Goal: Task Accomplishment & Management: Use online tool/utility

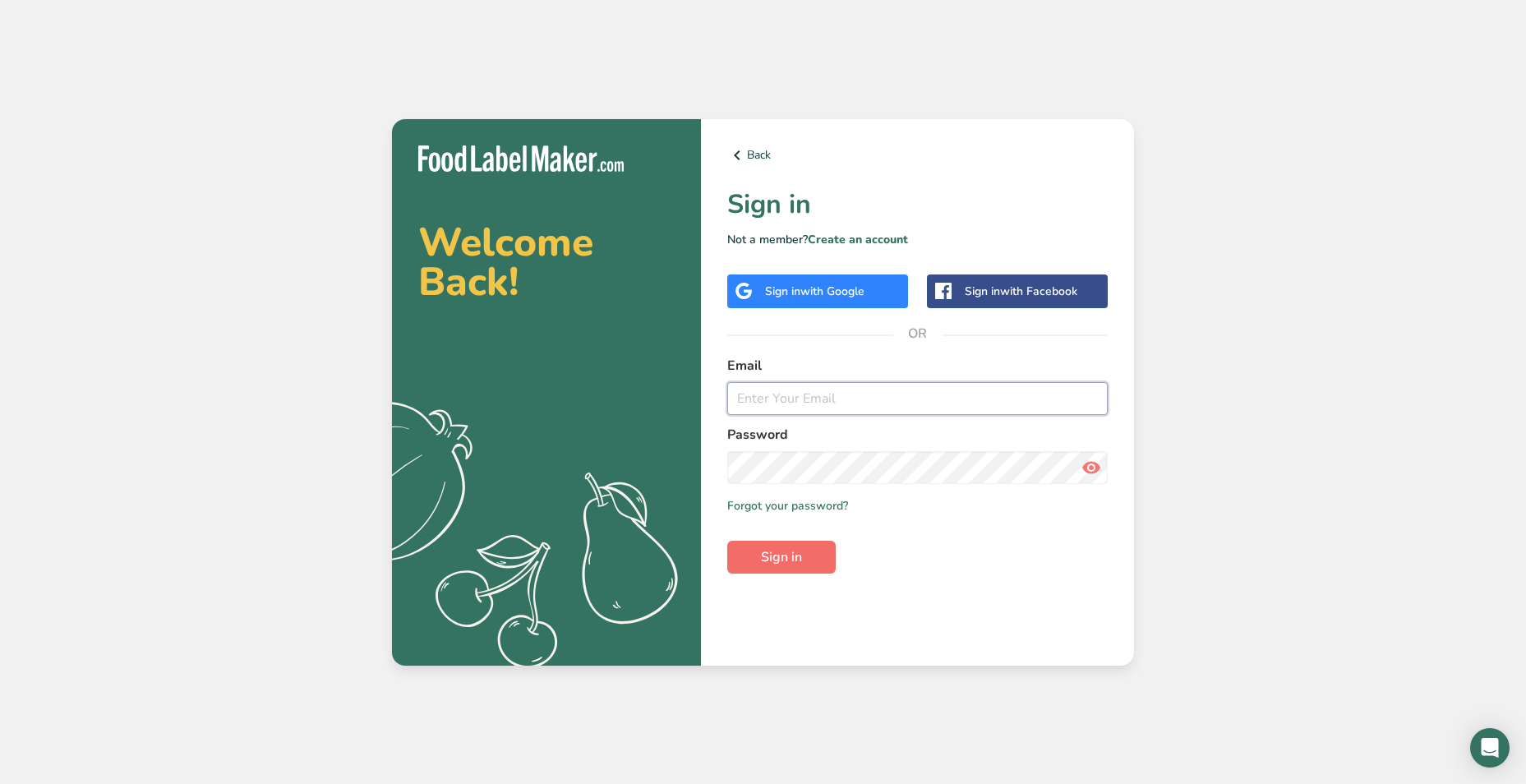
type input "[EMAIL_ADDRESS][DOMAIN_NAME]"
click at [779, 557] on span "Sign in" at bounding box center [781, 558] width 41 height 20
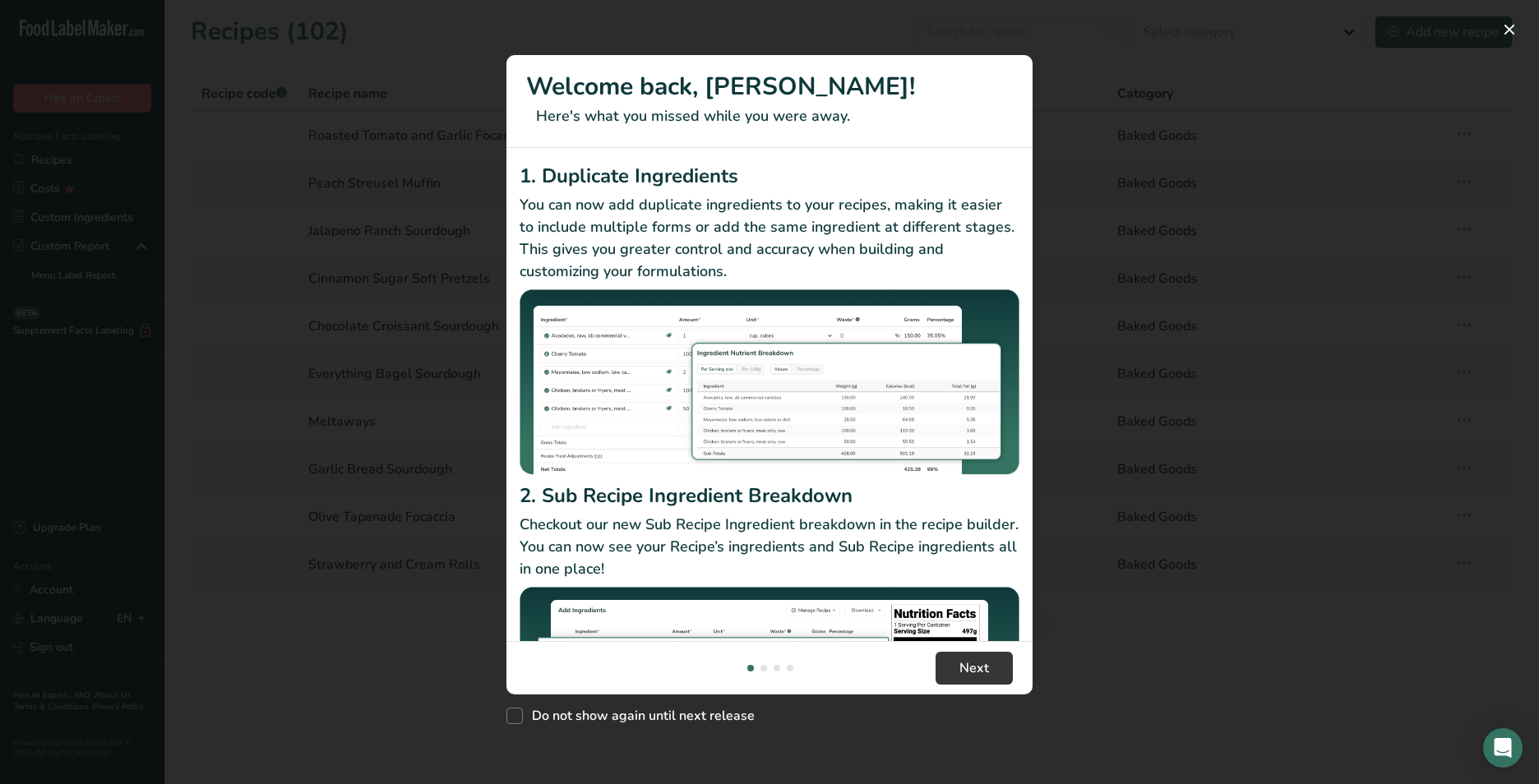
click at [1115, 112] on div "New Features" at bounding box center [770, 392] width 1539 height 784
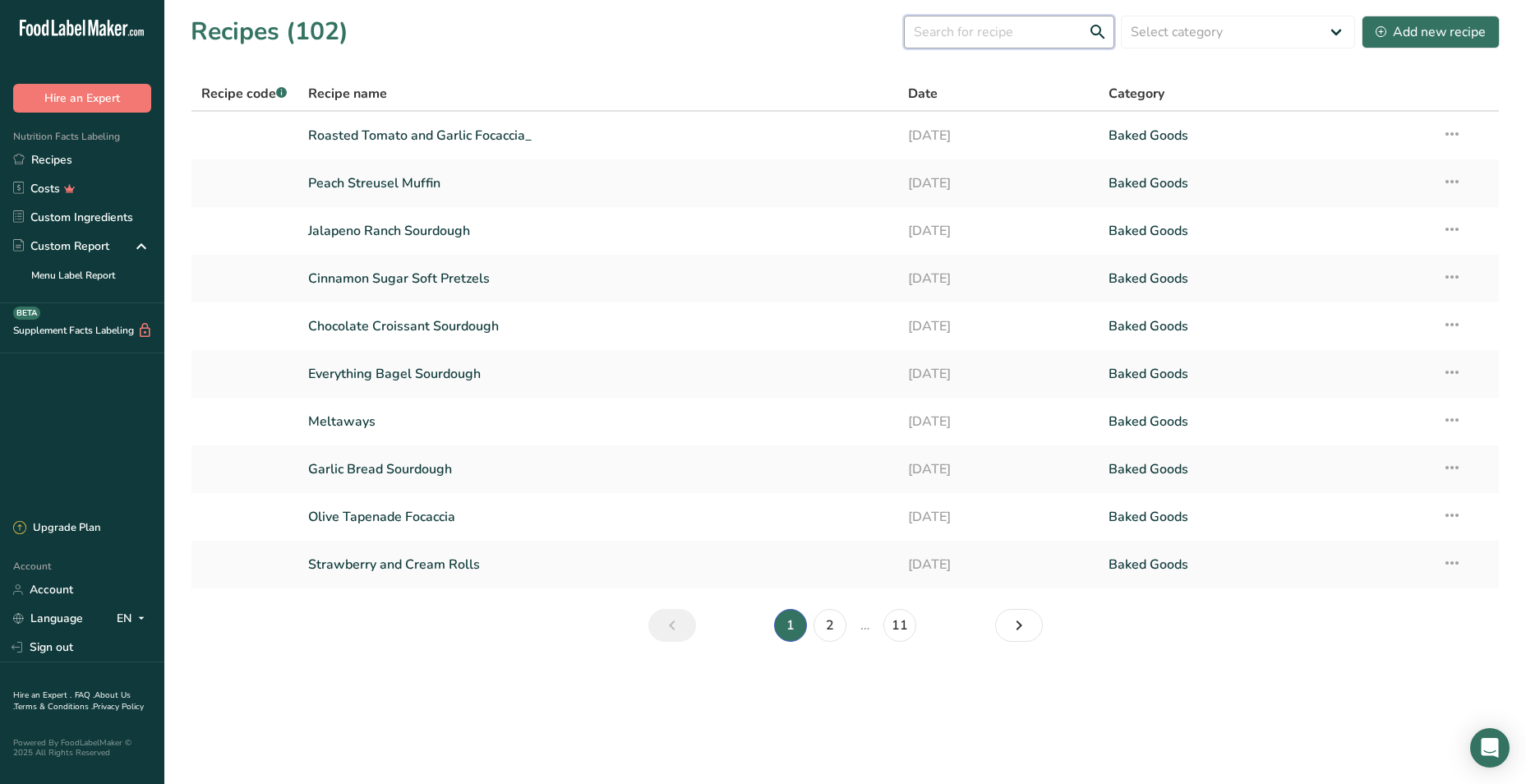
click at [980, 26] on input "text" at bounding box center [1009, 32] width 211 height 33
type input "cornbread"
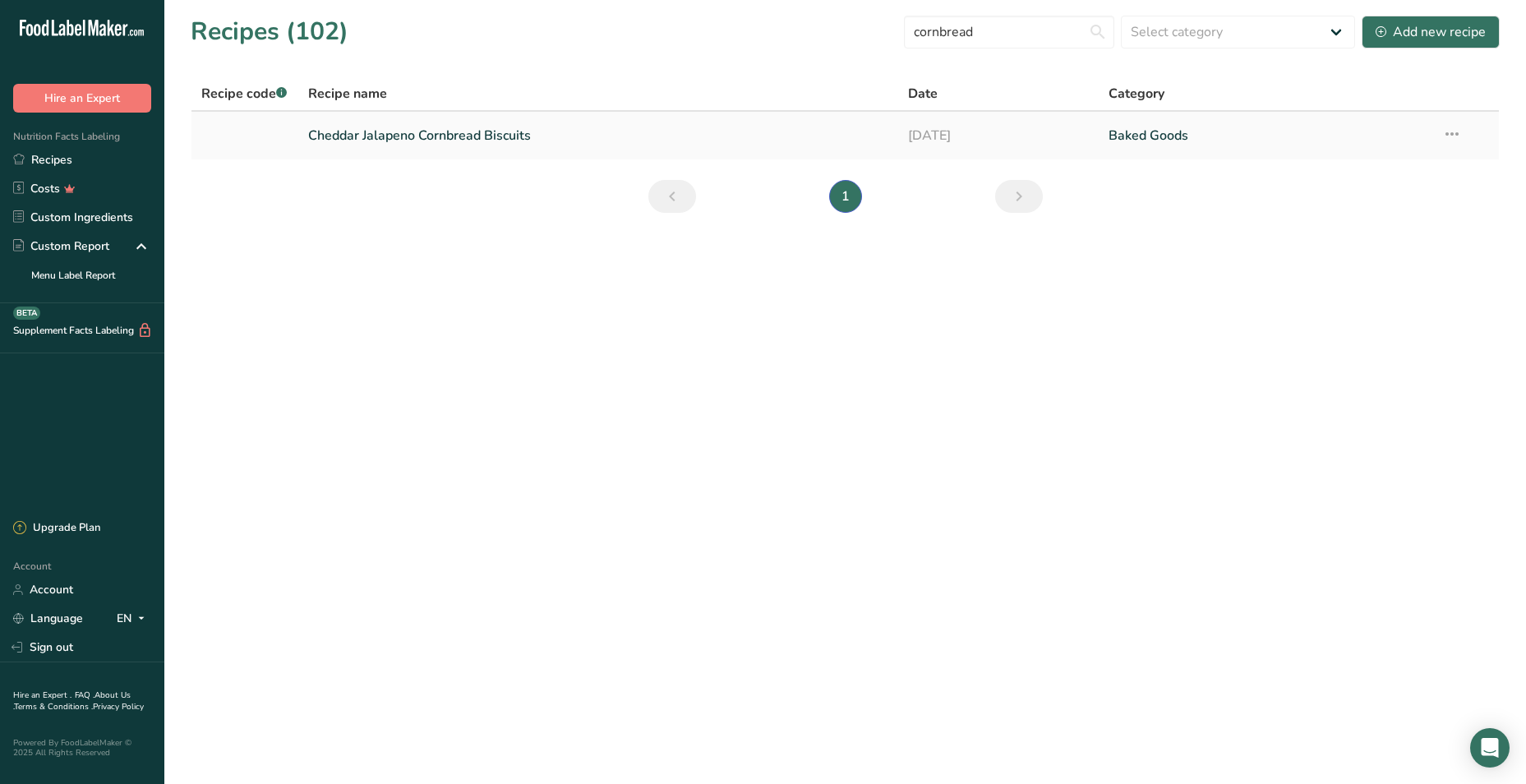
click at [493, 131] on link "Cheddar Jalapeno Cornbread Biscuits" at bounding box center [599, 136] width 581 height 35
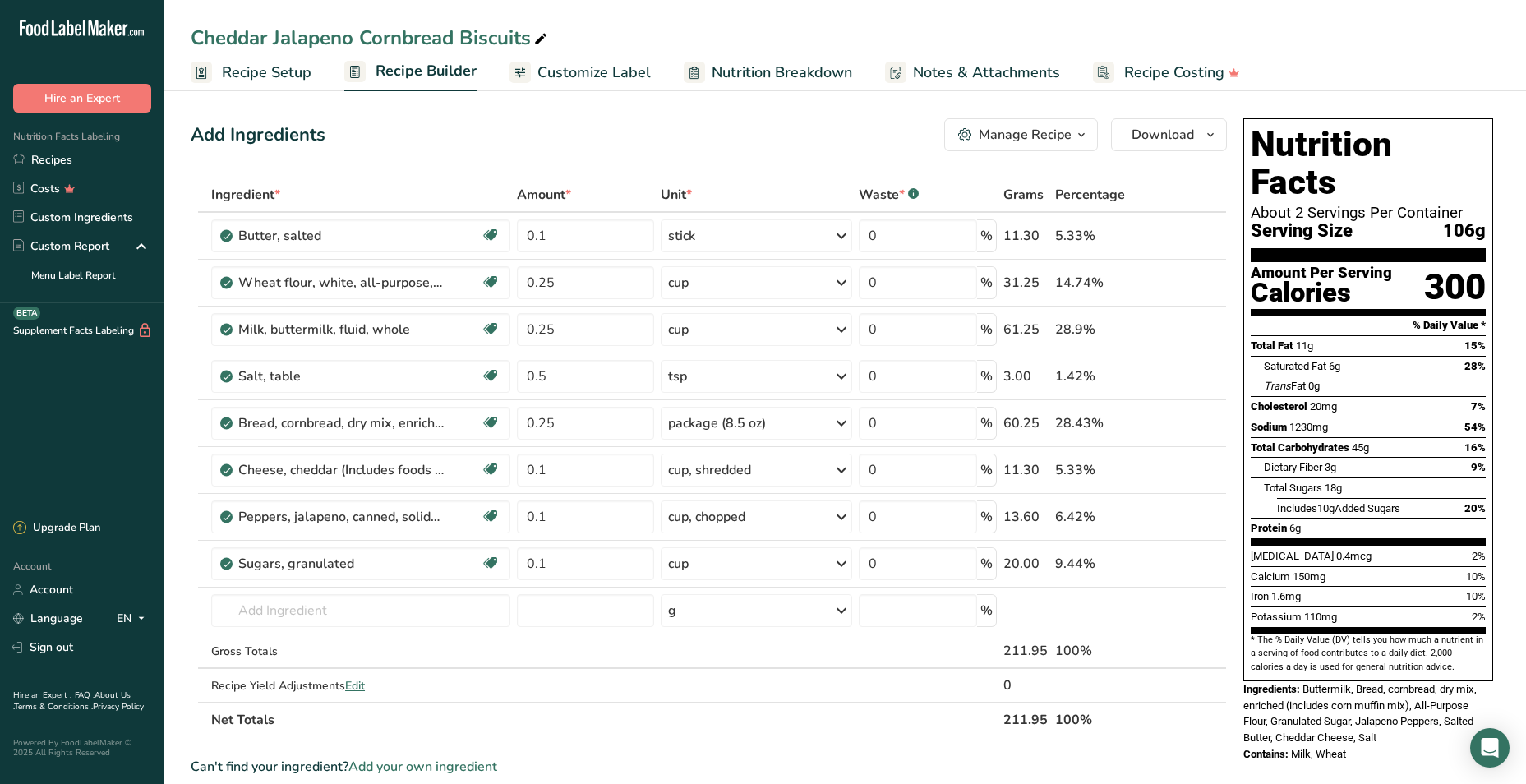
click at [972, 135] on icon "button" at bounding box center [965, 134] width 14 height 14
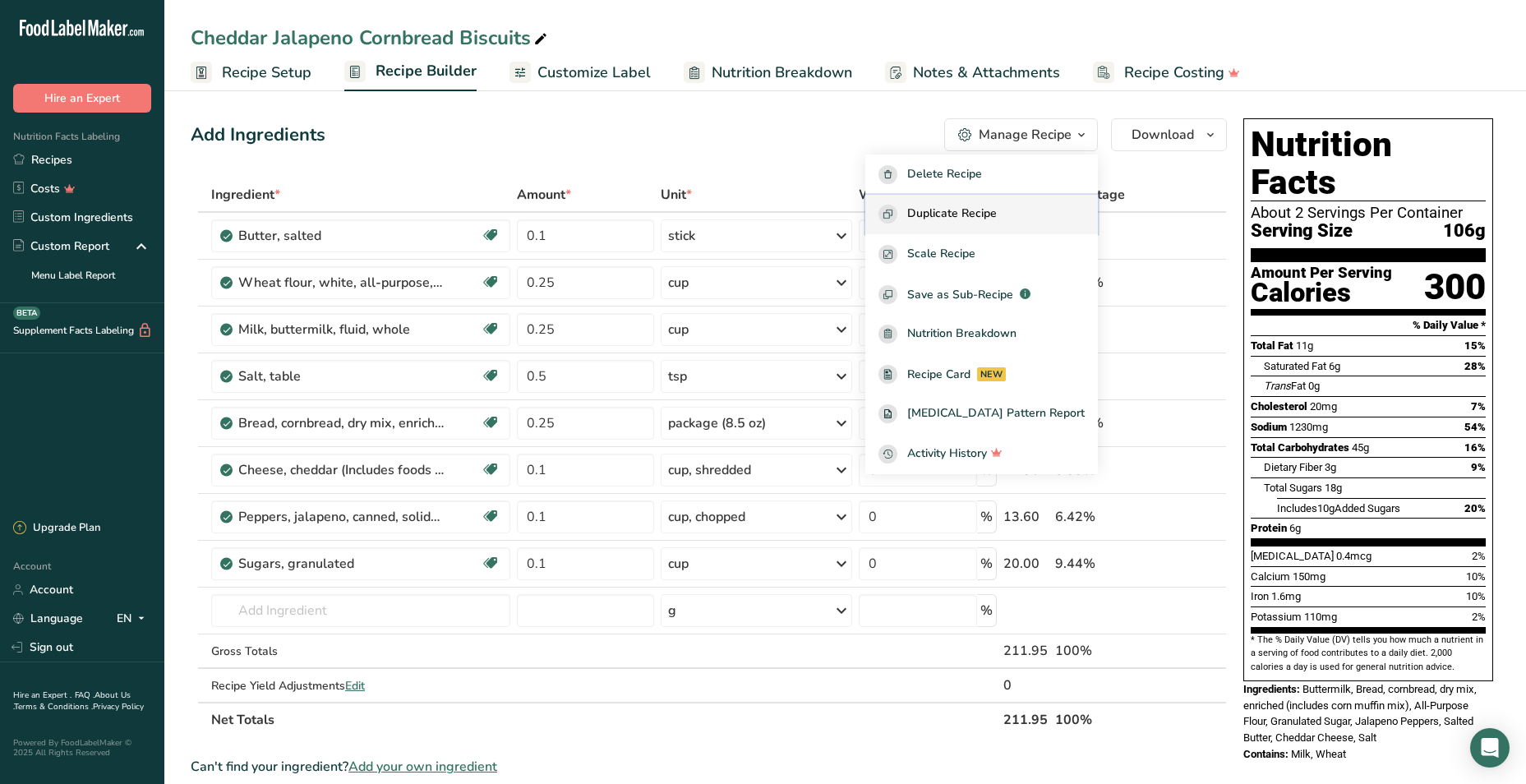
click at [964, 214] on span "Duplicate Recipe" at bounding box center [952, 214] width 89 height 19
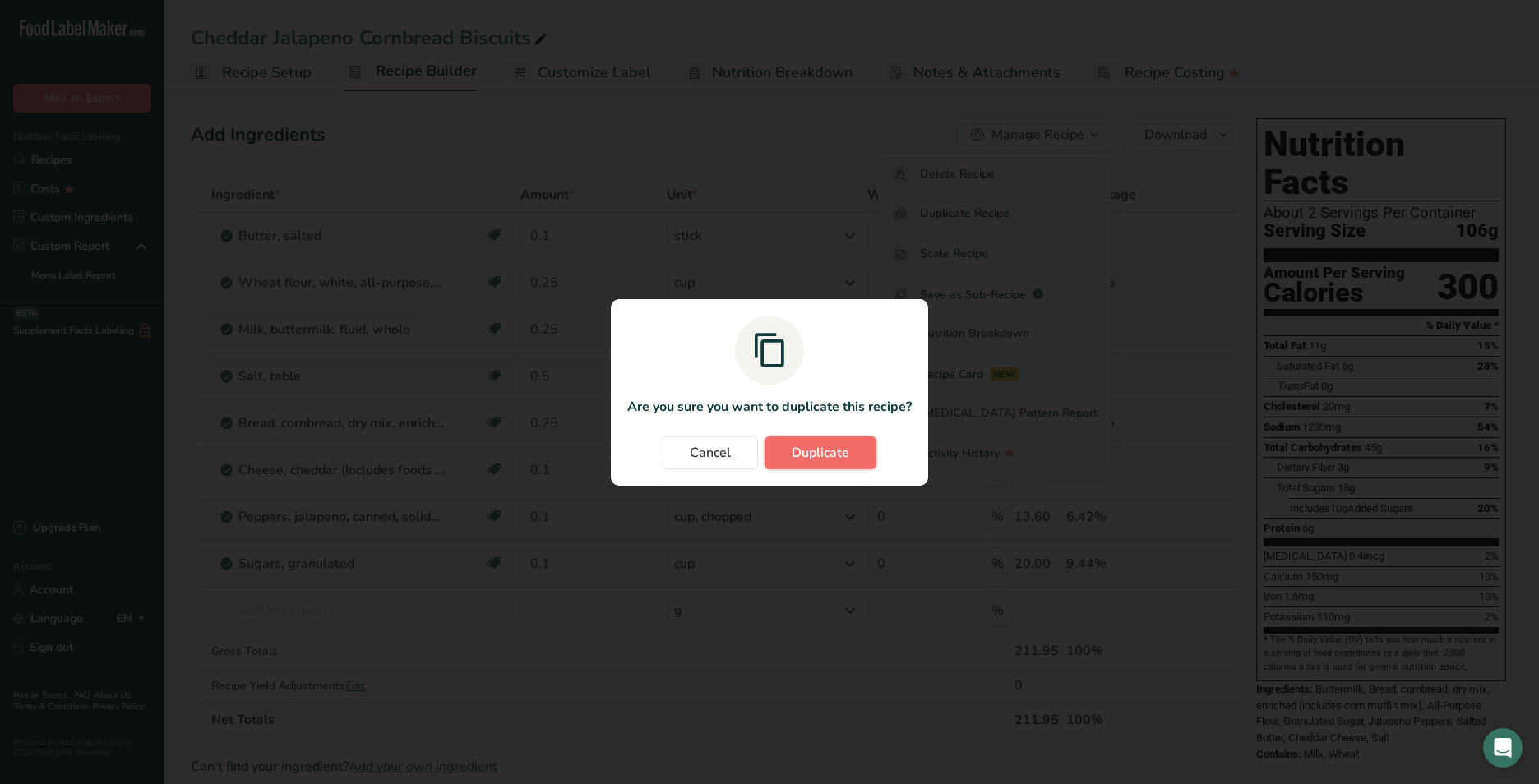
click at [840, 455] on span "Duplicate" at bounding box center [820, 453] width 58 height 20
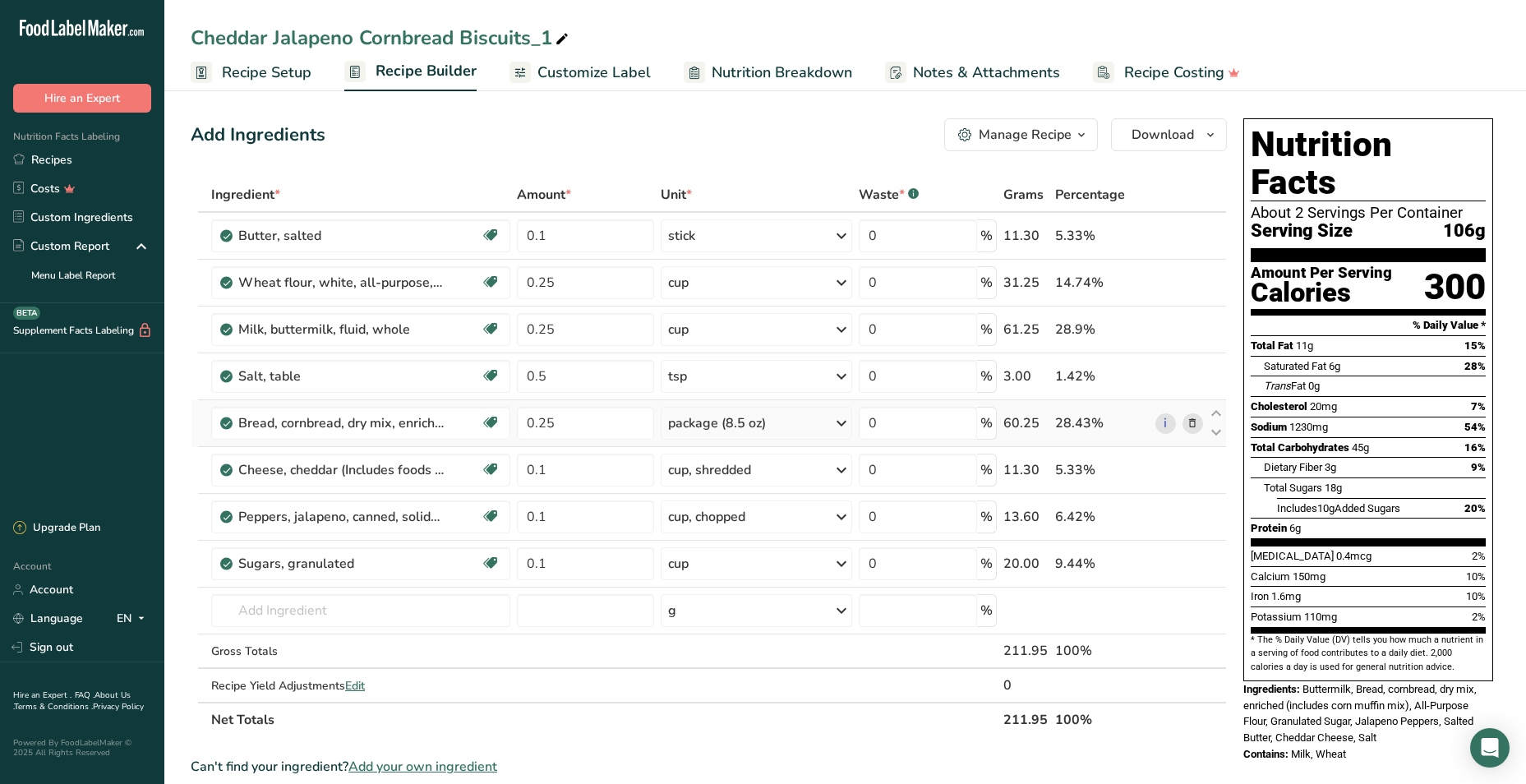
click at [1196, 418] on icon at bounding box center [1193, 423] width 12 height 17
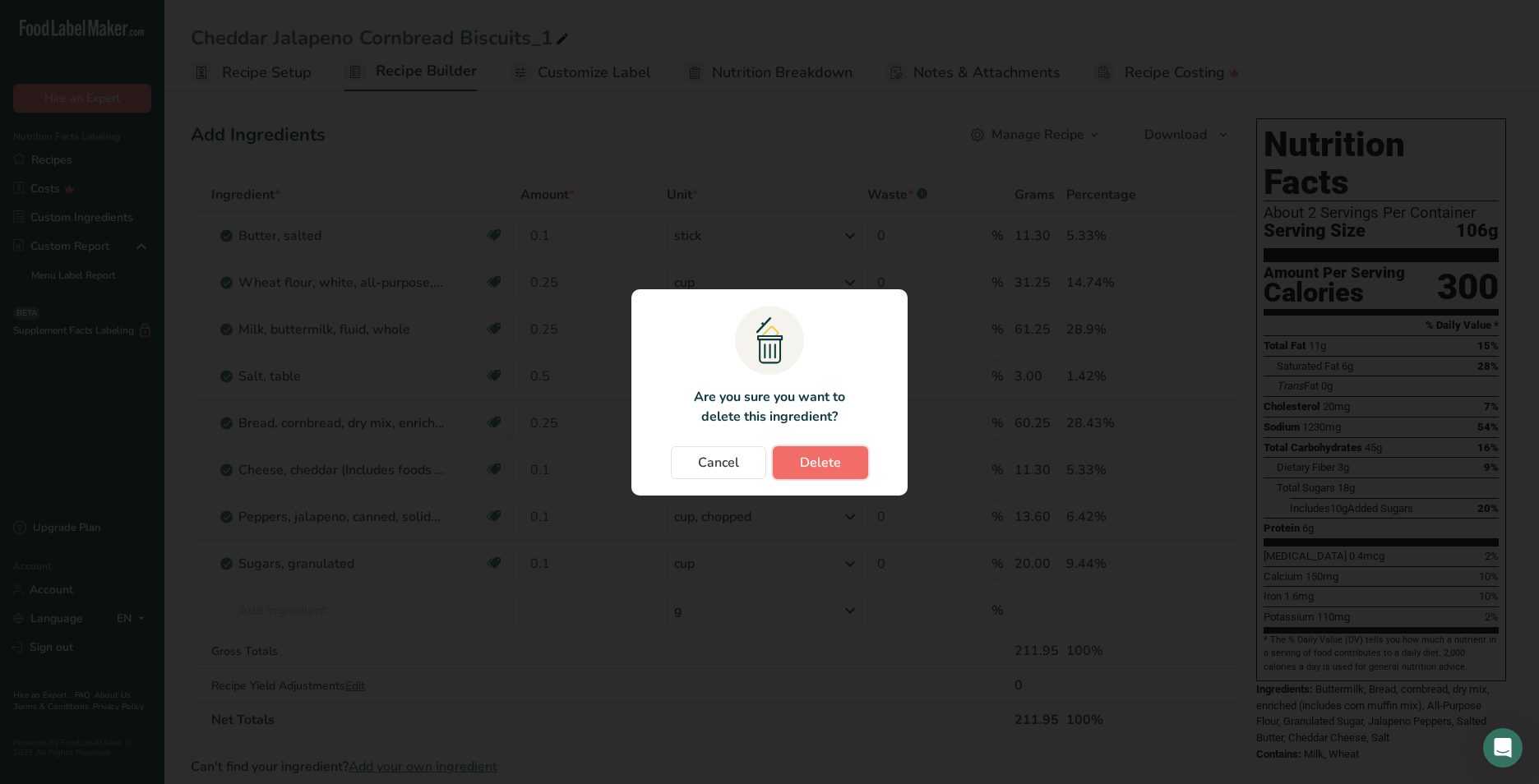
click at [807, 465] on span "Delete" at bounding box center [820, 463] width 41 height 20
type input "0.1"
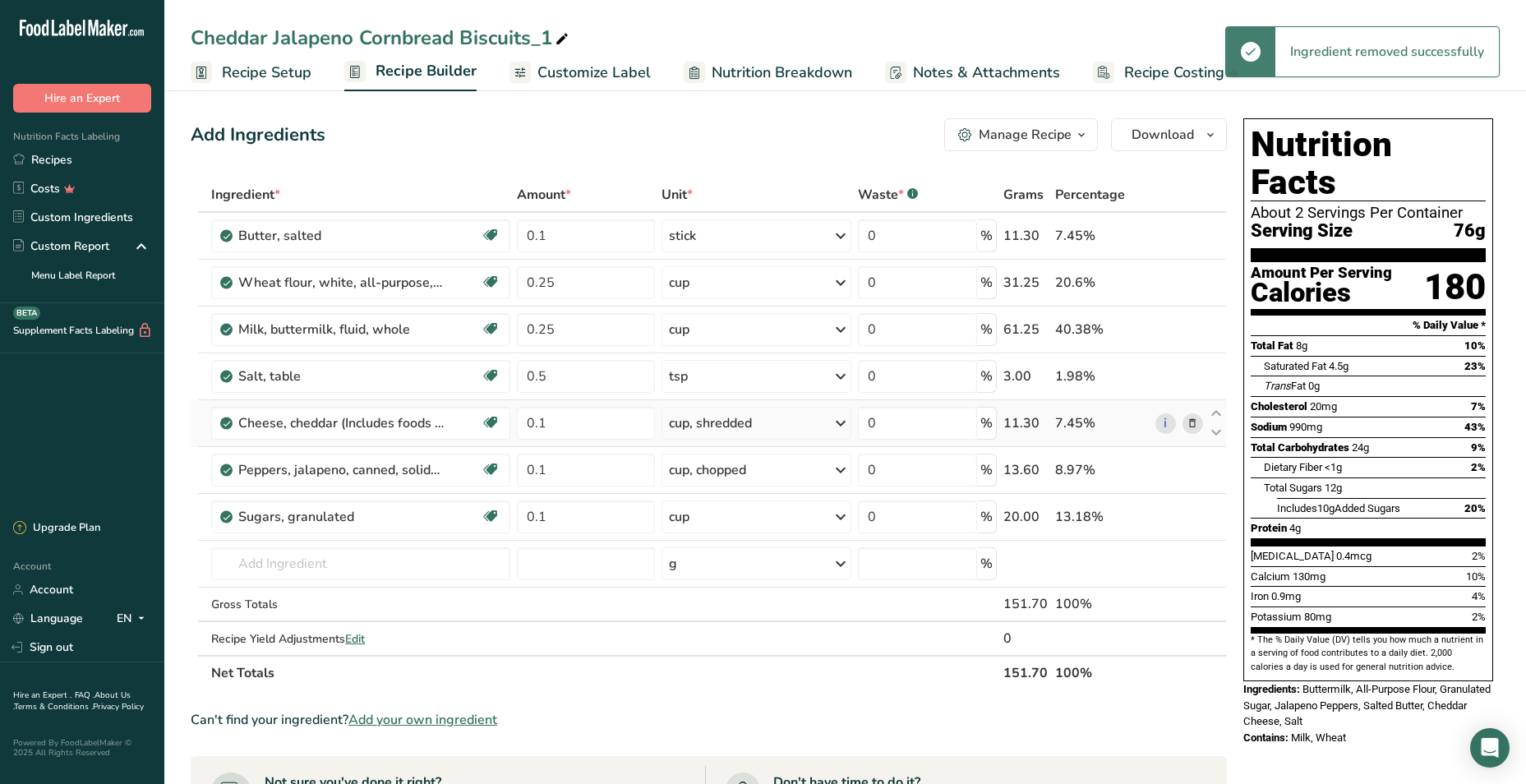
click at [1194, 422] on icon at bounding box center [1193, 423] width 12 height 17
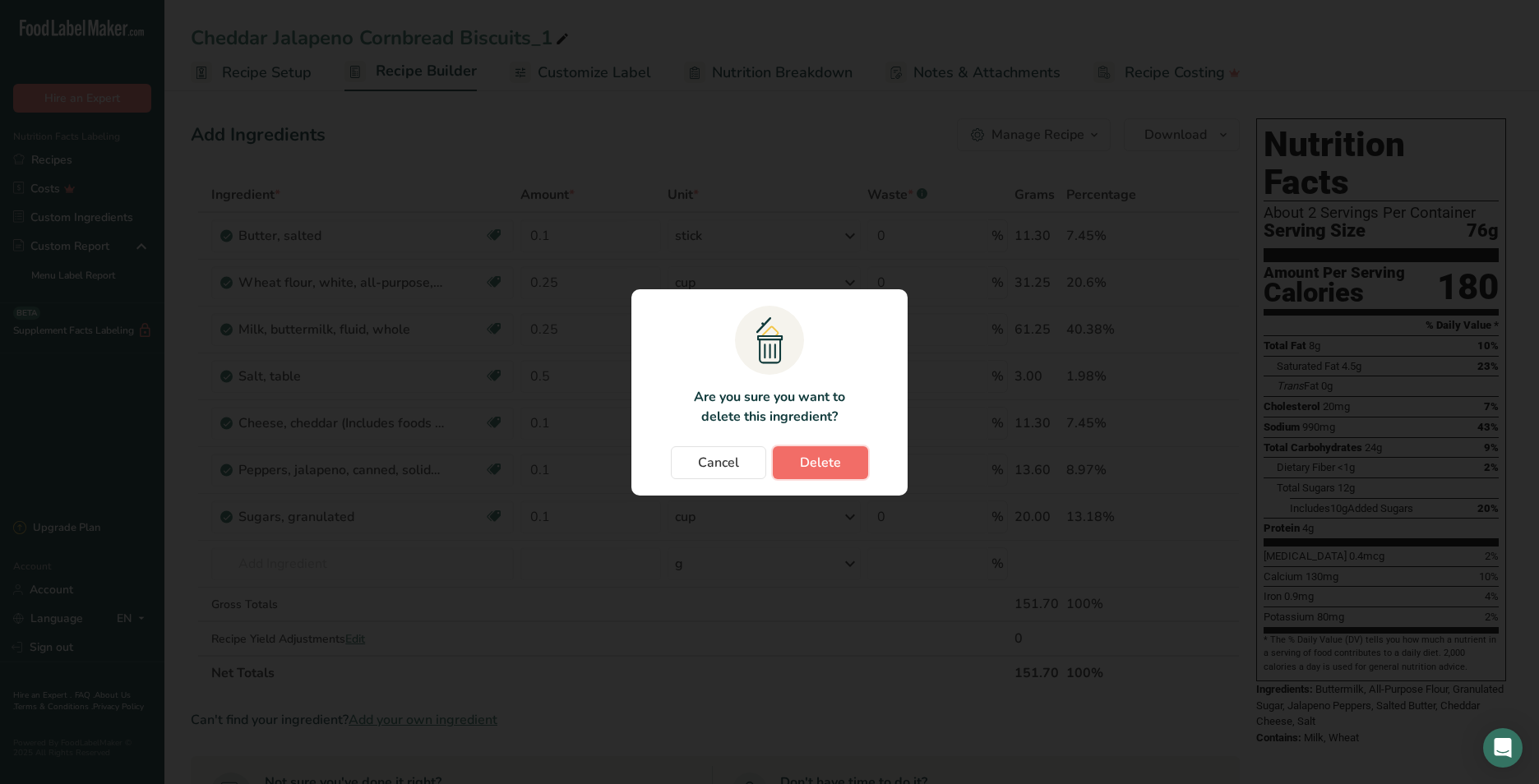
click at [853, 473] on button "Delete" at bounding box center [821, 463] width 95 height 33
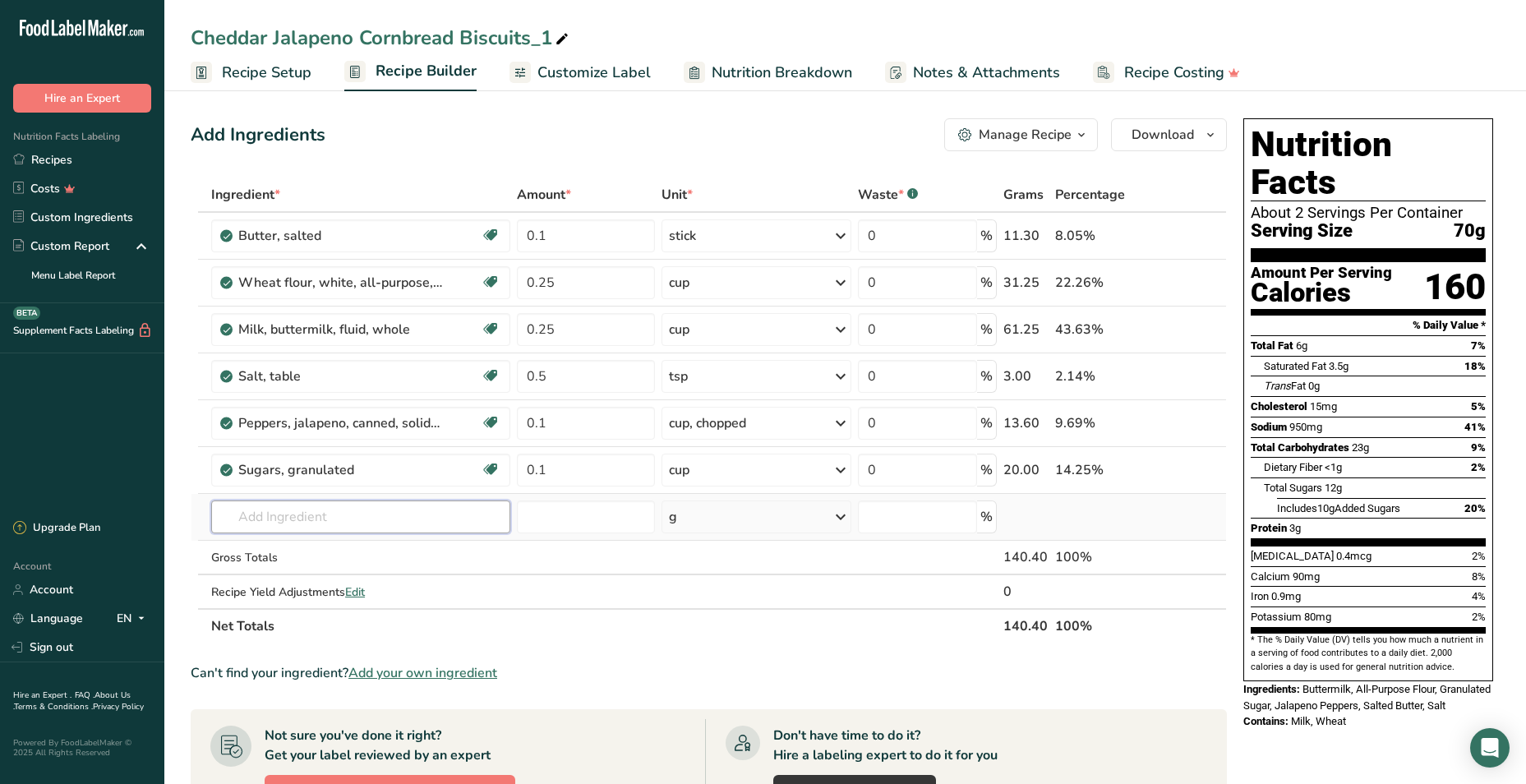
click at [333, 517] on input "text" at bounding box center [361, 517] width 299 height 33
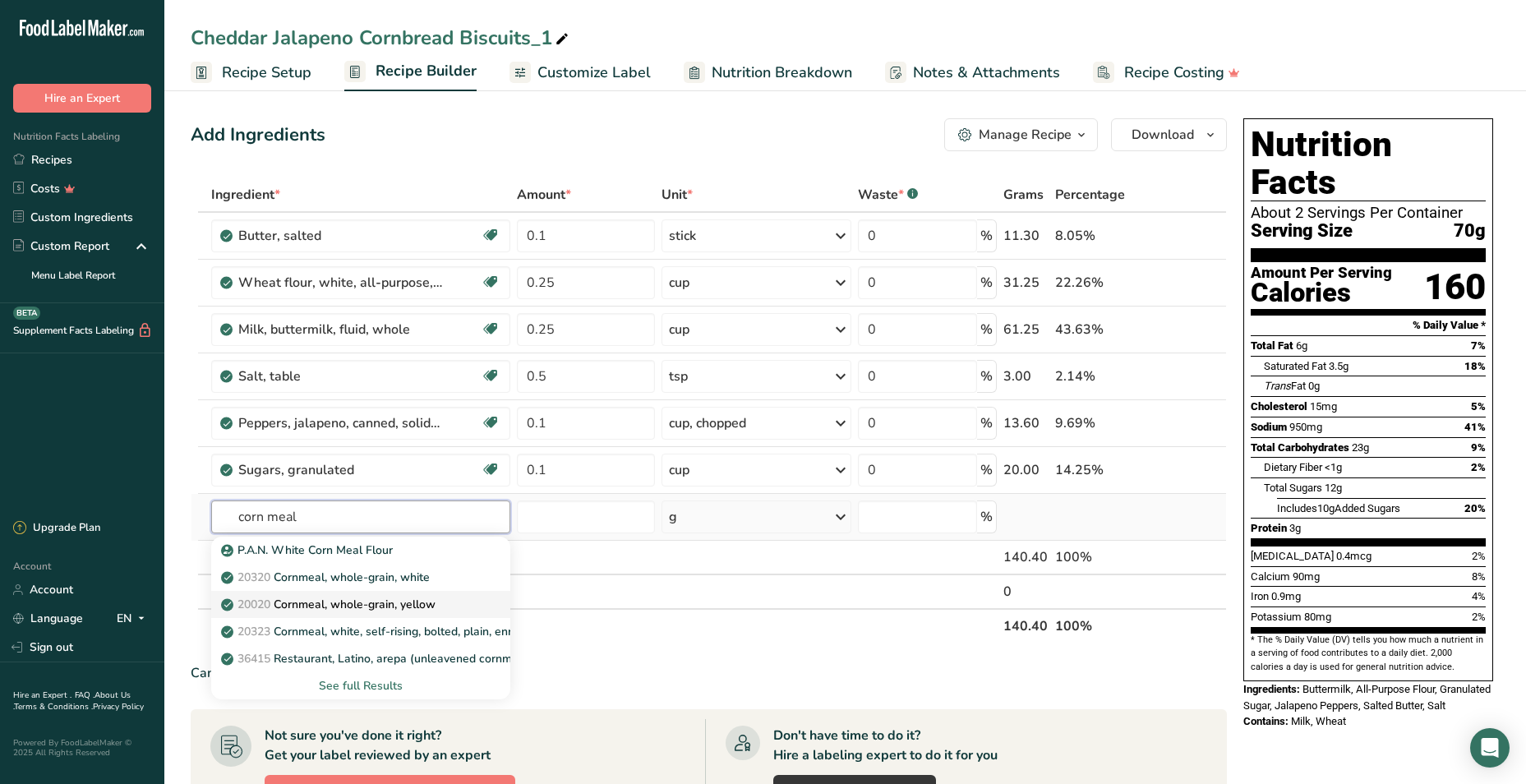
type input "corn meal"
click at [395, 608] on p "20020 Cornmeal, whole-grain, yellow" at bounding box center [329, 604] width 211 height 17
type input "Cornmeal, whole-grain, yellow"
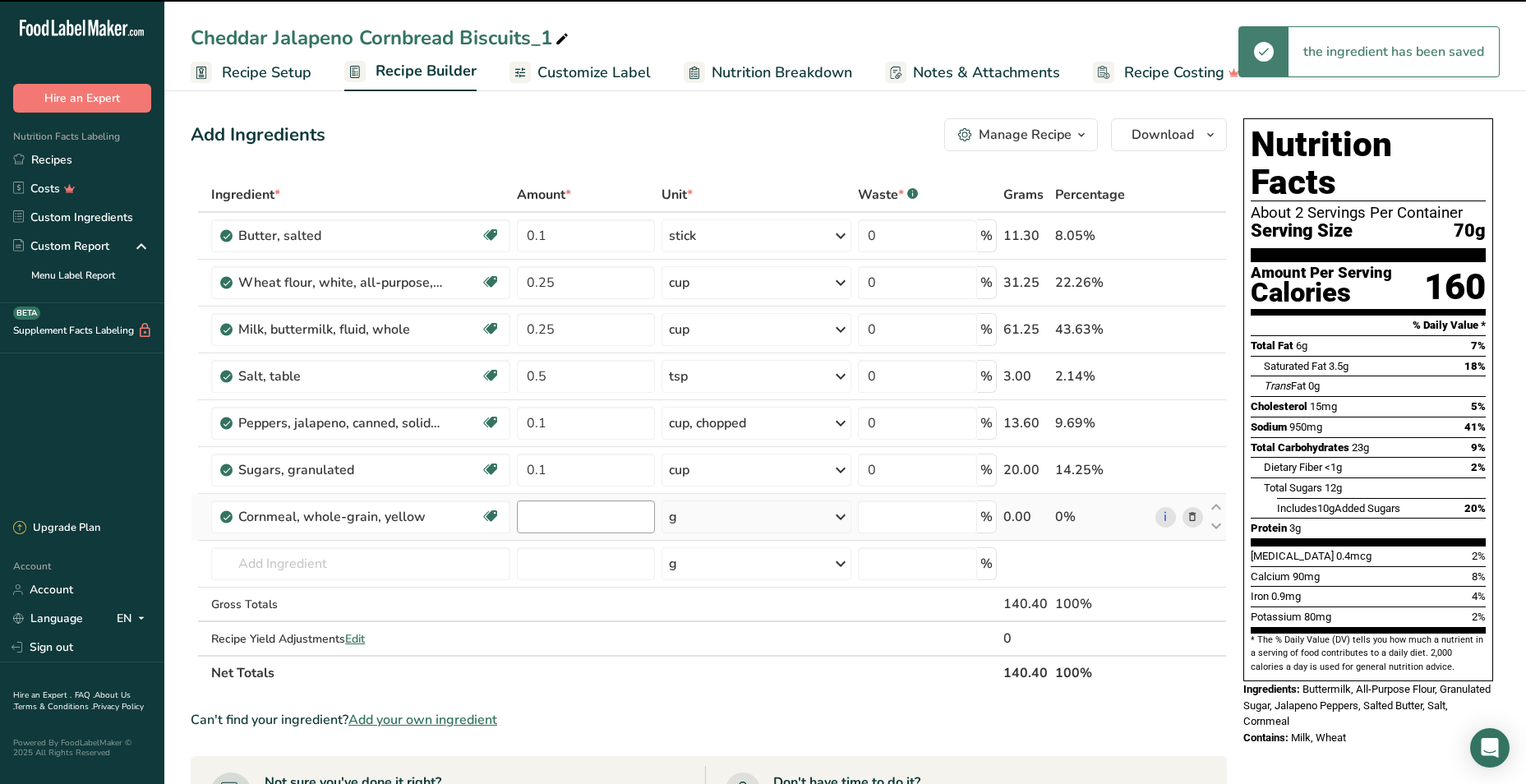
type input "0"
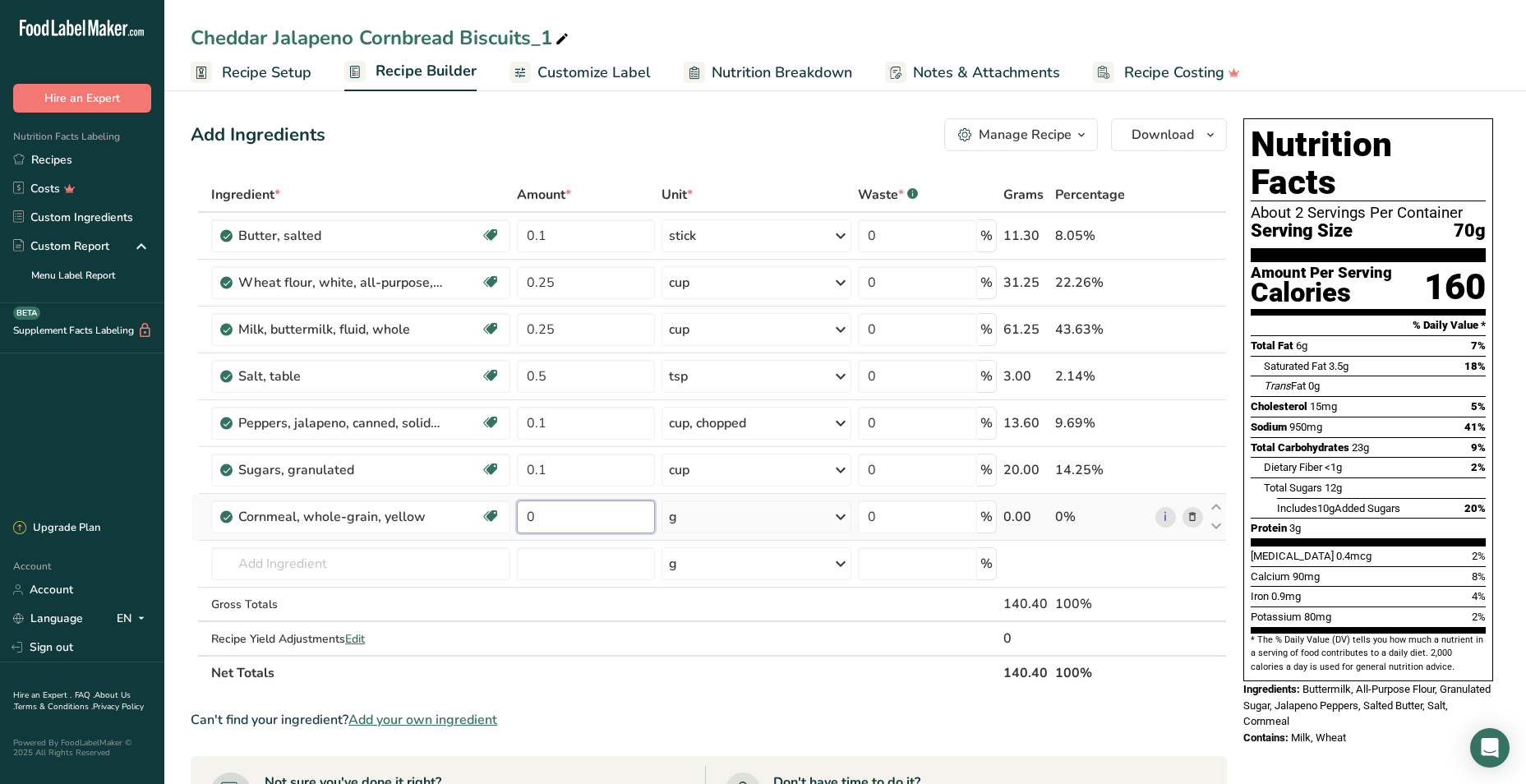
click at [570, 522] on input "0" at bounding box center [585, 517] width 138 height 33
click at [732, 517] on div "Ingredient * Amount * Unit * Waste * .a-a{fill:#347362;}.b-a{fill:#fff;} Grams …" at bounding box center [709, 434] width 1037 height 513
click at [723, 523] on div "g" at bounding box center [757, 517] width 190 height 33
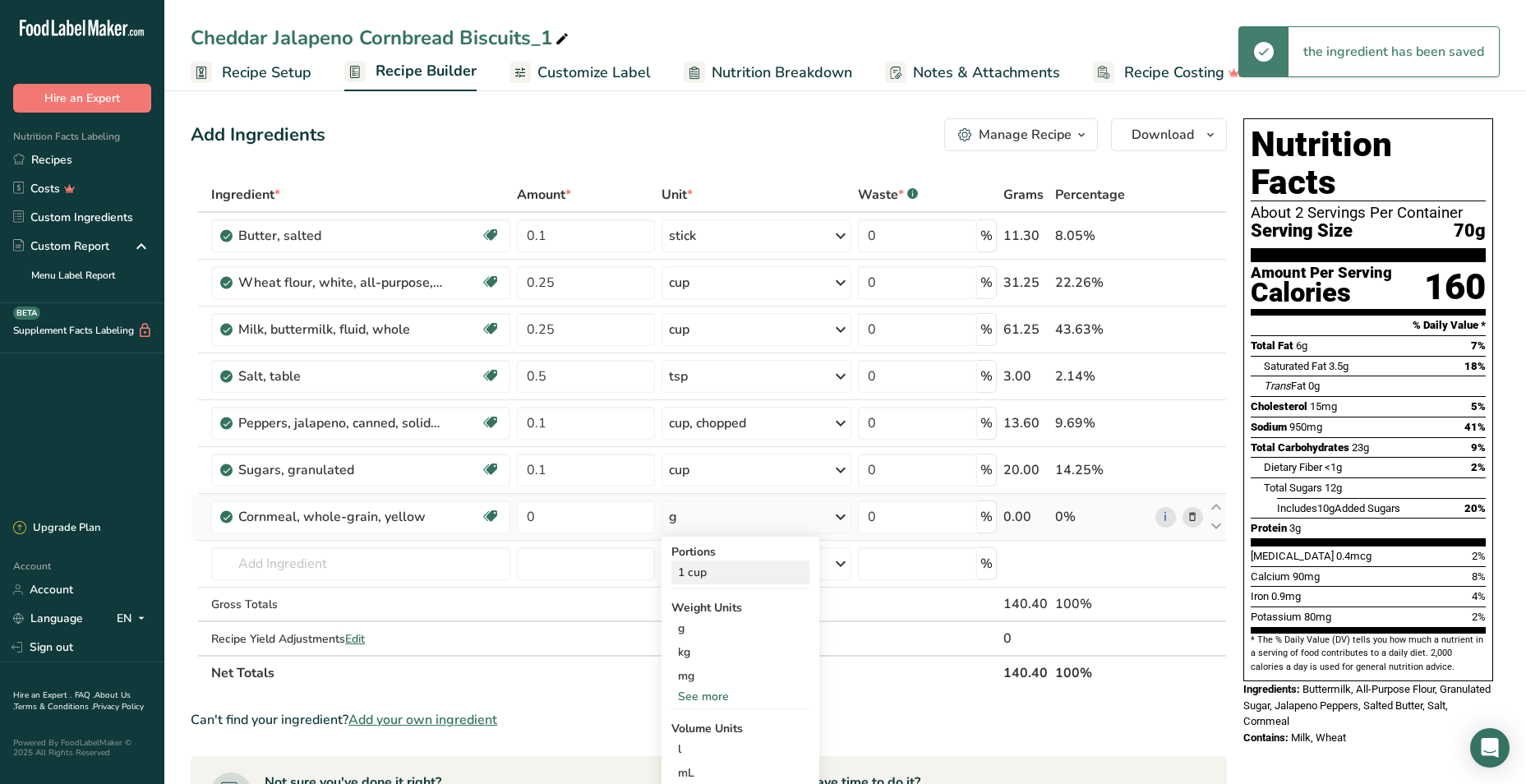
click at [723, 577] on div "1 cup" at bounding box center [740, 572] width 138 height 24
click at [601, 518] on input "0" at bounding box center [585, 517] width 138 height 33
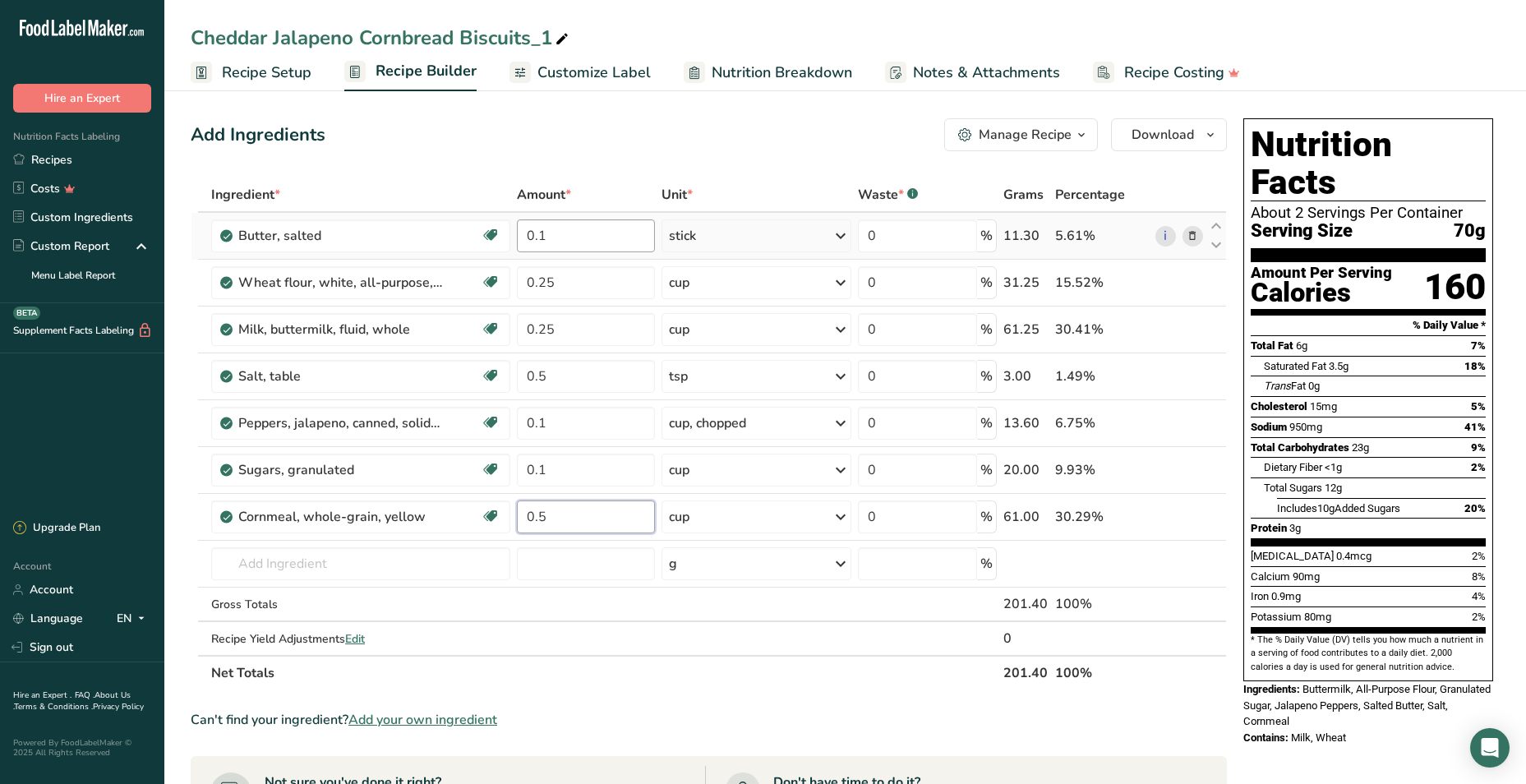
type input "0.5"
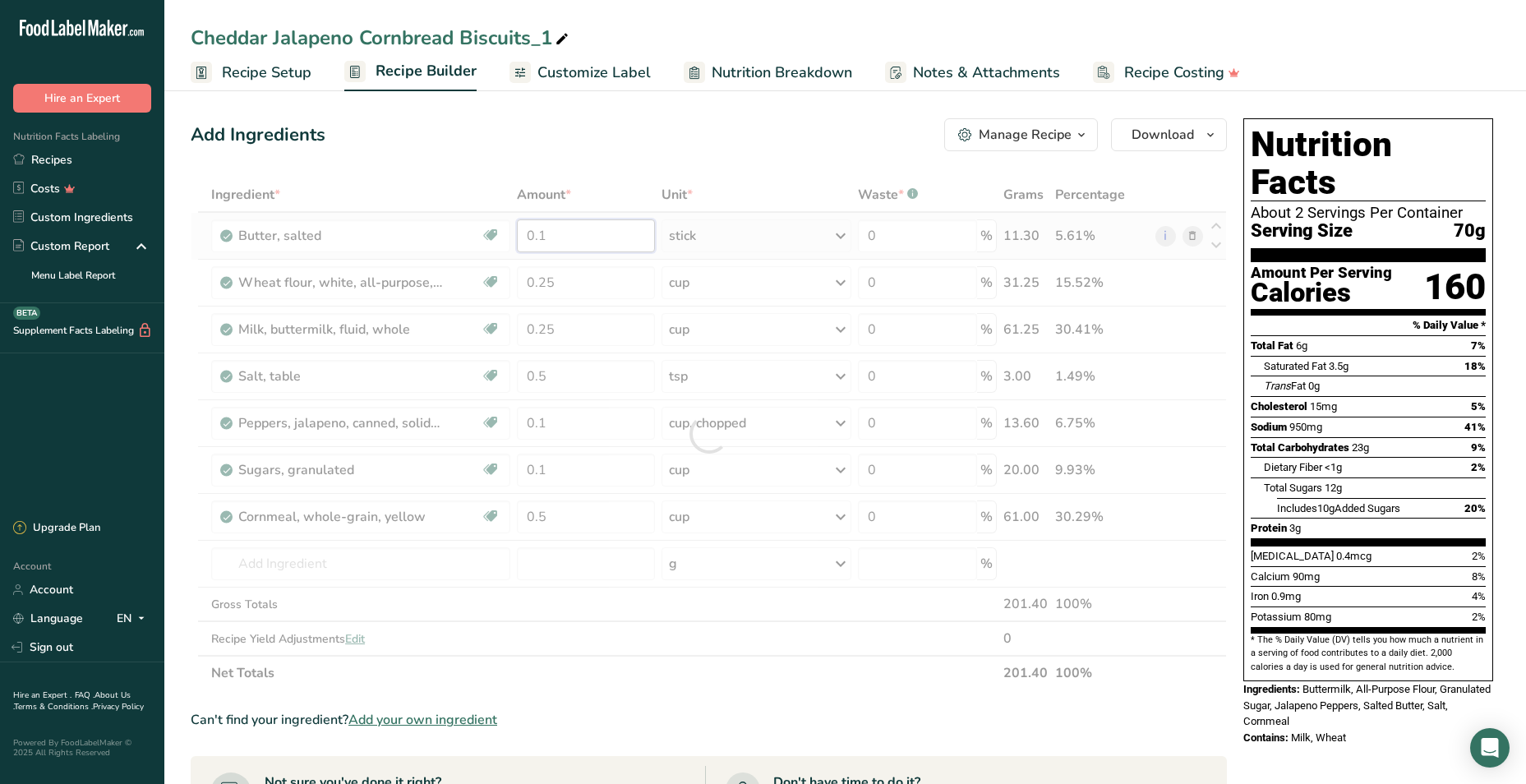
click at [583, 243] on div "Ingredient * Amount * Unit * Waste * .a-a{fill:#347362;}.b-a{fill:#fff;} Grams …" at bounding box center [709, 434] width 1037 height 513
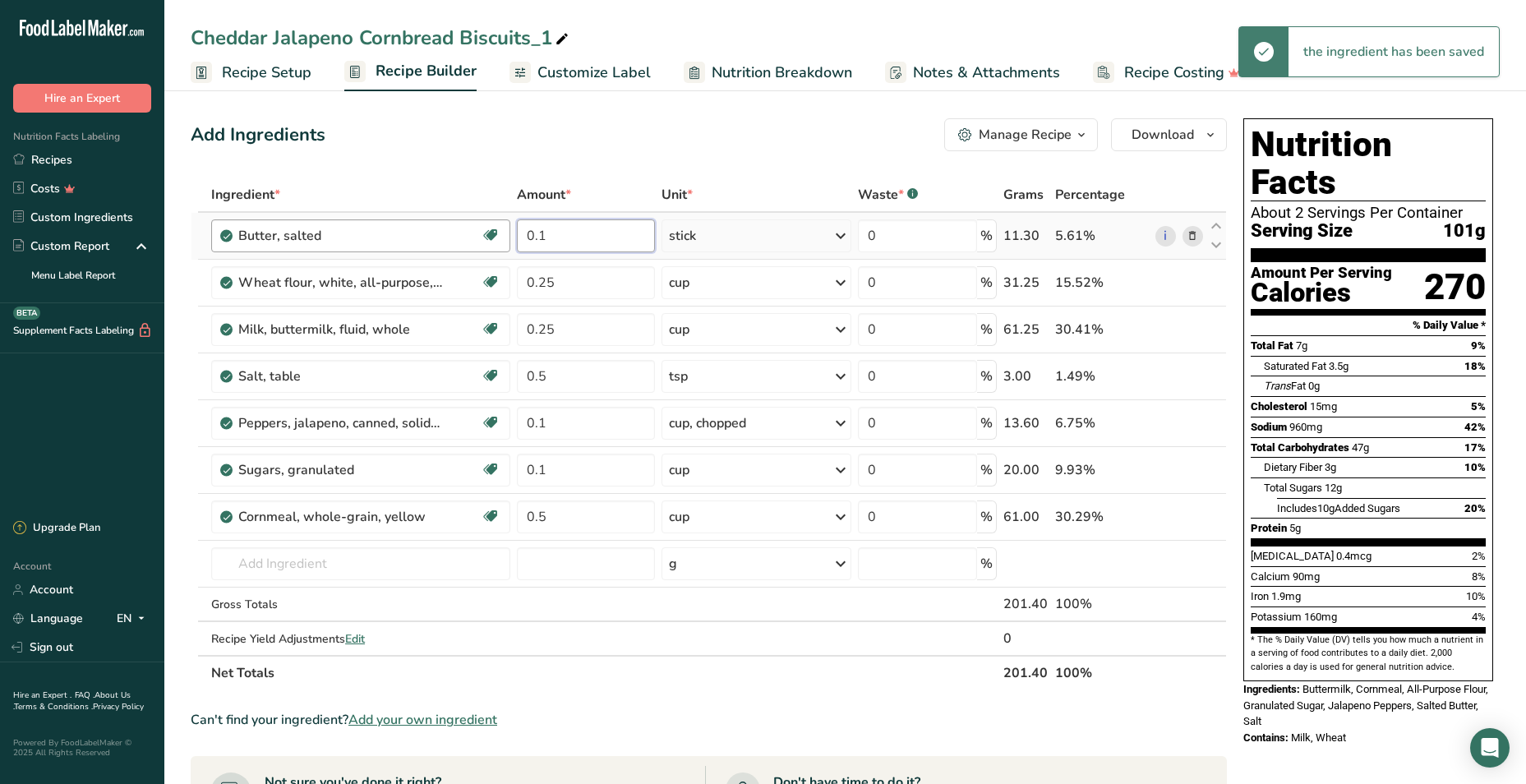
drag, startPoint x: 555, startPoint y: 236, endPoint x: 465, endPoint y: 243, distance: 90.3
click at [465, 243] on tr "Butter, salted Gluten free Vegetarian Soy free 0.1 stick Portions 1 pat (1" sq,…" at bounding box center [709, 235] width 1035 height 47
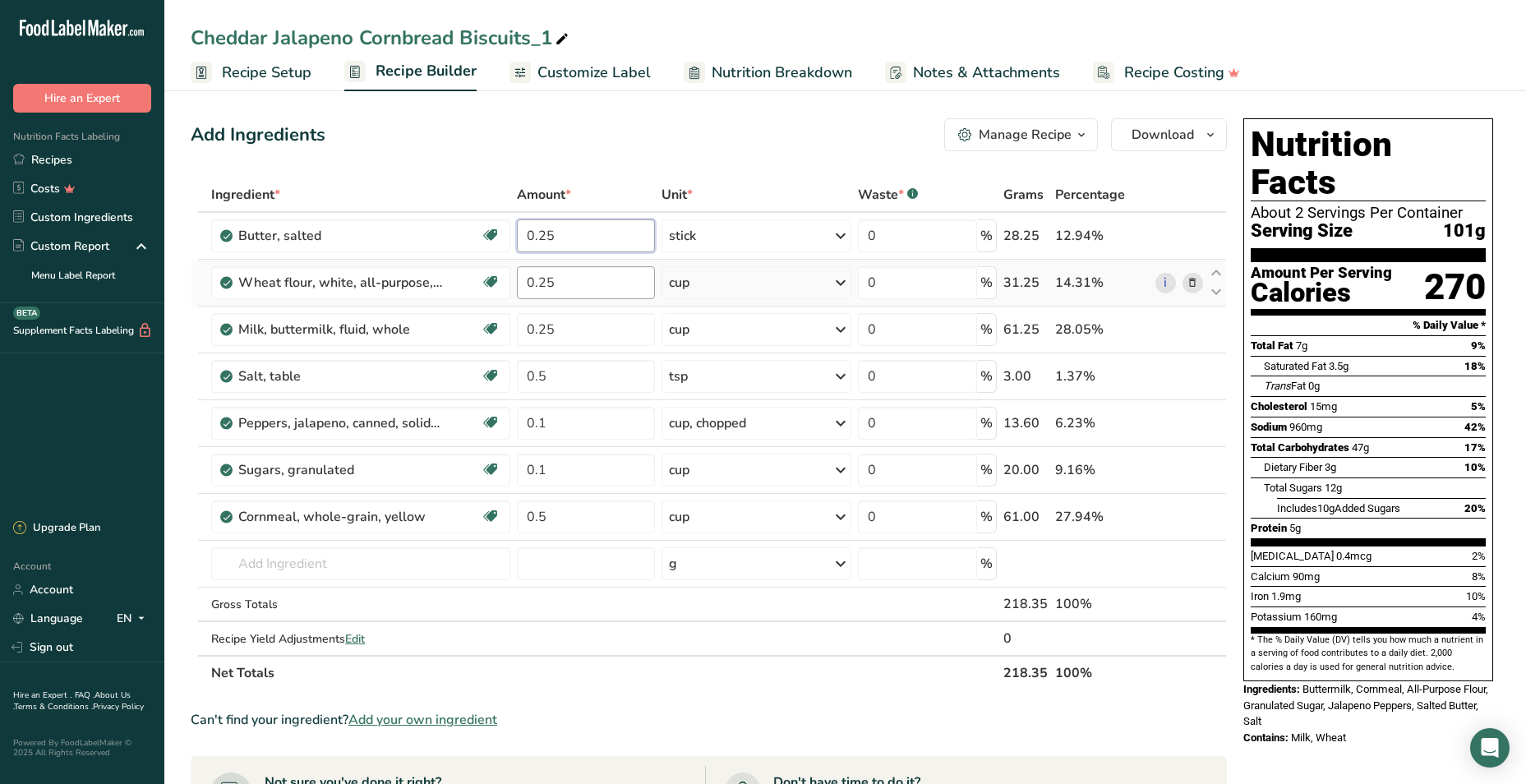
type input "0.25"
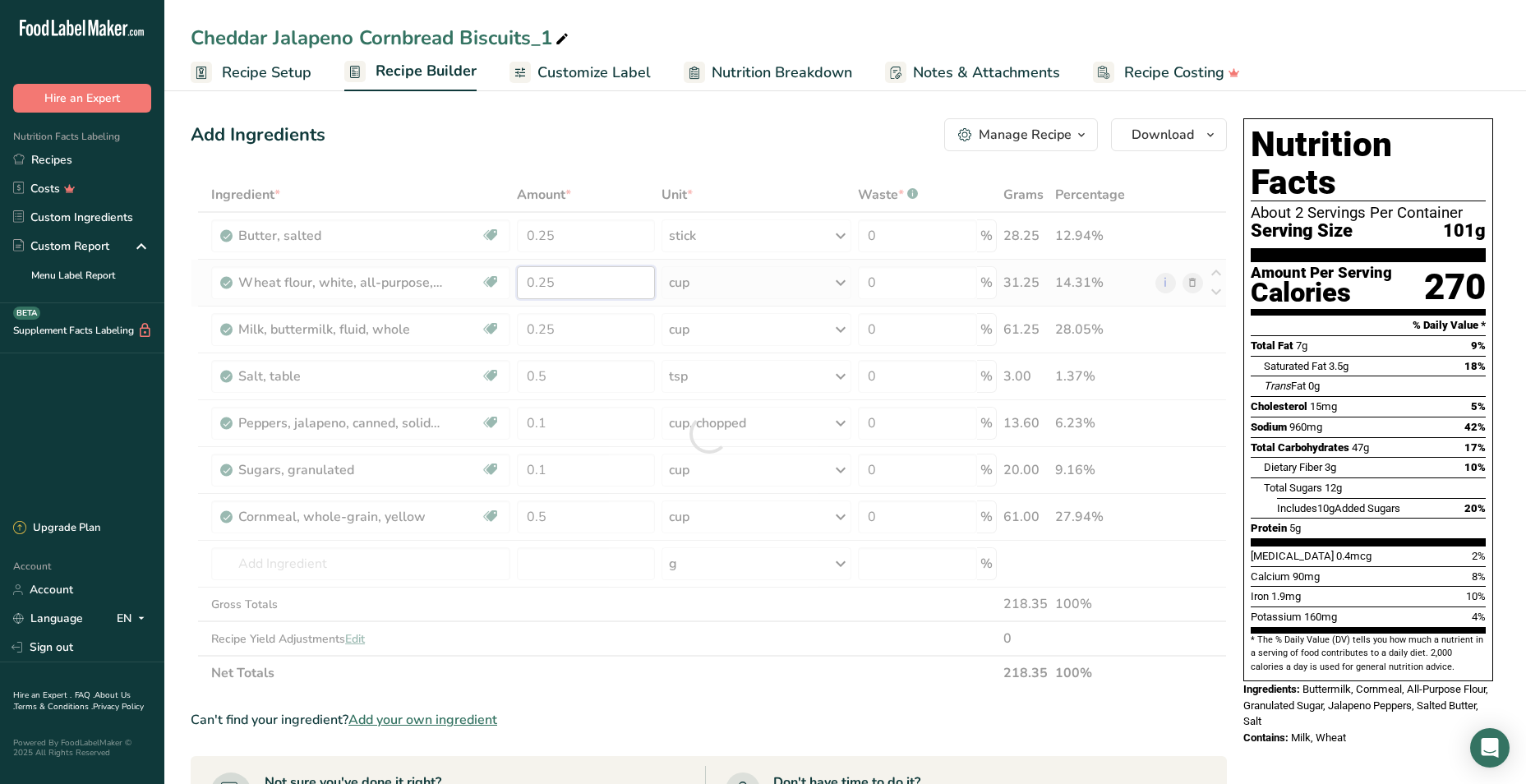
click at [608, 289] on div "Ingredient * Amount * Unit * Waste * .a-a{fill:#347362;}.b-a{fill:#fff;} Grams …" at bounding box center [709, 434] width 1037 height 513
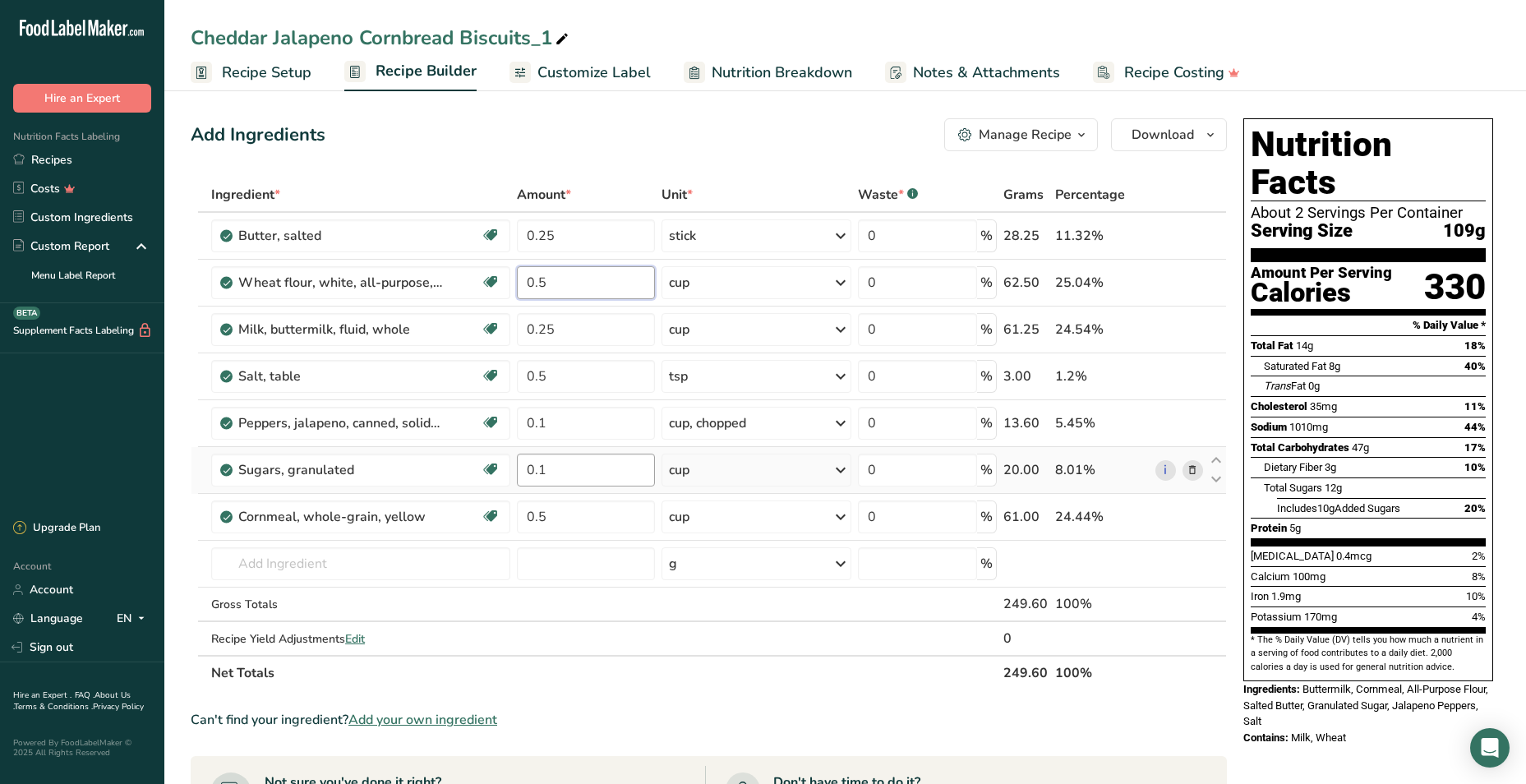
type input "0.5"
click at [568, 467] on div "Ingredient * Amount * Unit * Waste * .a-a{fill:#347362;}.b-a{fill:#fff;} Grams …" at bounding box center [709, 434] width 1037 height 513
click at [399, 564] on div "Ingredient * Amount * Unit * Waste * .a-a{fill:#347362;}.b-a{fill:#fff;} Grams …" at bounding box center [709, 434] width 1037 height 513
click at [570, 475] on input "0.25" at bounding box center [585, 470] width 138 height 33
type input "0.15"
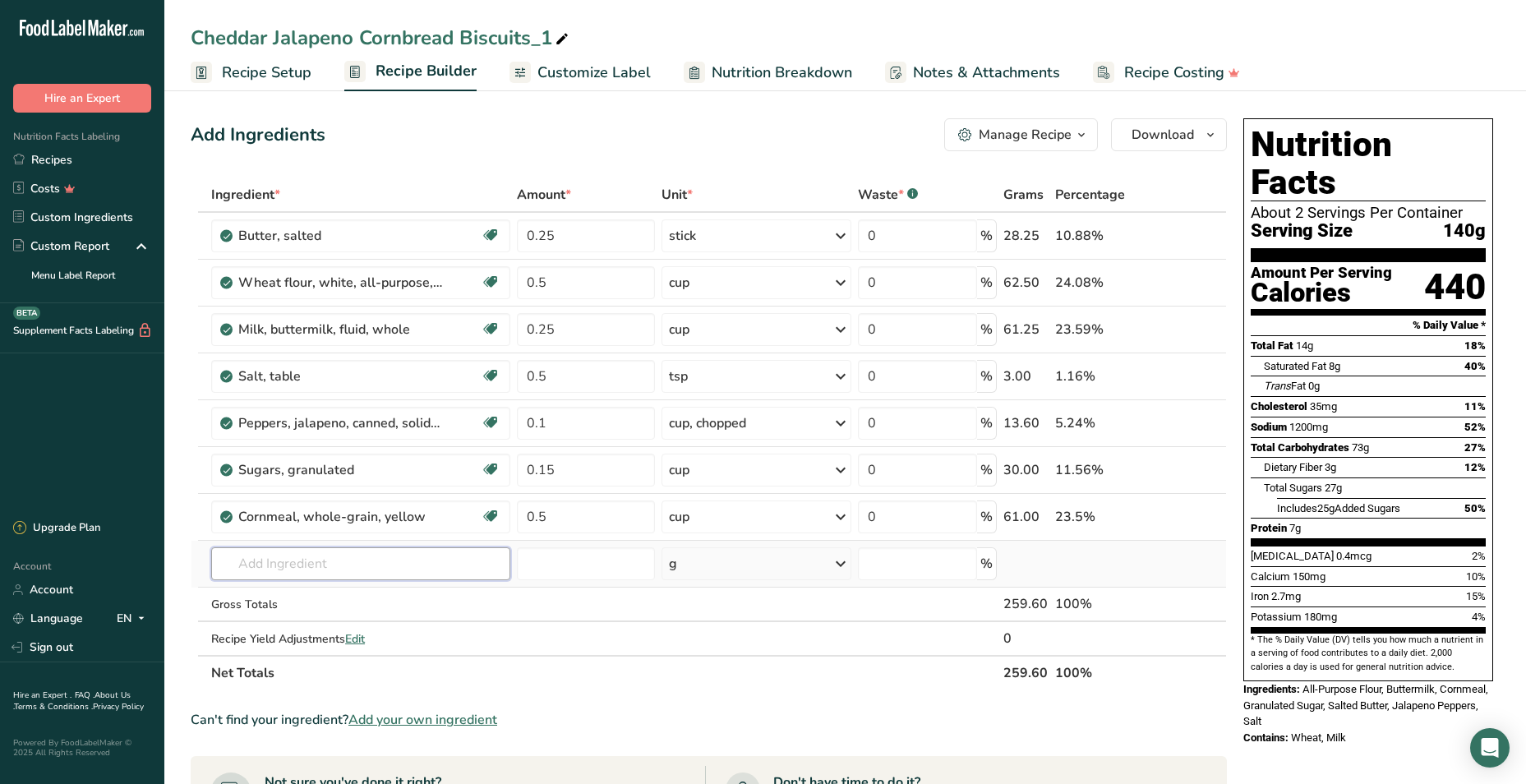
click at [341, 569] on div "Ingredient * Amount * Unit * Waste * .a-a{fill:#347362;}.b-a{fill:#fff;} Grams …" at bounding box center [709, 434] width 1037 height 513
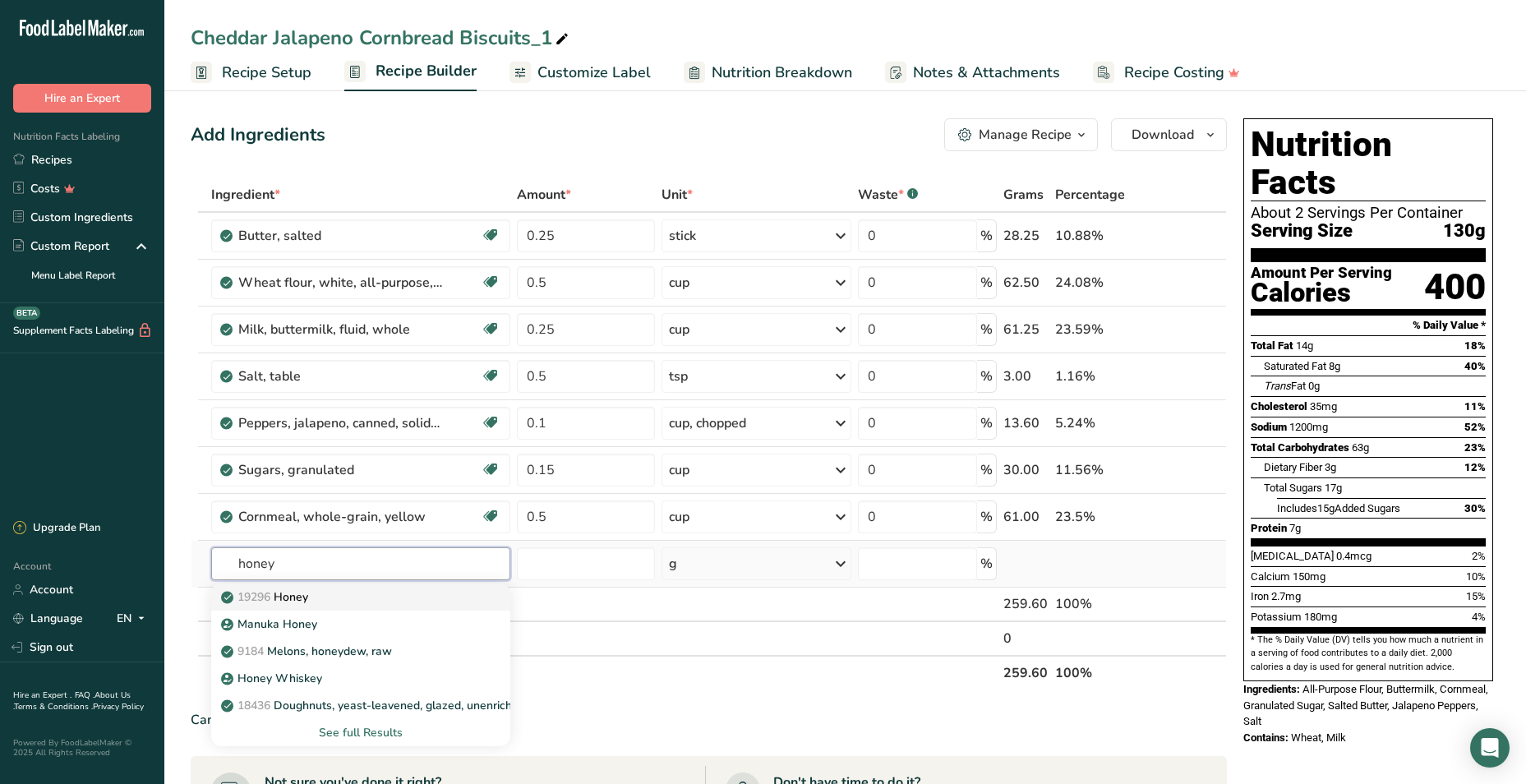
type input "honey"
click at [387, 599] on div "19296 Honey" at bounding box center [348, 597] width 246 height 17
type input "Honey"
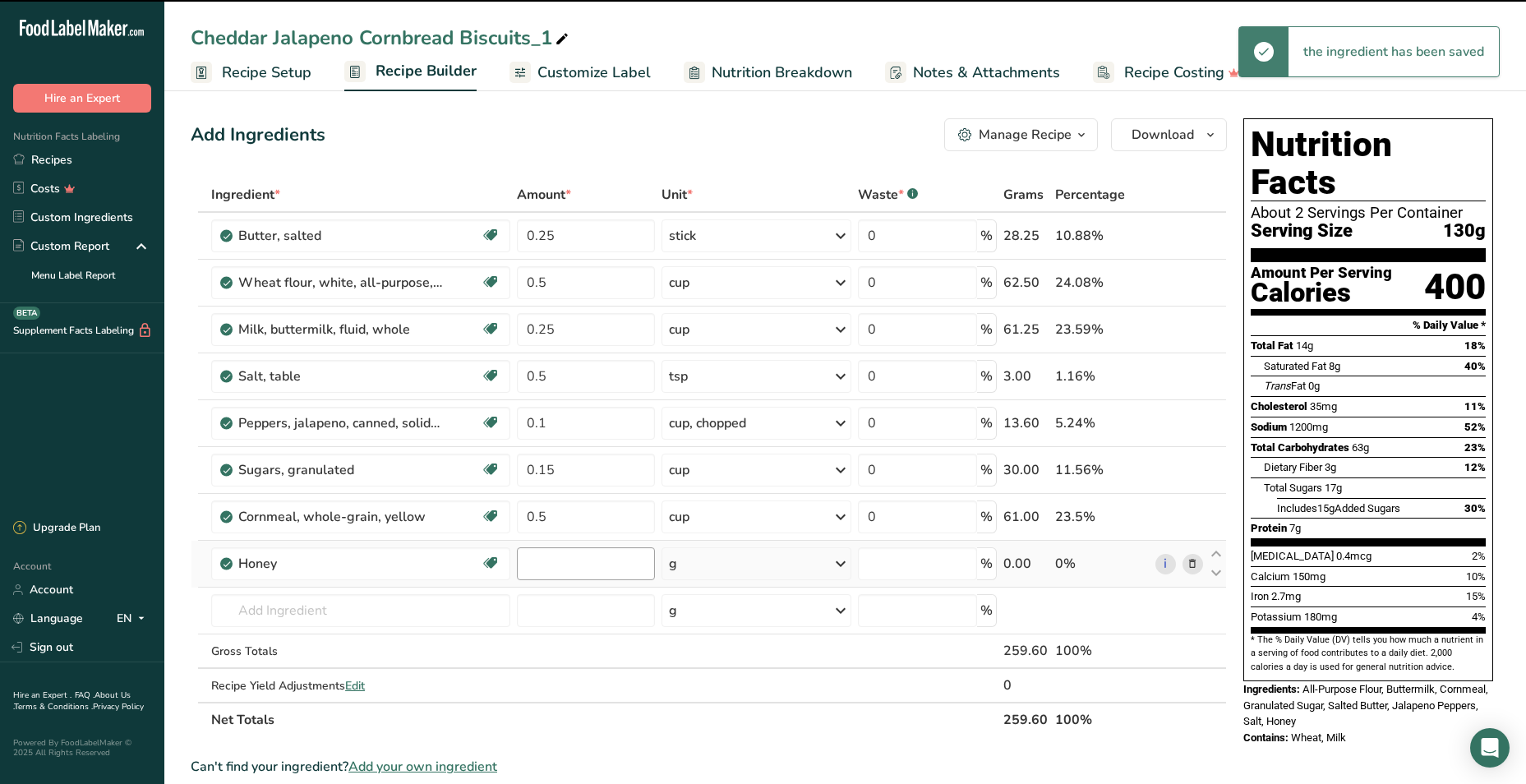
type input "0"
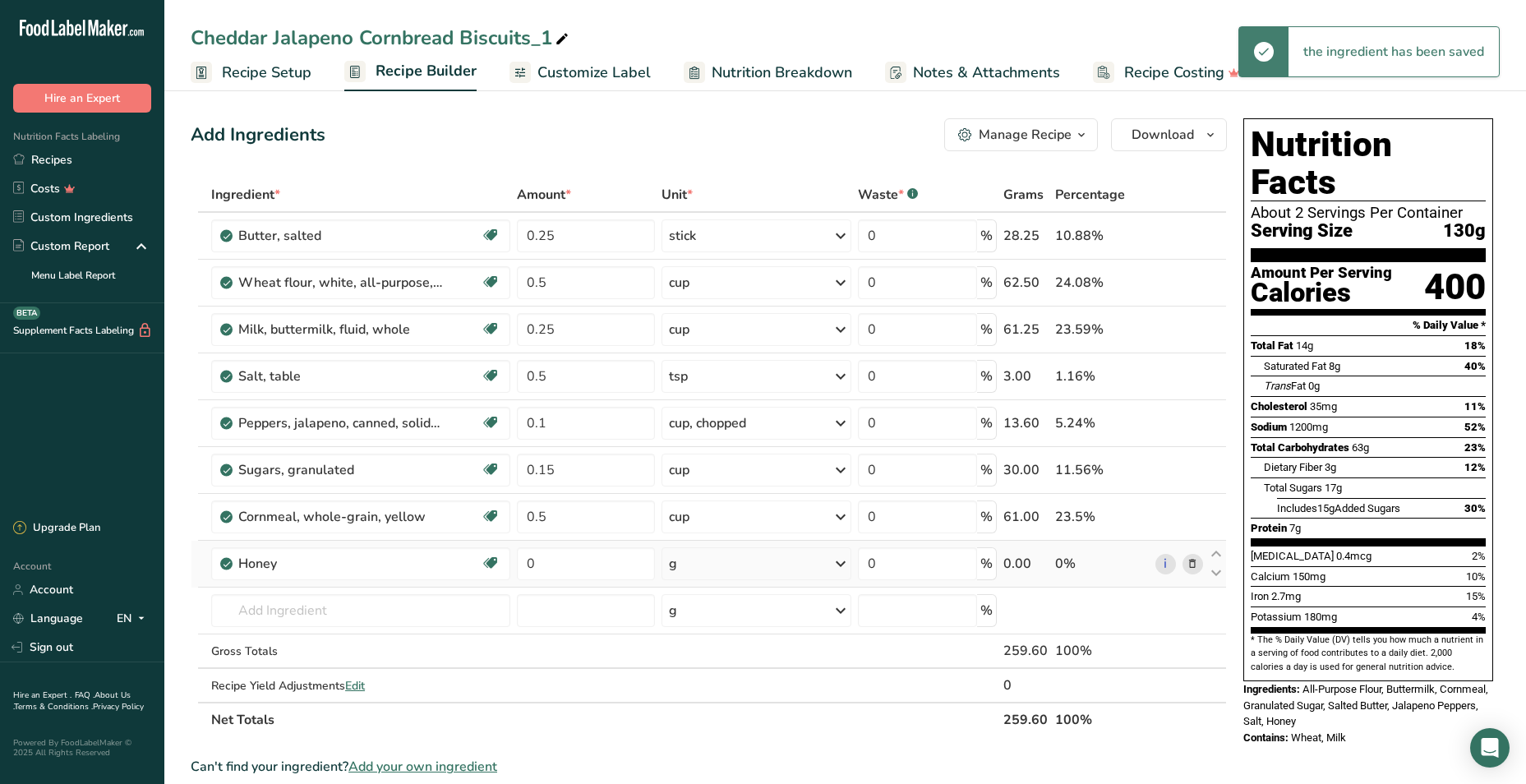
click at [747, 564] on div "g" at bounding box center [757, 564] width 190 height 33
click at [740, 623] on div "1 tbsp" at bounding box center [740, 620] width 138 height 24
click at [552, 561] on input "0" at bounding box center [585, 564] width 138 height 33
type input "1"
click at [381, 615] on div "Ingredient * Amount * Unit * Waste * .a-a{fill:#347362;}.b-a{fill:#fff;} Grams …" at bounding box center [709, 457] width 1037 height 559
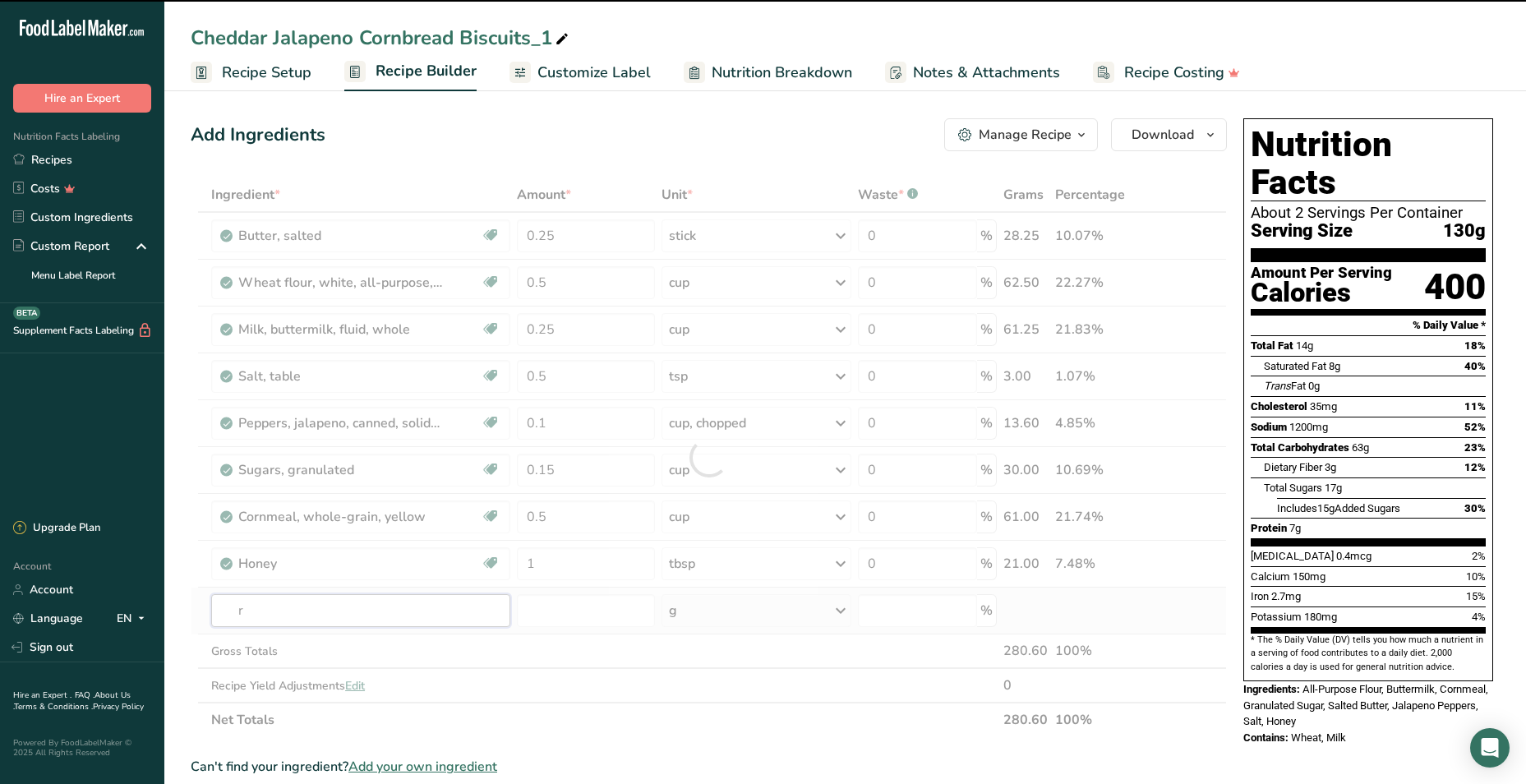
type input "re"
type input "d"
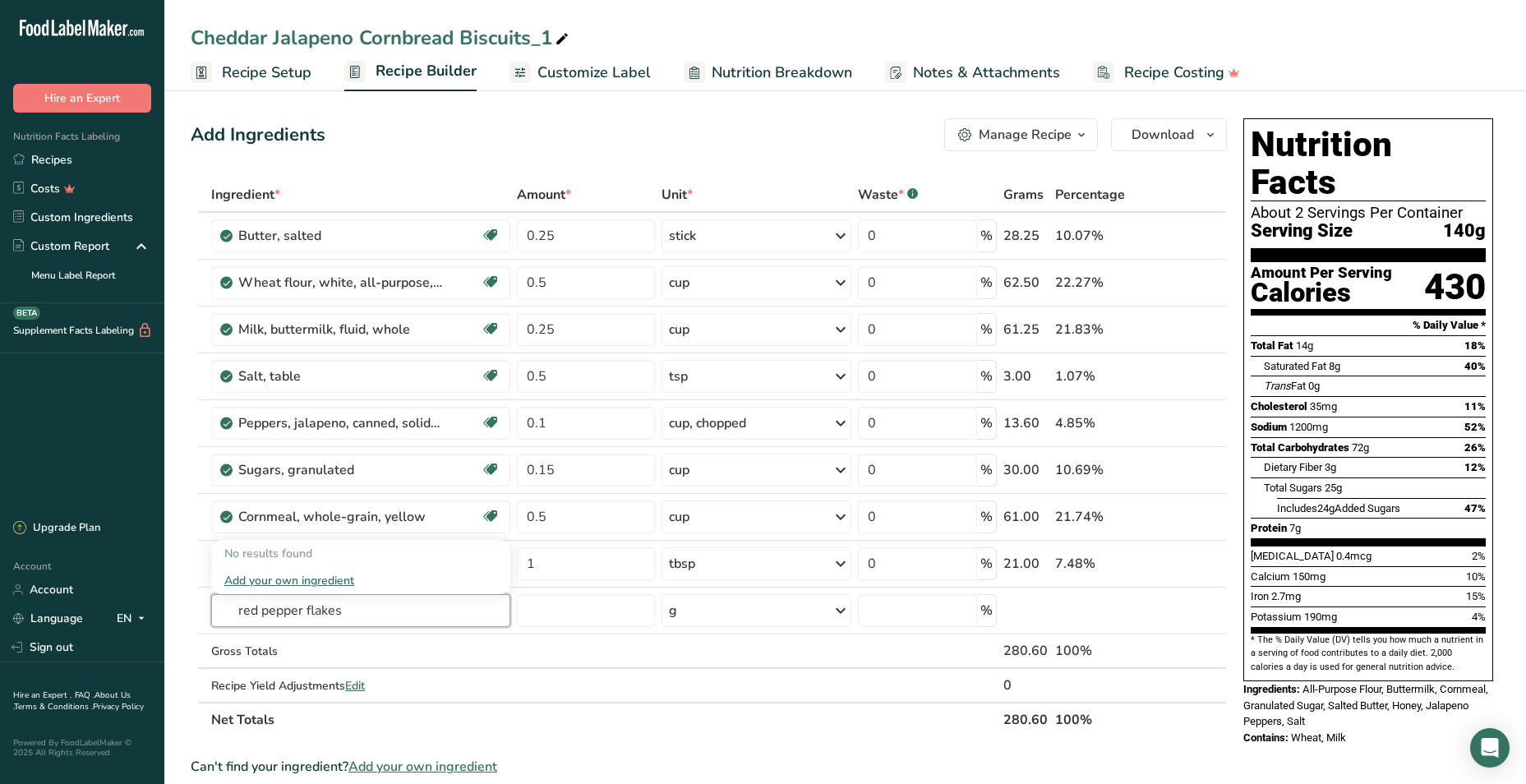
drag, startPoint x: 377, startPoint y: 609, endPoint x: 178, endPoint y: 618, distance: 199.2
click at [178, 618] on section "Add Ingredients Manage Recipe Delete Recipe Duplicate Recipe Scale Recipe Save …" at bounding box center [845, 708] width 1362 height 1245
click at [374, 613] on input "dried red pepper" at bounding box center [361, 611] width 299 height 33
drag, startPoint x: 374, startPoint y: 613, endPoint x: 269, endPoint y: 618, distance: 105.1
click at [269, 618] on input "dried red pepper" at bounding box center [361, 611] width 299 height 33
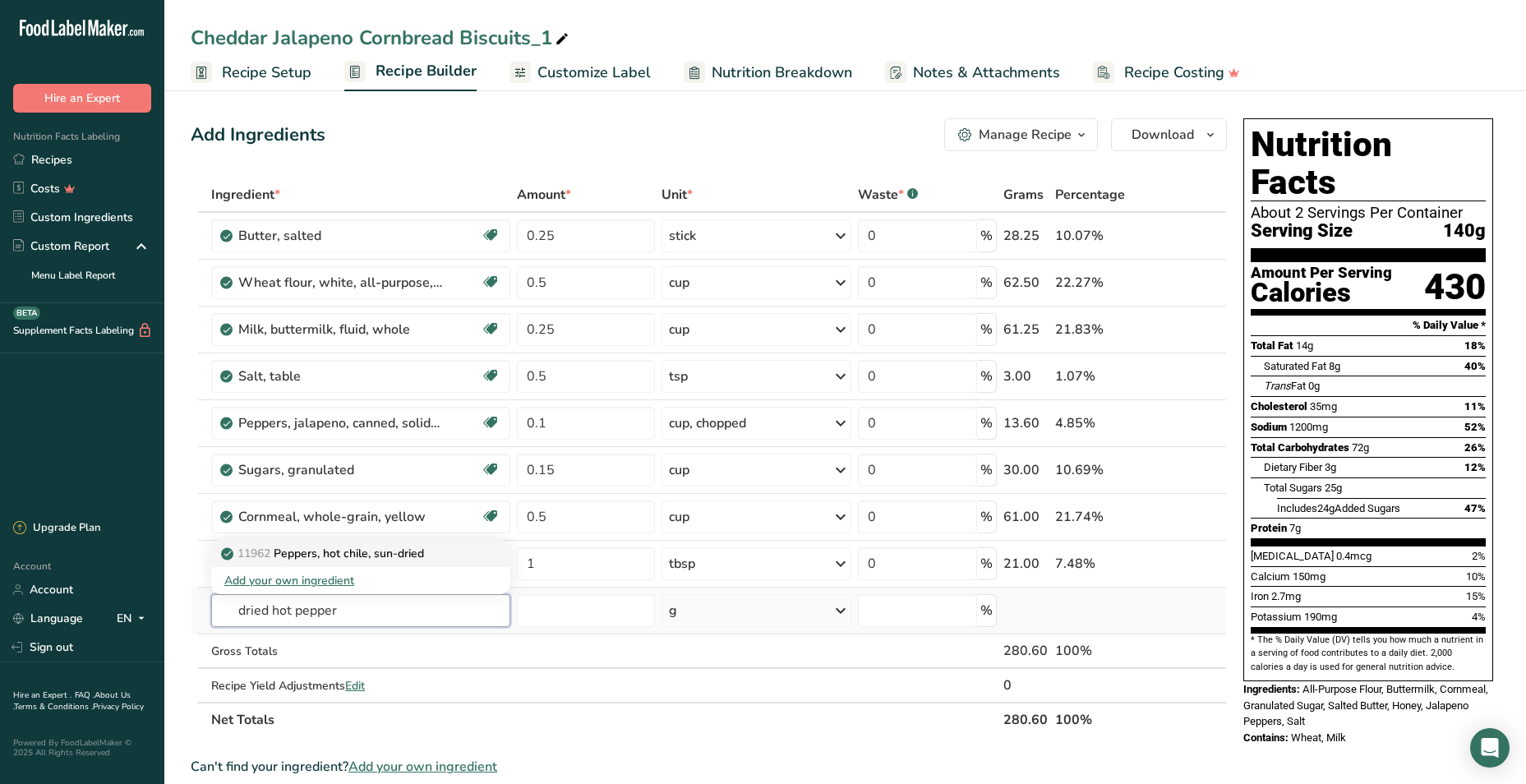
type input "dried hot pepper"
click at [303, 558] on p "11962 Peppers, hot chile, sun-dried" at bounding box center [324, 553] width 200 height 17
type input "Peppers, hot chile, sun-dried"
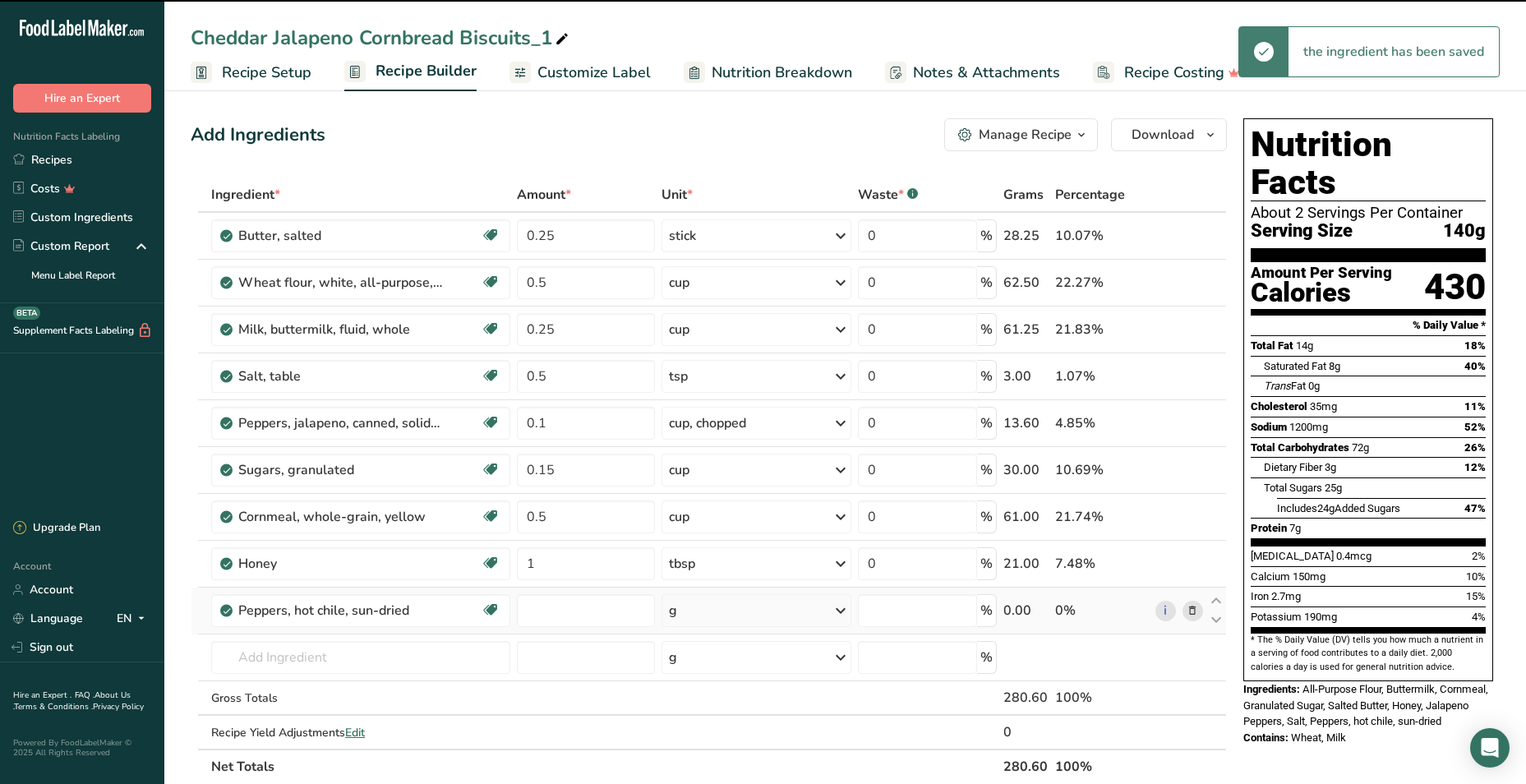
type input "0"
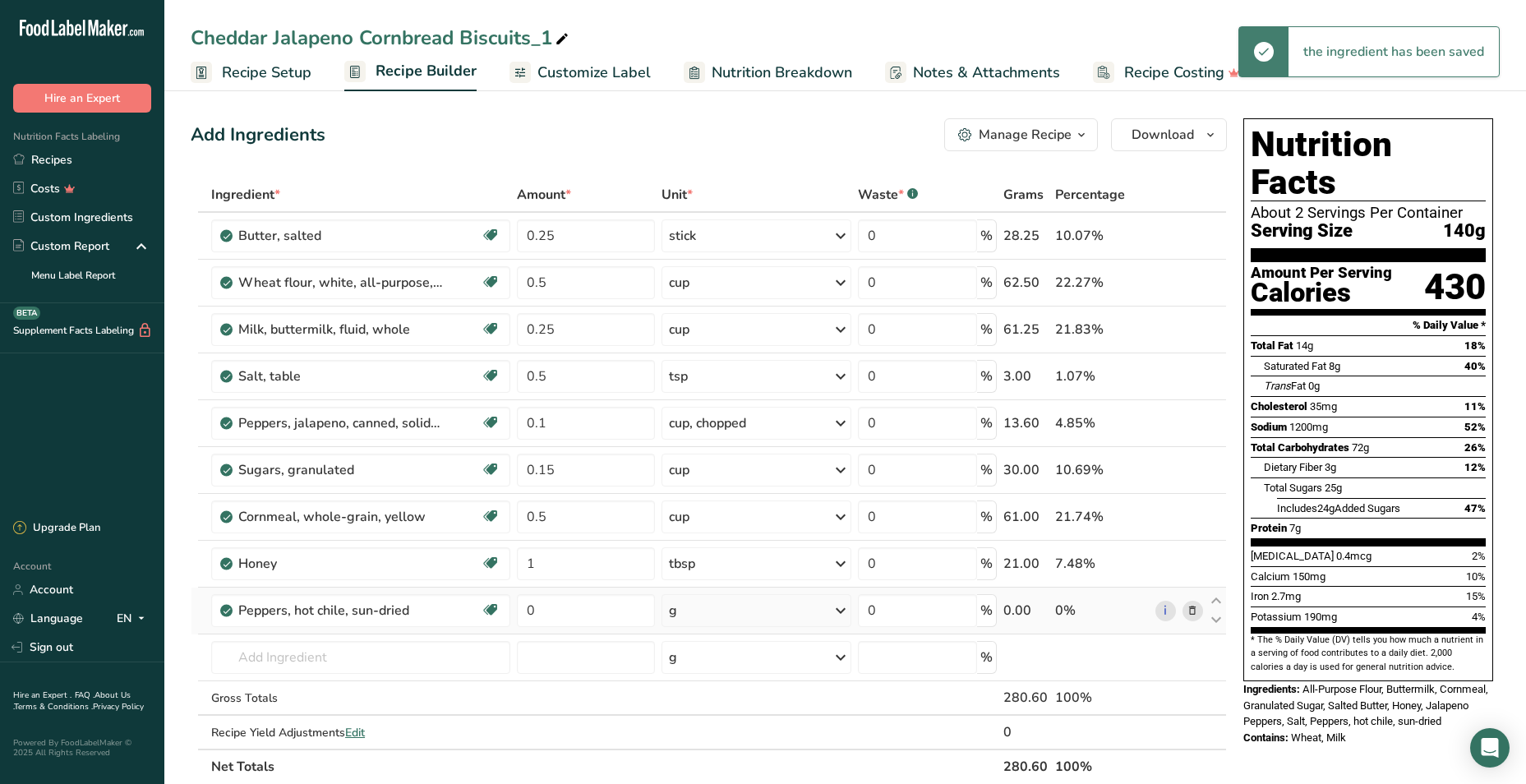
click at [683, 608] on div "g" at bounding box center [757, 611] width 190 height 33
click at [564, 612] on input "0" at bounding box center [585, 611] width 138 height 33
type input "1"
click at [780, 137] on div "Add Ingredients Manage Recipe Delete Recipe Duplicate Recipe Scale Recipe Save …" at bounding box center [709, 135] width 1037 height 33
drag, startPoint x: 550, startPoint y: 35, endPoint x: 155, endPoint y: 16, distance: 395.5
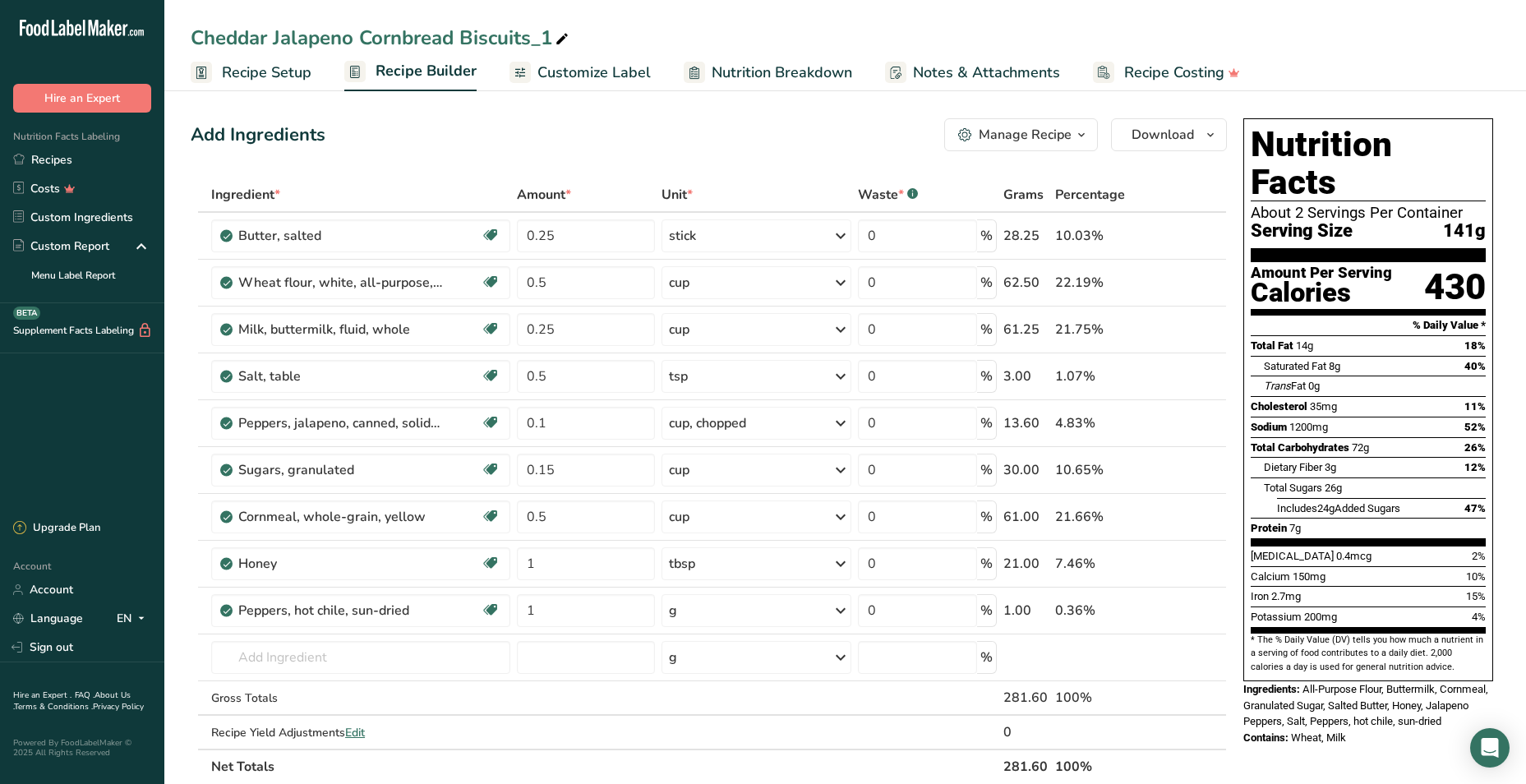
click at [155, 16] on div ".a-20{fill:#fff;} Hire an Expert Nutrition Facts Labeling Recipes Costs Custom …" at bounding box center [763, 688] width 1526 height 1377
drag, startPoint x: 155, startPoint y: 16, endPoint x: 563, endPoint y: 45, distance: 409.0
click at [563, 45] on icon at bounding box center [562, 39] width 15 height 23
drag, startPoint x: 559, startPoint y: 42, endPoint x: 178, endPoint y: 29, distance: 381.2
click at [178, 29] on div "Cheddar Jalapeno Cornbread Biscuits_1" at bounding box center [845, 37] width 1362 height 29
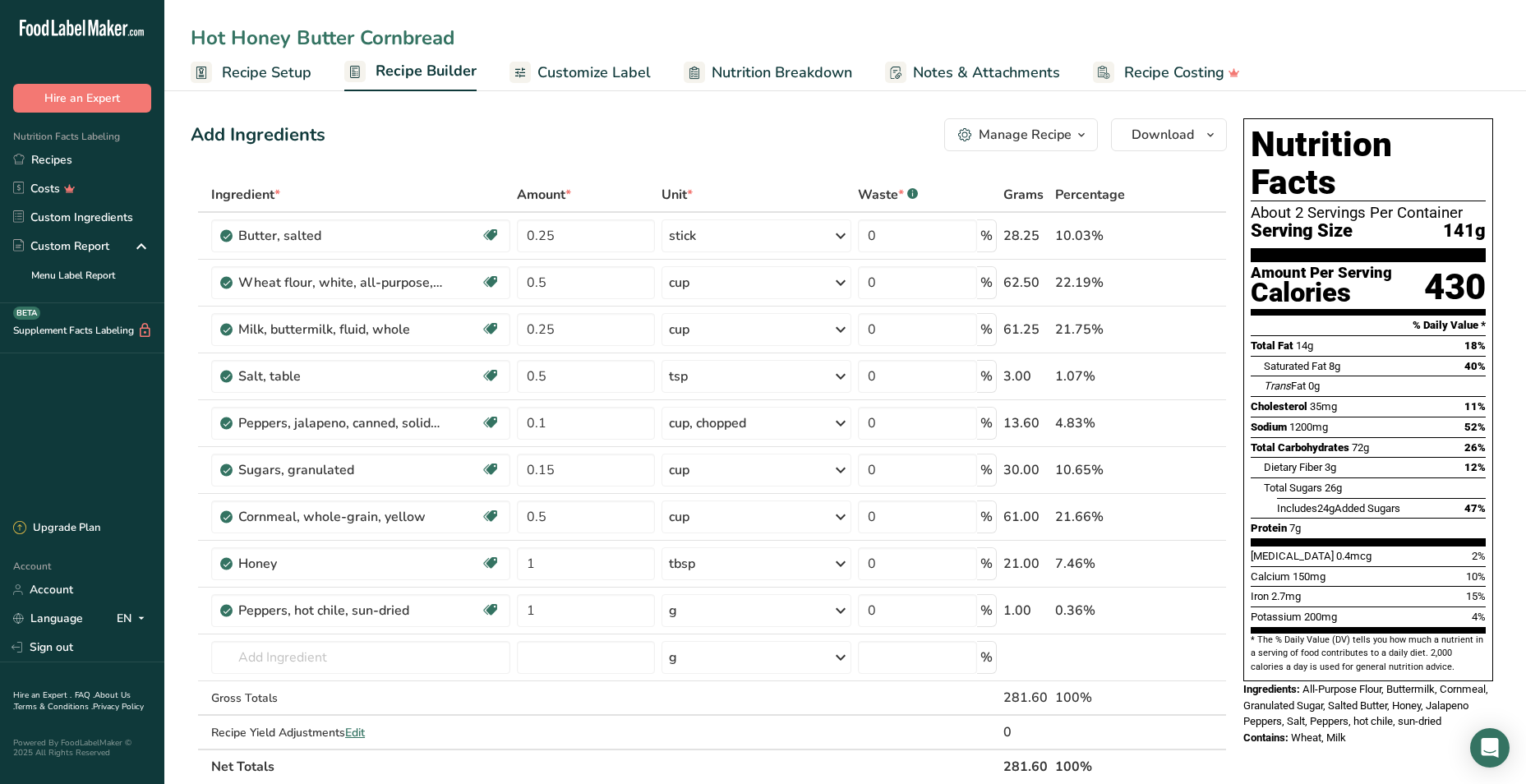
type input "Hot Honey Butter Cornbread"
click at [1245, 20] on div "Hot Honey Butter Cornbread Recipe Setup Recipe Builder Customize Label Nutritio…" at bounding box center [845, 46] width 1362 height 91
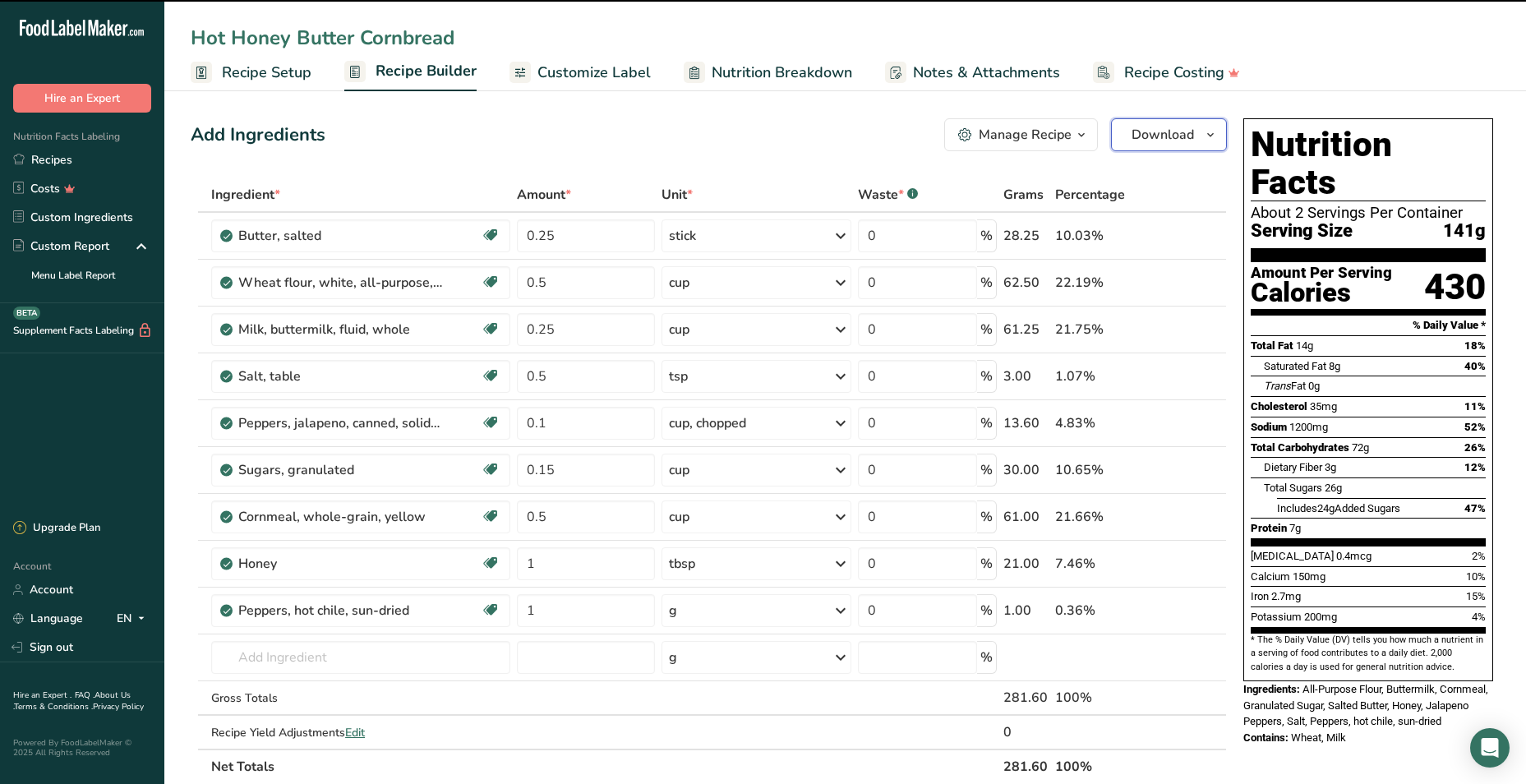
click at [1164, 138] on span "Download" at bounding box center [1163, 135] width 62 height 20
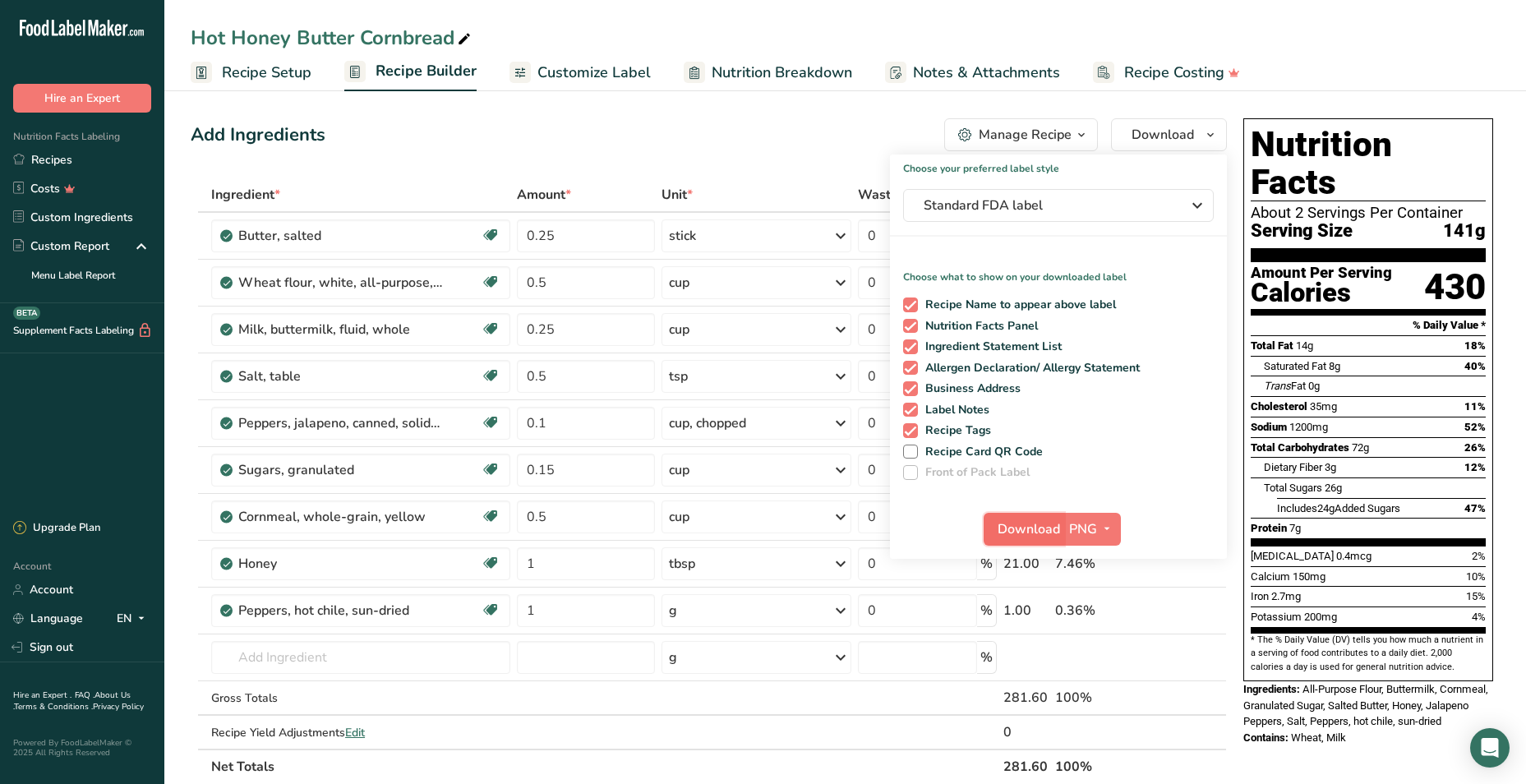
click at [1015, 540] on button "Download" at bounding box center [1024, 529] width 80 height 33
click at [758, 3] on div "Hot Honey Butter Cornbread Recipe Setup Recipe Builder Customize Label Nutritio…" at bounding box center [845, 46] width 1362 height 91
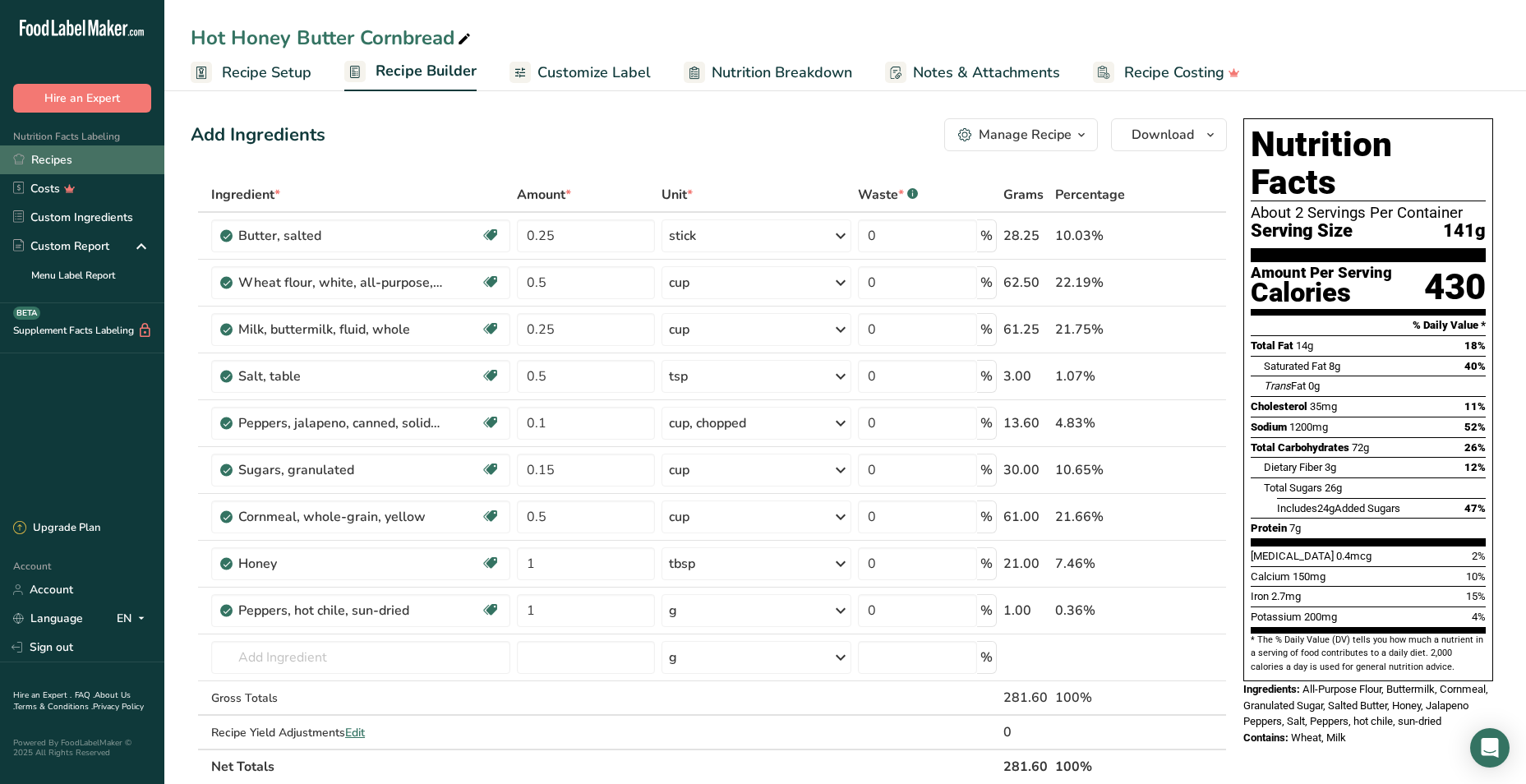
click at [86, 156] on link "Recipes" at bounding box center [82, 160] width 164 height 29
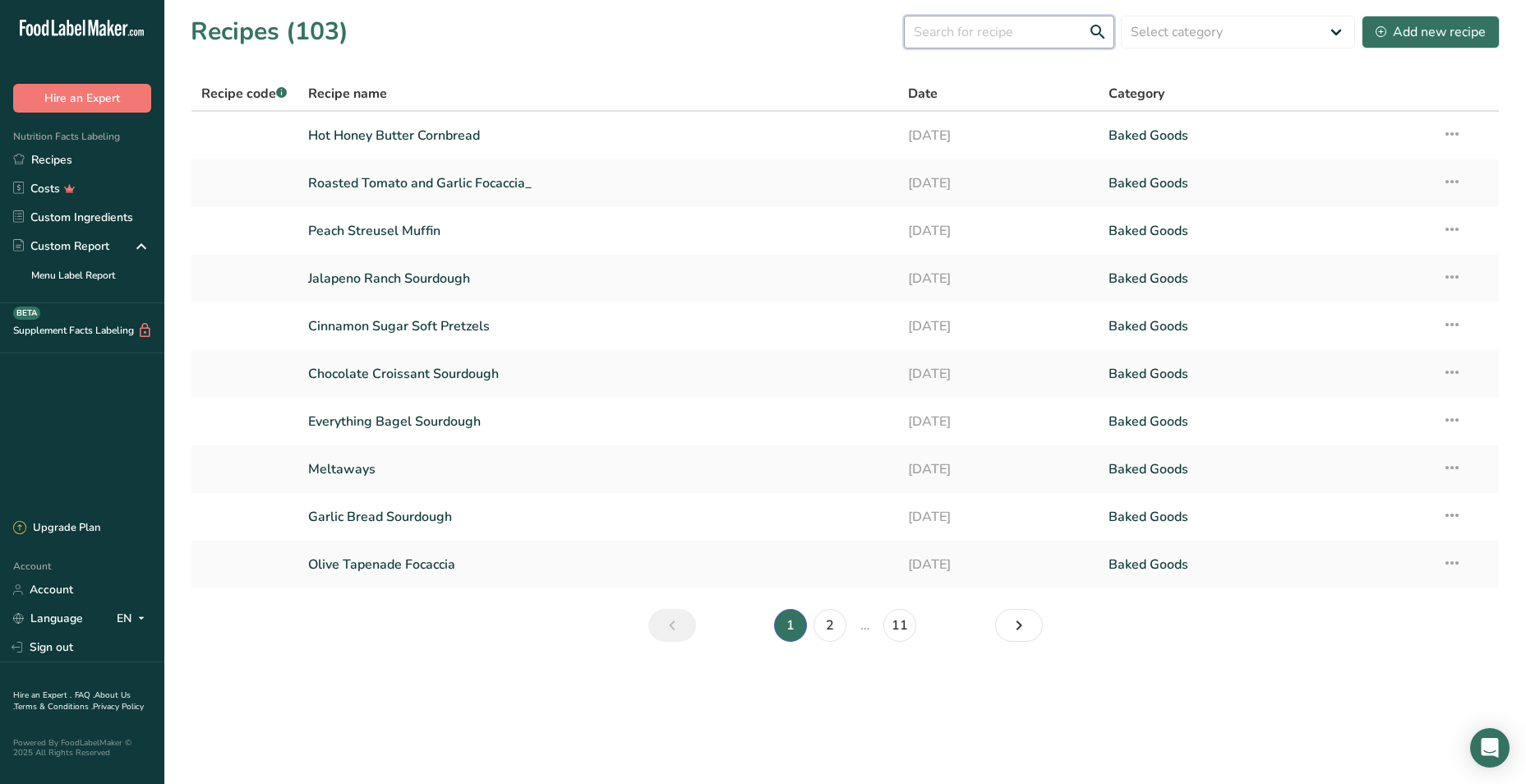
click at [1011, 30] on input "text" at bounding box center [1009, 32] width 211 height 33
type input "rolls"
click at [417, 524] on link "Bumbleberry Pie Rolls" at bounding box center [599, 517] width 581 height 35
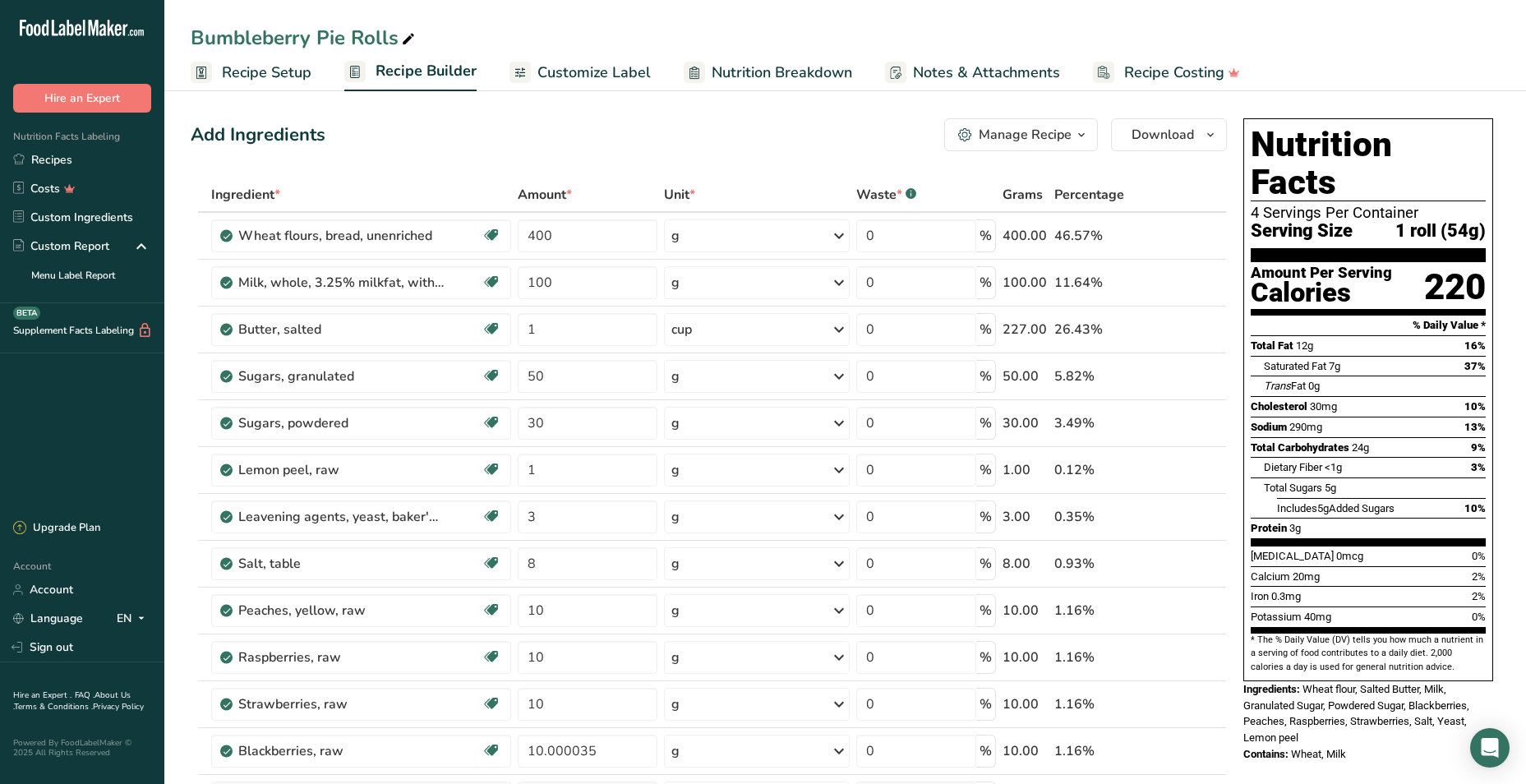
click at [1028, 133] on div "Manage Recipe" at bounding box center [1026, 135] width 93 height 20
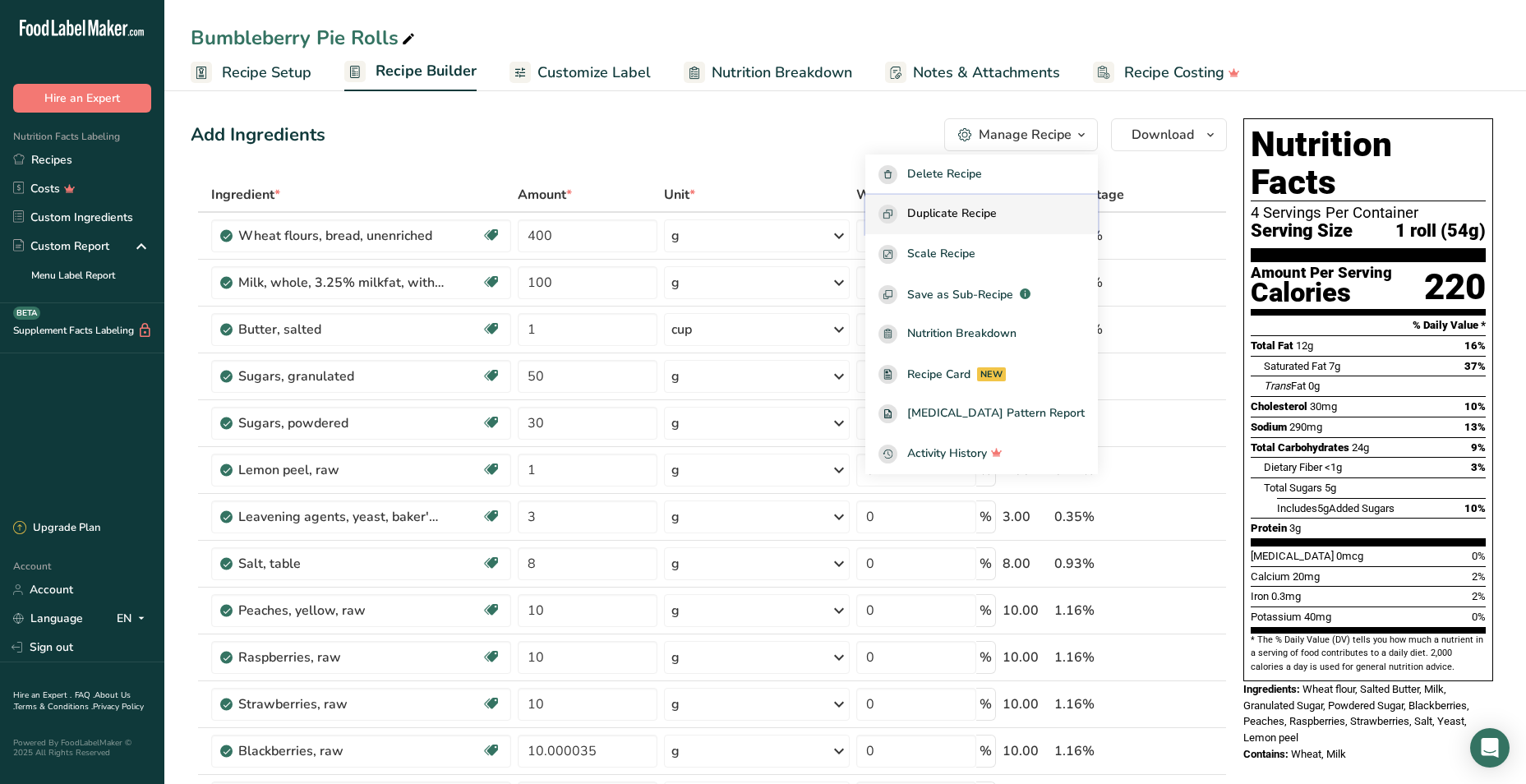
click at [960, 211] on span "Duplicate Recipe" at bounding box center [952, 214] width 89 height 19
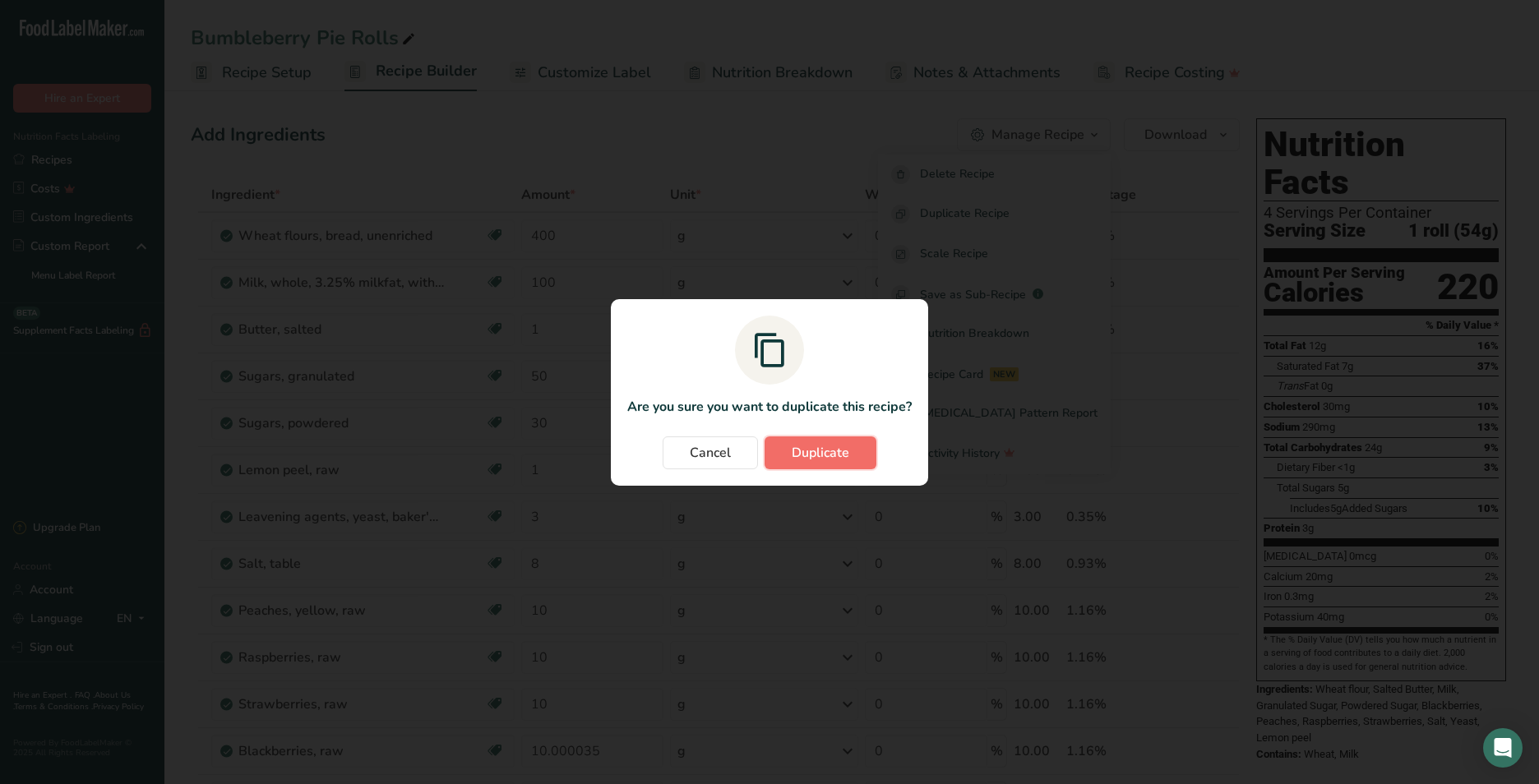
click at [815, 458] on span "Duplicate" at bounding box center [820, 453] width 58 height 20
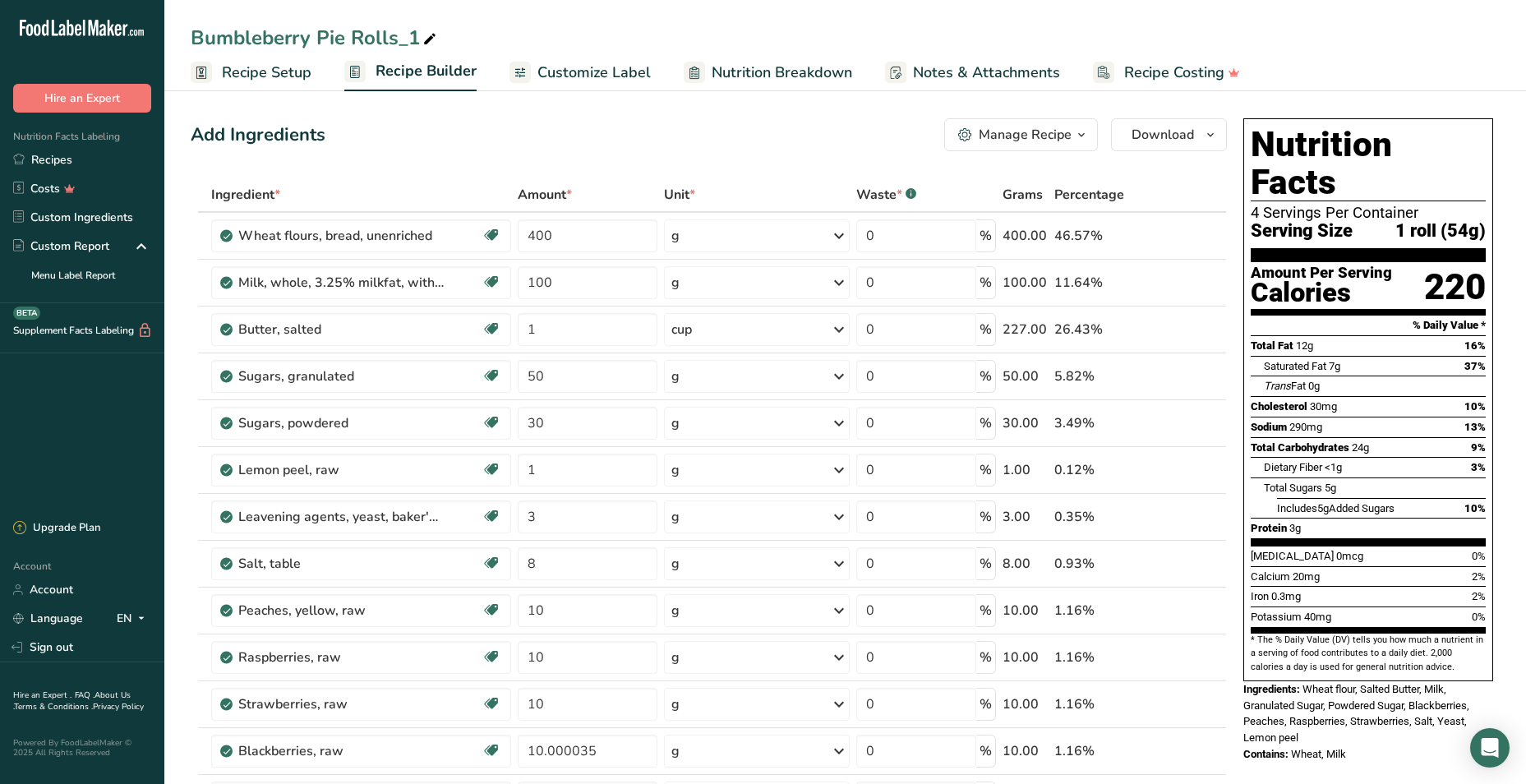
click at [269, 78] on span "Recipe Setup" at bounding box center [267, 73] width 89 height 22
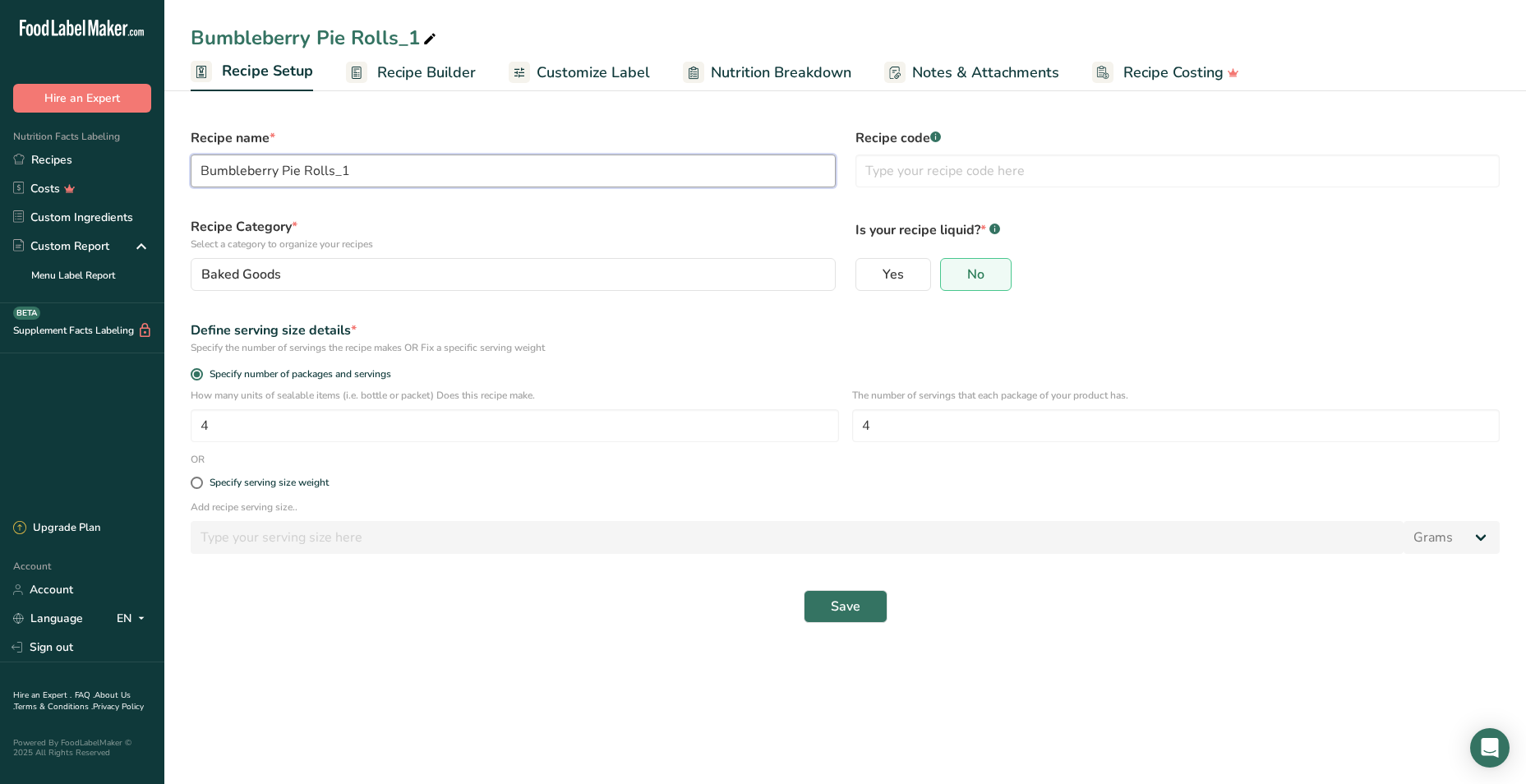
drag, startPoint x: 381, startPoint y: 175, endPoint x: 167, endPoint y: 176, distance: 214.0
click at [167, 176] on section "Recipe name * Bumbleberry Pie Rolls_1 Recipe code .a-a{fill:#347362;}.b-a{fill:…" at bounding box center [845, 368] width 1362 height 564
type input "Blueberry Sweet Corn Rolls"
drag, startPoint x: 273, startPoint y: 434, endPoint x: 120, endPoint y: 433, distance: 153.0
click at [120, 433] on div ".a-20{fill:#fff;} Hire an Expert Nutrition Facts Labeling Recipes Costs Custom …" at bounding box center [763, 392] width 1526 height 784
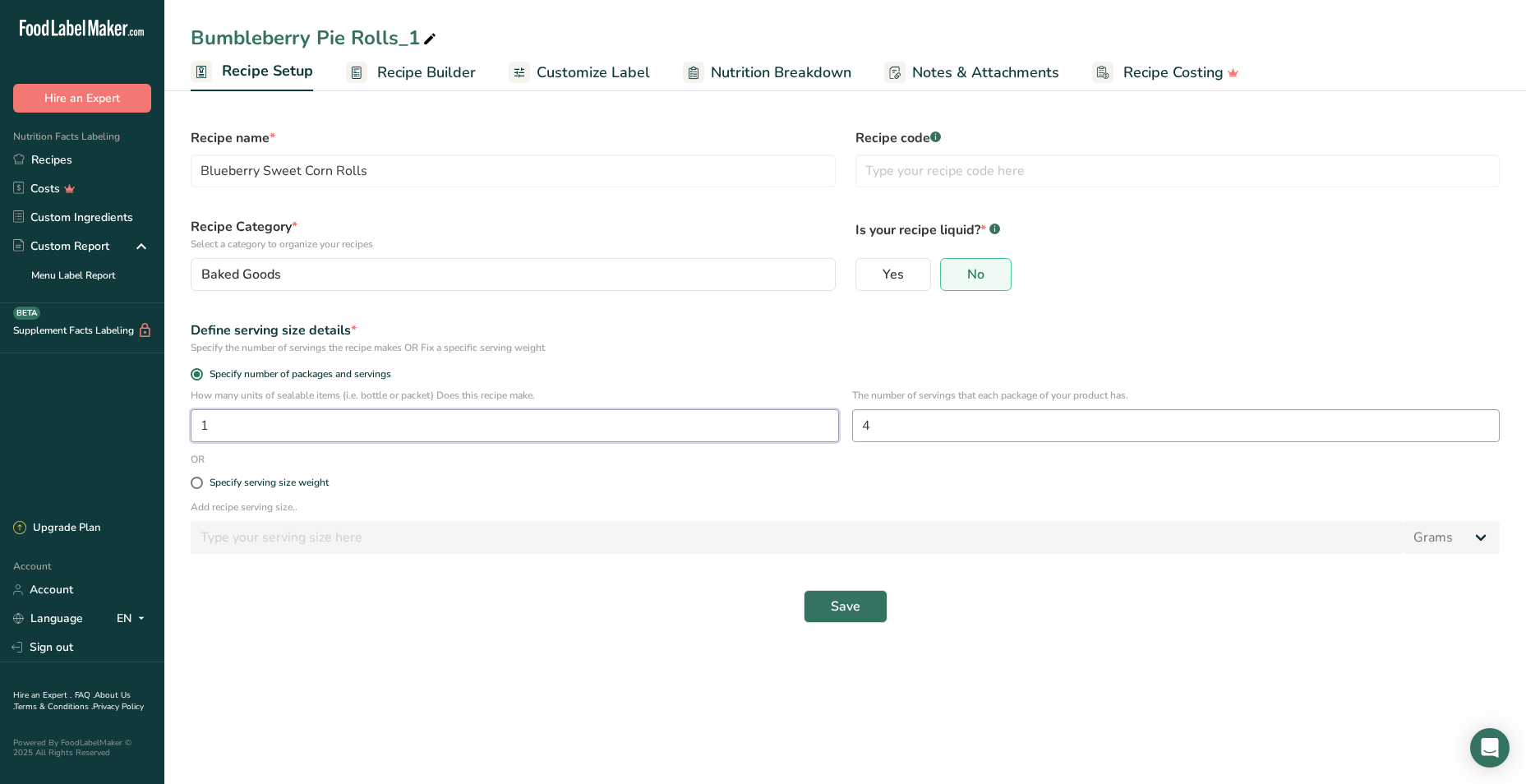
type input "1"
drag, startPoint x: 898, startPoint y: 433, endPoint x: 779, endPoint y: 427, distance: 119.2
click at [779, 427] on div "How many units of sealable items (i.e. bottle or packet) Does this recipe make.…" at bounding box center [845, 420] width 1329 height 64
type input "1"
click at [827, 608] on button "Save" at bounding box center [846, 607] width 84 height 33
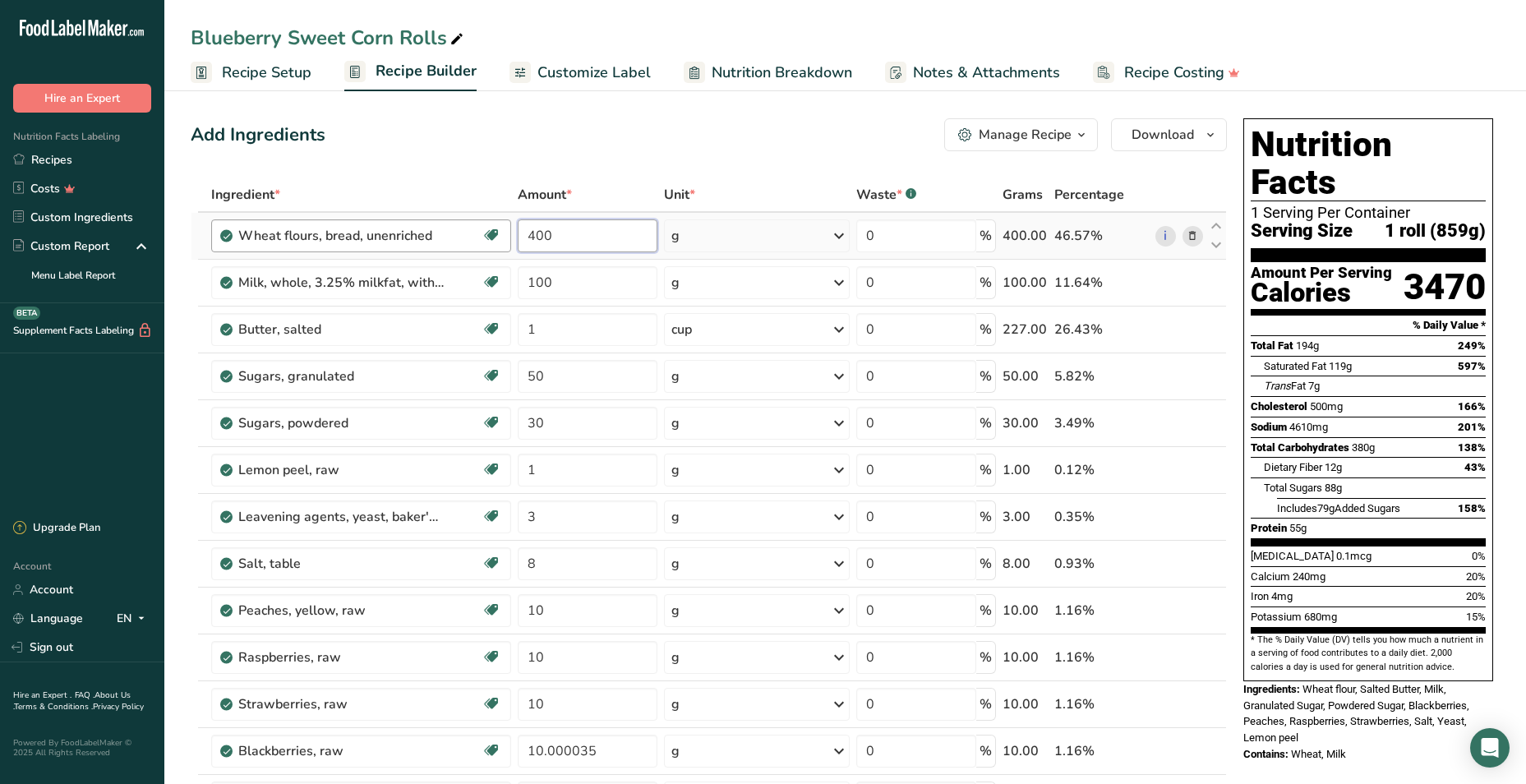
drag, startPoint x: 611, startPoint y: 240, endPoint x: 465, endPoint y: 227, distance: 146.6
click at [465, 227] on tr "Wheat flours, bread, unenriched Vegetarian Soy free 400 g Portions 1 cup unsift…" at bounding box center [709, 235] width 1035 height 47
type input "100"
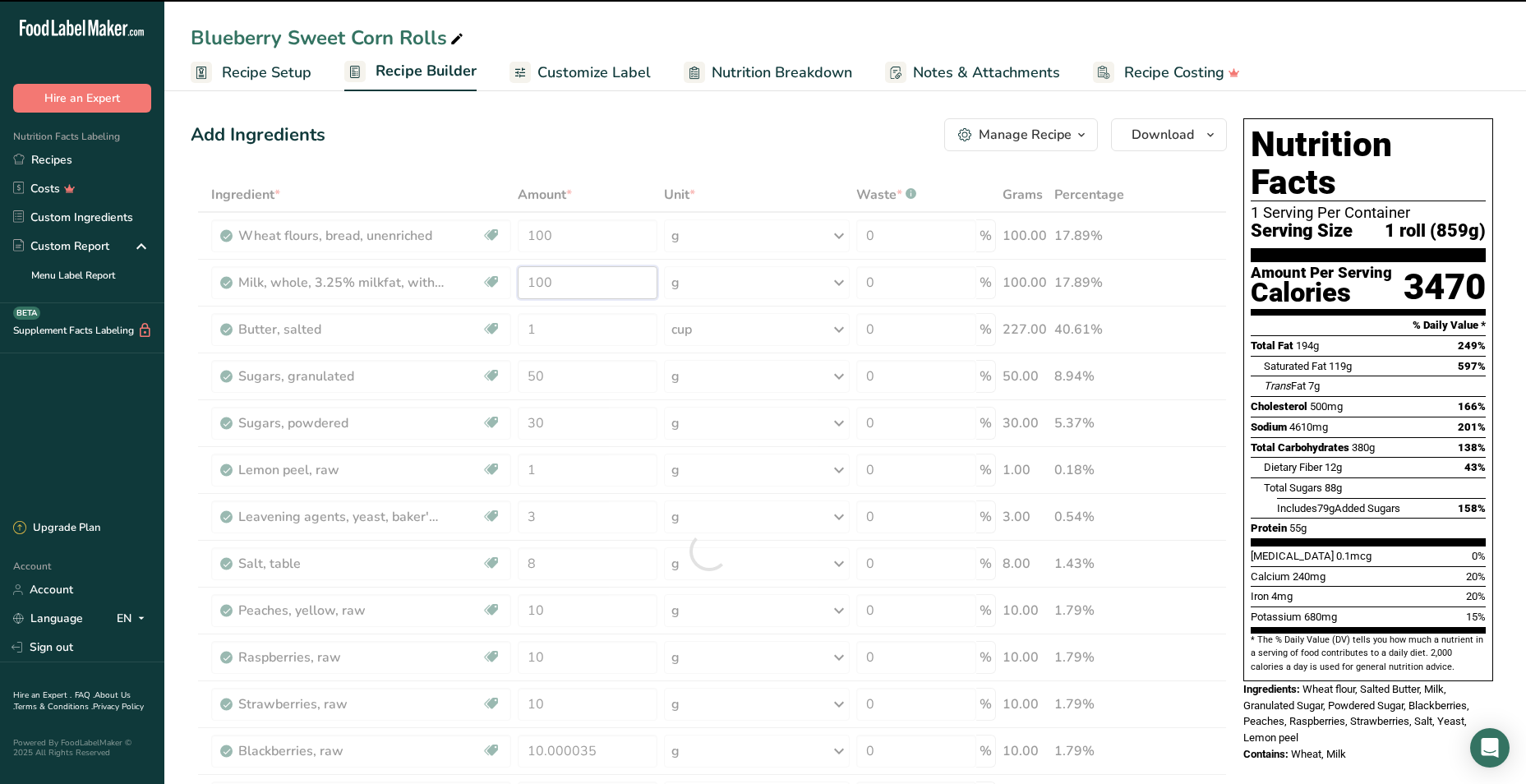
drag, startPoint x: 609, startPoint y: 281, endPoint x: 414, endPoint y: 277, distance: 195.0
click at [414, 277] on div "Ingredient * Amount * Unit * Waste * .a-a{fill:#347362;}.b-a{fill:#fff;} Grams …" at bounding box center [709, 551] width 1037 height 747
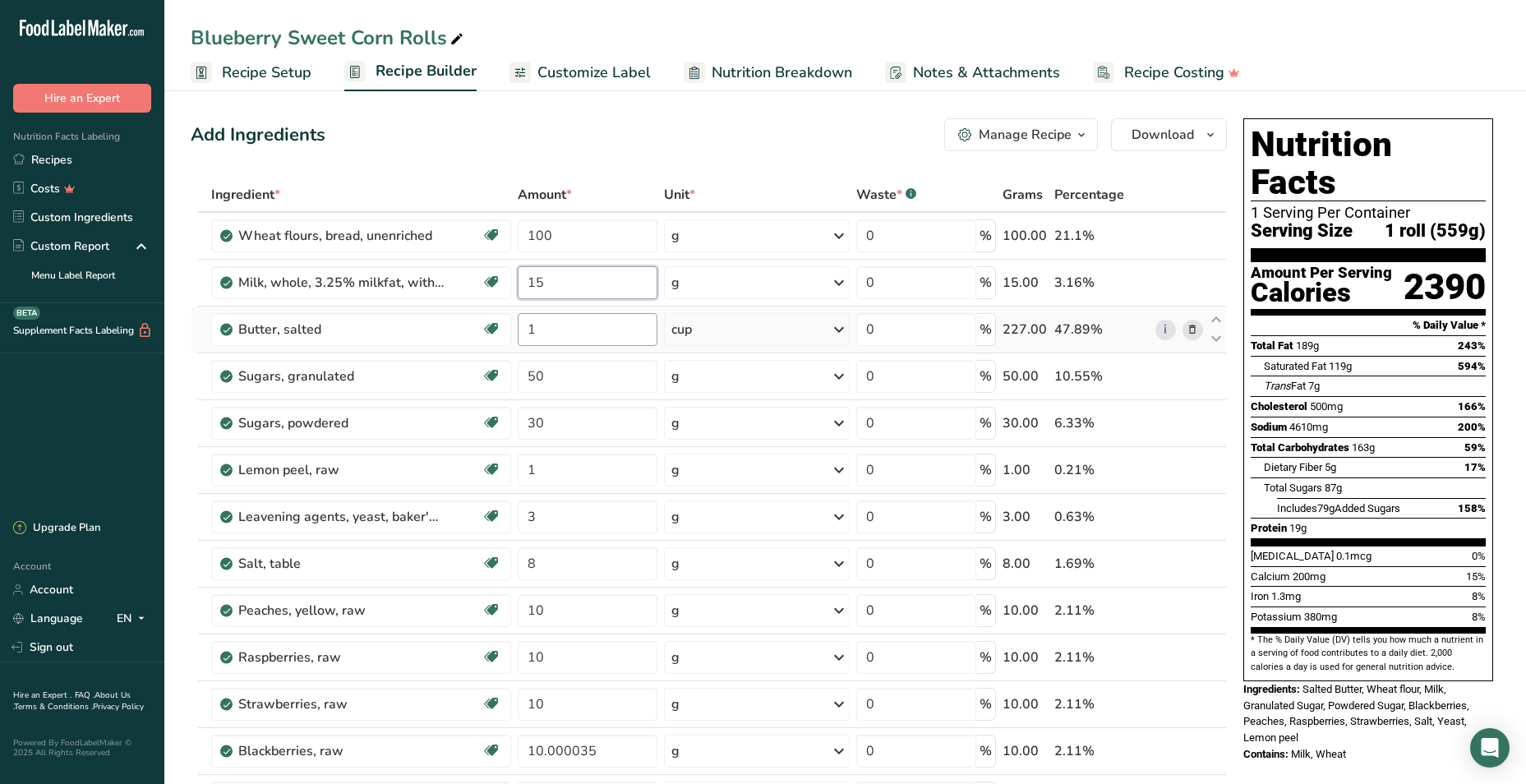
type input "15"
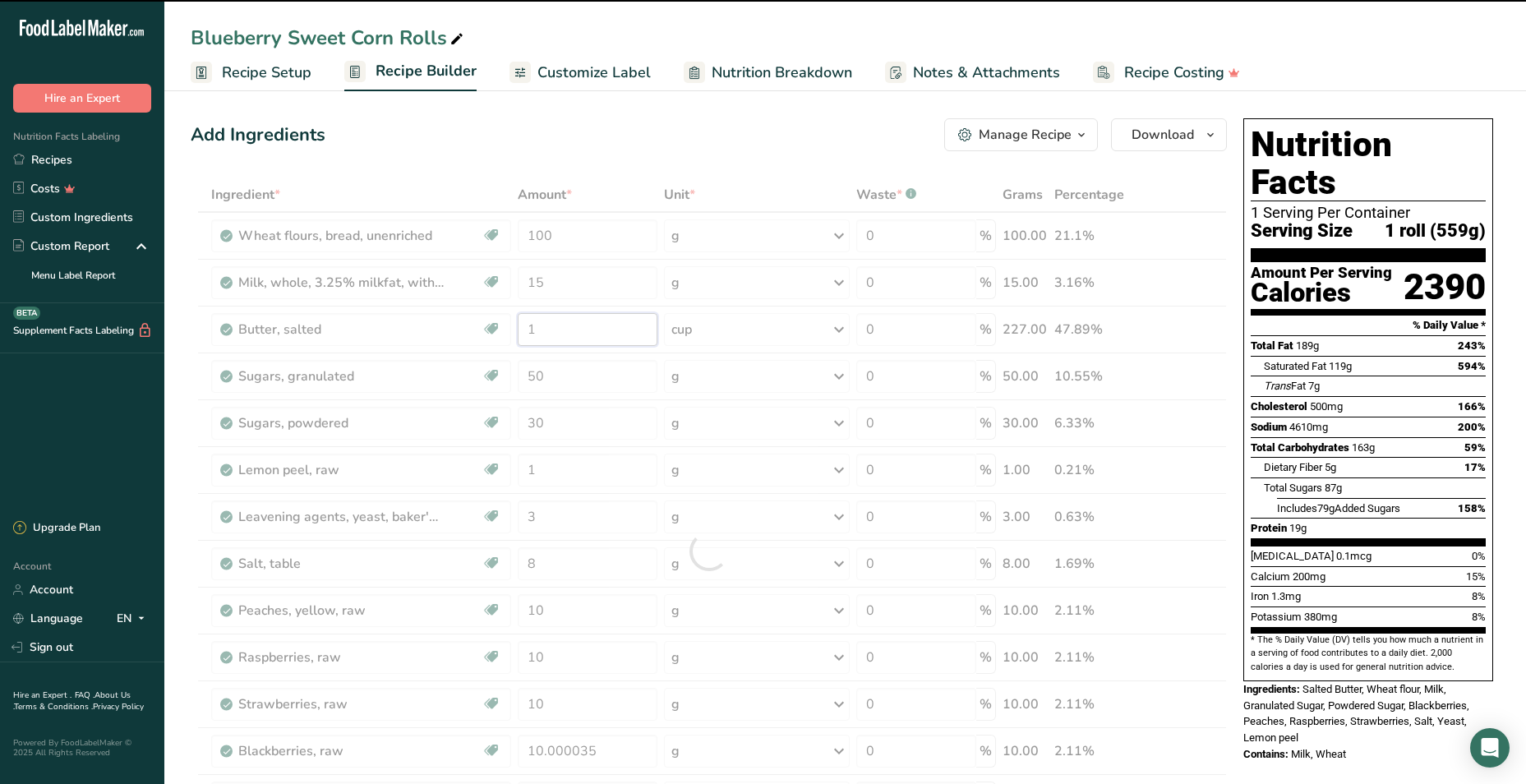
drag, startPoint x: 559, startPoint y: 334, endPoint x: 440, endPoint y: 319, distance: 119.9
click at [440, 319] on div "Ingredient * Amount * Unit * Waste * .a-a{fill:#347362;}.b-a{fill:#fff;} Grams …" at bounding box center [709, 551] width 1037 height 747
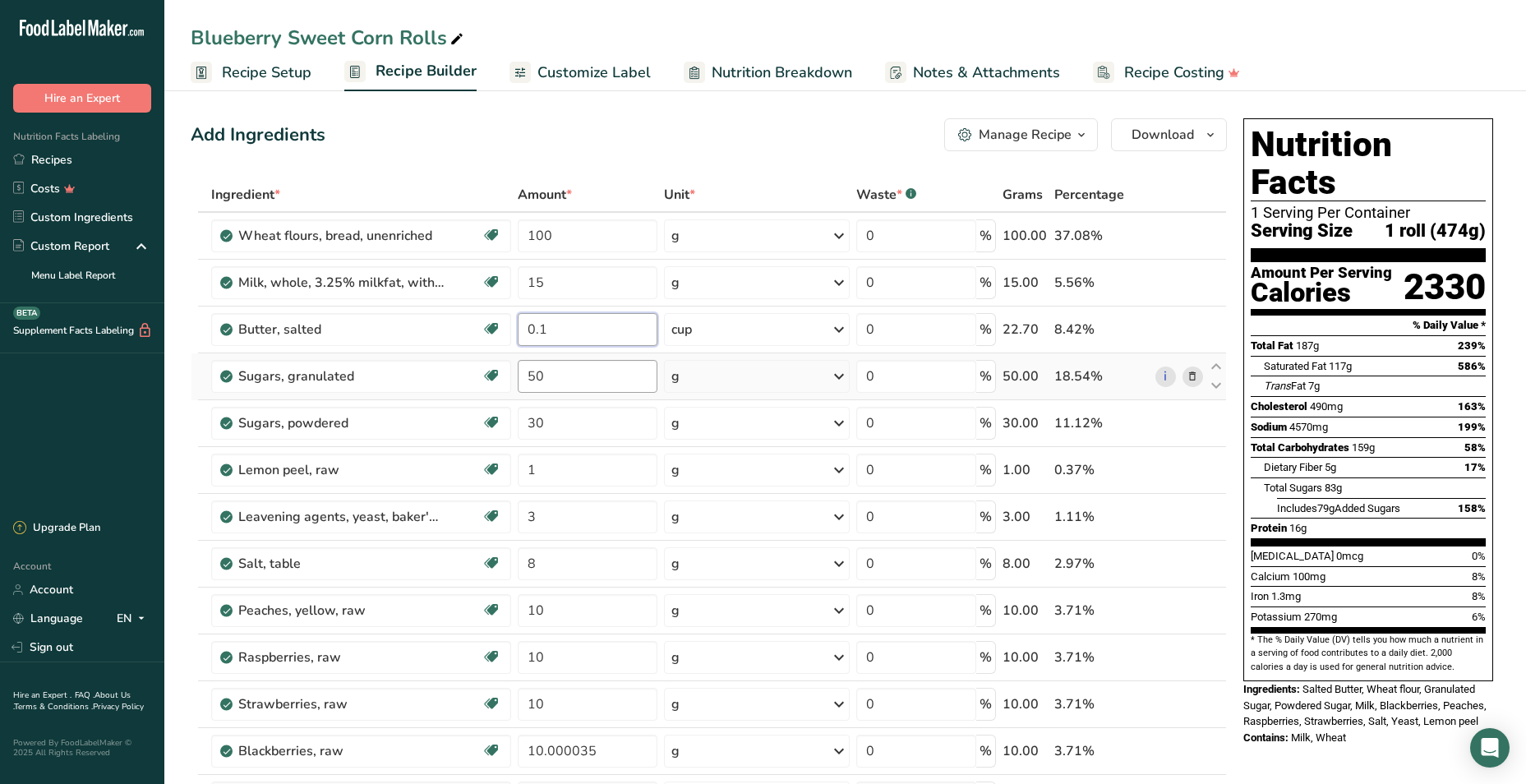
type input "0.1"
click at [605, 384] on div "Ingredient * Amount * Unit * Waste * .a-a{fill:#347362;}.b-a{fill:#fff;} Grams …" at bounding box center [709, 551] width 1037 height 747
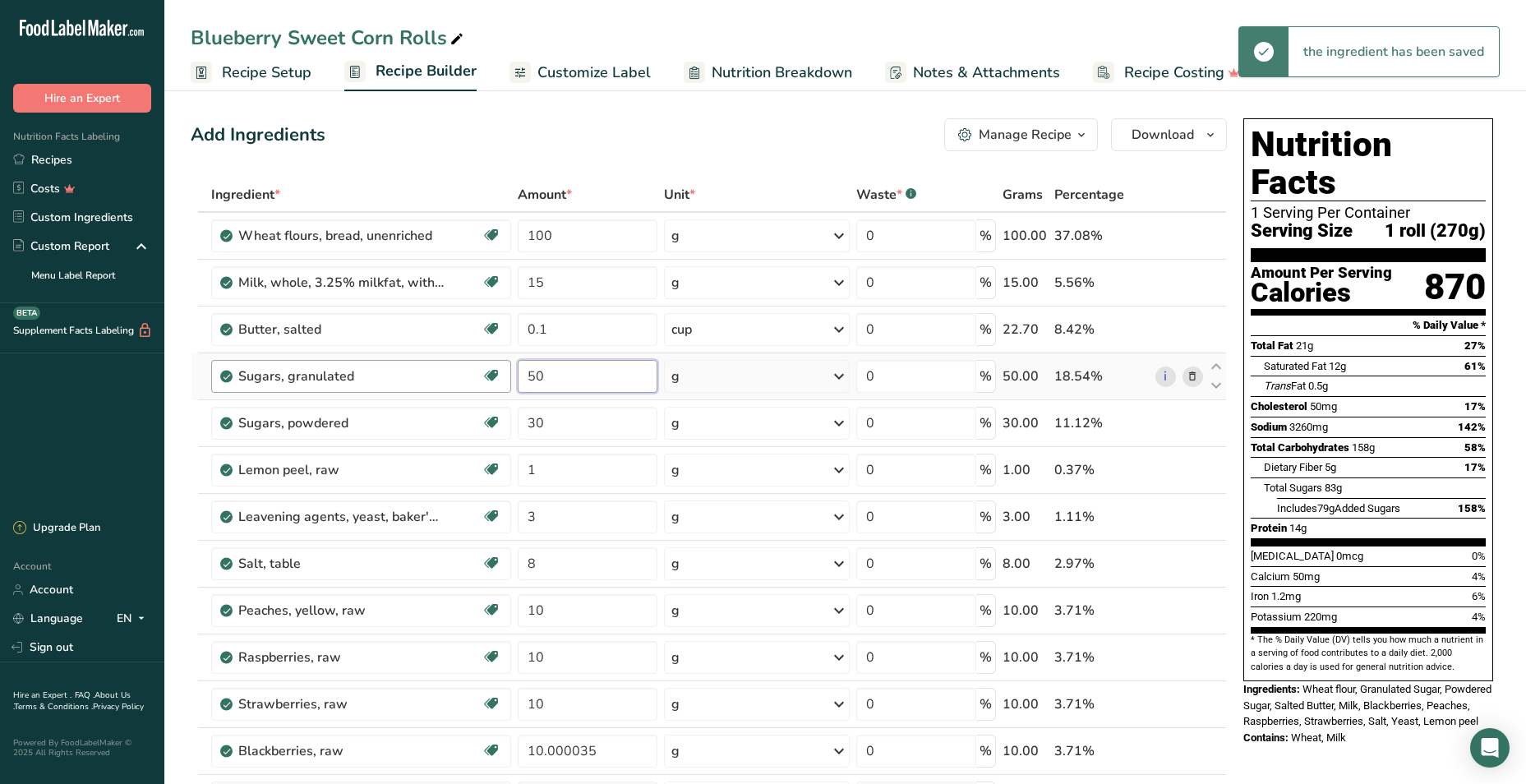
drag, startPoint x: 547, startPoint y: 374, endPoint x: 479, endPoint y: 373, distance: 68.0
click at [479, 373] on tr "Sugars, granulated Dairy free Gluten free Vegan Vegetarian Soy free 50 g Portio…" at bounding box center [709, 376] width 1035 height 47
type input "10"
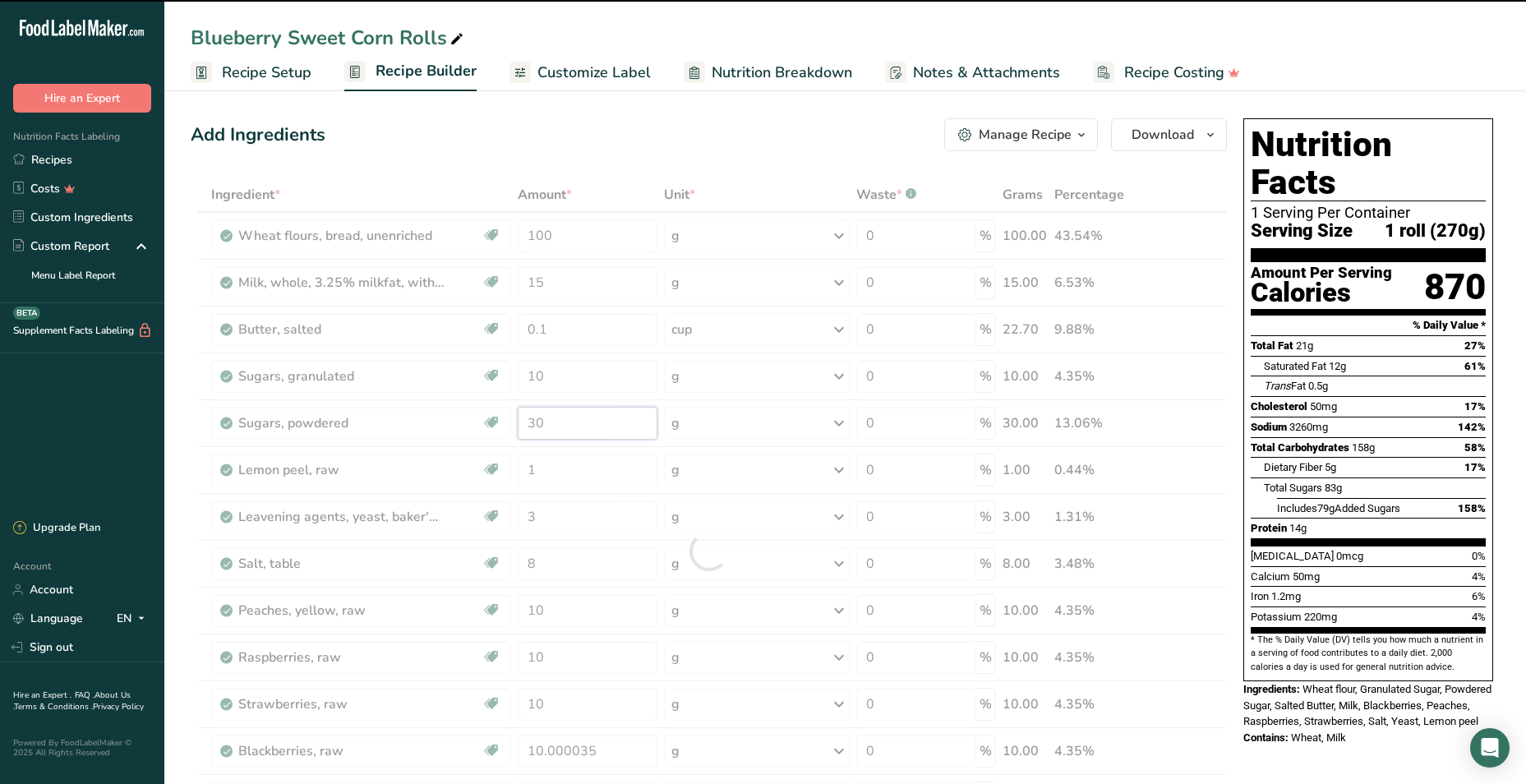
drag, startPoint x: 551, startPoint y: 426, endPoint x: 489, endPoint y: 428, distance: 62.0
click at [490, 428] on div "Ingredient * Amount * Unit * Waste * .a-a{fill:#347362;}.b-a{fill:#fff;} Grams …" at bounding box center [709, 551] width 1037 height 747
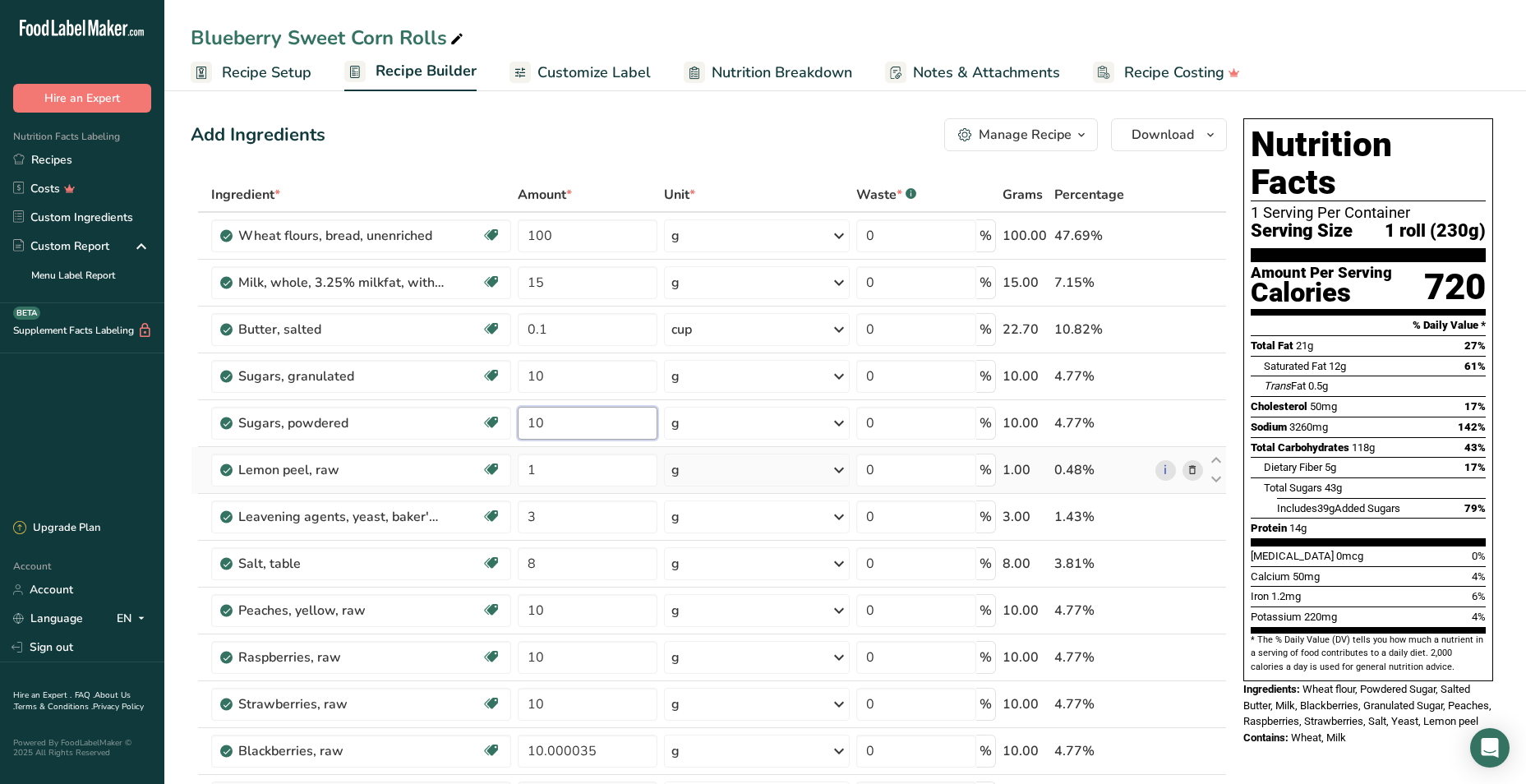
type input "10"
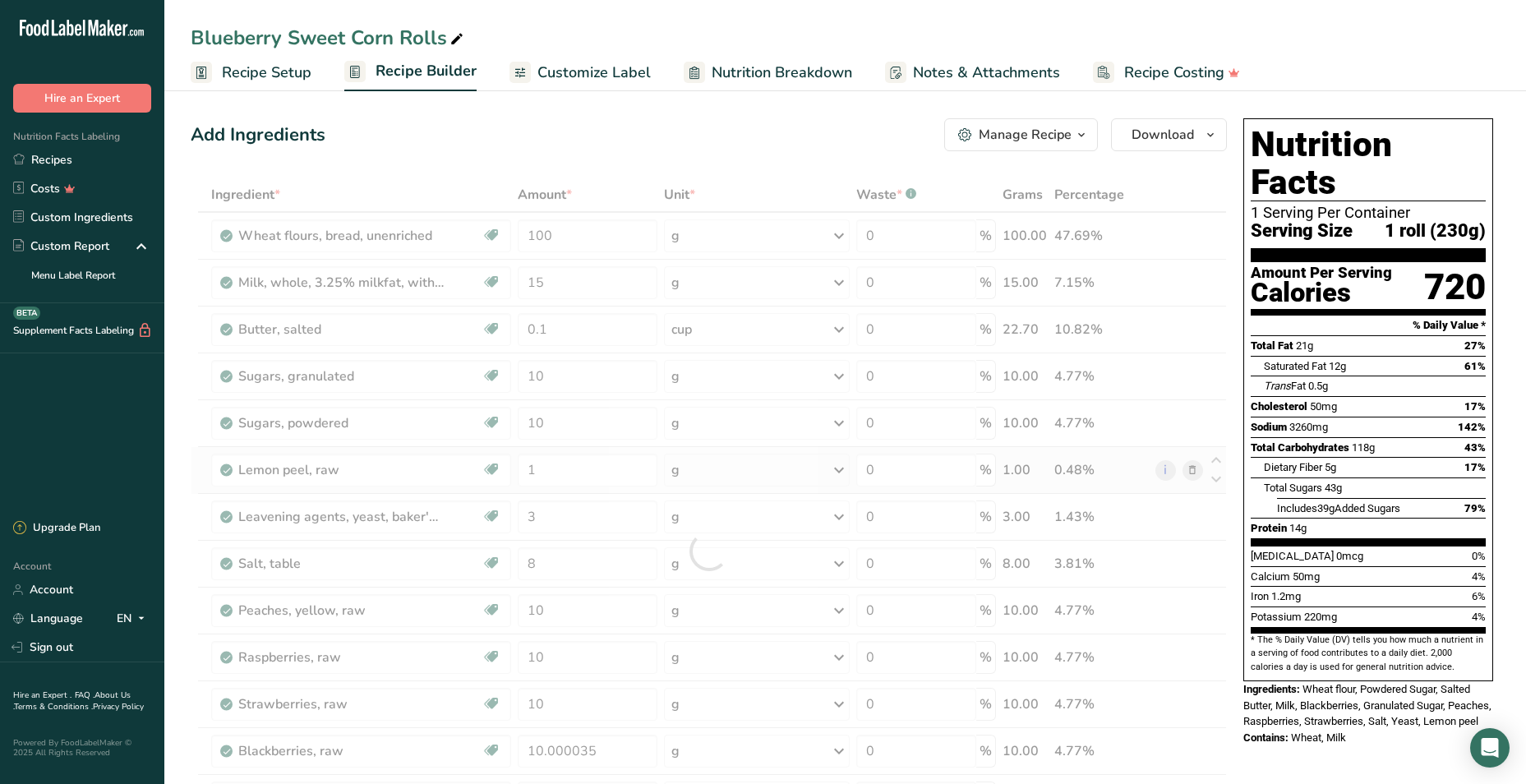
click at [1196, 472] on div "Ingredient * Amount * Unit * Waste * .a-a{fill:#347362;}.b-a{fill:#fff;} Grams …" at bounding box center [709, 551] width 1037 height 747
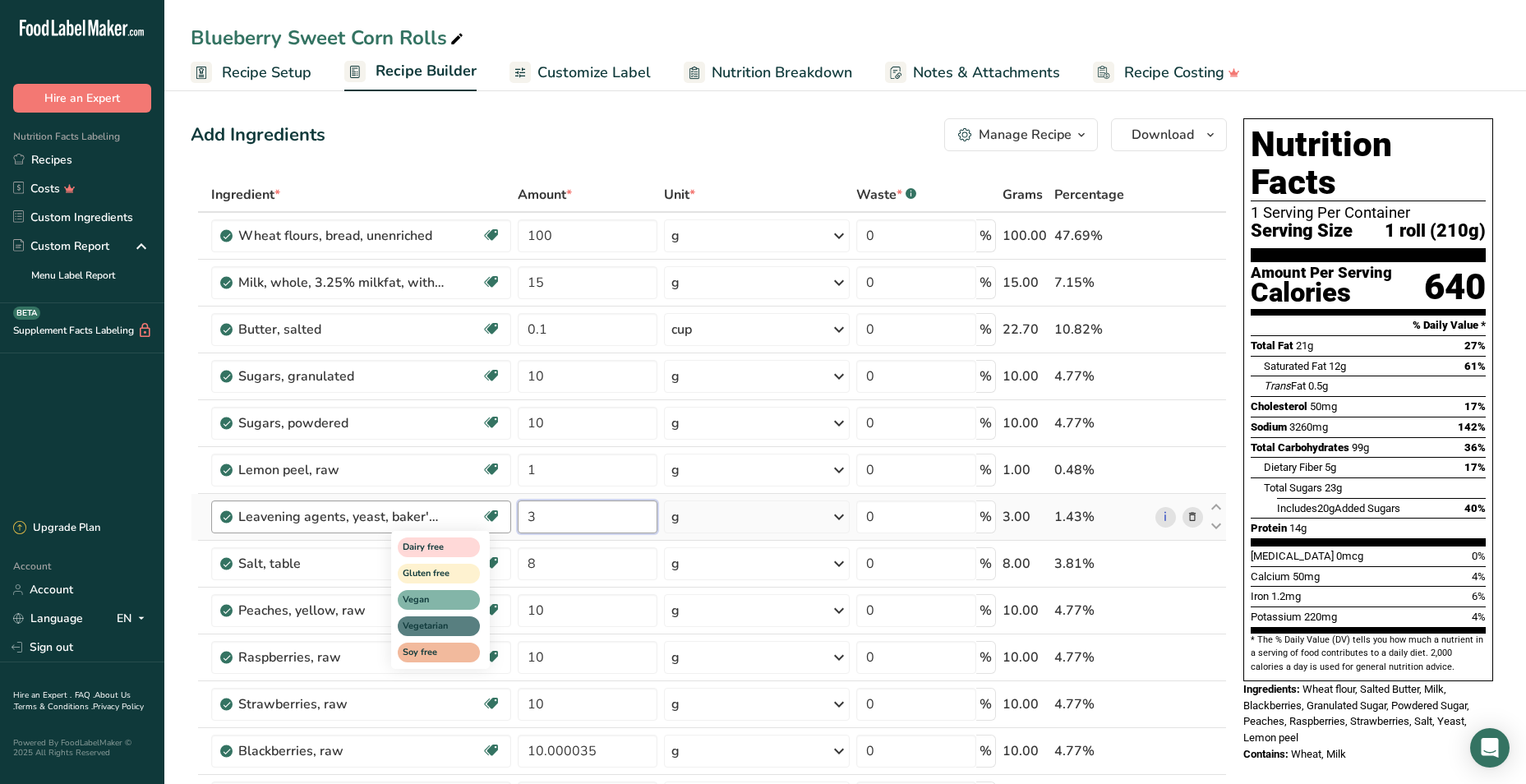
drag, startPoint x: 569, startPoint y: 517, endPoint x: 498, endPoint y: 526, distance: 71.6
click at [498, 526] on tr "Leavening agents, yeast, [PERSON_NAME], active dry Dairy free Gluten free Vegan…" at bounding box center [709, 517] width 1035 height 47
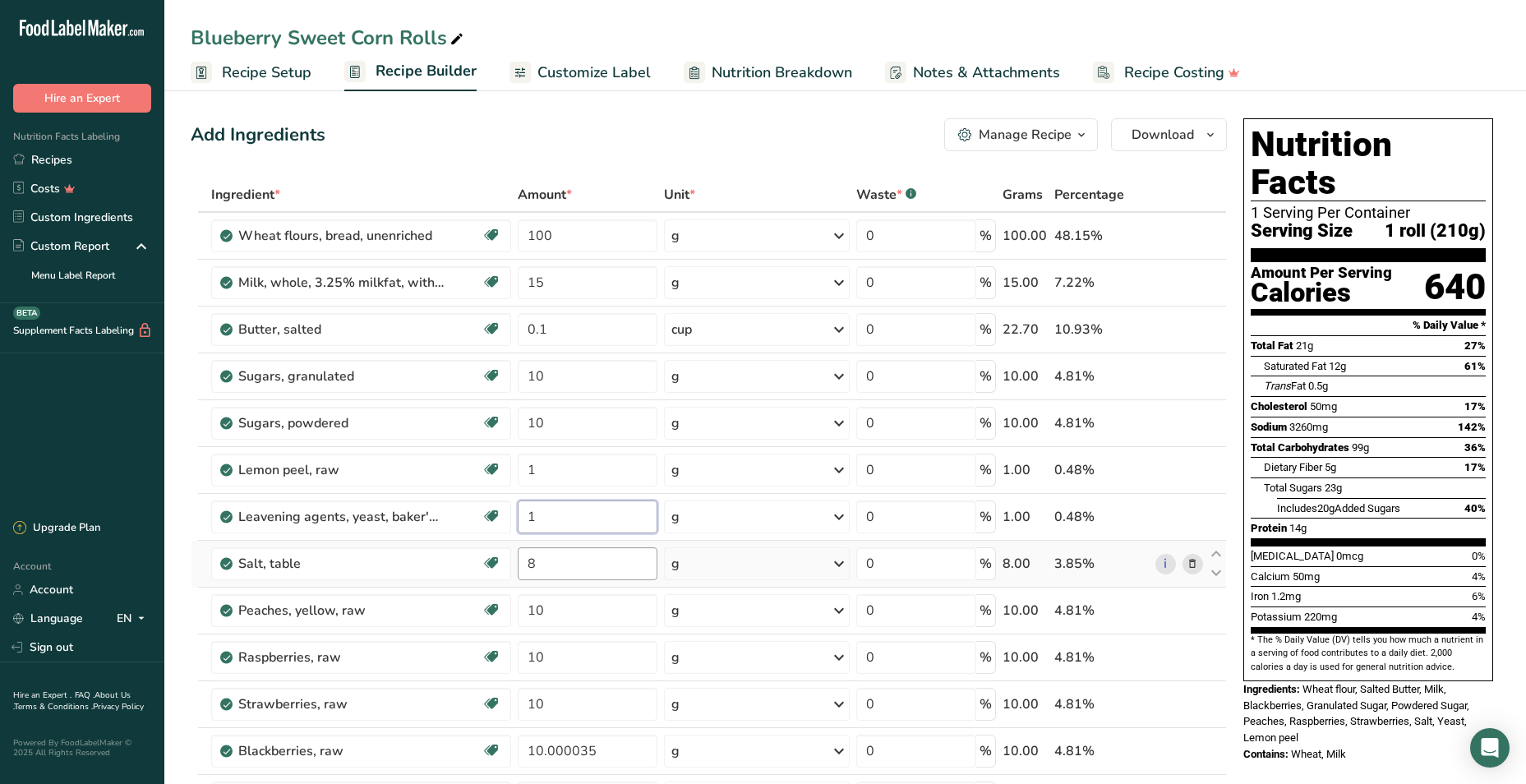
type input "1"
click at [598, 565] on div "Ingredient * Amount * Unit * Waste * .a-a{fill:#347362;}.b-a{fill:#fff;} Grams …" at bounding box center [709, 551] width 1037 height 747
drag, startPoint x: 548, startPoint y: 570, endPoint x: 505, endPoint y: 566, distance: 43.2
click at [506, 567] on tr "Salt, table Dairy free Gluten free Vegan Vegetarian Soy free 8 g Portions 1 tsp…" at bounding box center [709, 564] width 1035 height 47
type input "1"
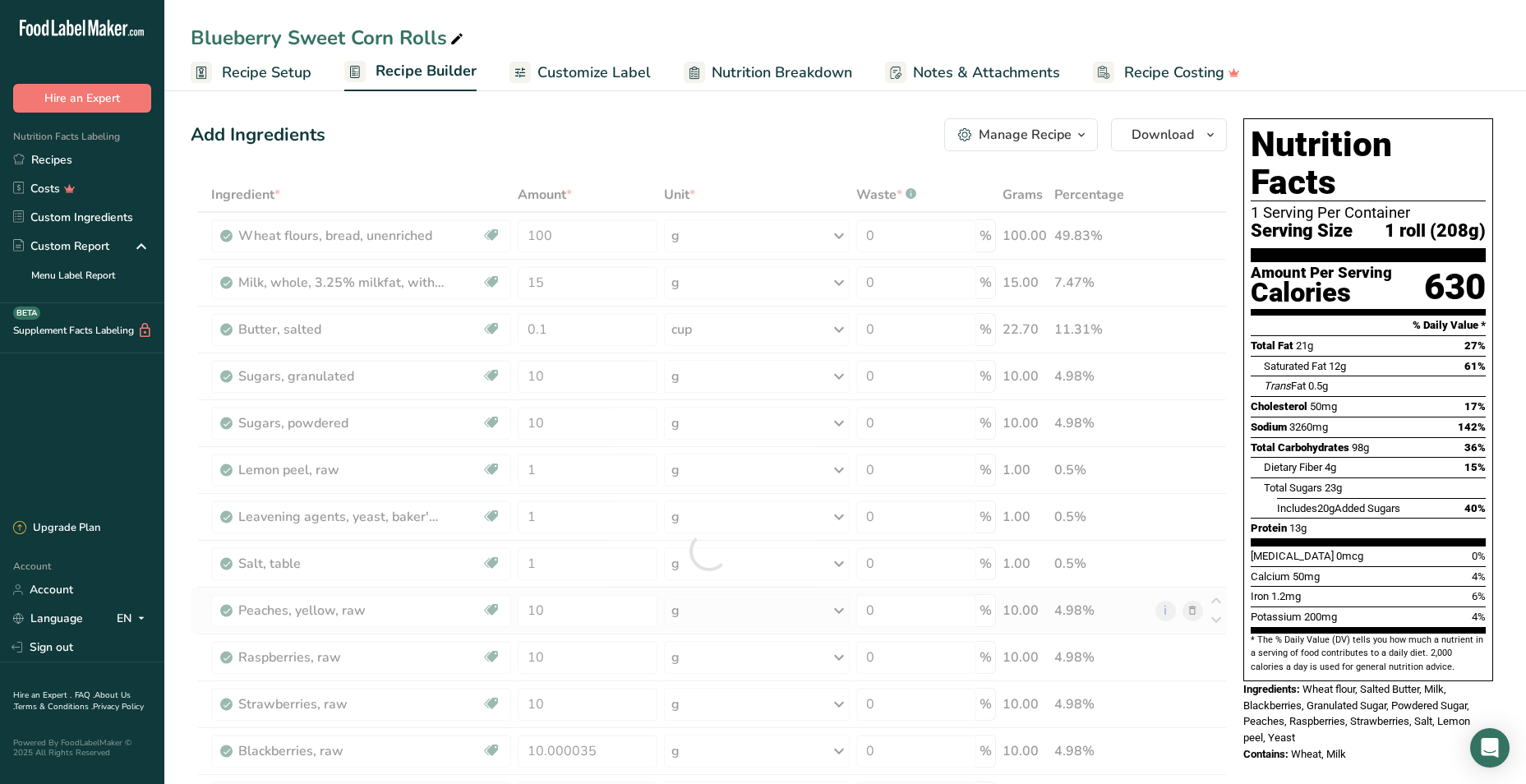
click at [1189, 606] on div "Ingredient * Amount * Unit * Waste * .a-a{fill:#347362;}.b-a{fill:#fff;} Grams …" at bounding box center [709, 551] width 1037 height 747
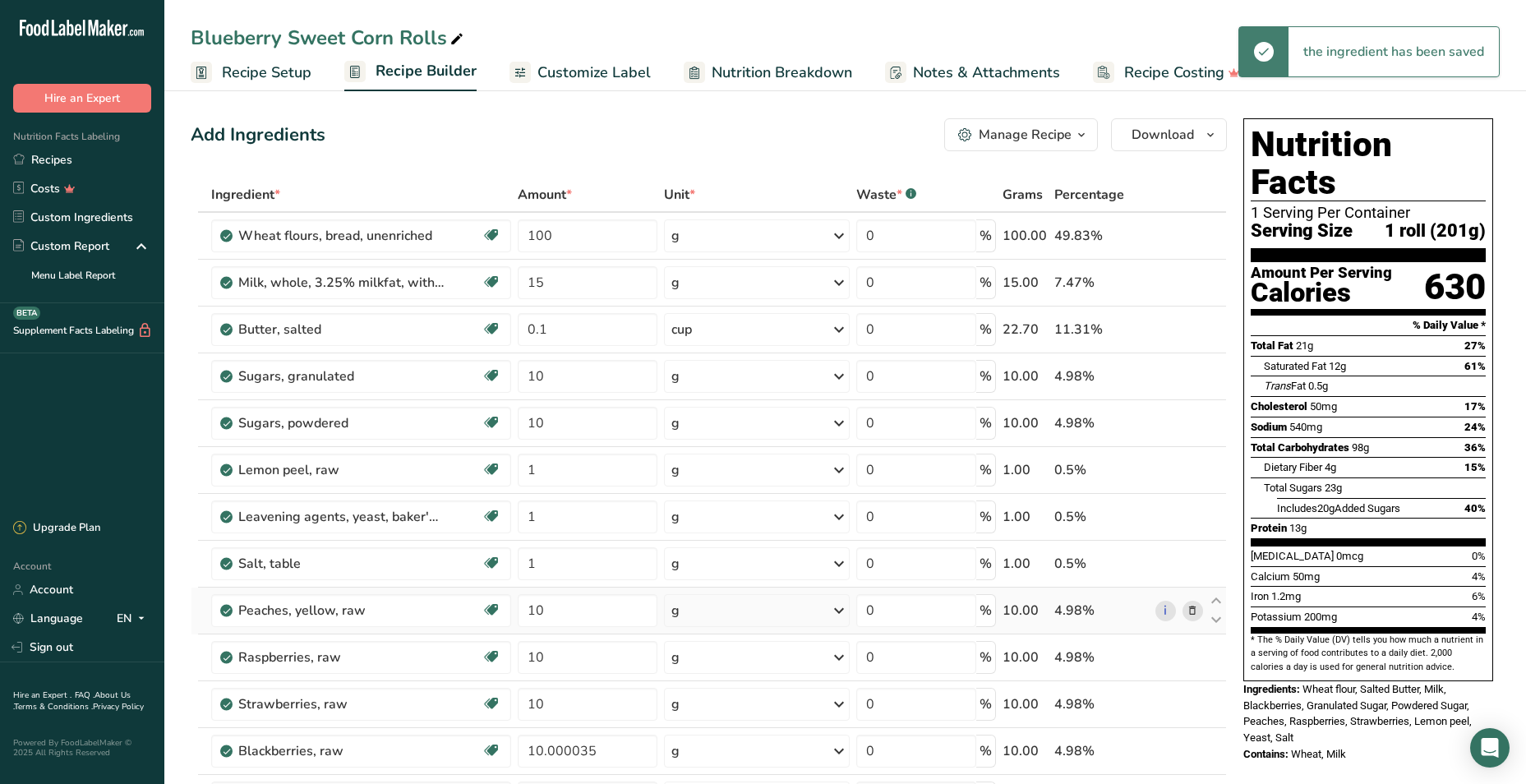
click at [1194, 617] on icon at bounding box center [1193, 611] width 12 height 17
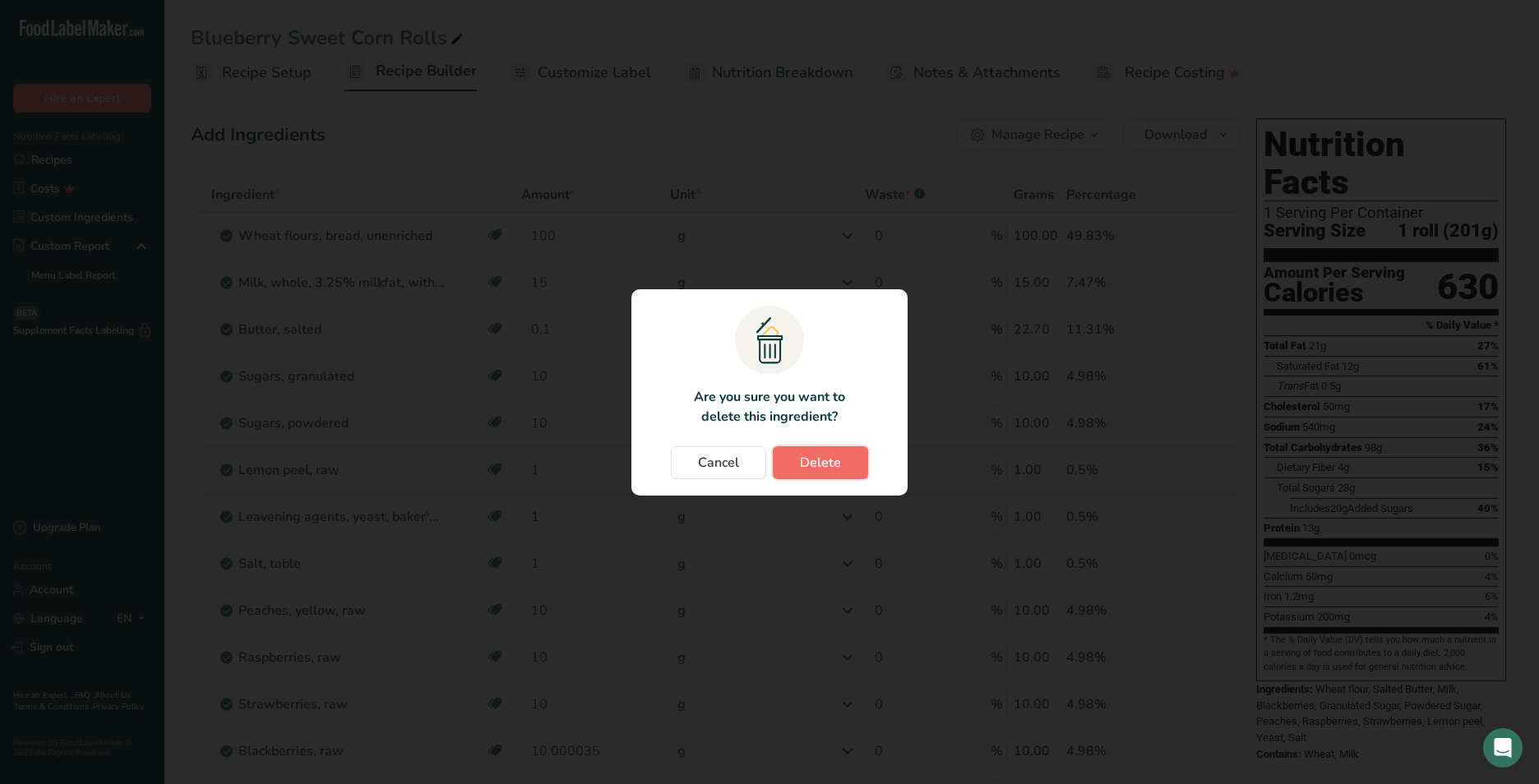
click at [830, 464] on span "Delete" at bounding box center [820, 463] width 41 height 20
type input "10.000035"
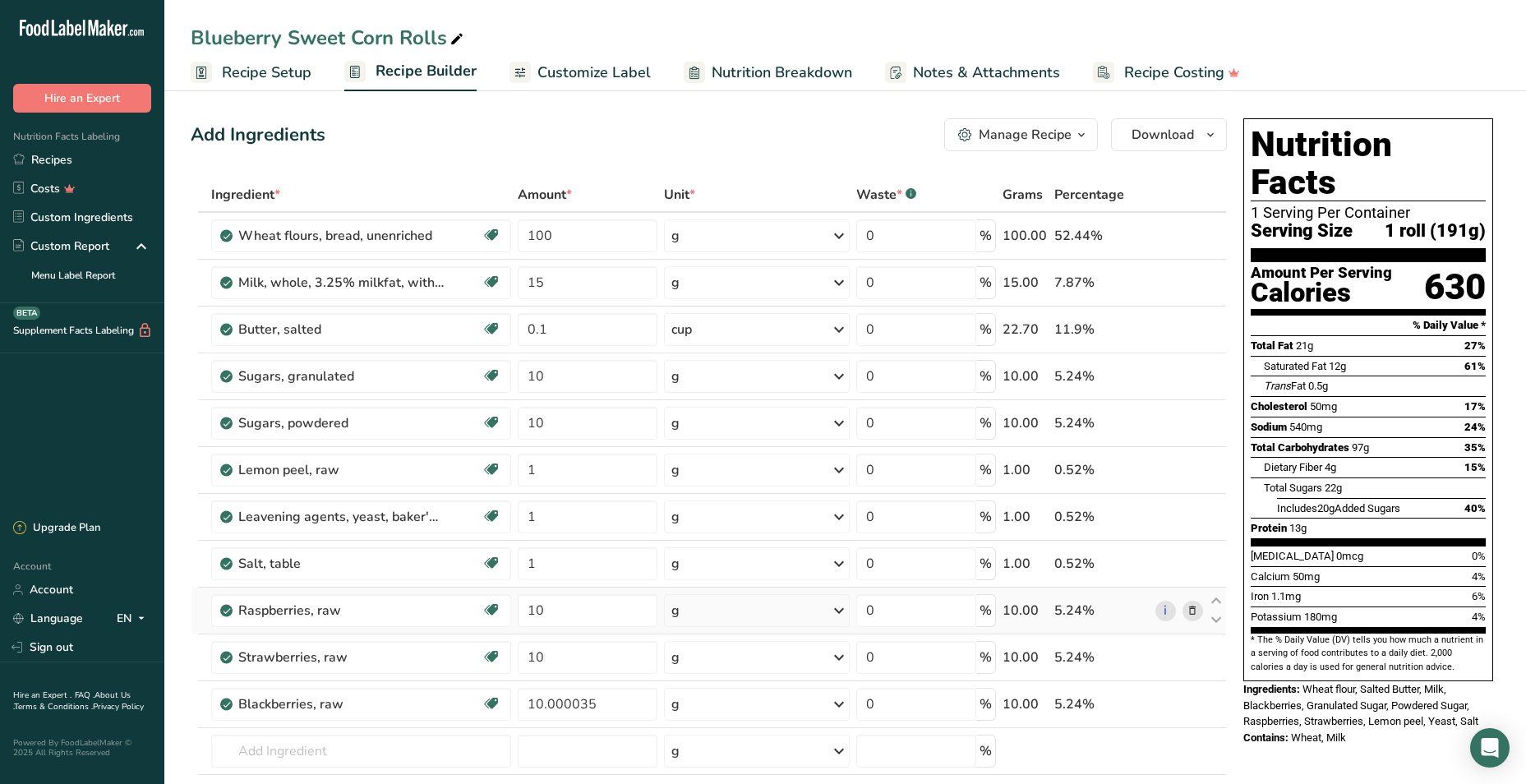
click at [1197, 607] on icon at bounding box center [1193, 611] width 12 height 17
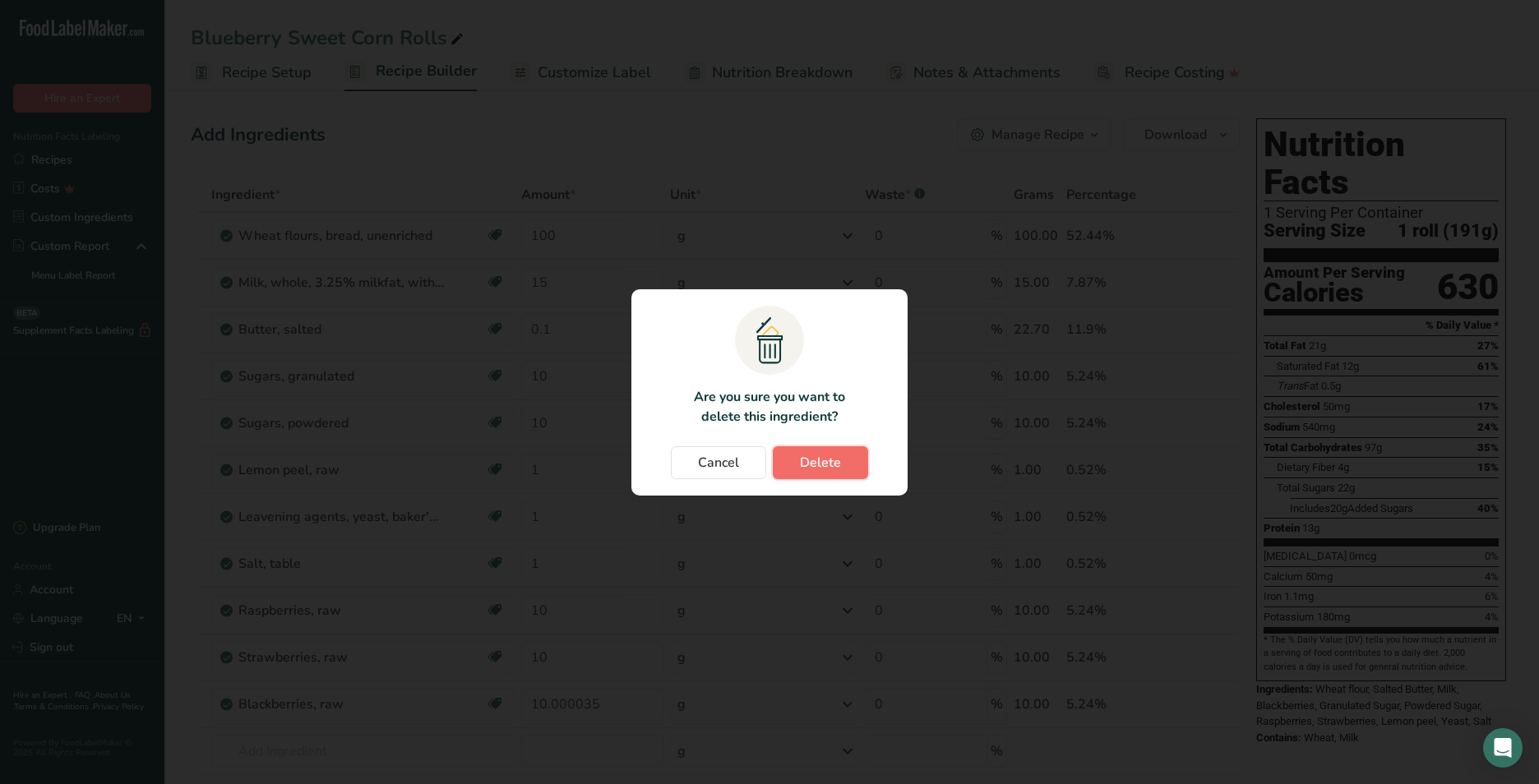
click at [833, 465] on span "Delete" at bounding box center [820, 463] width 41 height 20
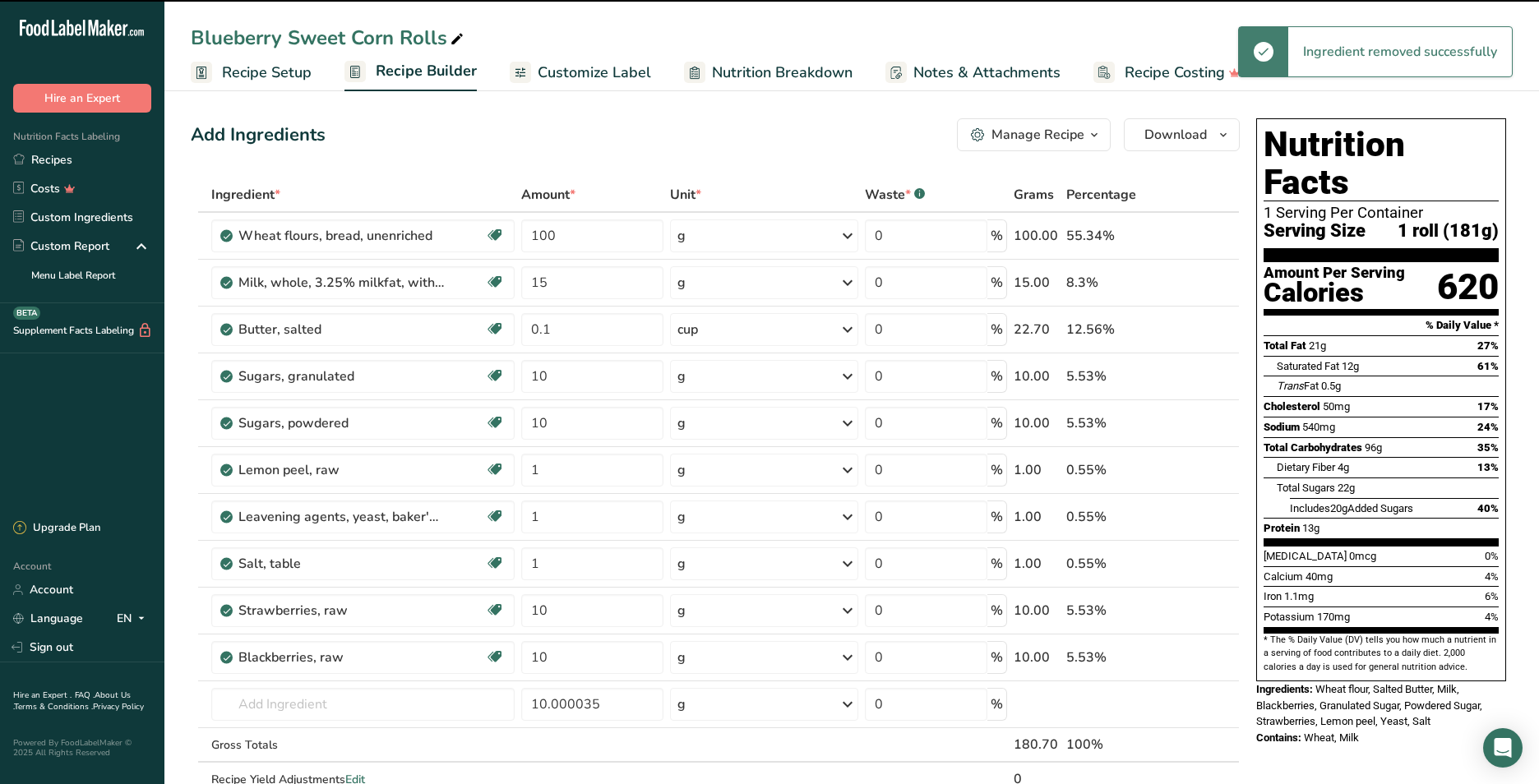
type input "10.000035"
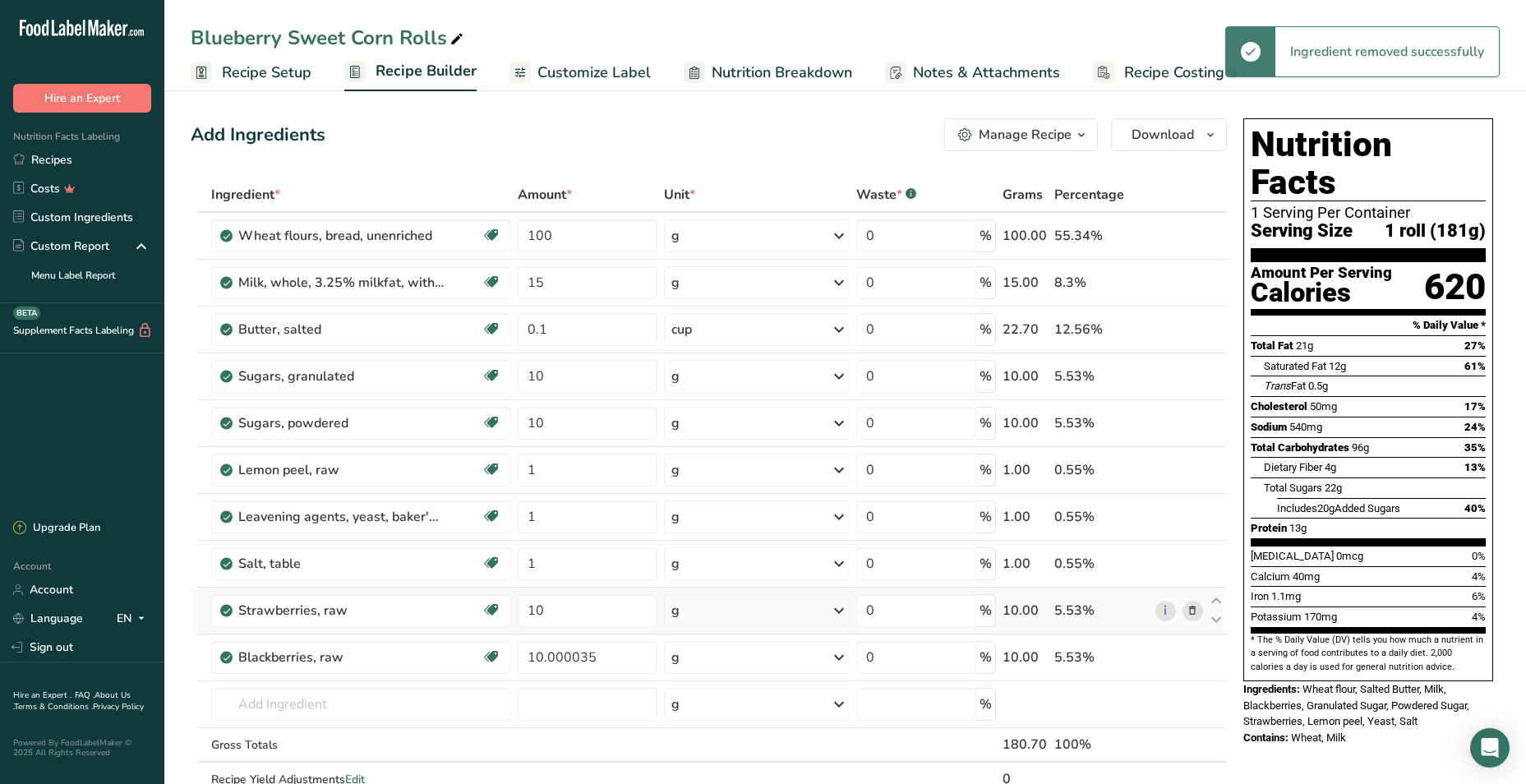
click at [1196, 609] on icon at bounding box center [1193, 611] width 12 height 17
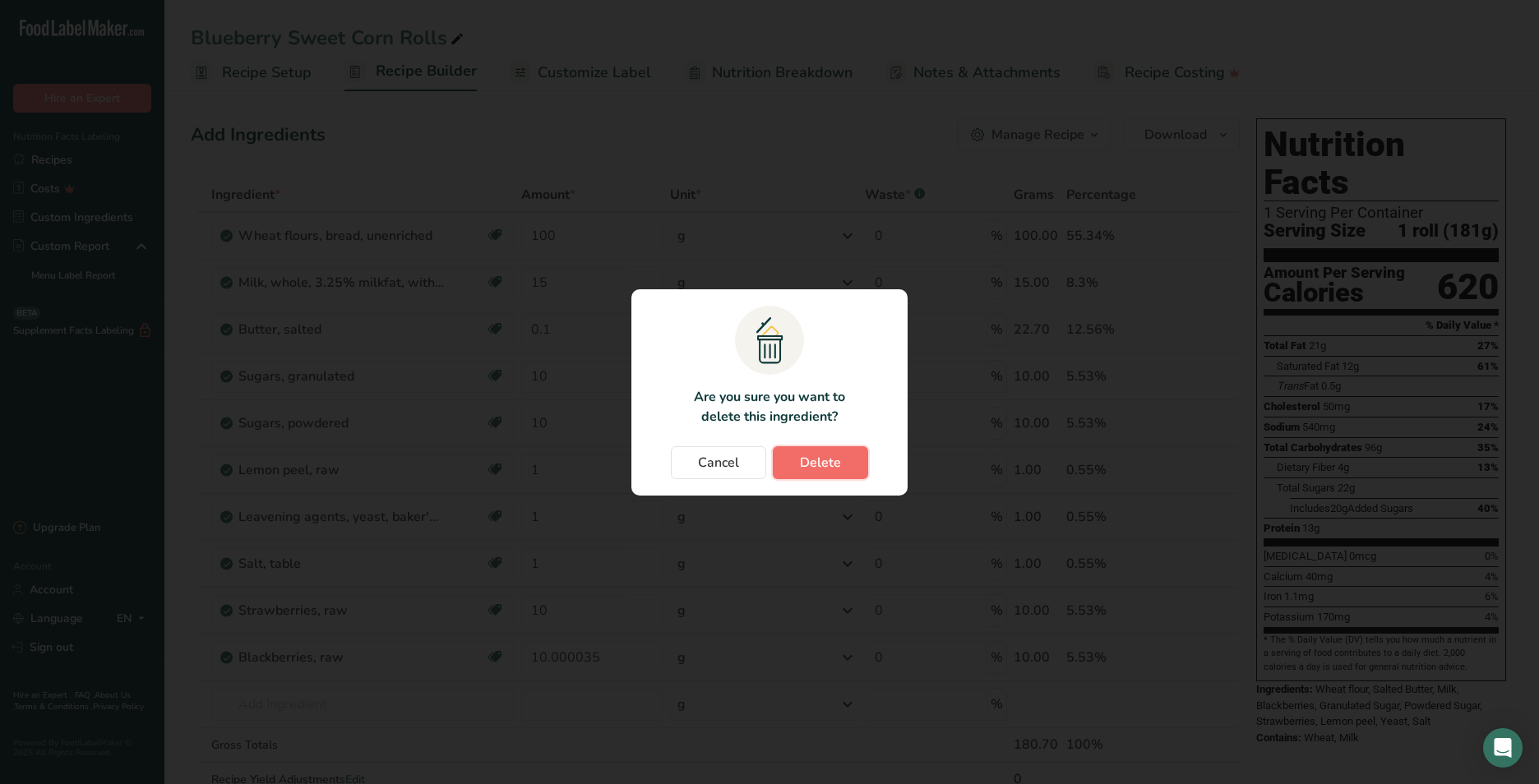
click at [827, 465] on span "Delete" at bounding box center [820, 463] width 41 height 20
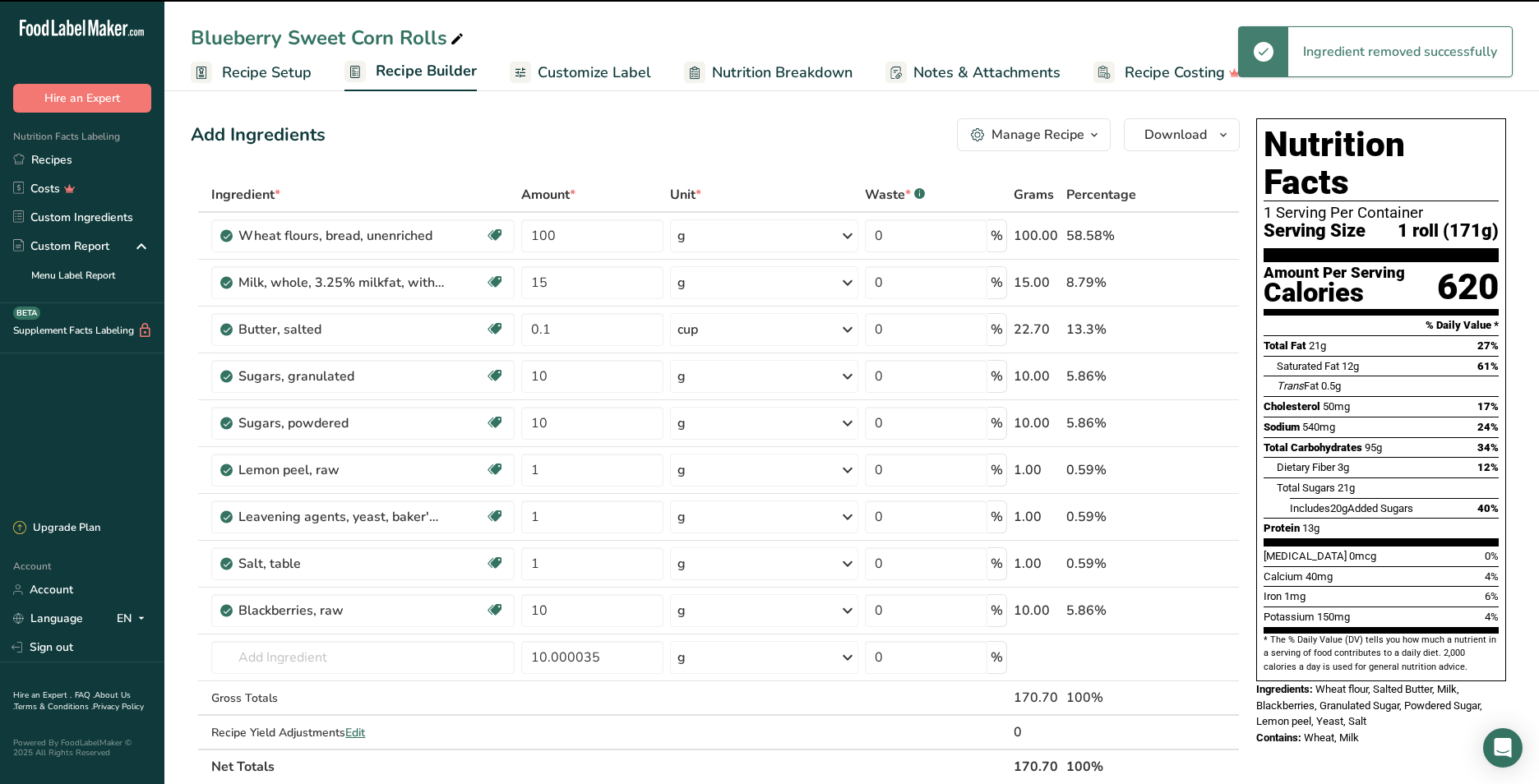
type input "10.000035"
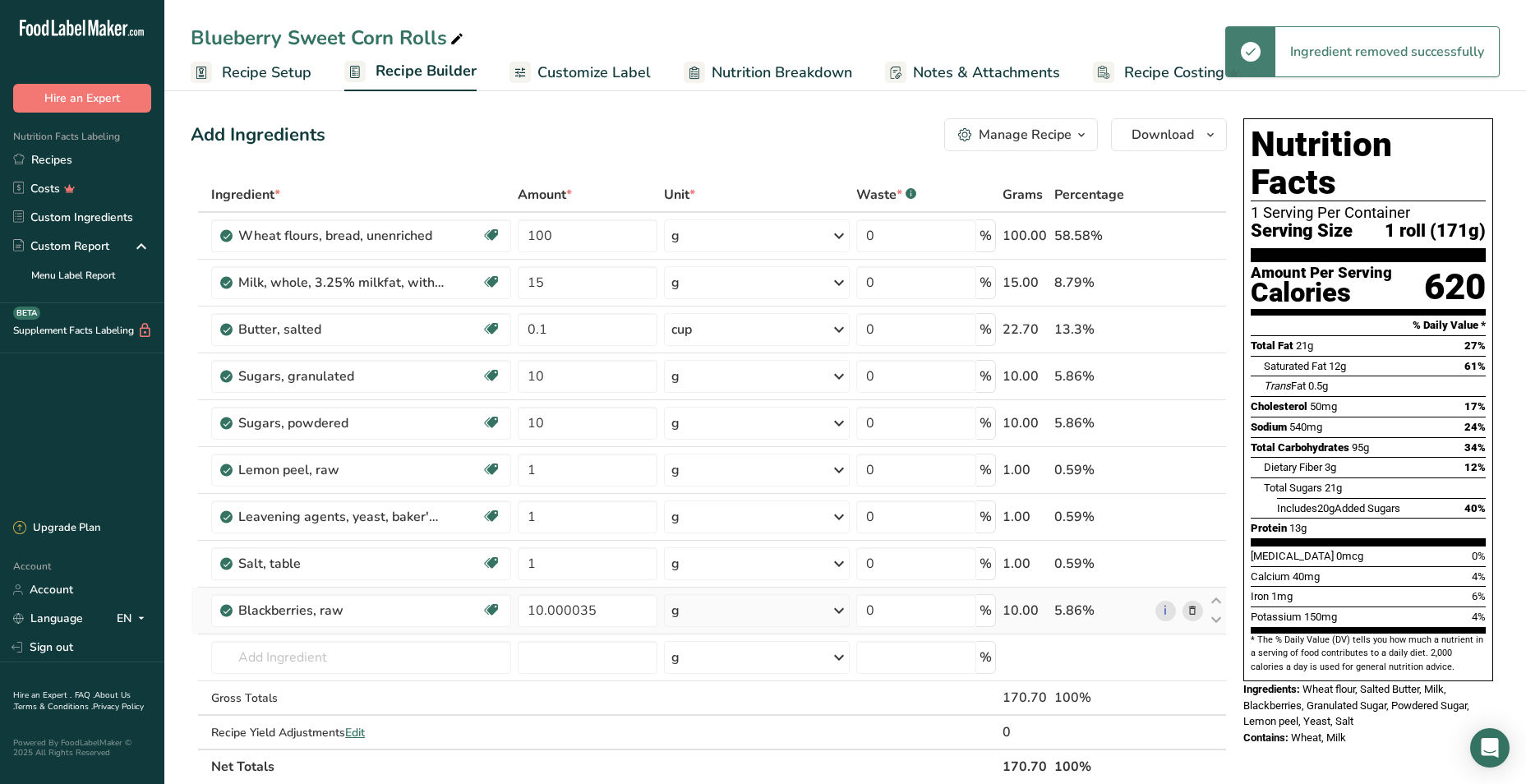
click at [1187, 610] on icon at bounding box center [1193, 611] width 12 height 17
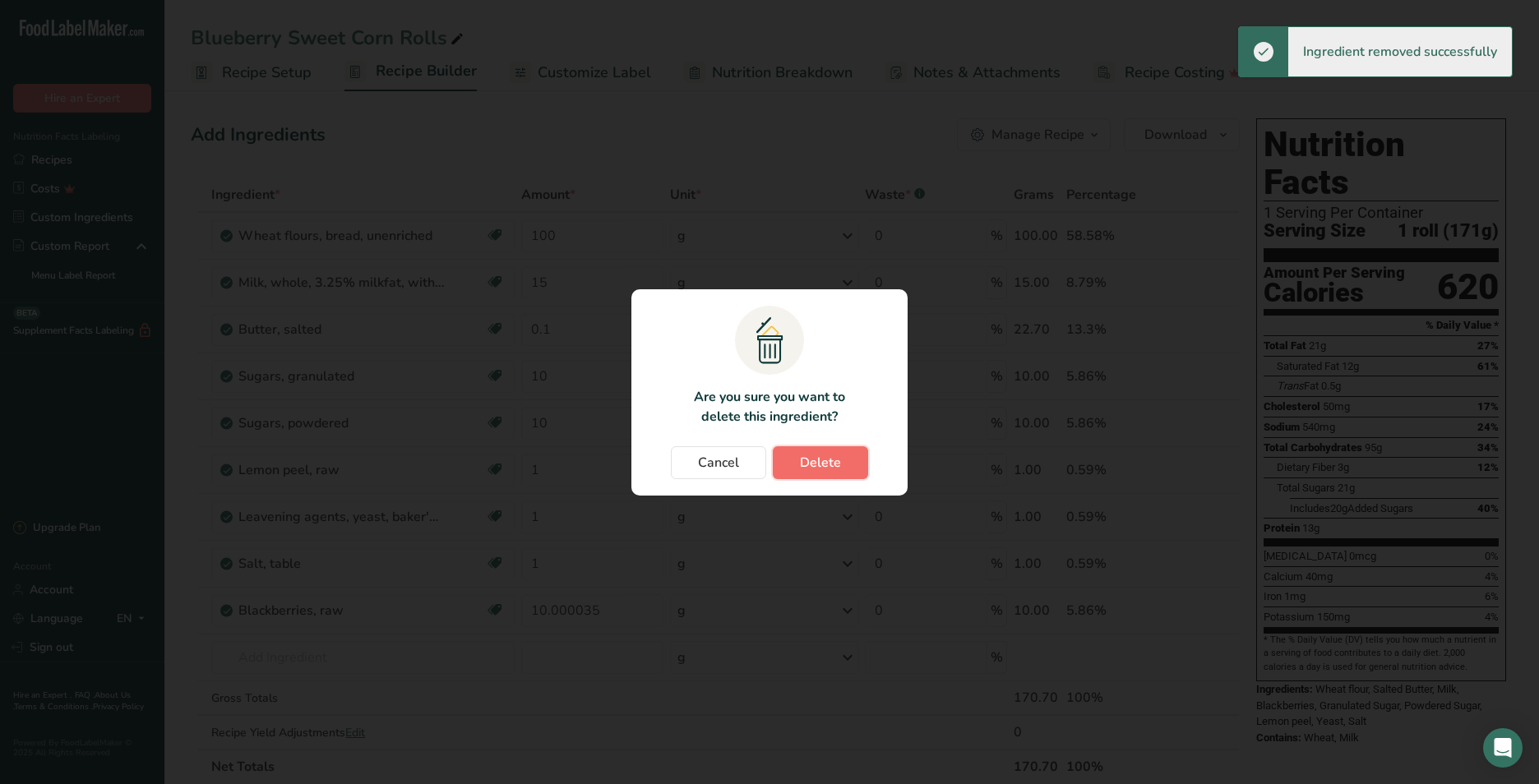
click at [788, 463] on button "Delete" at bounding box center [821, 463] width 95 height 33
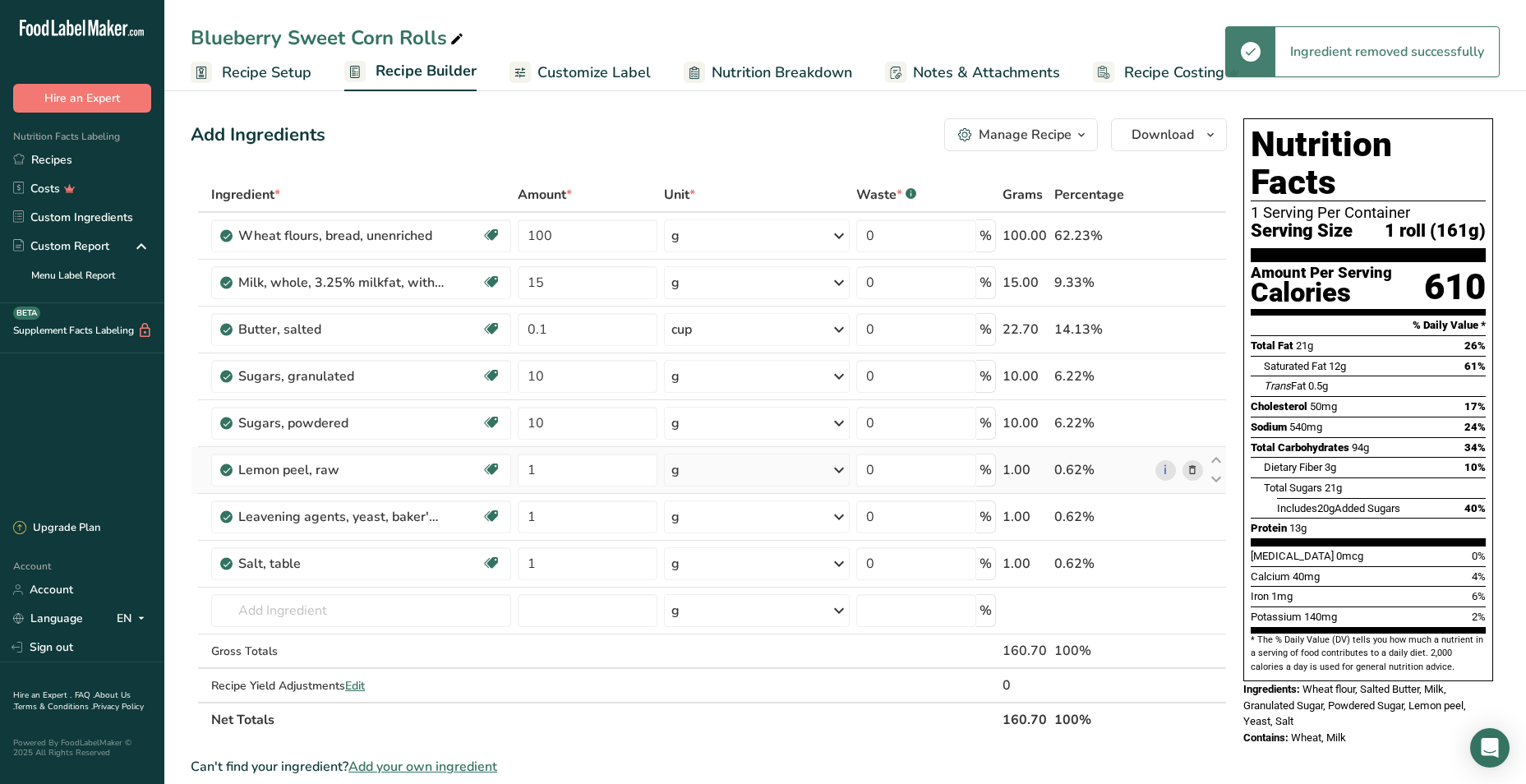
click at [1188, 472] on icon at bounding box center [1193, 470] width 12 height 17
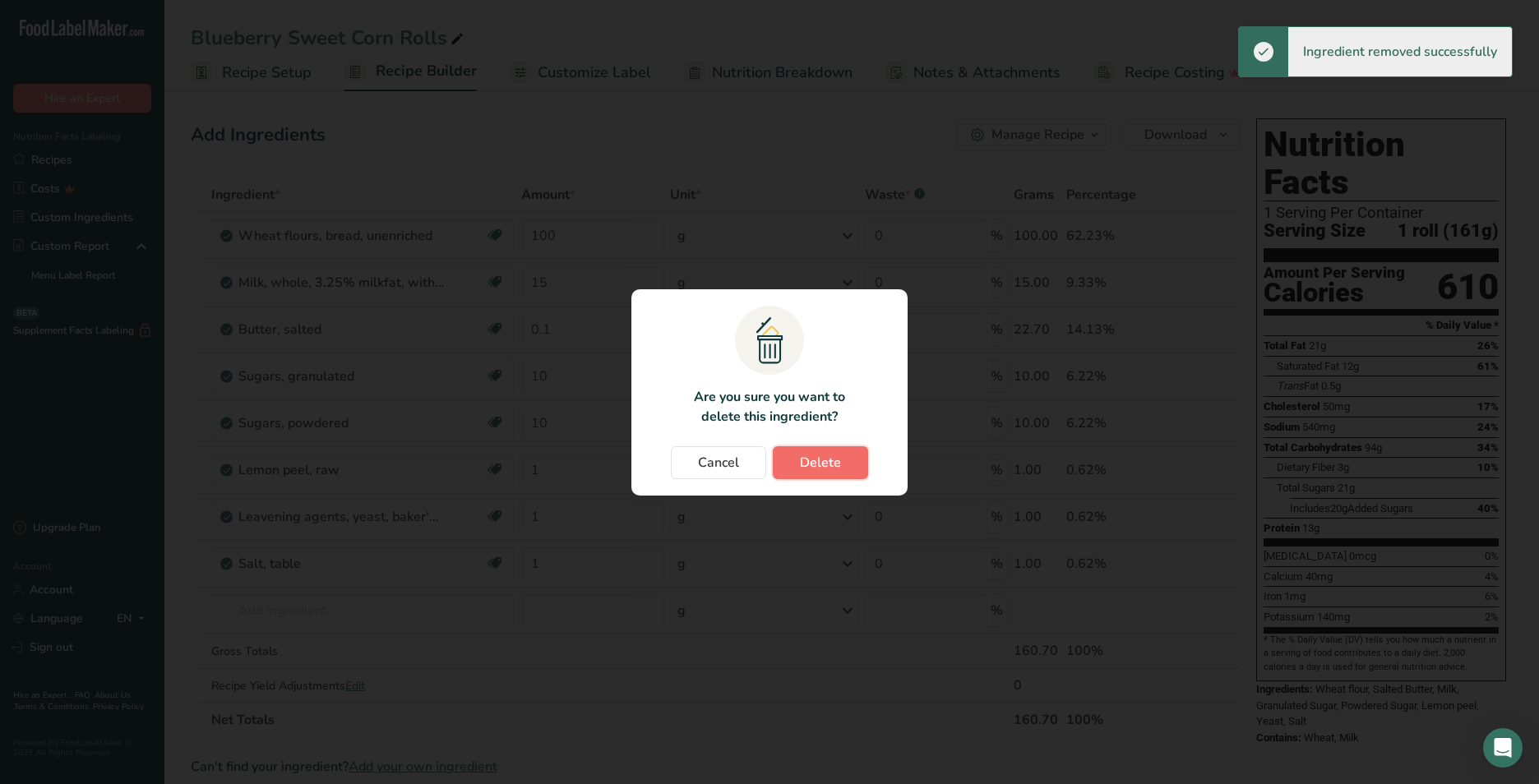
click at [831, 465] on span "Delete" at bounding box center [820, 463] width 41 height 20
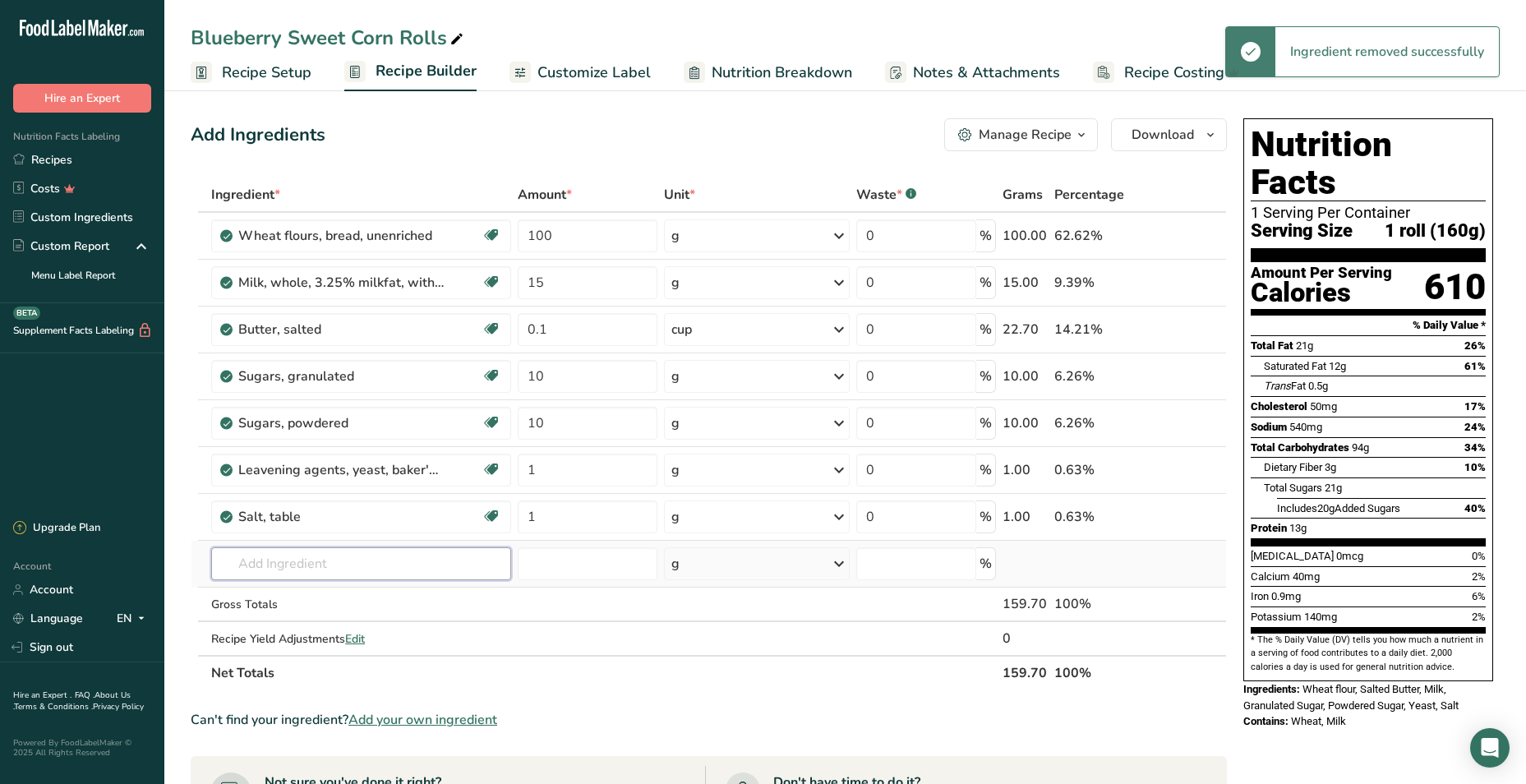
click at [312, 561] on input "text" at bounding box center [361, 564] width 300 height 33
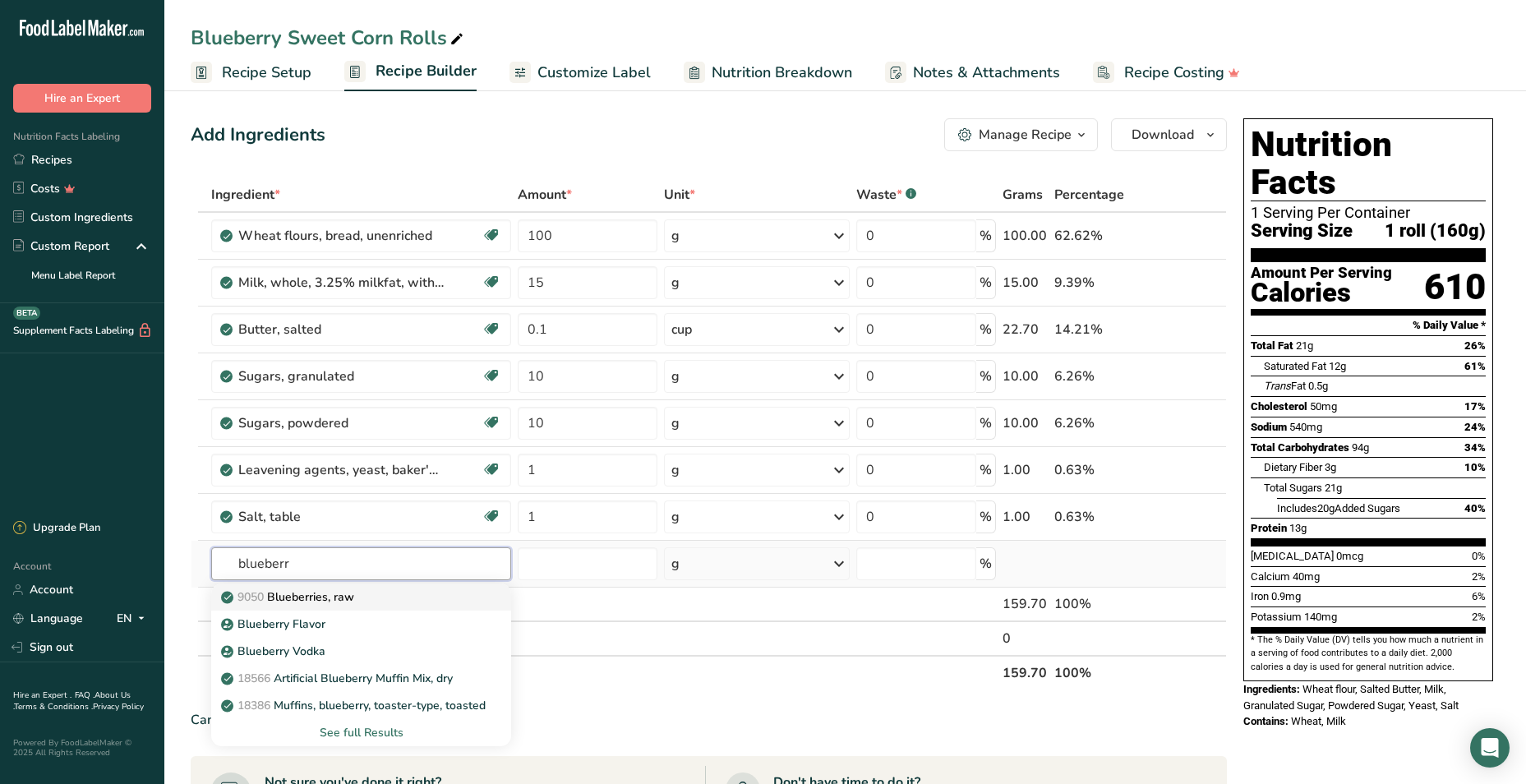
type input "blueberr"
click at [332, 607] on link "9050 Blueberries, raw" at bounding box center [361, 597] width 300 height 27
type input "Blueberries, raw"
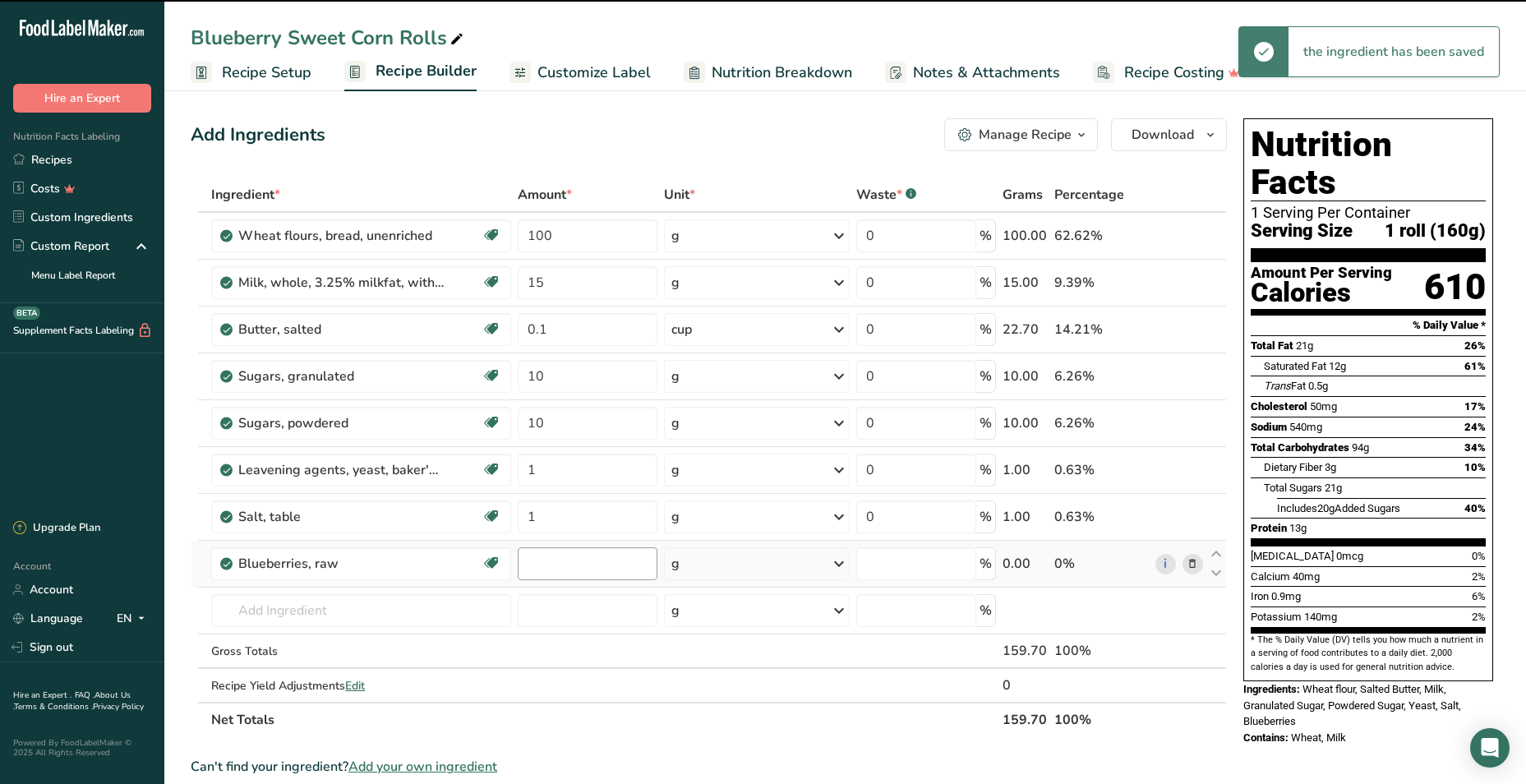
type input "0"
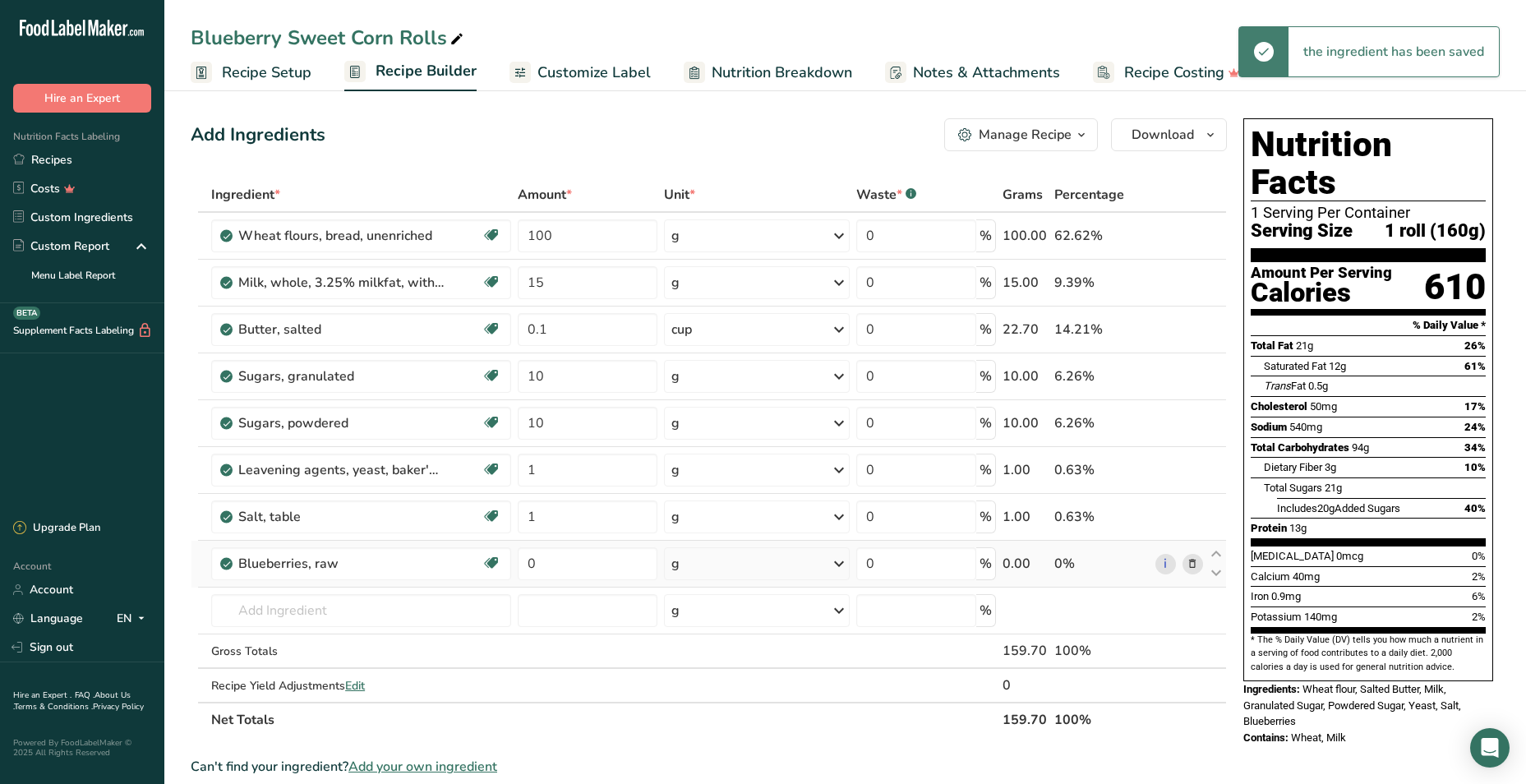
click at [695, 561] on div "g" at bounding box center [758, 564] width 186 height 33
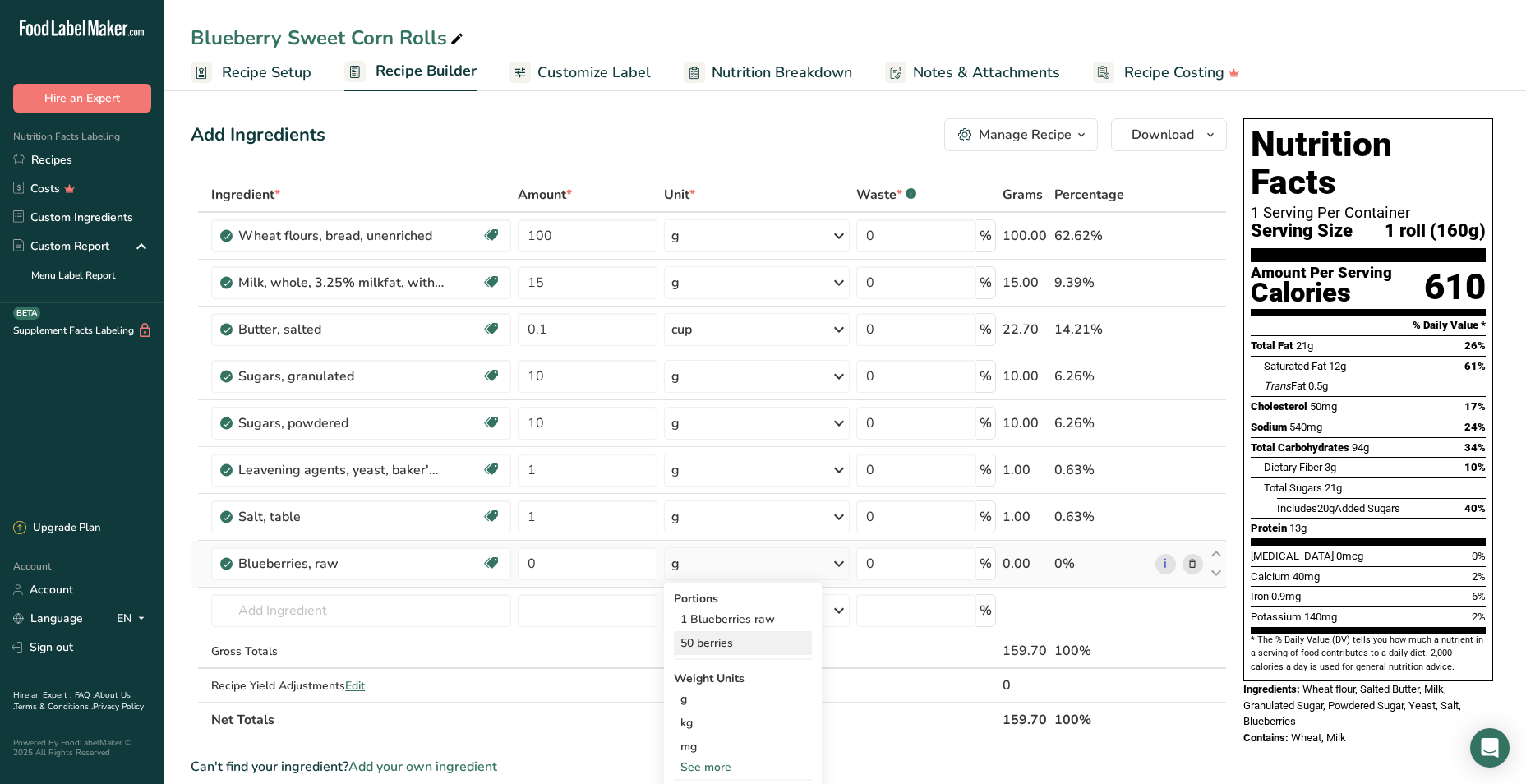
click at [706, 644] on div "50 berries" at bounding box center [743, 643] width 138 height 24
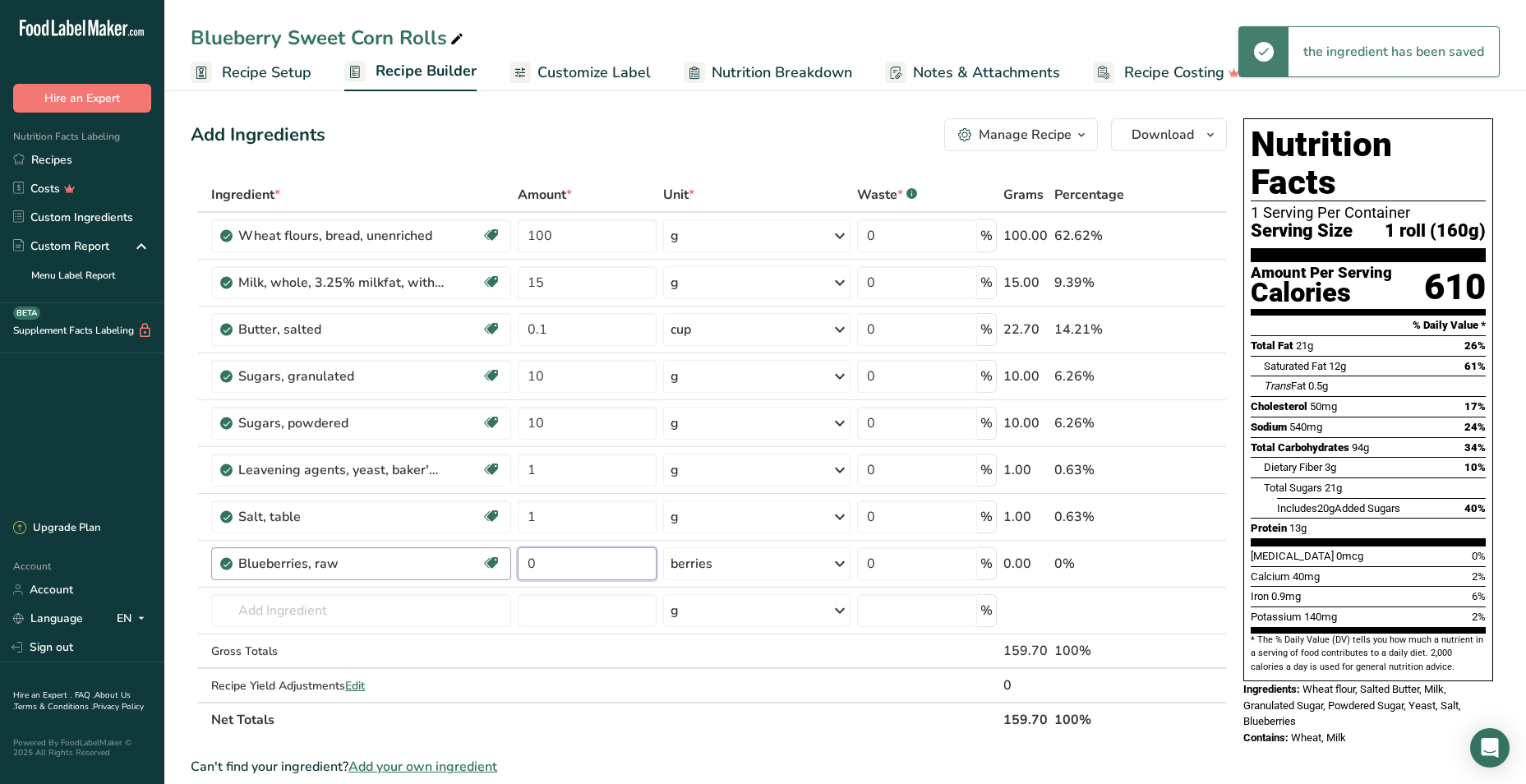
drag, startPoint x: 566, startPoint y: 563, endPoint x: 504, endPoint y: 566, distance: 62.1
click at [504, 566] on tr "Blueberries, raw Source of Antioxidants Dairy free Gluten free Vegan Vegetarian…" at bounding box center [709, 564] width 1035 height 47
type input "0.15"
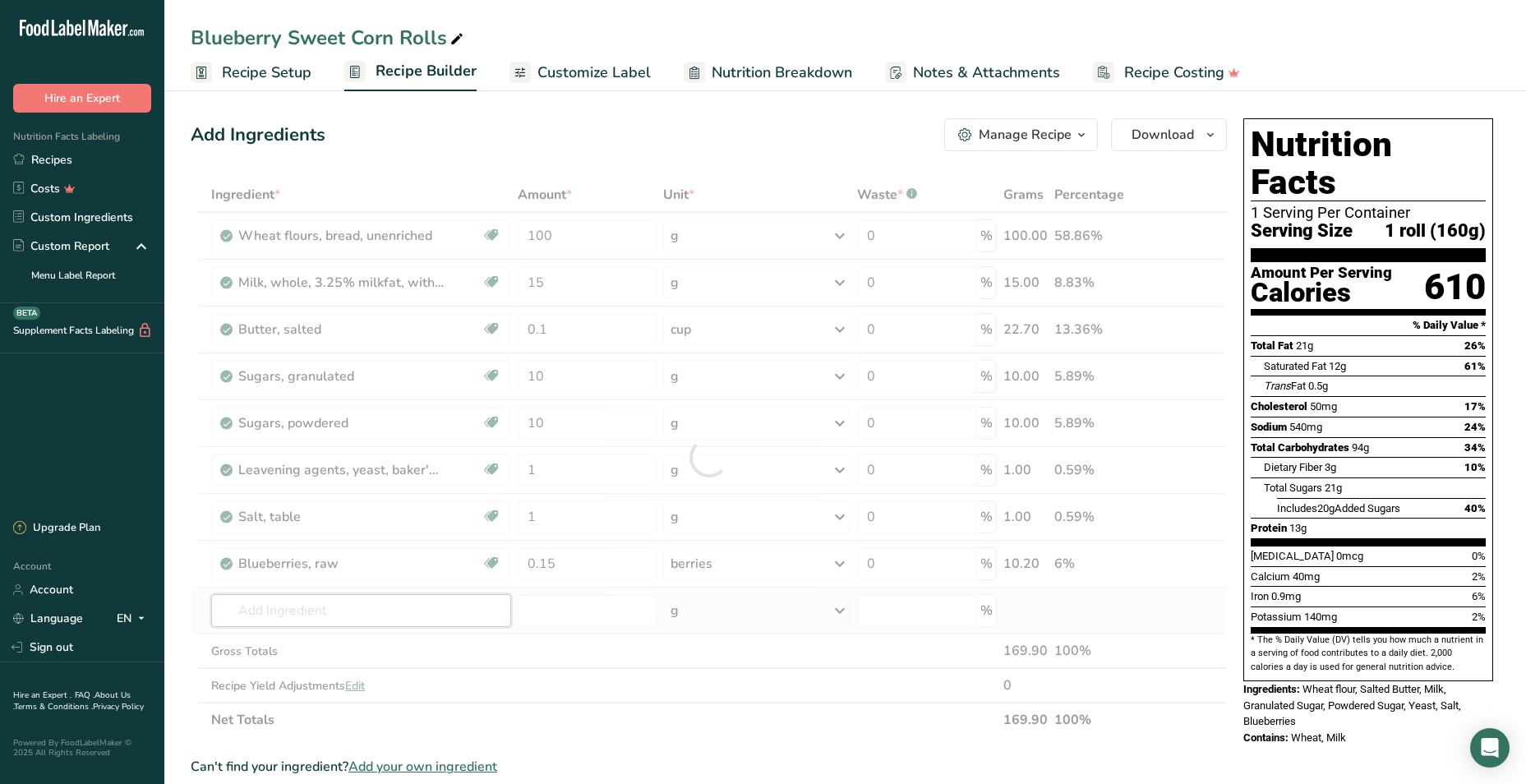
click at [453, 607] on div "Ingredient * Amount * Unit * Waste * .a-a{fill:#347362;}.b-a{fill:#fff;} Grams …" at bounding box center [709, 457] width 1037 height 559
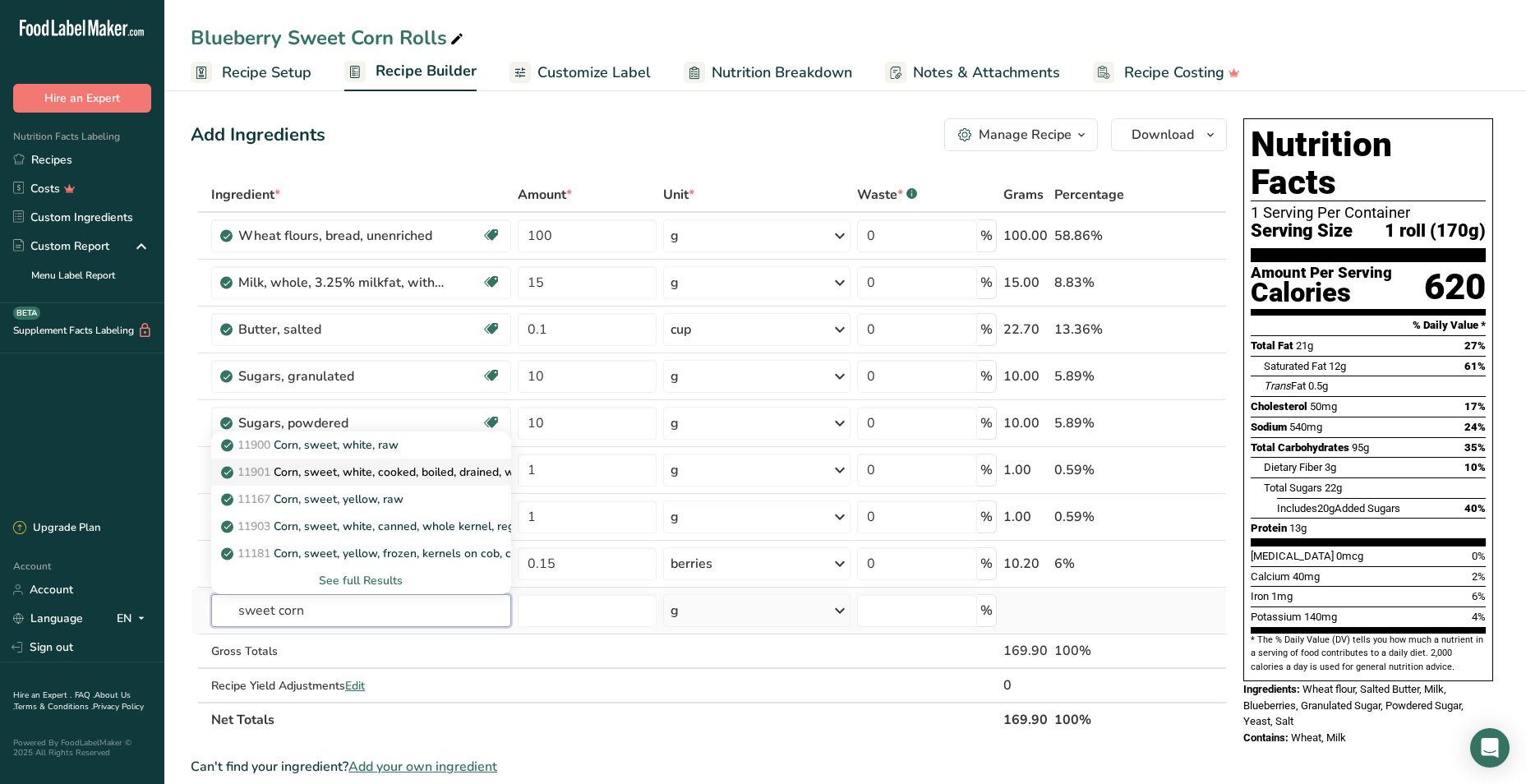
type input "sweet corn"
click at [335, 468] on p "11901 Corn, sweet, white, cooked, boiled, drained, without salt" at bounding box center [396, 472] width 343 height 17
type input "Corn, sweet, white, cooked, boiled, drained, without salt"
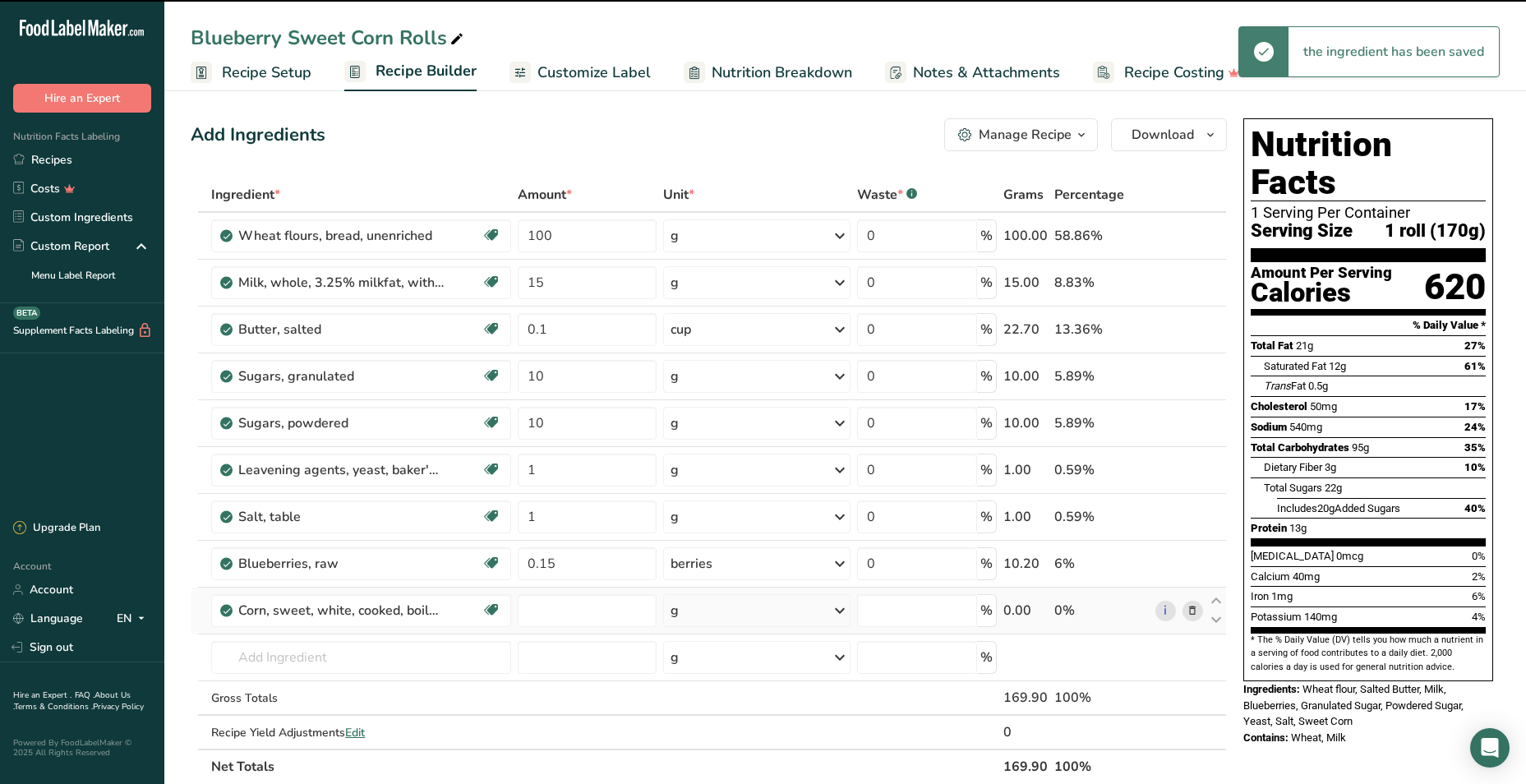
type input "0"
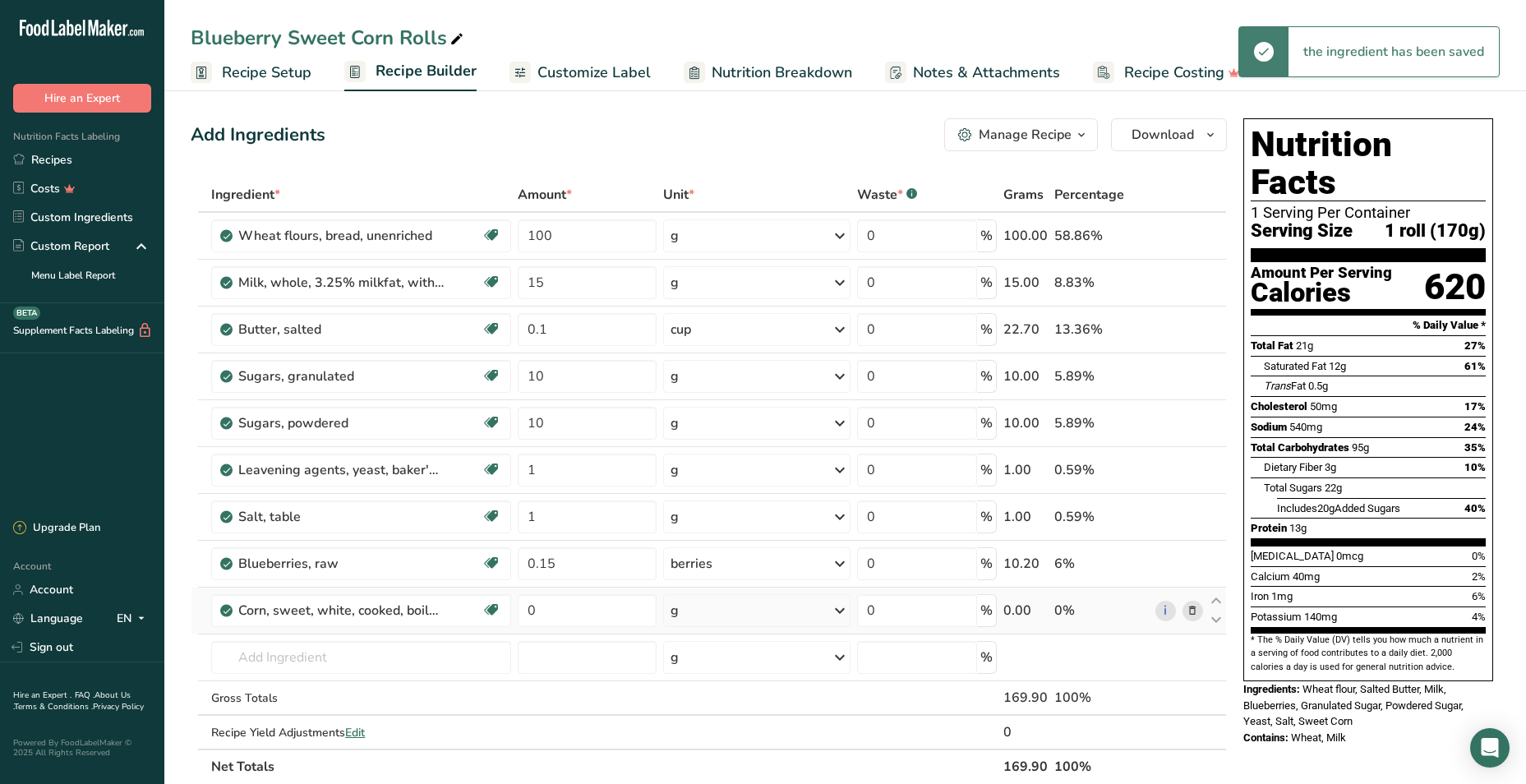
click at [698, 612] on div "g" at bounding box center [757, 611] width 187 height 33
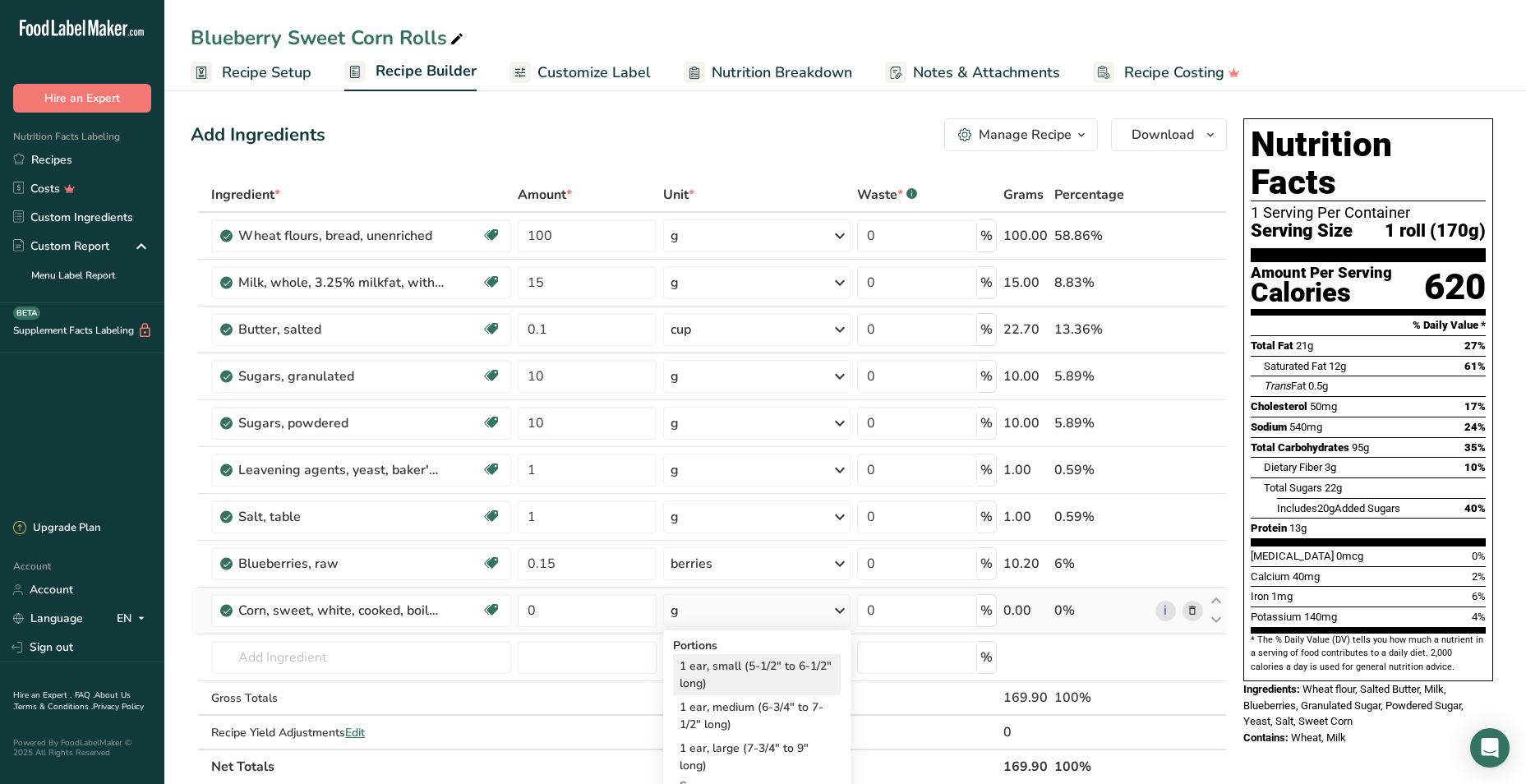
click at [776, 661] on div "1 ear, small (5-1/2" to 6-1/2" long)" at bounding box center [758, 674] width 168 height 41
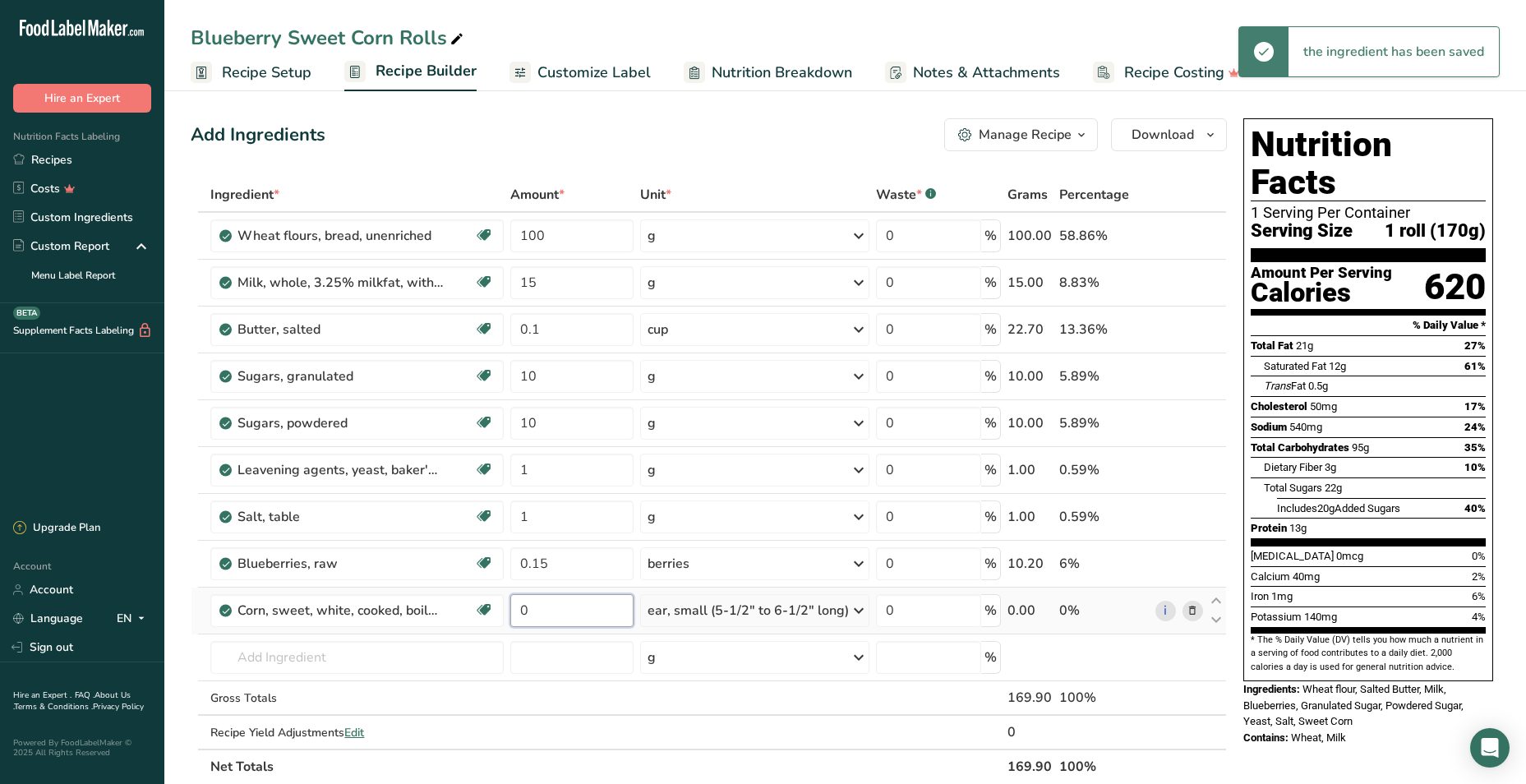
click at [550, 616] on input "0" at bounding box center [571, 611] width 123 height 33
type input "0.5"
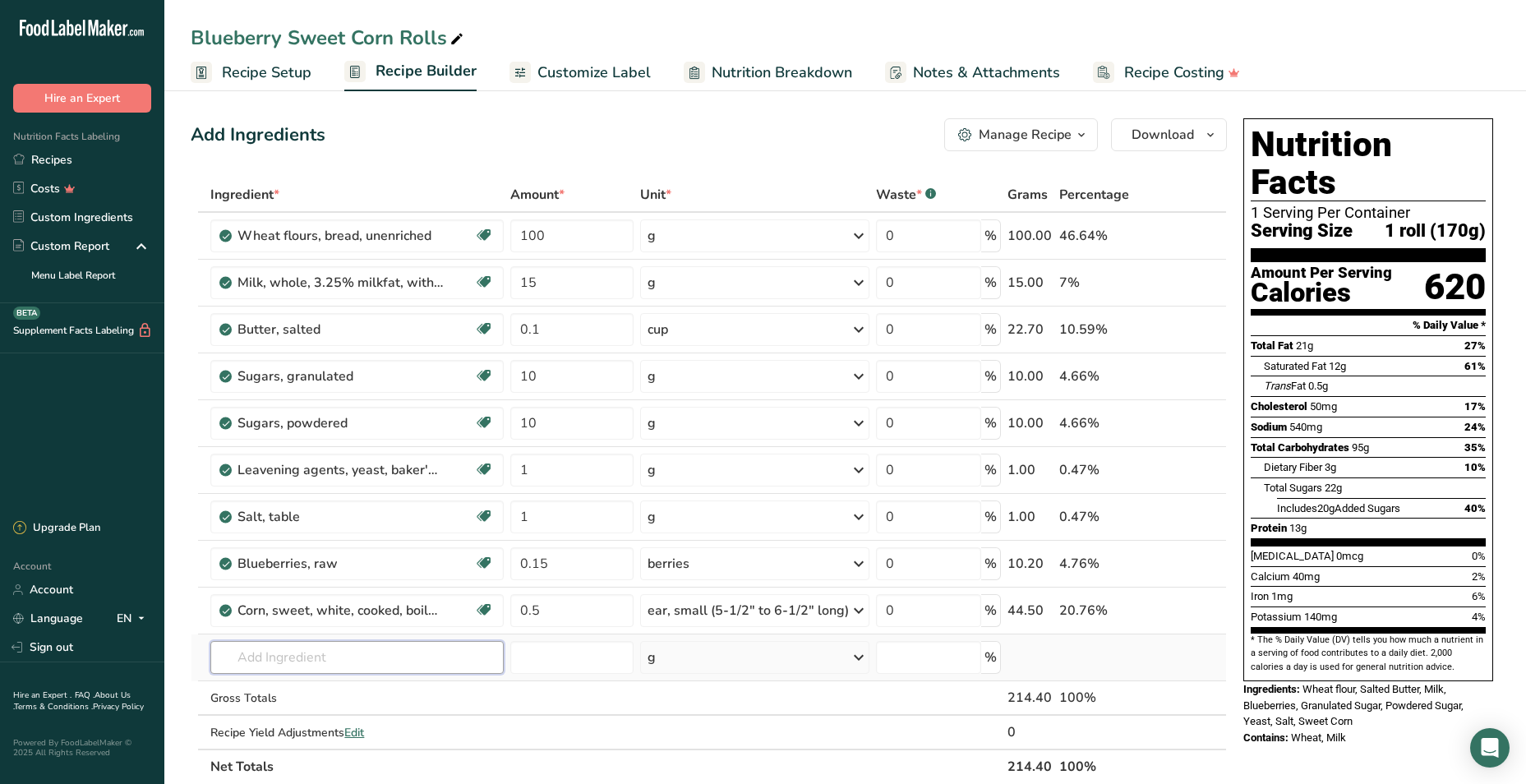
click at [404, 655] on div "Ingredient * Amount * Unit * Waste * .a-a{fill:#347362;}.b-a{fill:#fff;} Grams …" at bounding box center [709, 481] width 1037 height 607
type input "sweetened condensed"
click at [373, 605] on p "1095 Milk, canned, condensed, sweetened" at bounding box center [341, 600] width 236 height 17
type input "Milk, canned, condensed, sweetened"
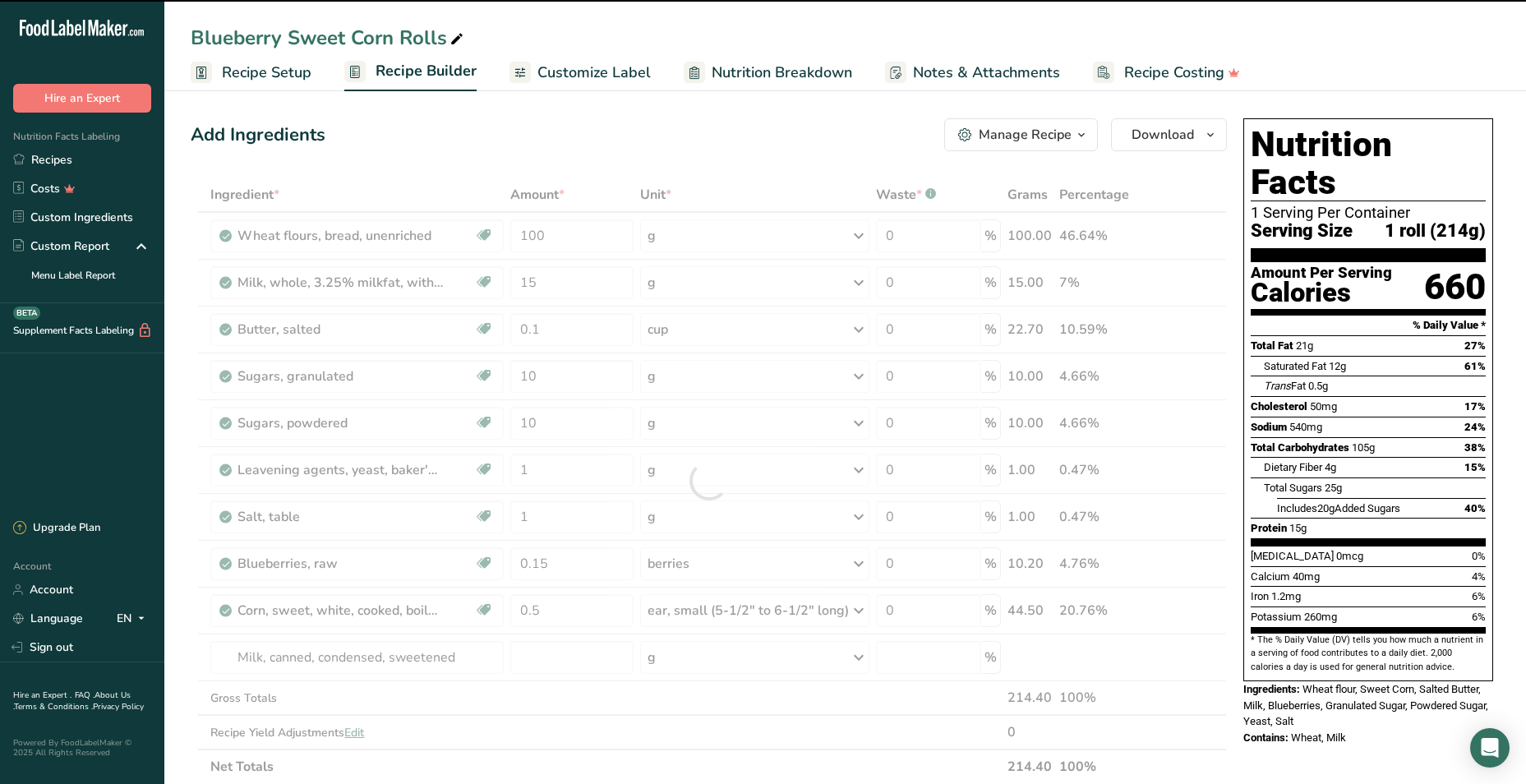
type input "0"
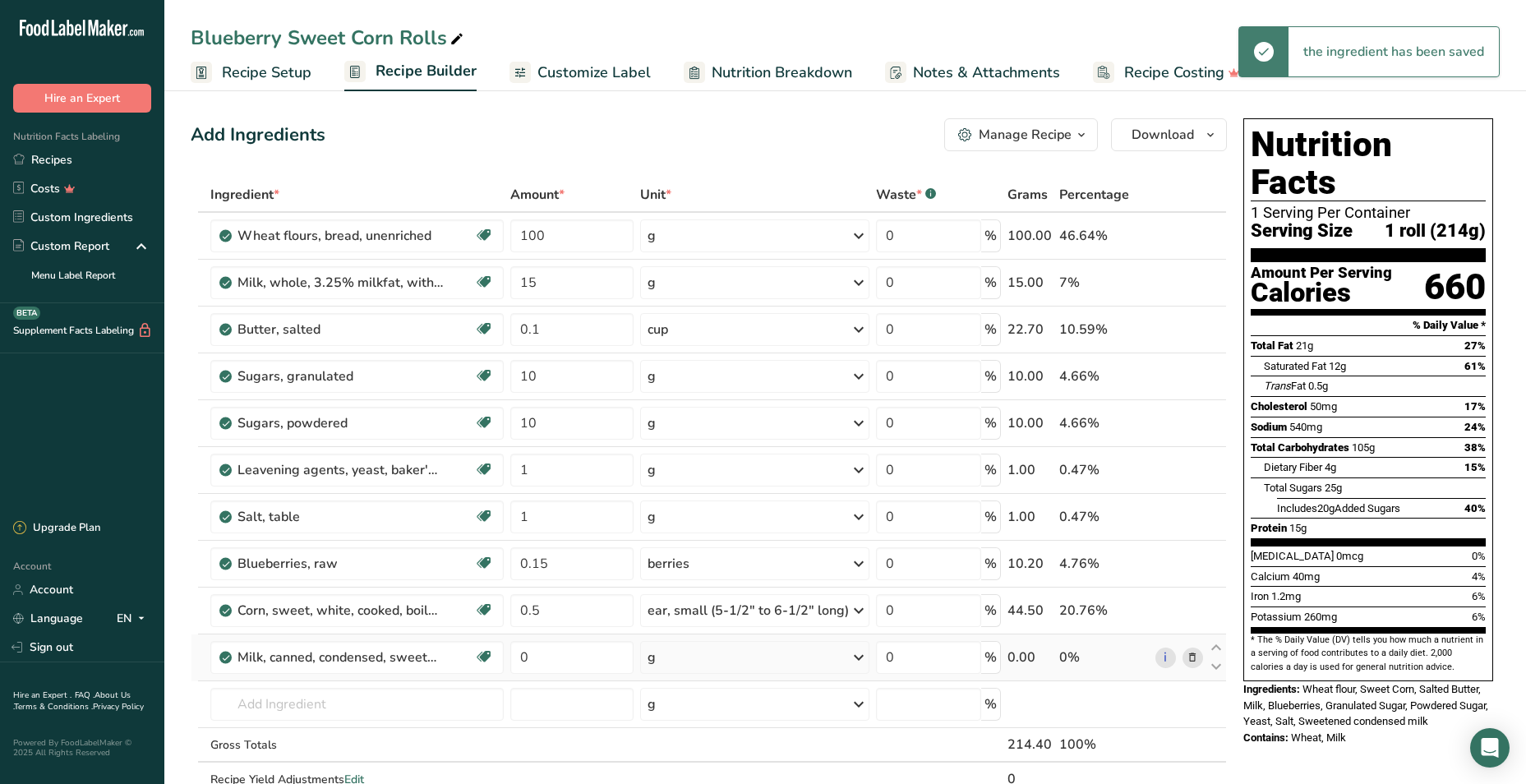
click at [735, 663] on div "g" at bounding box center [755, 657] width 229 height 33
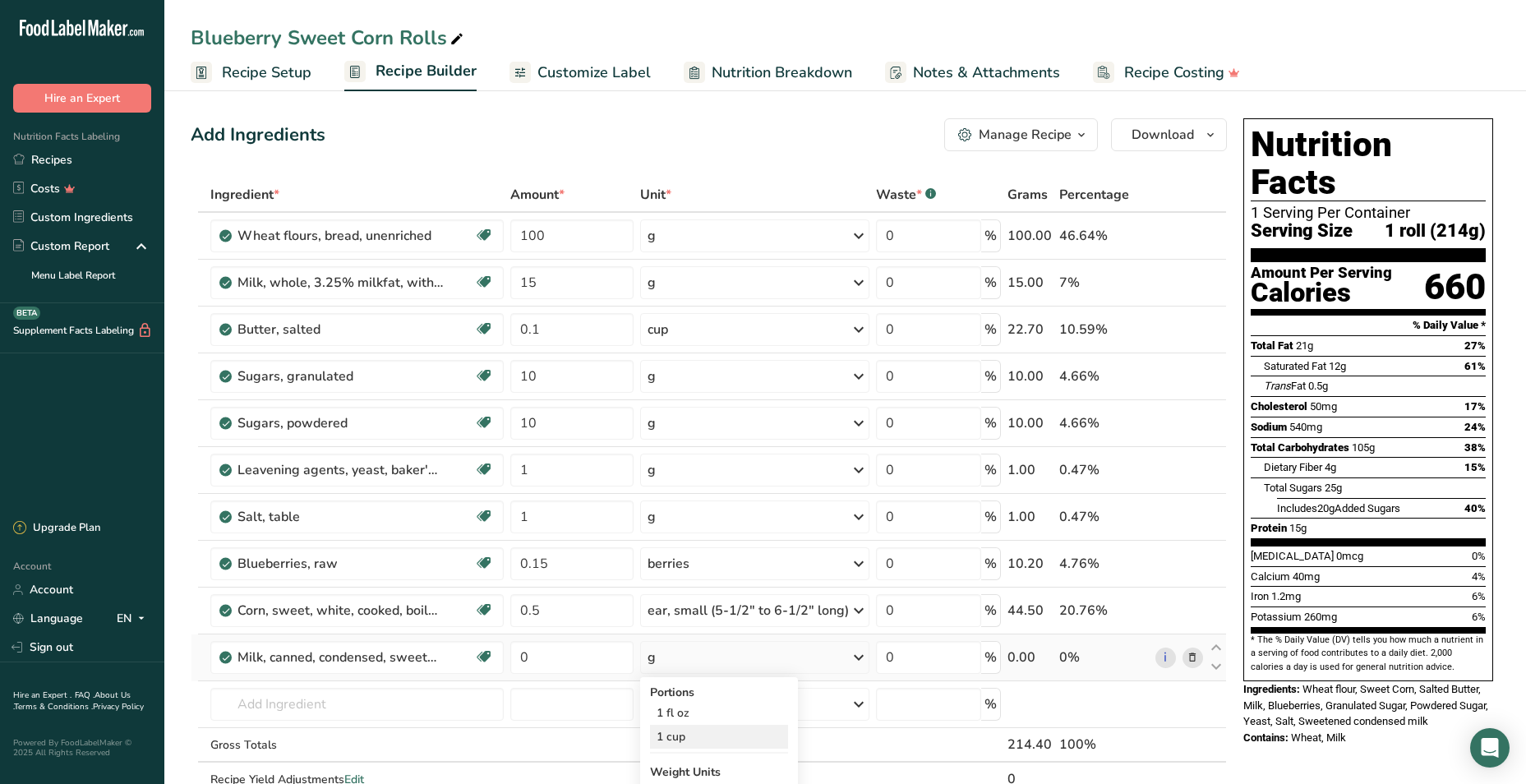
click at [677, 743] on div "1 cup" at bounding box center [718, 737] width 138 height 24
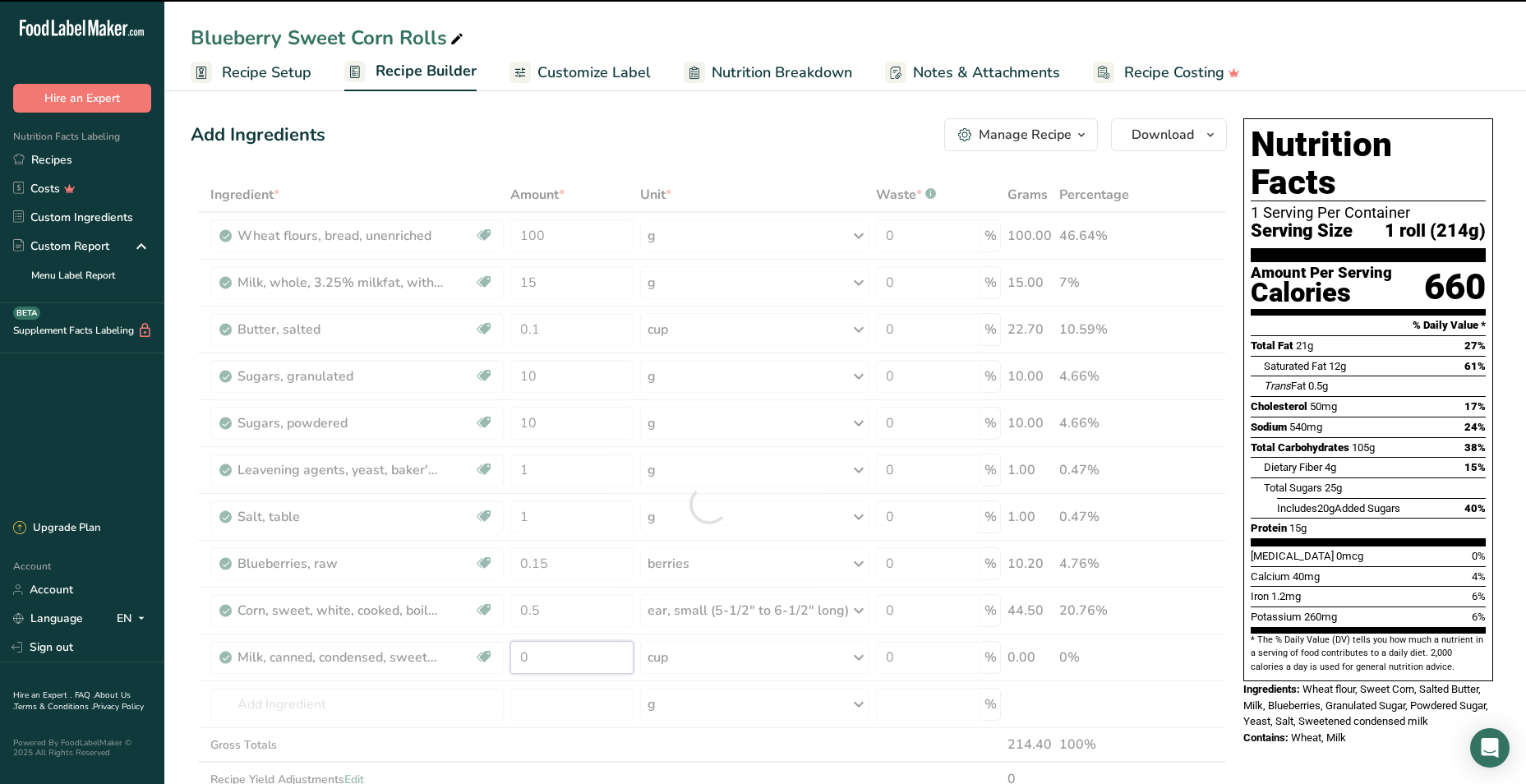
click at [544, 660] on input "0" at bounding box center [571, 657] width 123 height 33
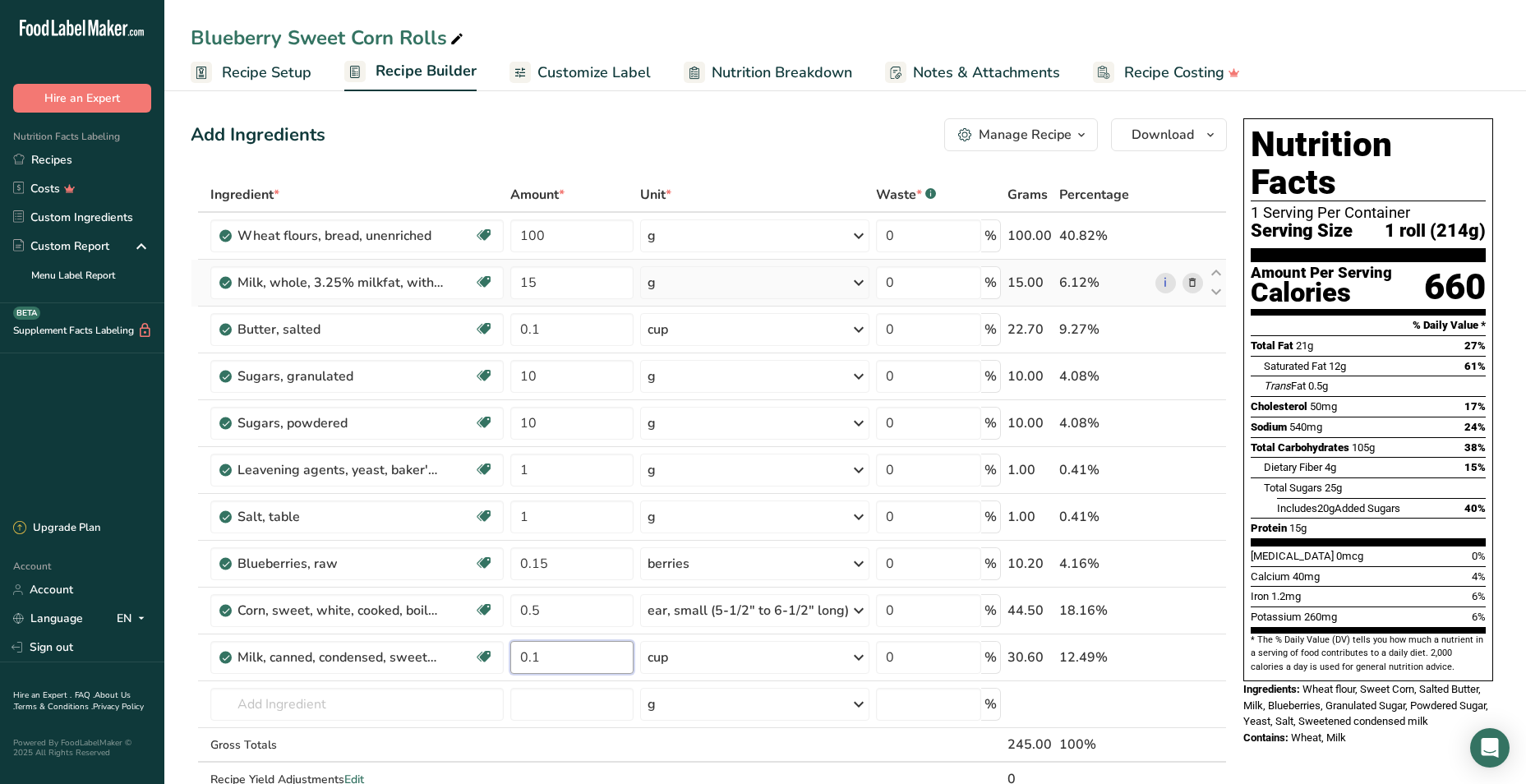
type input "0.1"
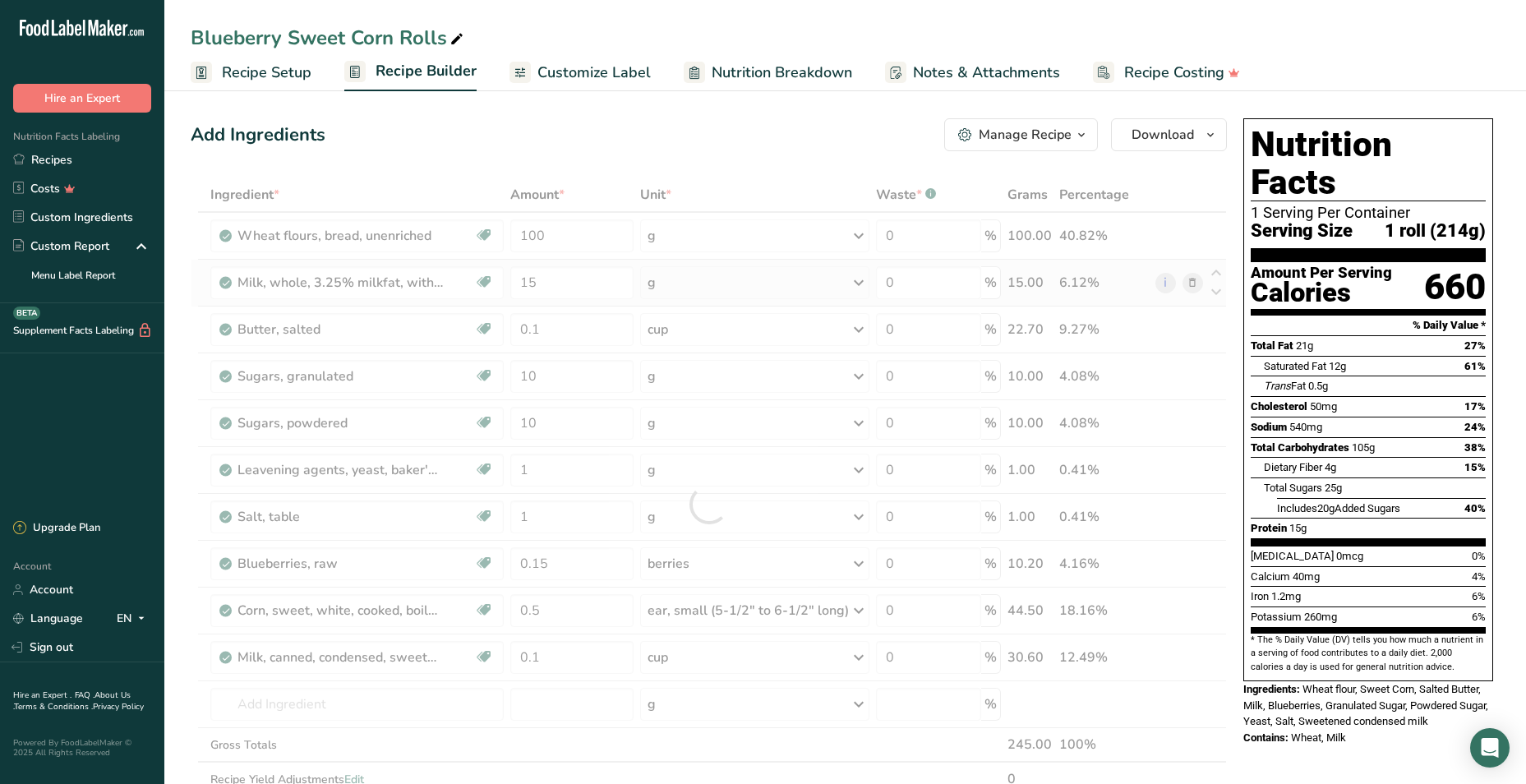
click at [705, 292] on div "Ingredient * Amount * Unit * Waste * .a-a{fill:#347362;}.b-a{fill:#fff;} Grams …" at bounding box center [709, 505] width 1037 height 653
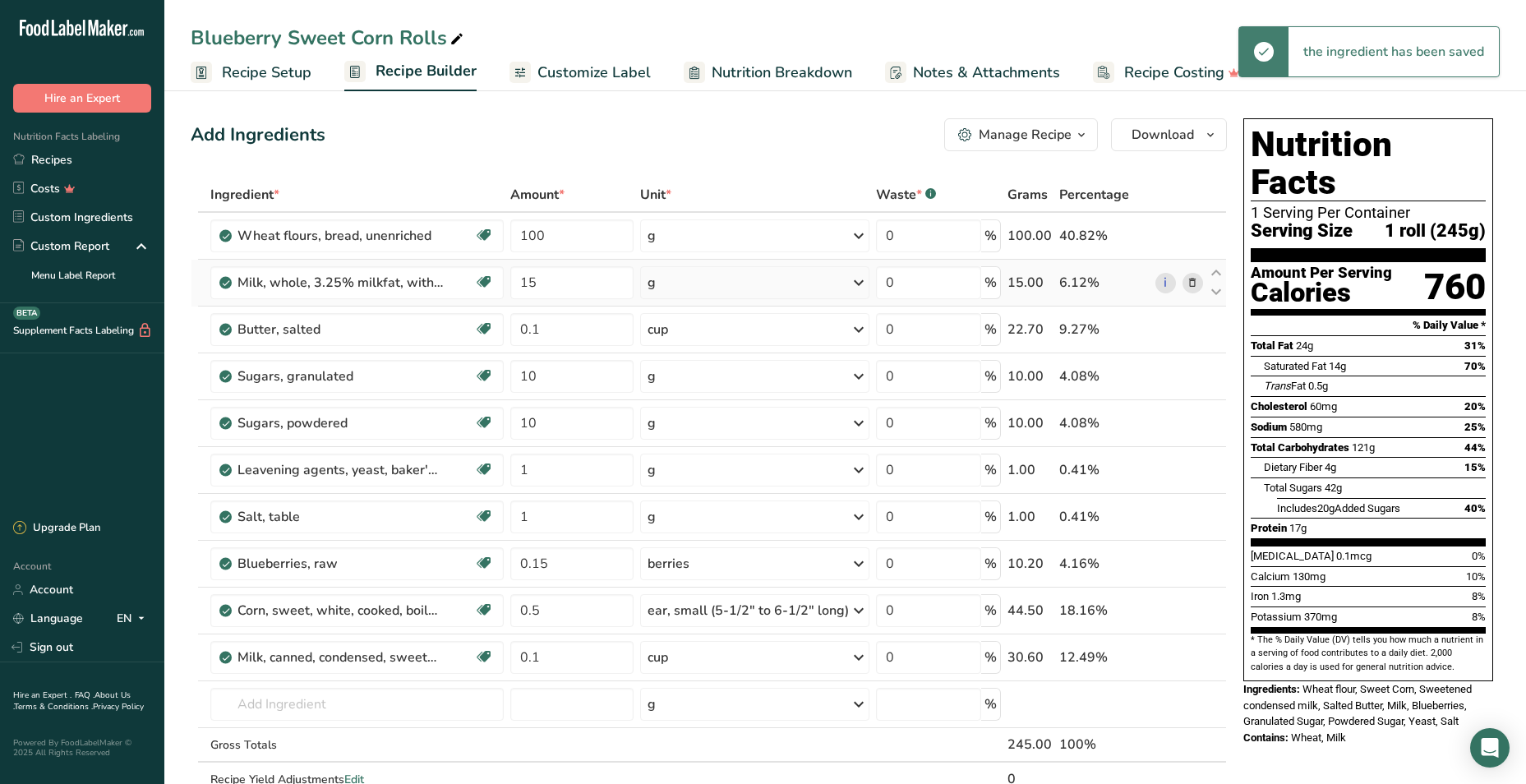
click at [705, 292] on div "g" at bounding box center [755, 283] width 229 height 33
click at [696, 339] on div "1 cup" at bounding box center [718, 339] width 138 height 24
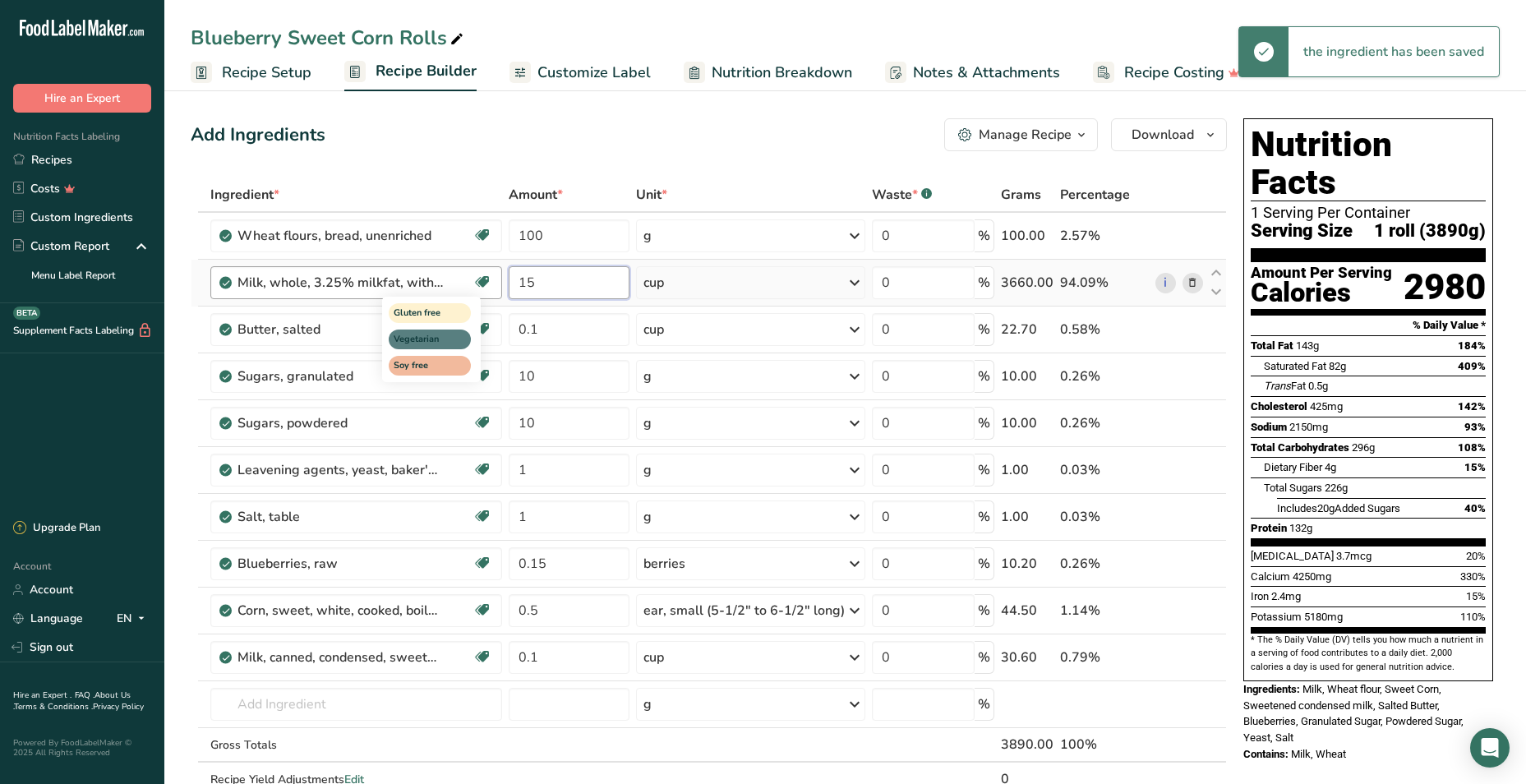
drag, startPoint x: 547, startPoint y: 285, endPoint x: 493, endPoint y: 285, distance: 54.0
click at [493, 285] on tr "Milk, whole, 3.25% milkfat, without added vitamin A and [MEDICAL_DATA] Gluten f…" at bounding box center [709, 283] width 1035 height 47
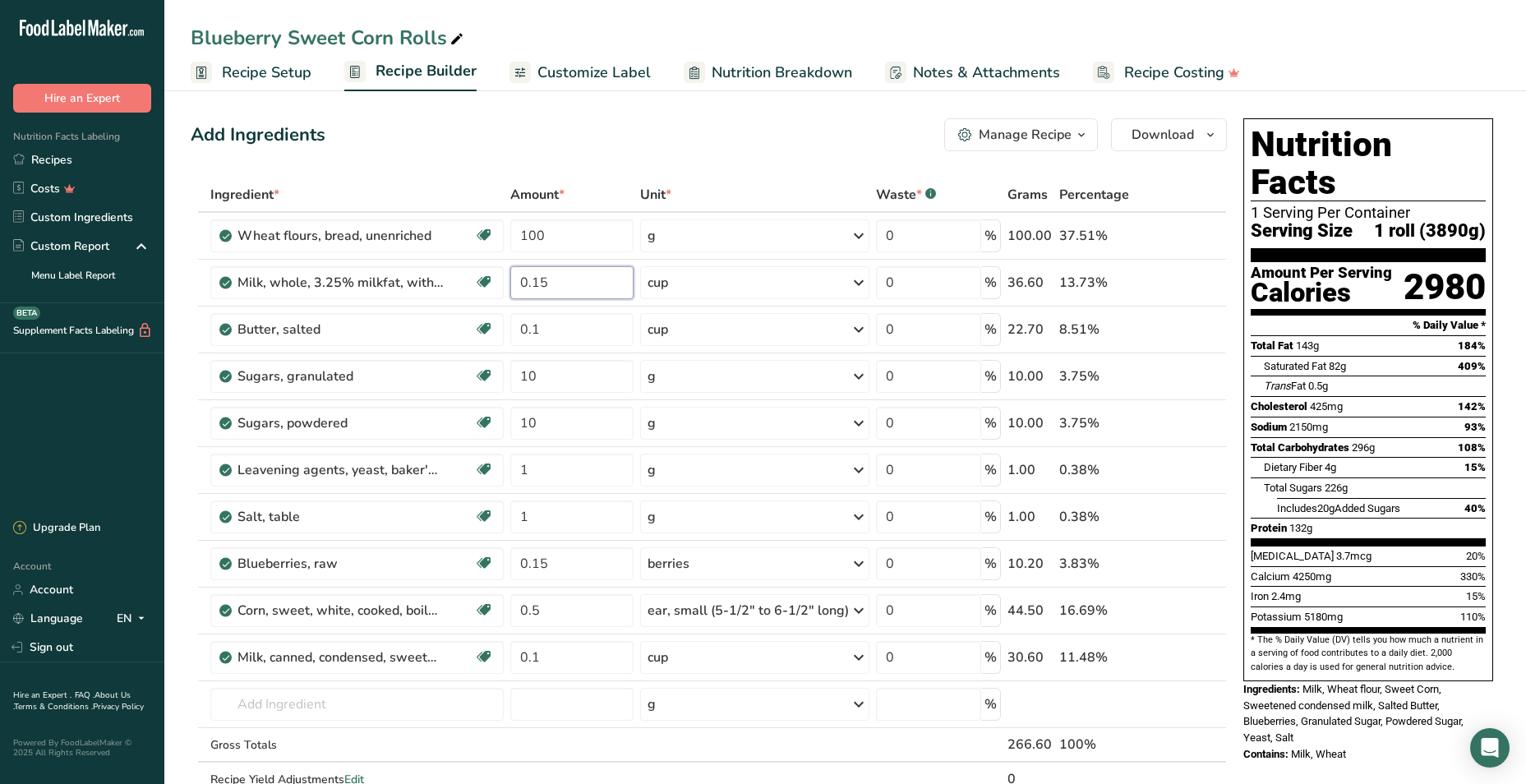
type input "0.15"
click at [768, 137] on div "Add Ingredients Manage Recipe Delete Recipe Duplicate Recipe Scale Recipe Save …" at bounding box center [709, 135] width 1037 height 33
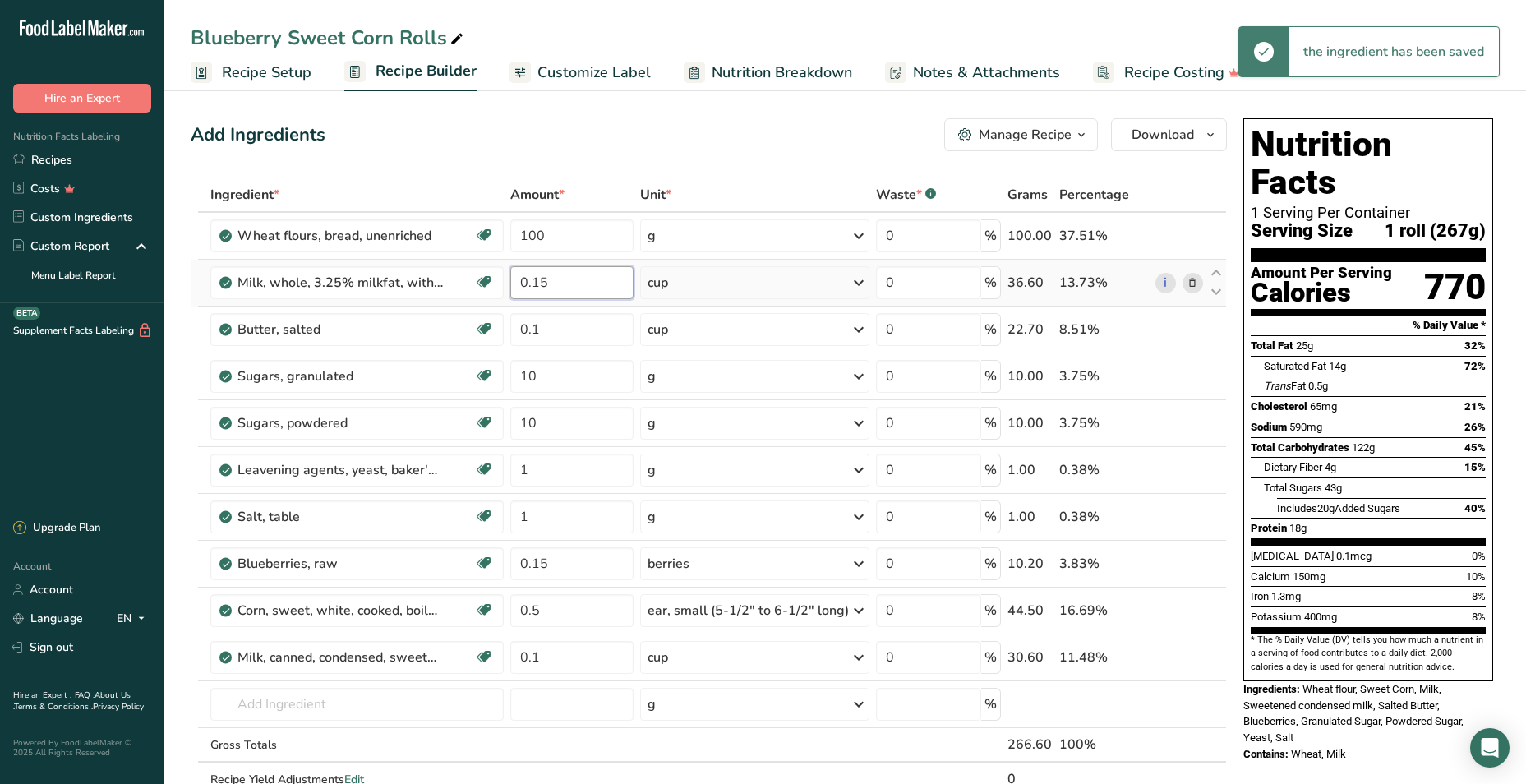
click at [580, 291] on input "0.15" at bounding box center [571, 283] width 123 height 33
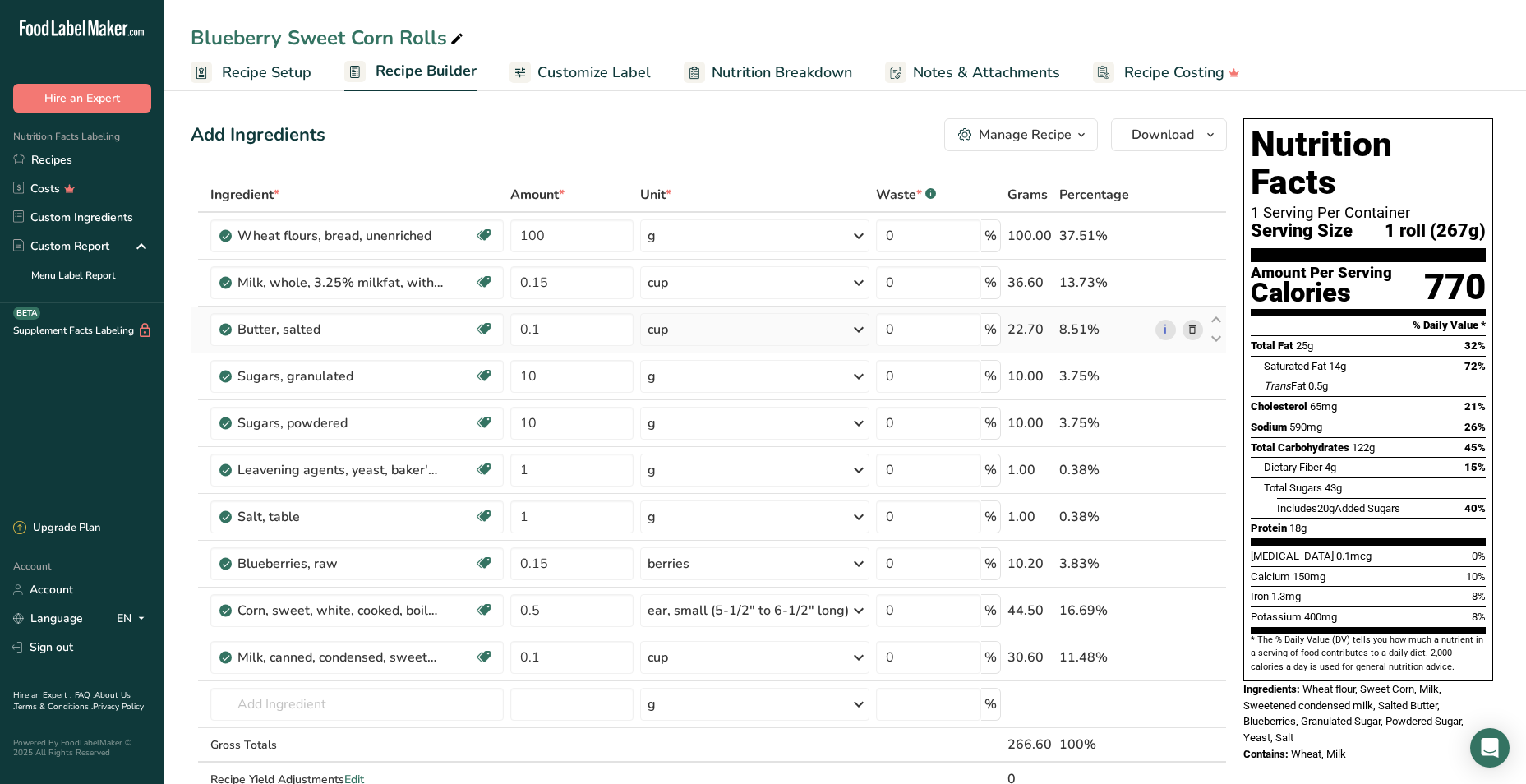
click at [707, 340] on div "Ingredient * Amount * Unit * Waste * .a-a{fill:#347362;}.b-a{fill:#fff;} Grams …" at bounding box center [709, 505] width 1037 height 653
click at [680, 330] on div "cup" at bounding box center [755, 329] width 229 height 33
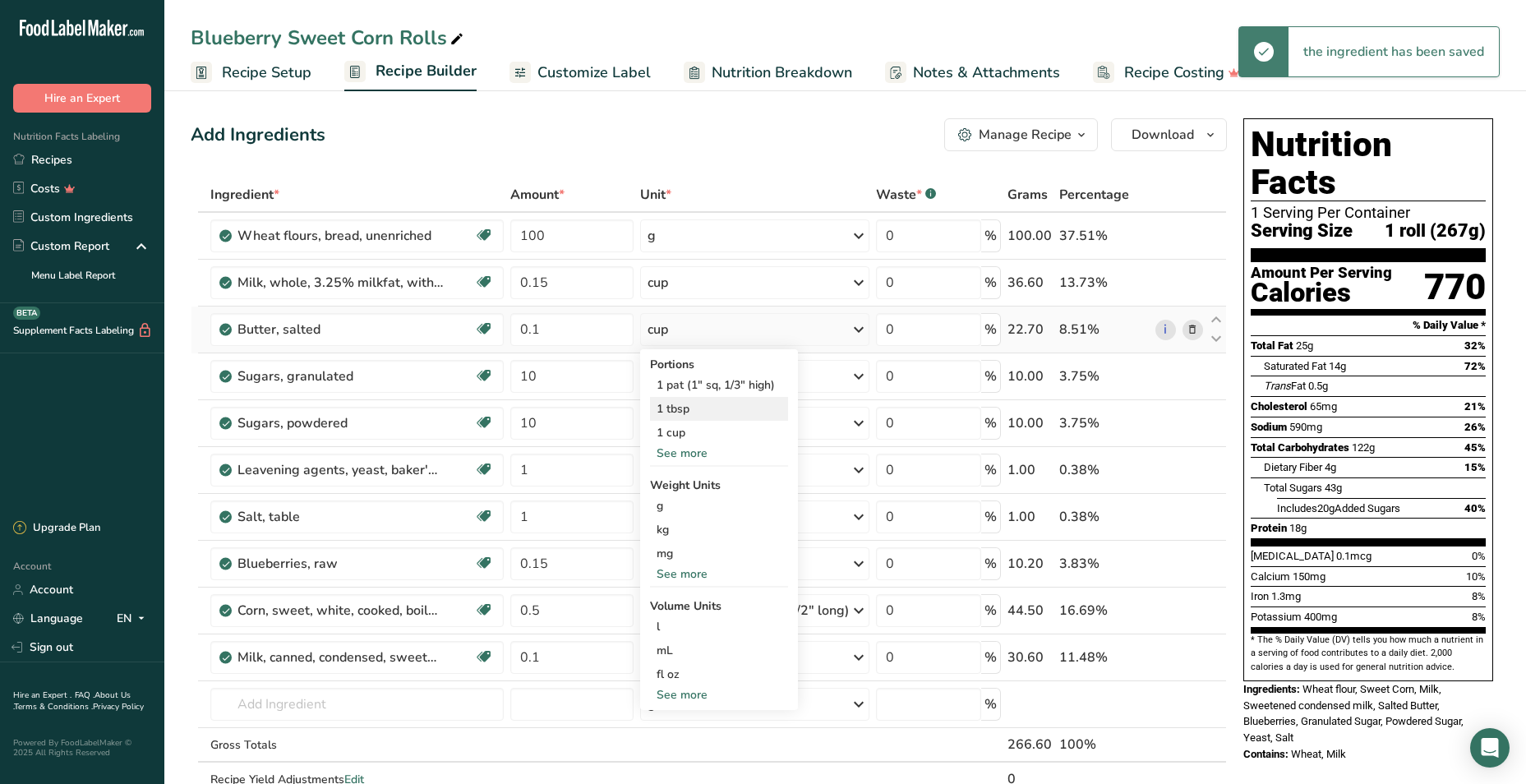
click at [674, 410] on div "1 tbsp" at bounding box center [718, 409] width 138 height 24
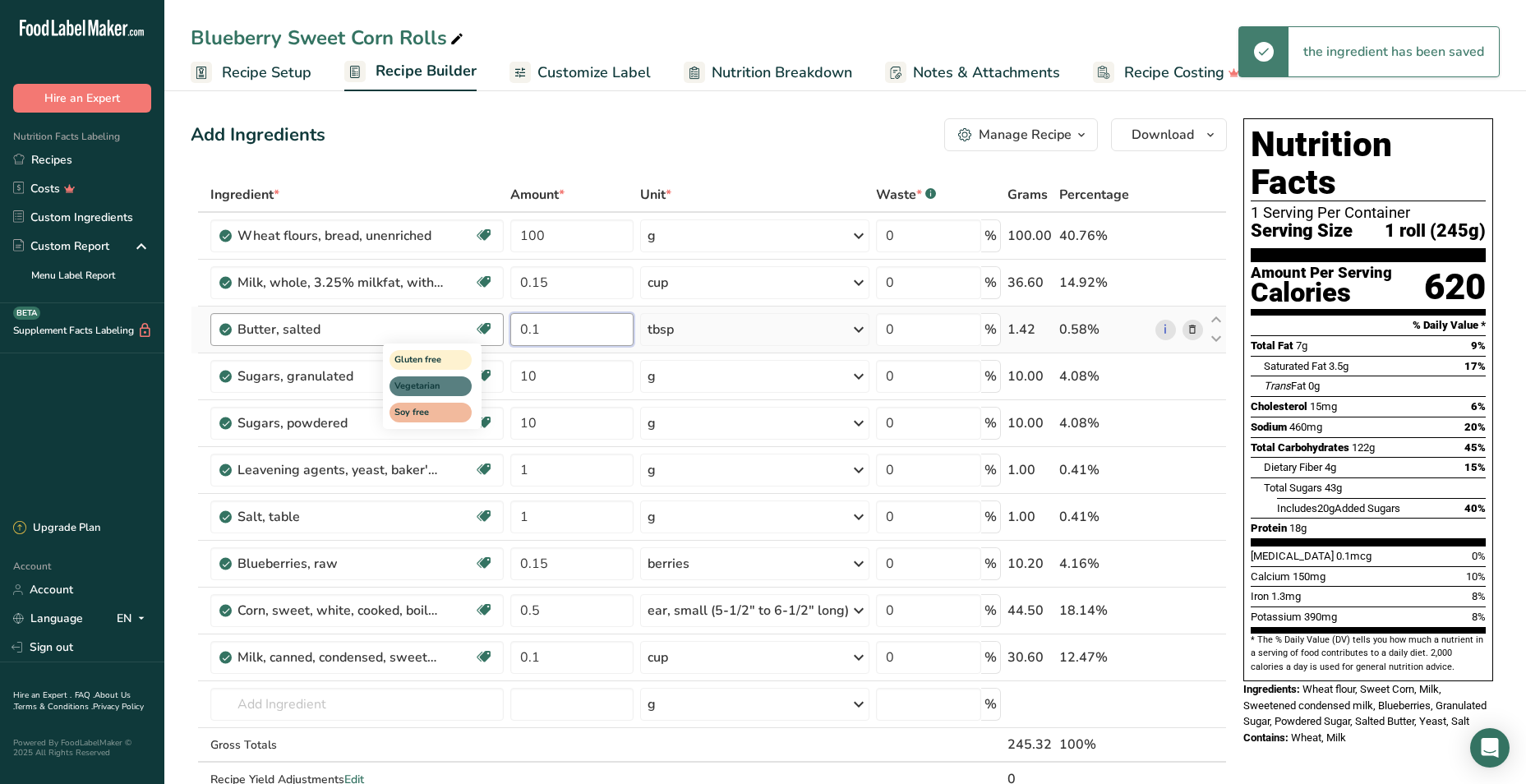
drag, startPoint x: 570, startPoint y: 333, endPoint x: 484, endPoint y: 322, distance: 86.7
click at [484, 322] on tr "Butter, salted Gluten free Vegetarian Soy free 0.1 tbsp Portions 1 pat (1" sq, …" at bounding box center [709, 329] width 1035 height 47
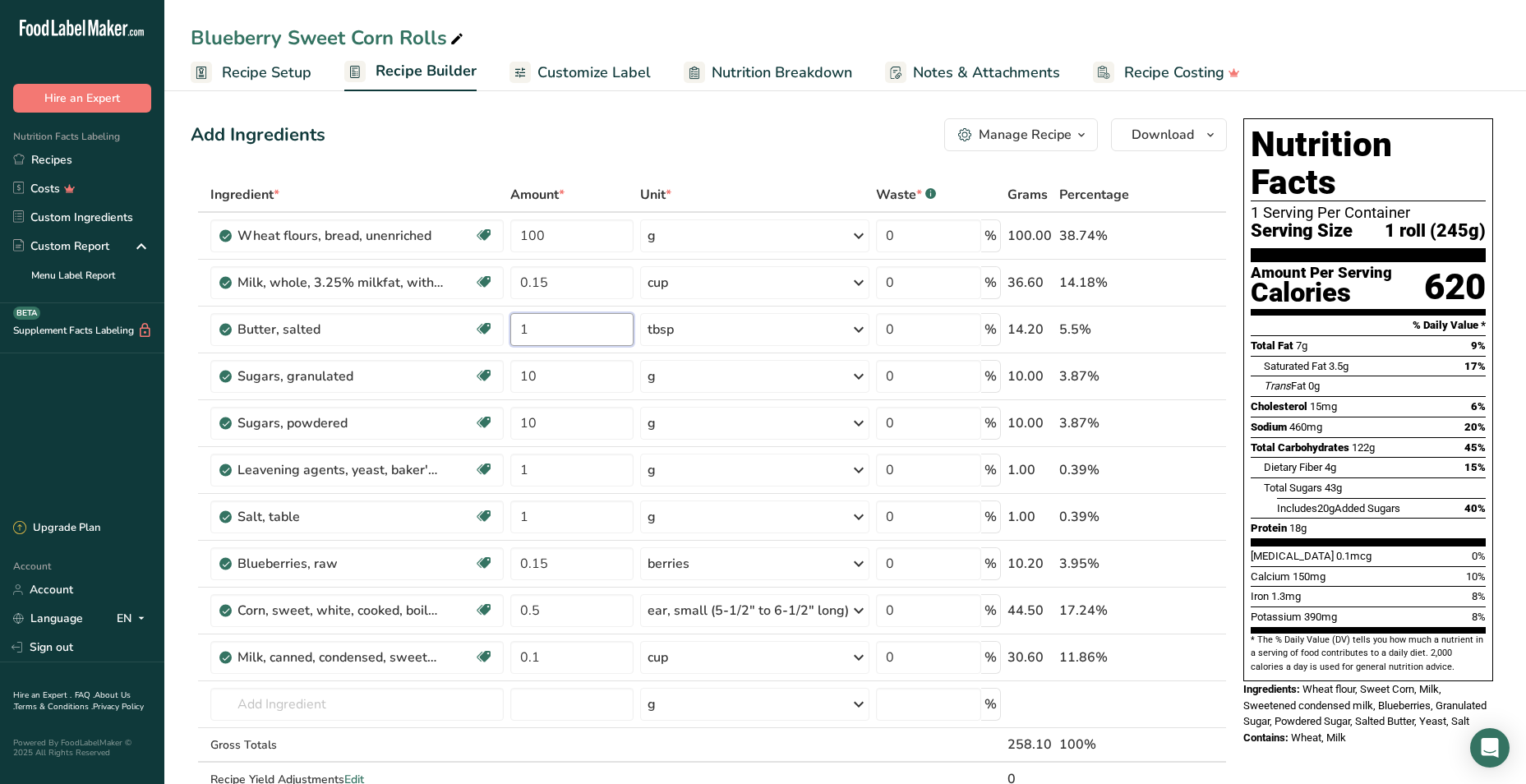
type input "1"
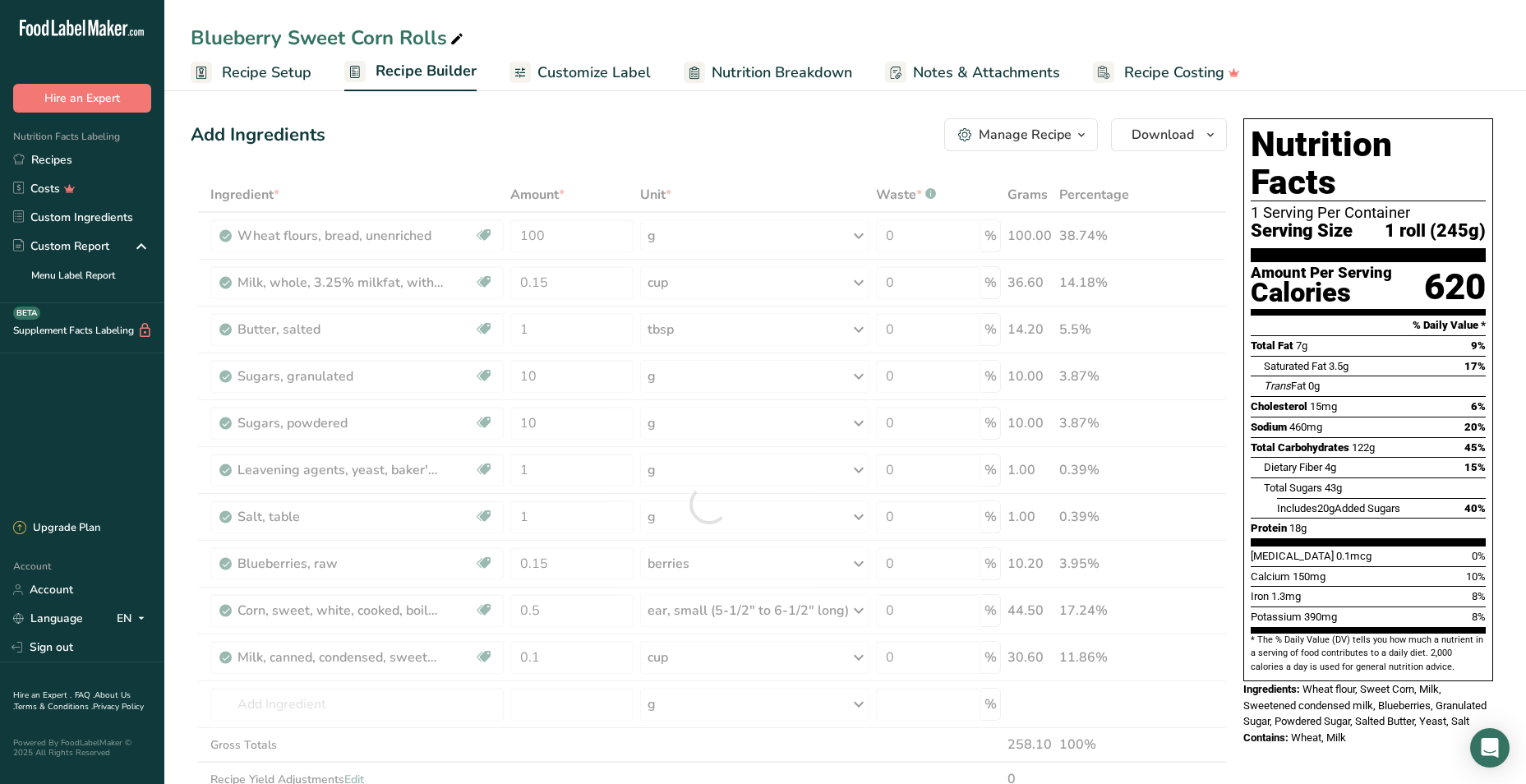
click at [648, 146] on div "Add Ingredients Manage Recipe Delete Recipe Duplicate Recipe Scale Recipe Save …" at bounding box center [709, 135] width 1037 height 33
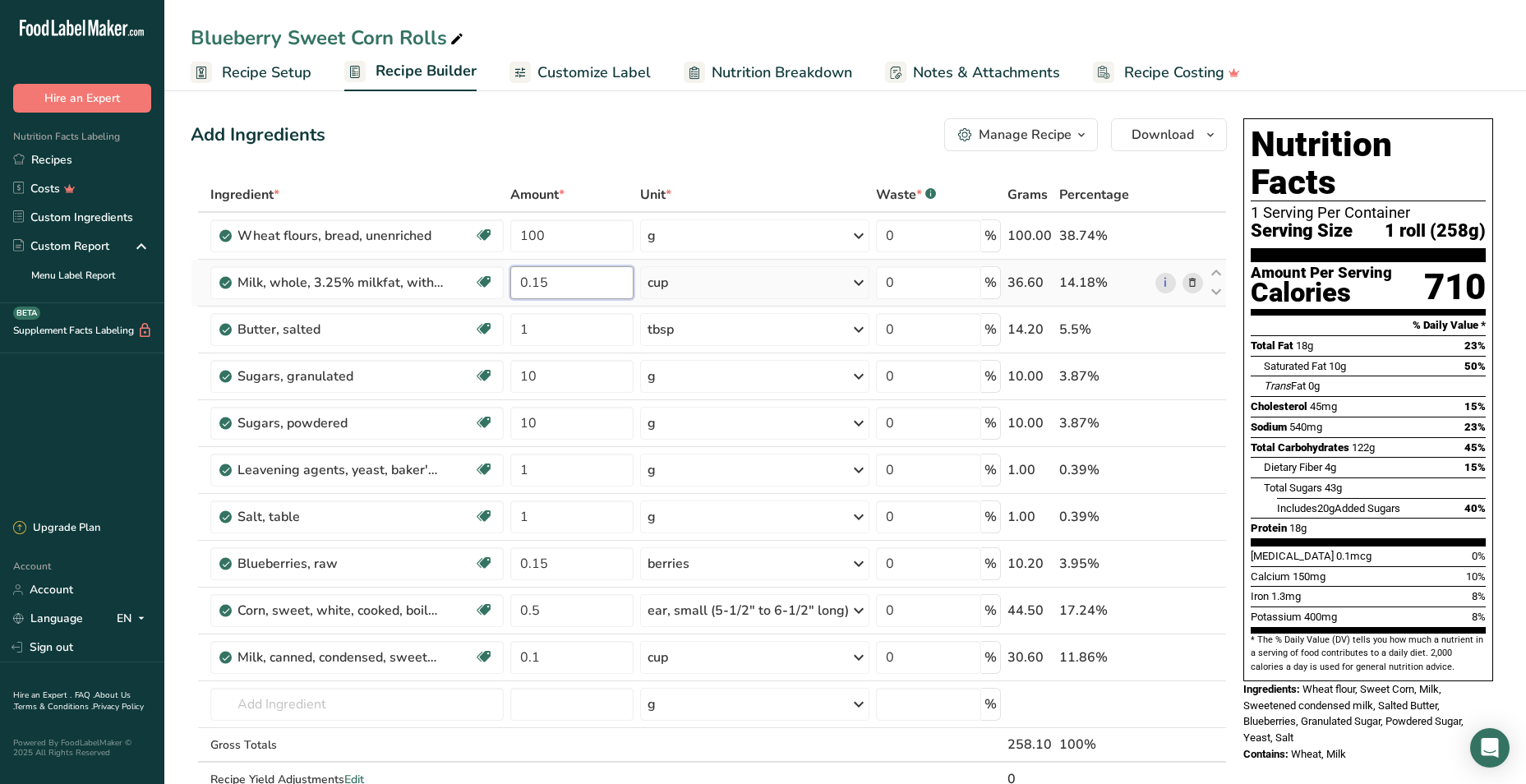
drag, startPoint x: 583, startPoint y: 283, endPoint x: 534, endPoint y: 284, distance: 49.0
click at [534, 284] on input "0.15" at bounding box center [571, 283] width 123 height 33
click at [519, 285] on input "5" at bounding box center [569, 283] width 120 height 33
type input "0.1"
click at [779, 127] on div "Add Ingredients Manage Recipe Delete Recipe Duplicate Recipe Scale Recipe Save …" at bounding box center [709, 135] width 1037 height 33
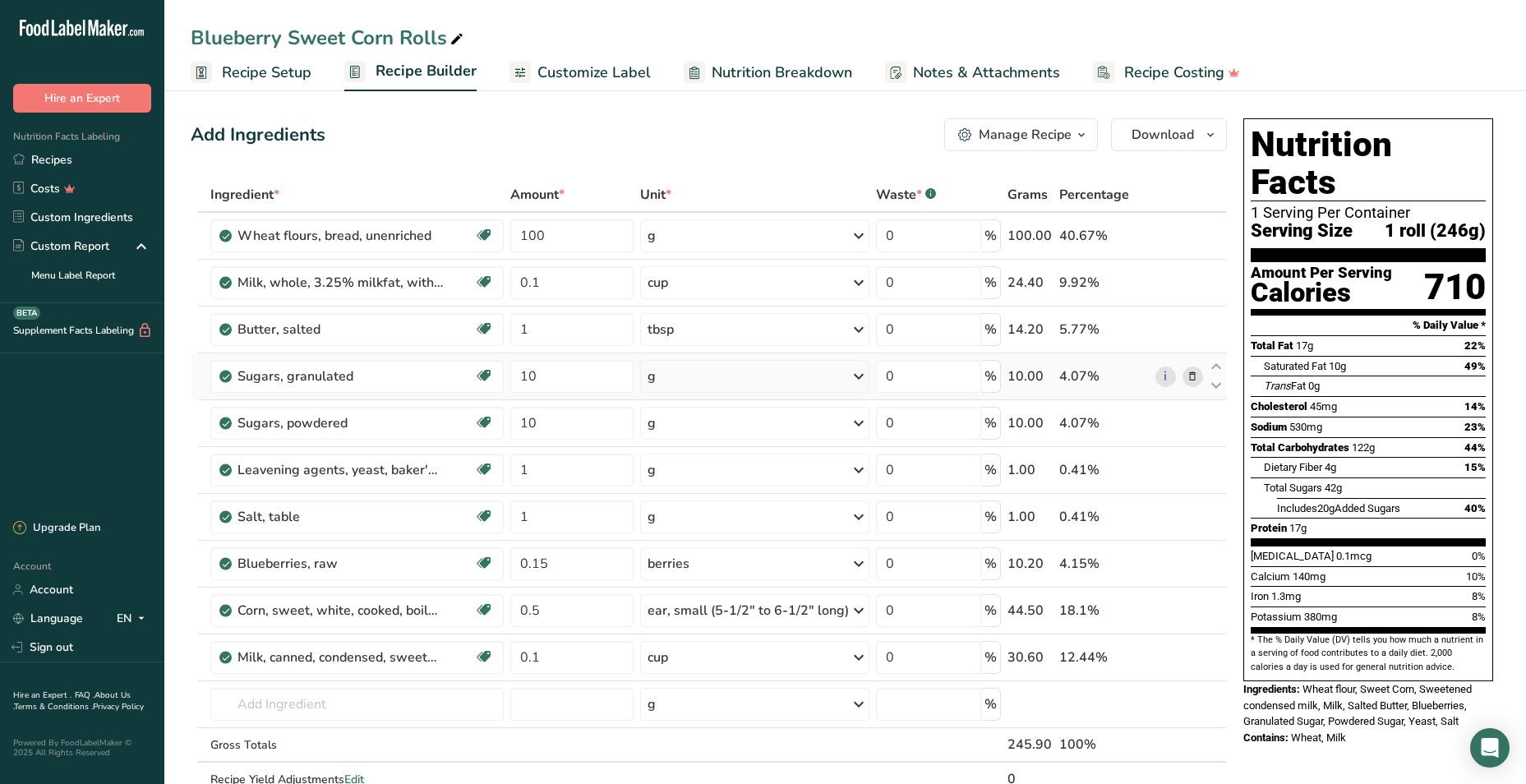
click at [716, 378] on div "g" at bounding box center [755, 376] width 229 height 33
click at [705, 453] on div "1 cup" at bounding box center [718, 455] width 138 height 24
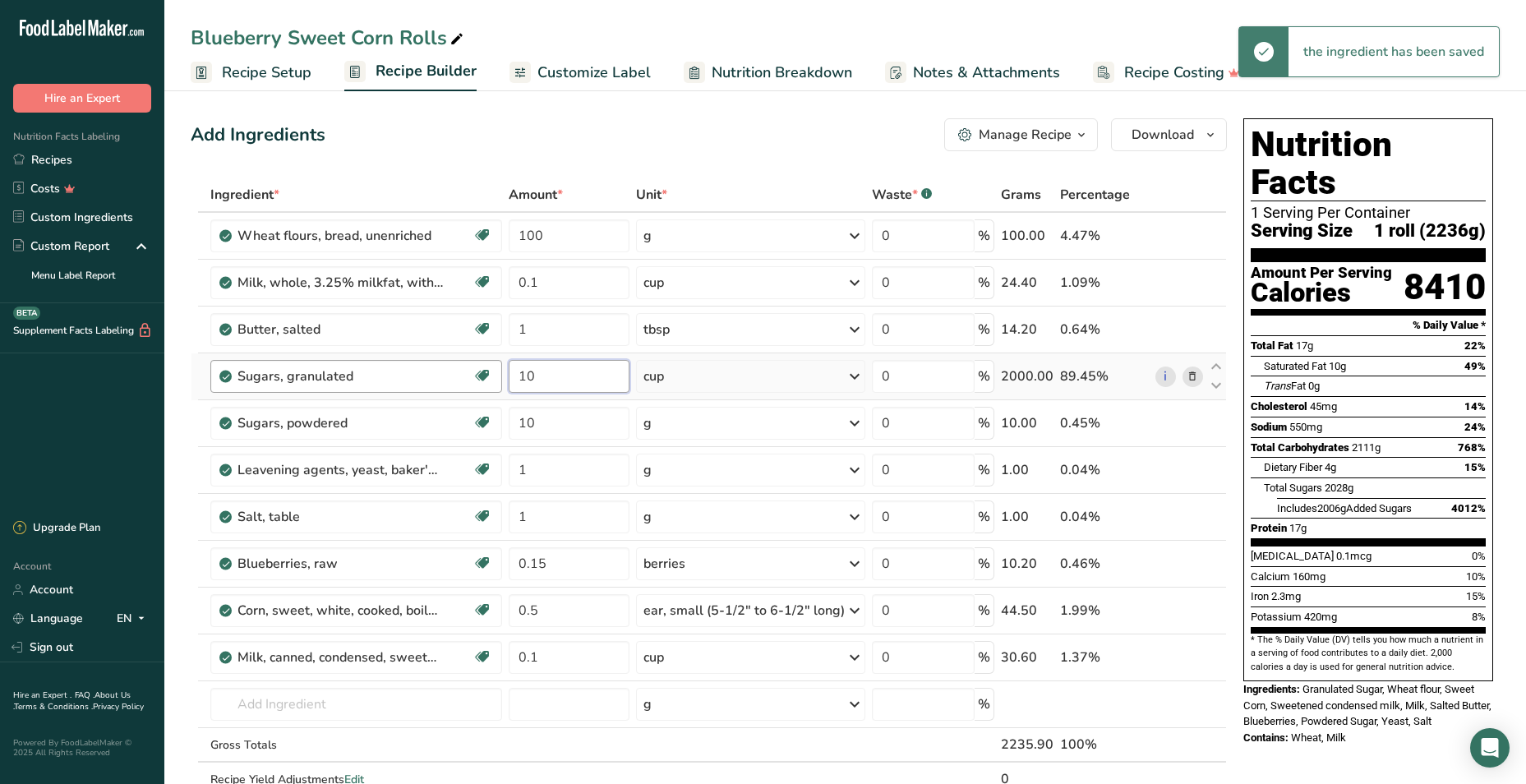
drag, startPoint x: 559, startPoint y: 376, endPoint x: 496, endPoint y: 376, distance: 63.0
click at [496, 376] on tr "Sugars, granulated Dairy free Gluten free Vegan Vegetarian Soy free 10 cup Port…" at bounding box center [709, 376] width 1035 height 47
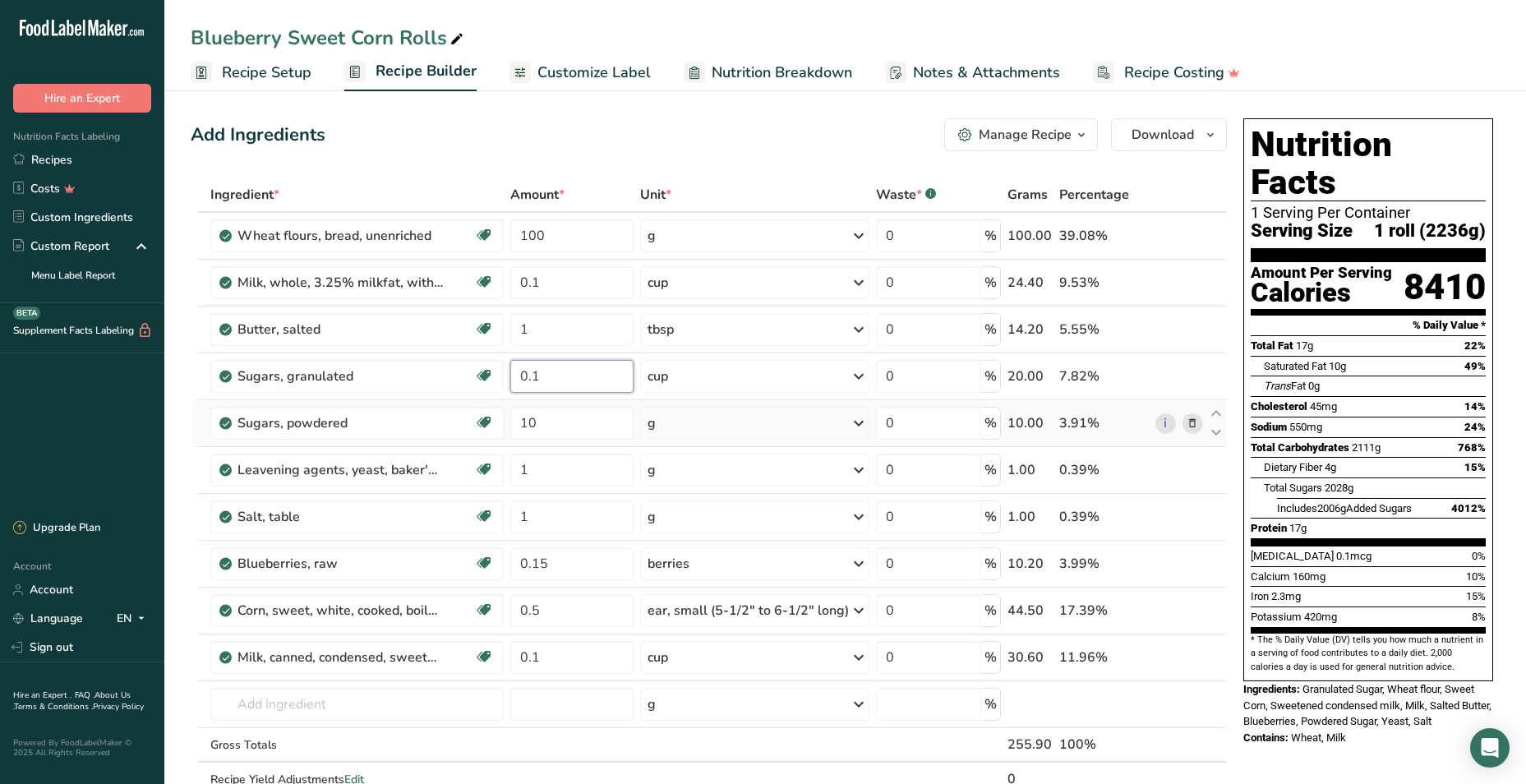
type input "0.1"
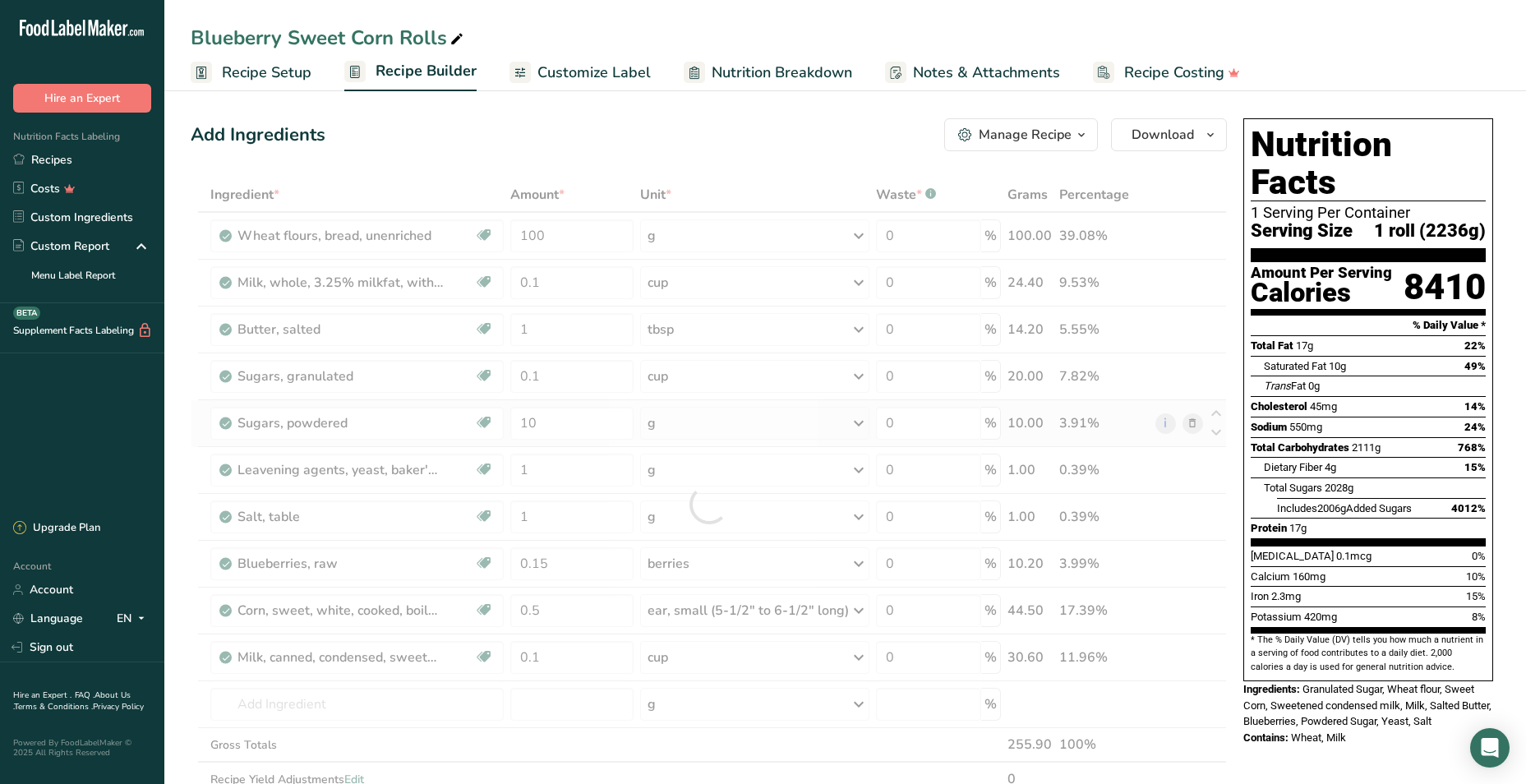
click at [781, 419] on div "Ingredient * Amount * Unit * Waste * .a-a{fill:#347362;}.b-a{fill:#fff;} Grams …" at bounding box center [709, 505] width 1037 height 653
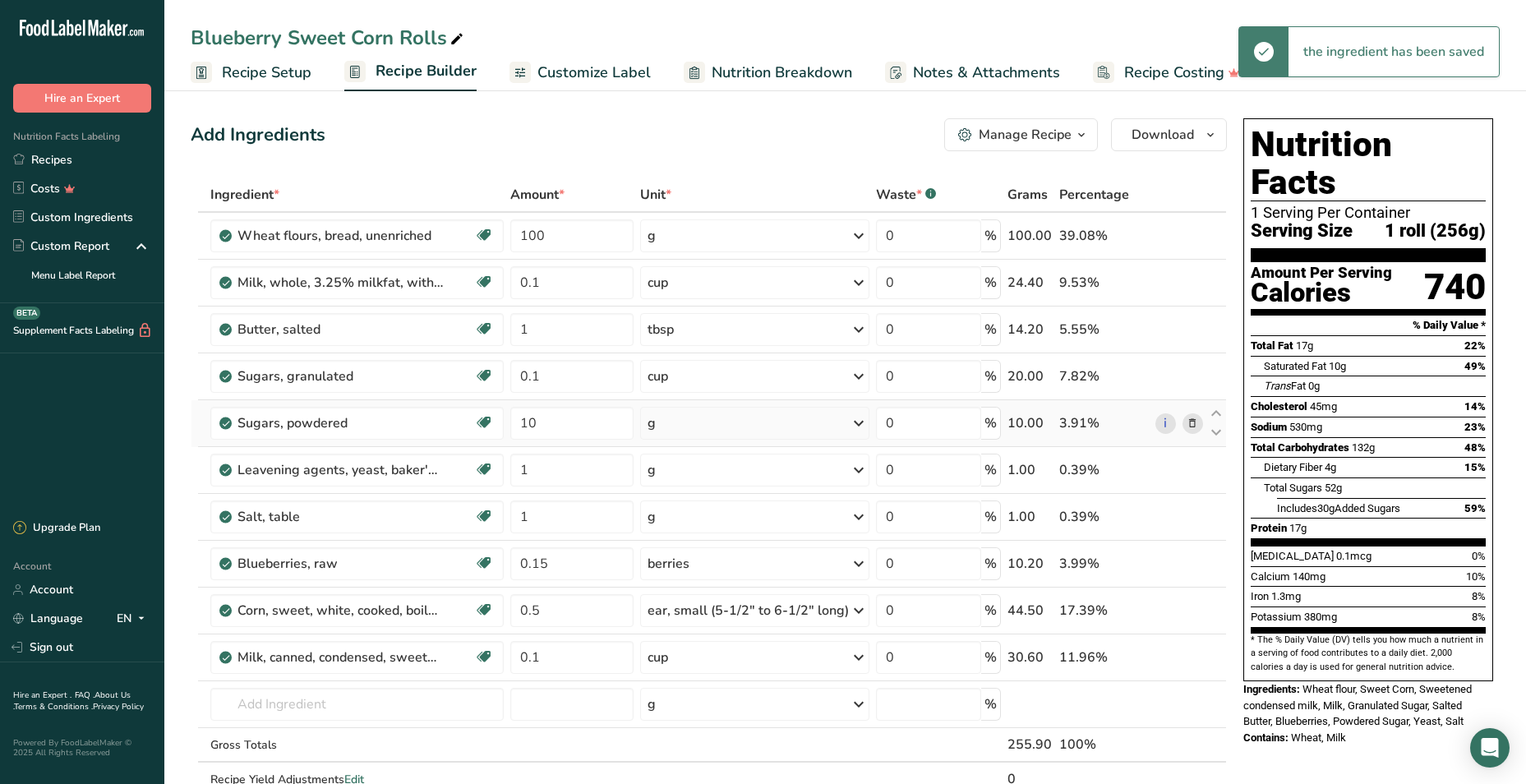
click at [781, 419] on div "g" at bounding box center [755, 423] width 229 height 33
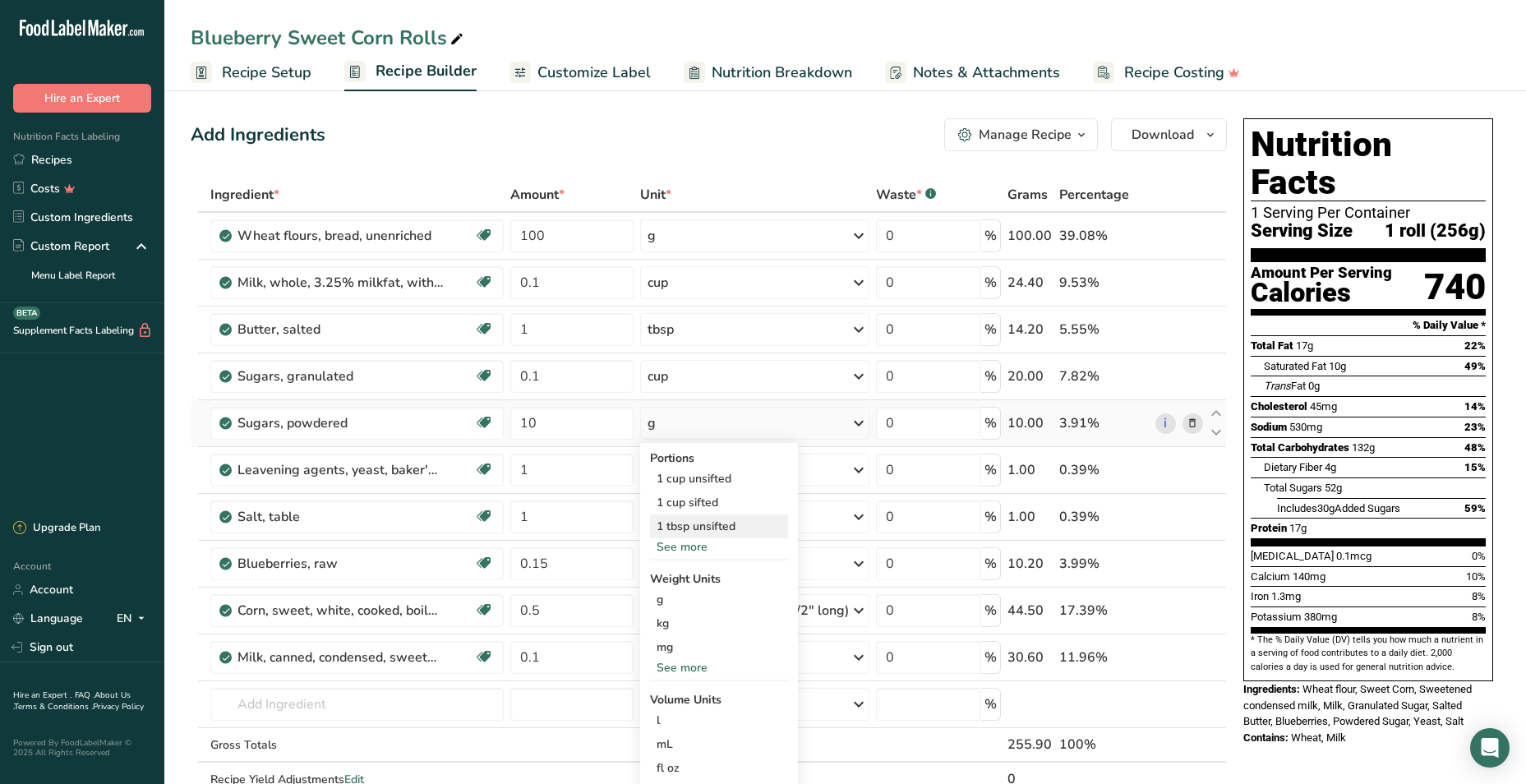
click at [720, 521] on div "1 tbsp unsifted" at bounding box center [718, 527] width 138 height 24
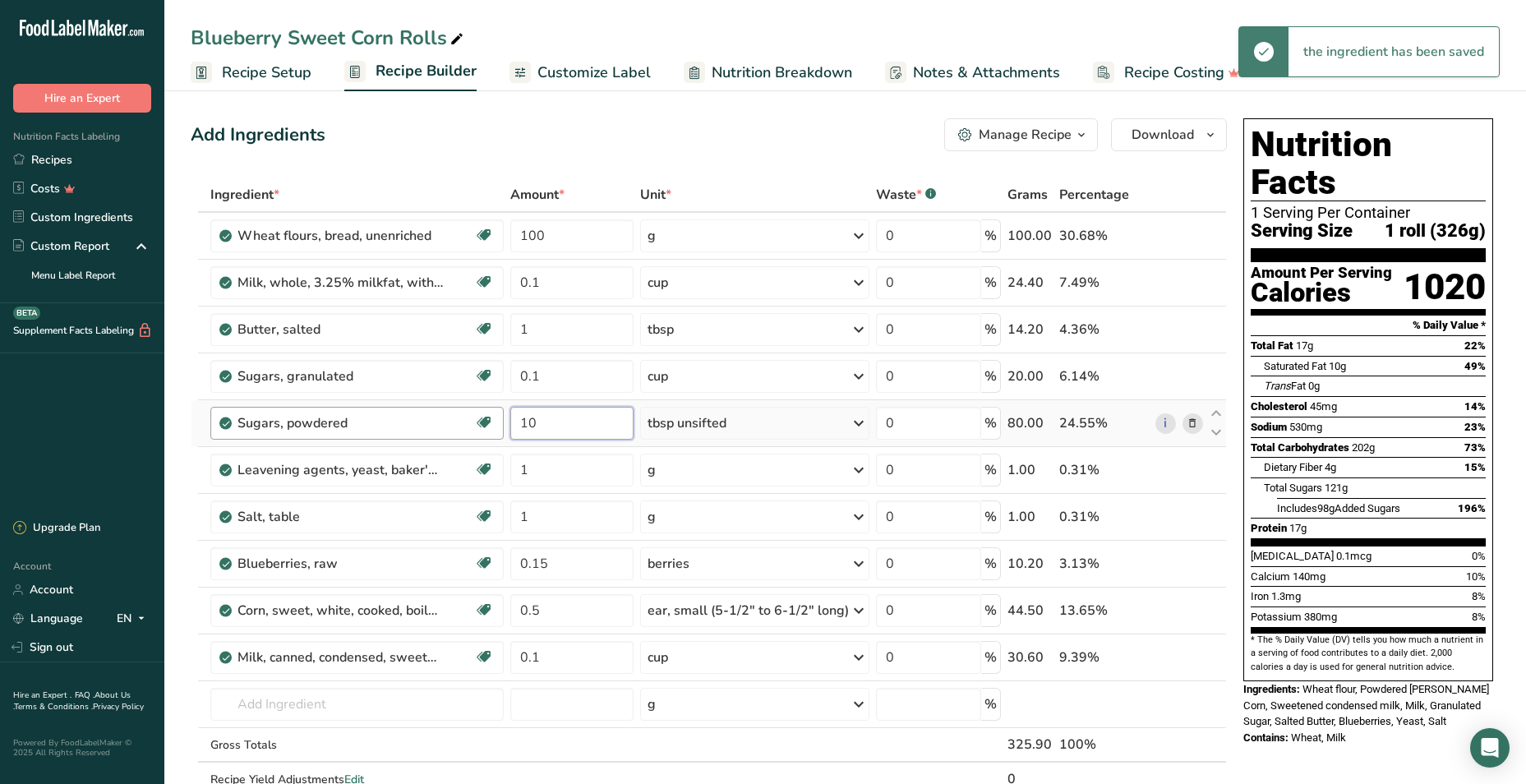
drag, startPoint x: 585, startPoint y: 433, endPoint x: 444, endPoint y: 420, distance: 141.6
click at [444, 420] on tr "Sugars, powdered Dairy free Gluten free Vegan Vegetarian Soy free 10 tbsp unsif…" at bounding box center [709, 423] width 1035 height 47
type input "1"
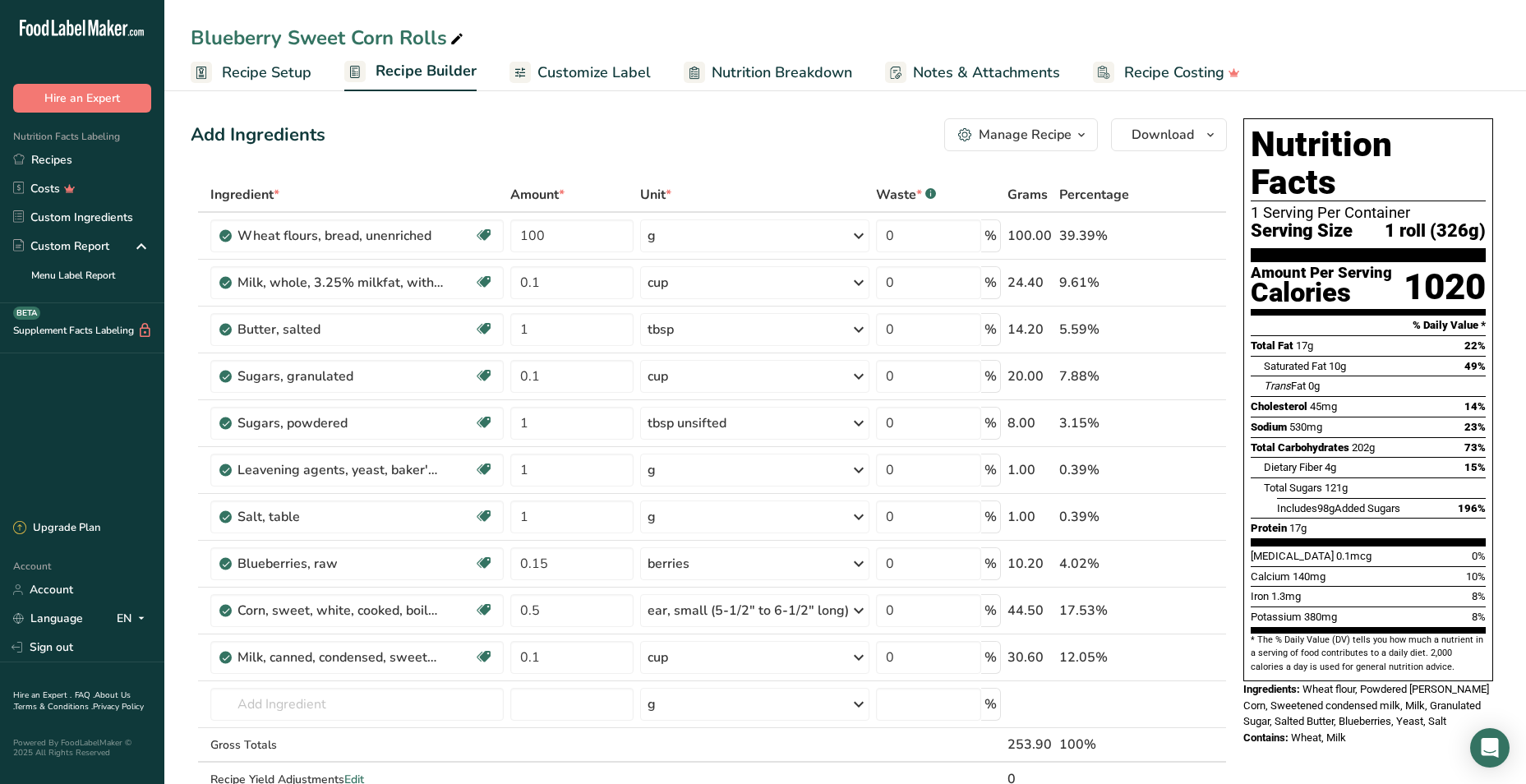
click at [831, 127] on div "Add Ingredients Manage Recipe Delete Recipe Duplicate Recipe Scale Recipe Save …" at bounding box center [709, 135] width 1037 height 33
click at [240, 73] on span "Recipe Setup" at bounding box center [267, 73] width 89 height 22
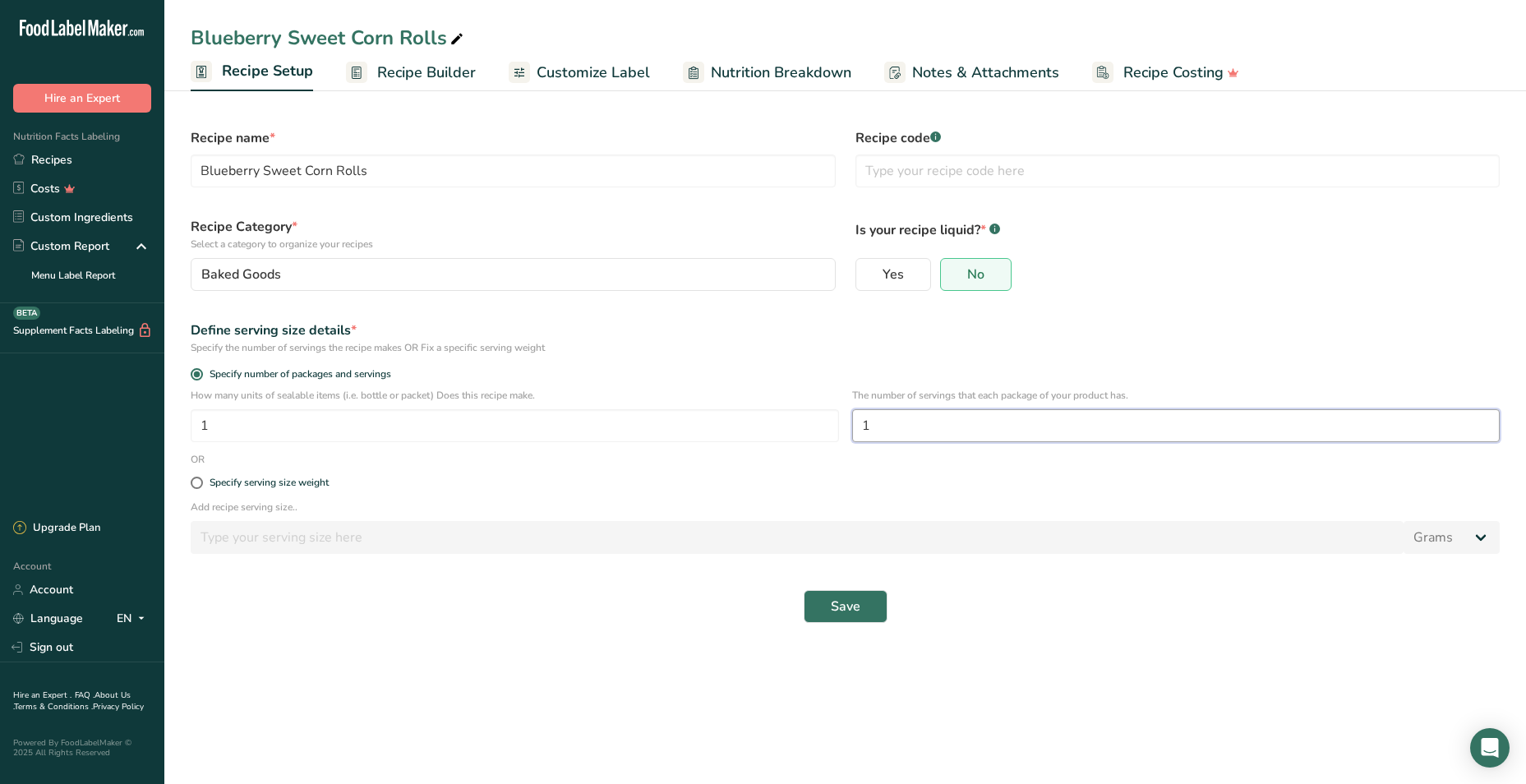
click at [891, 418] on input "1" at bounding box center [1176, 426] width 649 height 33
type input "2"
click at [872, 601] on button "Save" at bounding box center [846, 607] width 84 height 33
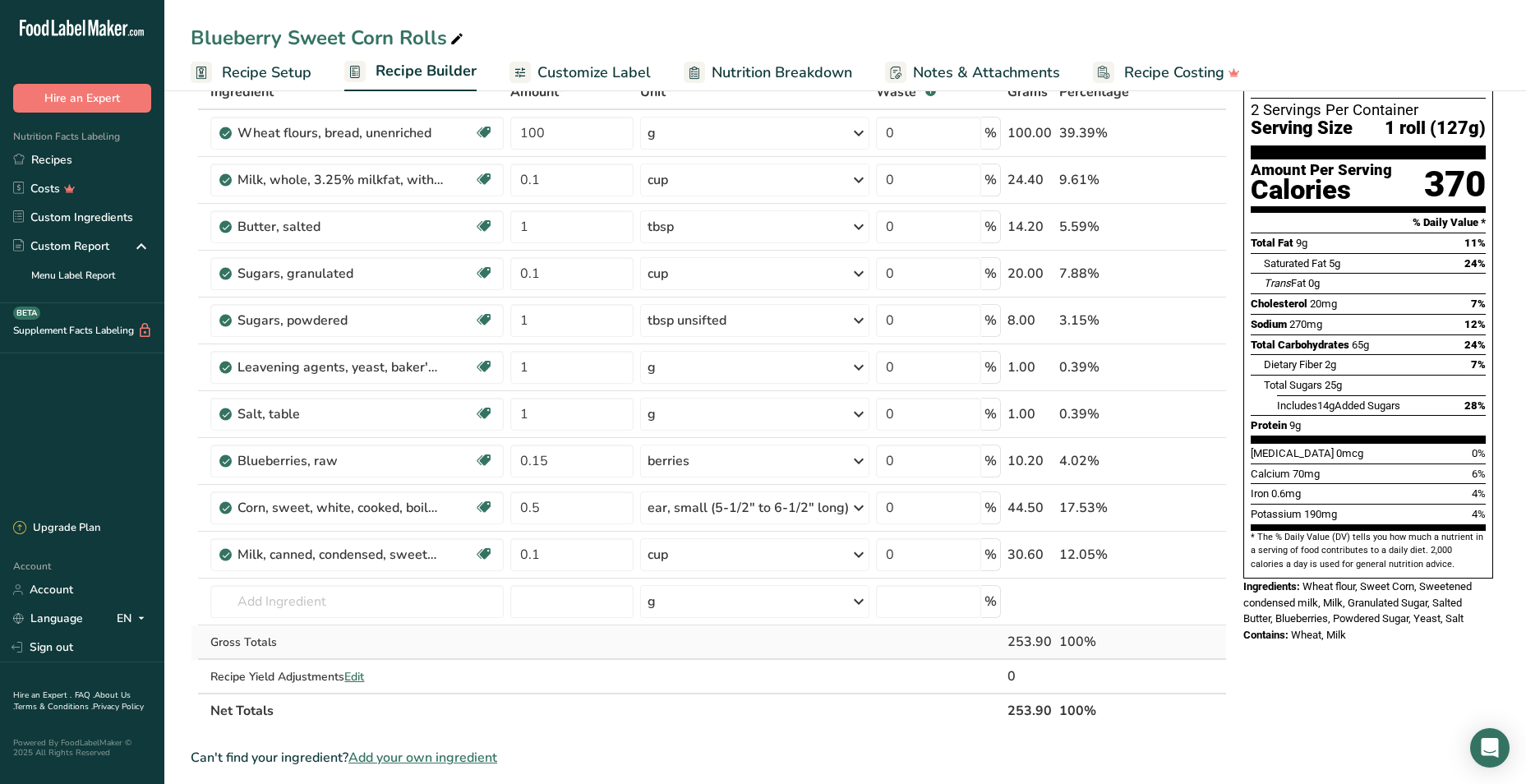
scroll to position [164, 0]
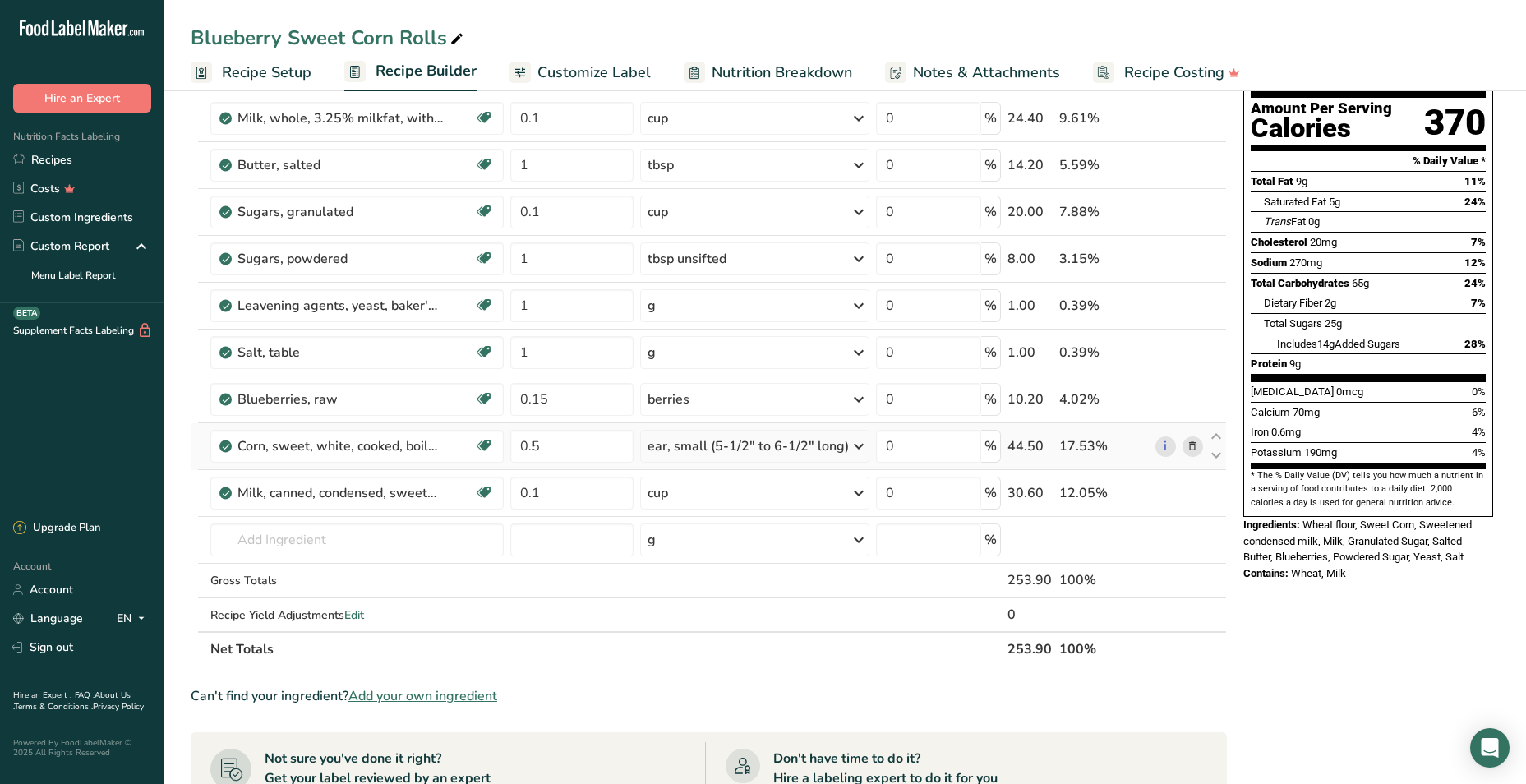
click at [725, 445] on div "ear, small (5-1/2" to 6-1/2" long)" at bounding box center [748, 446] width 202 height 20
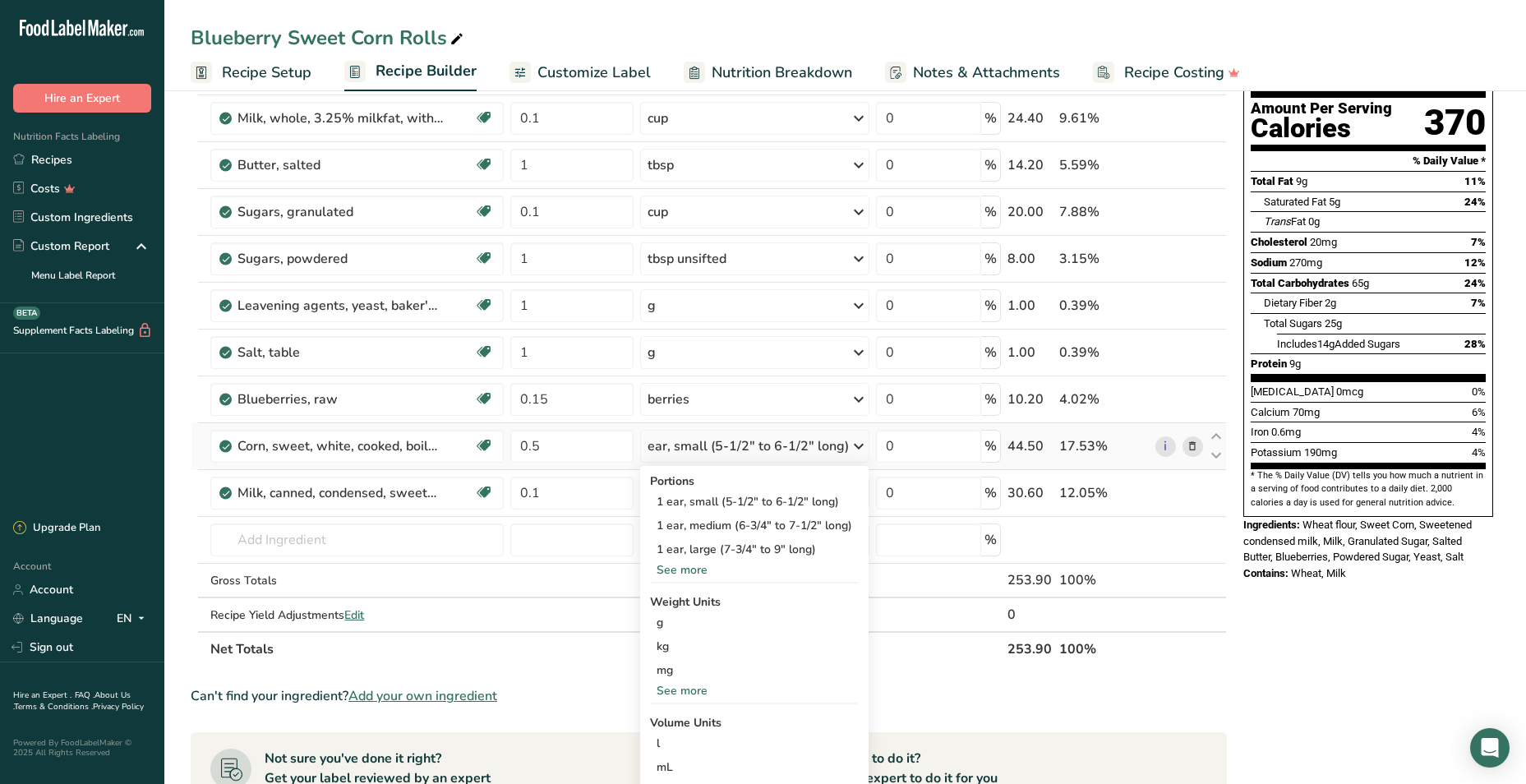
click at [725, 445] on div "ear, small (5-1/2" to 6-1/2" long)" at bounding box center [748, 446] width 202 height 20
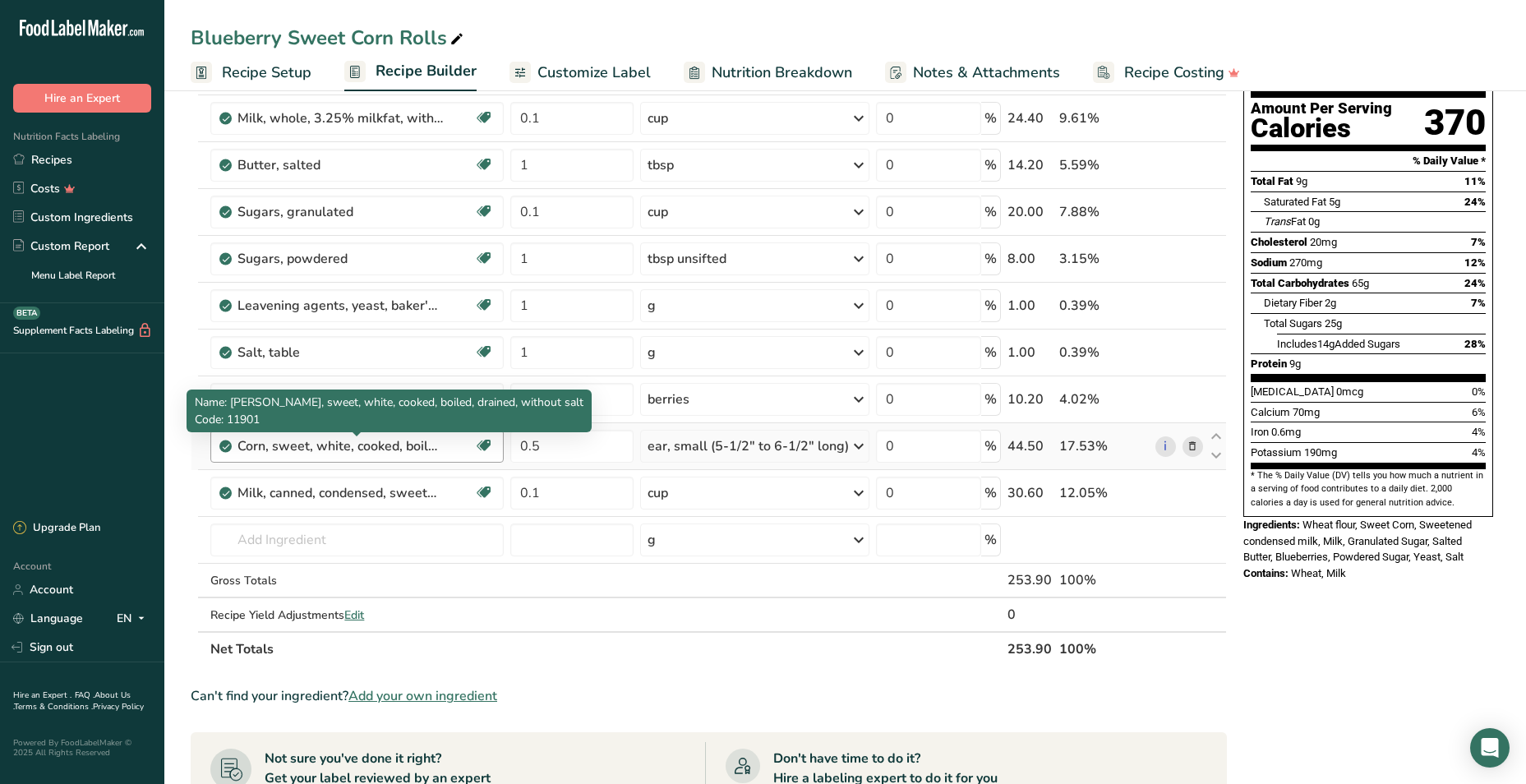
click at [400, 467] on td "Corn, sweet, white, cooked, boiled, drained, without salt Dairy free Gluten fre…" at bounding box center [357, 446] width 299 height 47
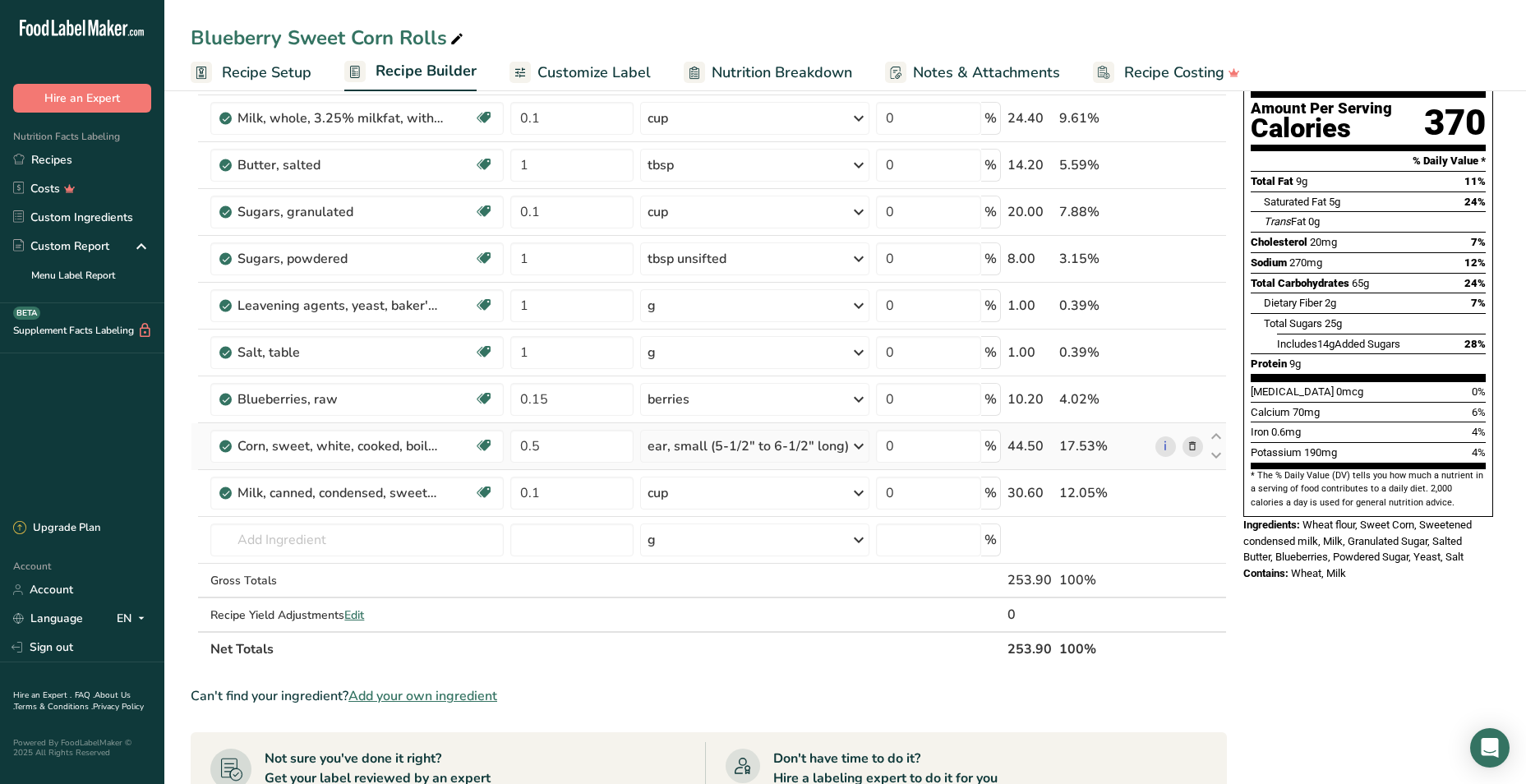
click at [750, 455] on div "ear, small (5-1/2" to 6-1/2" long)" at bounding box center [748, 446] width 202 height 20
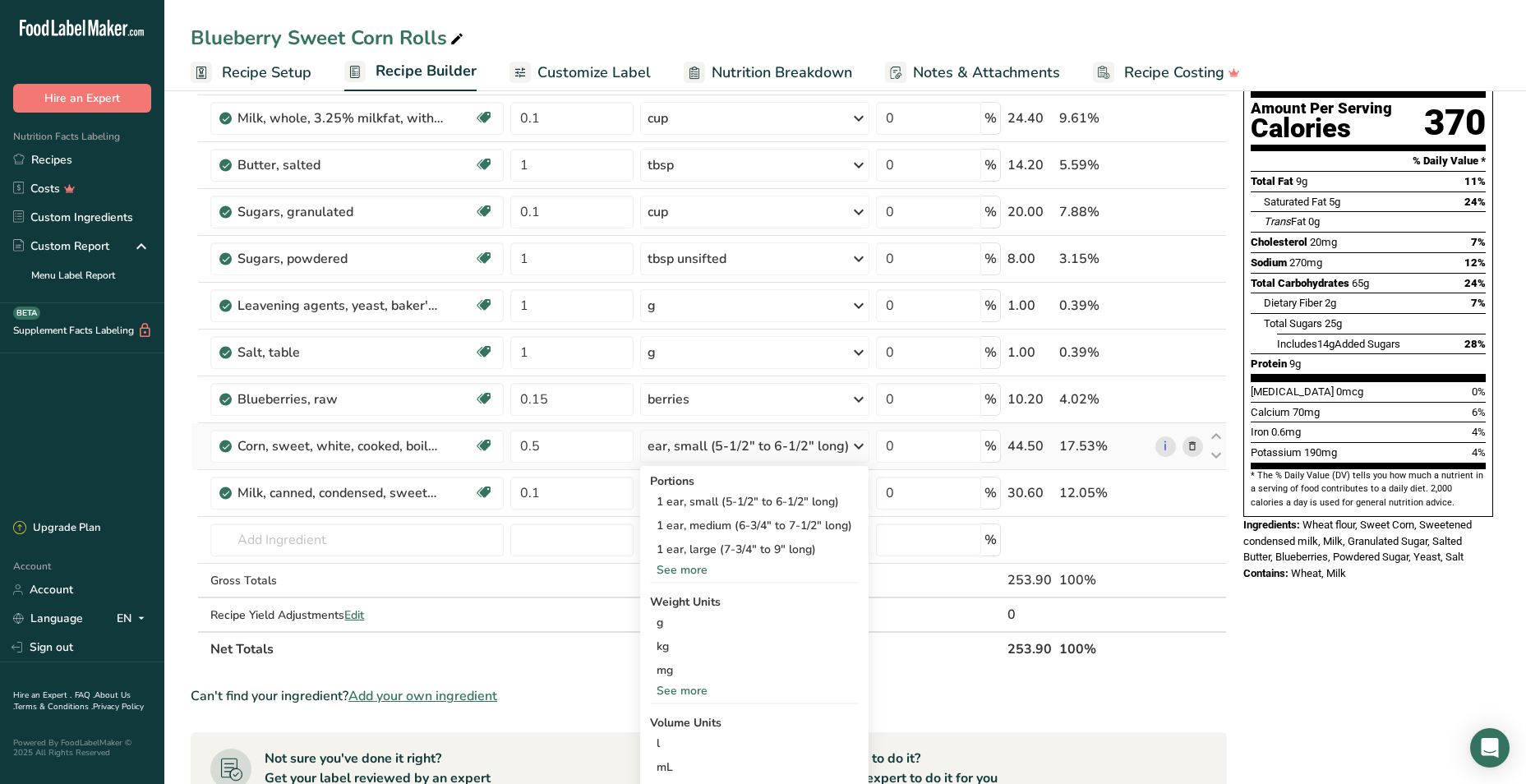
click at [750, 455] on div "ear, small (5-1/2" to 6-1/2" long)" at bounding box center [748, 446] width 202 height 20
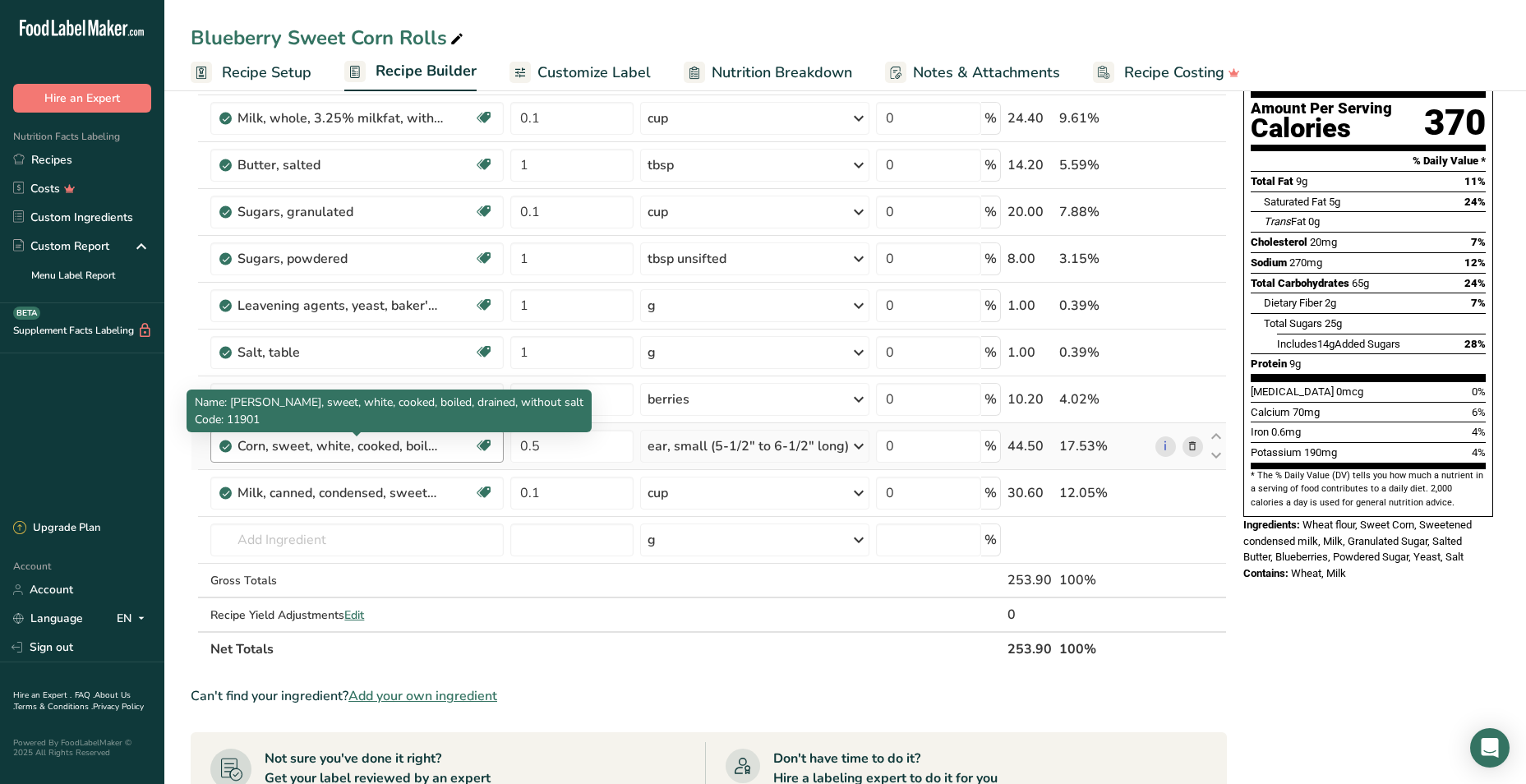
click at [402, 448] on div "Corn, sweet, white, cooked, boiled, drained, without salt" at bounding box center [340, 446] width 205 height 20
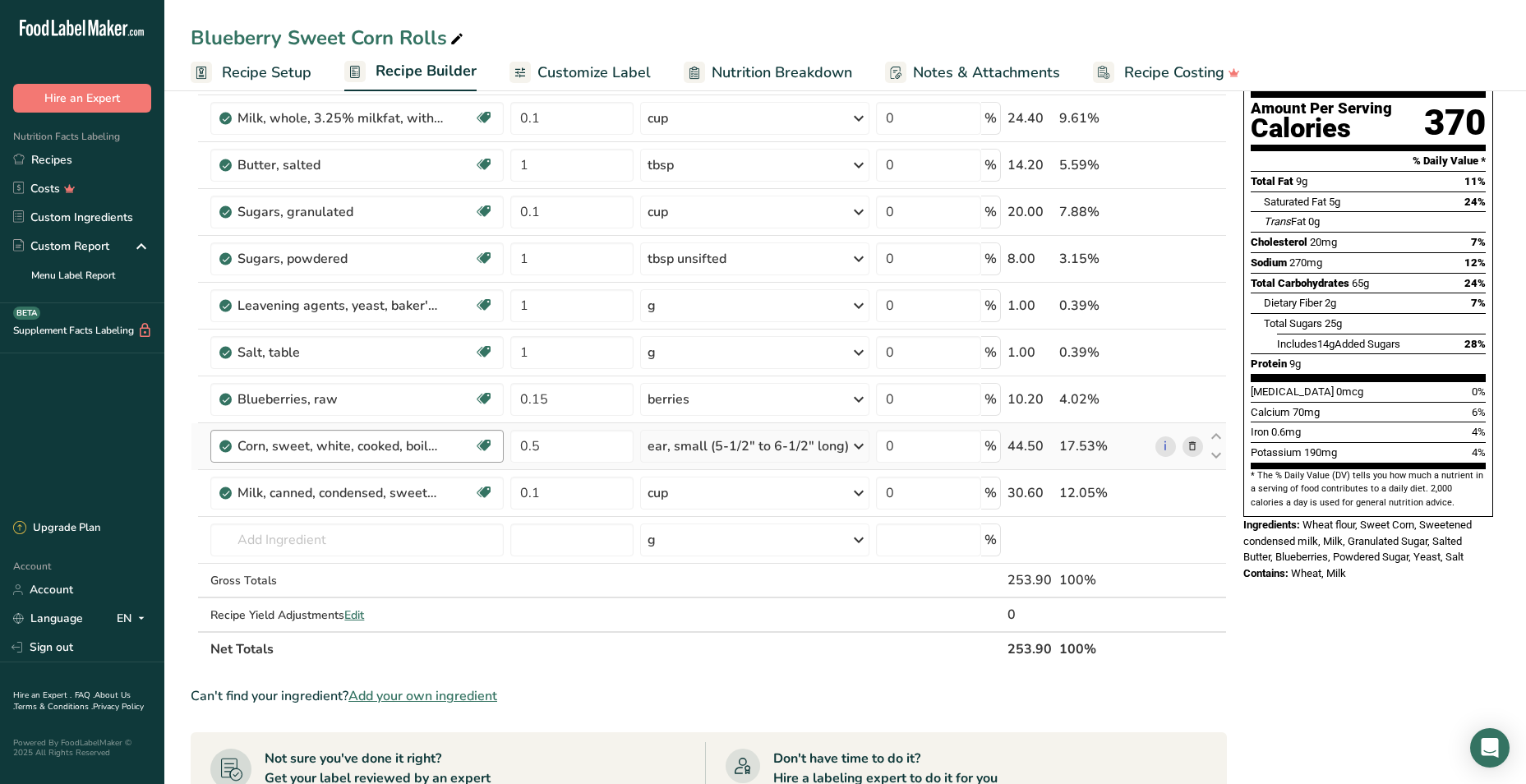
click at [444, 446] on div "Corn, sweet, white, cooked, boiled, drained, without salt" at bounding box center [355, 446] width 235 height 20
click at [443, 454] on div "Corn, sweet, white, cooked, boiled, drained, without salt" at bounding box center [340, 446] width 205 height 20
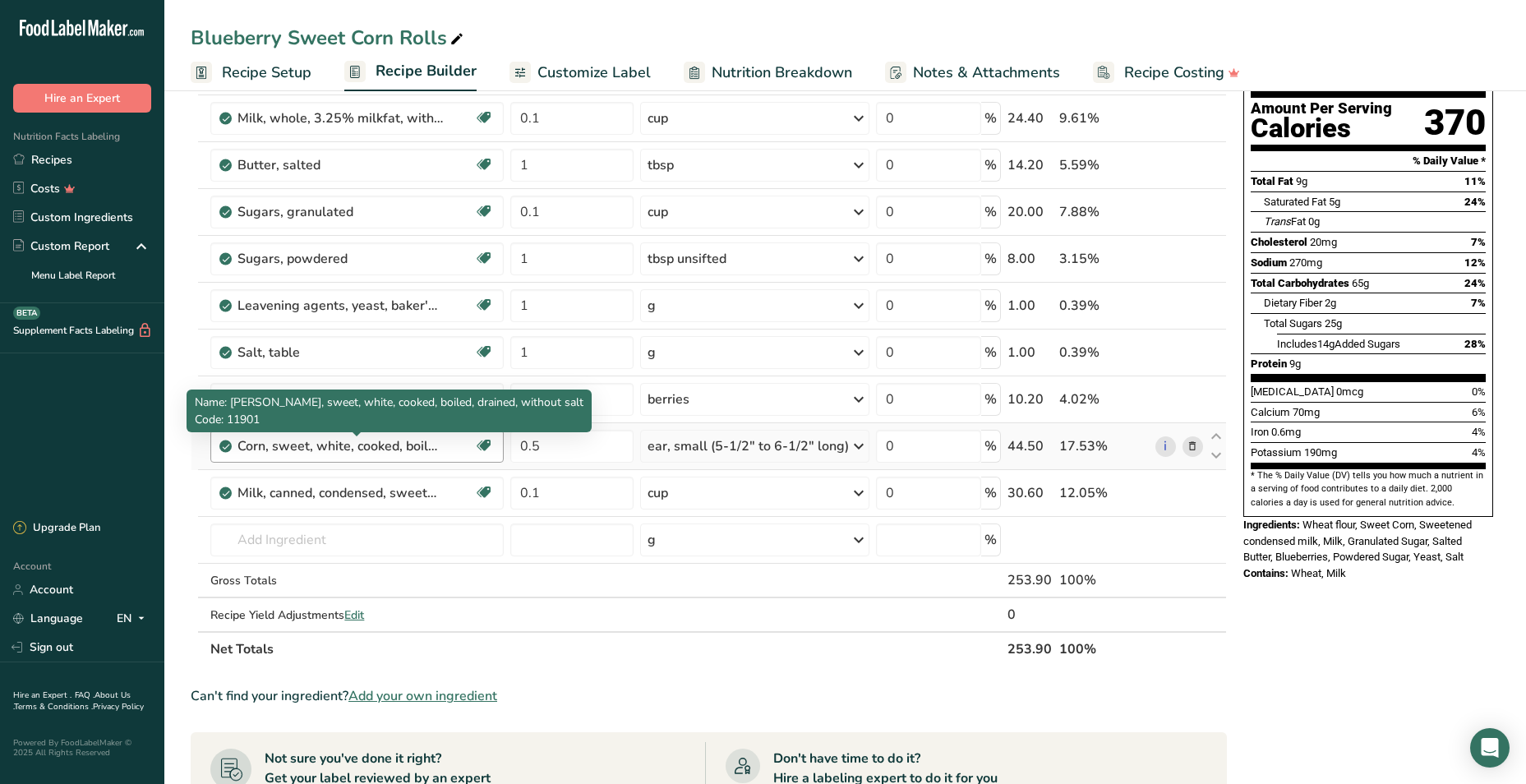
click at [443, 454] on div "Corn, sweet, white, cooked, boiled, drained, without salt" at bounding box center [340, 446] width 205 height 20
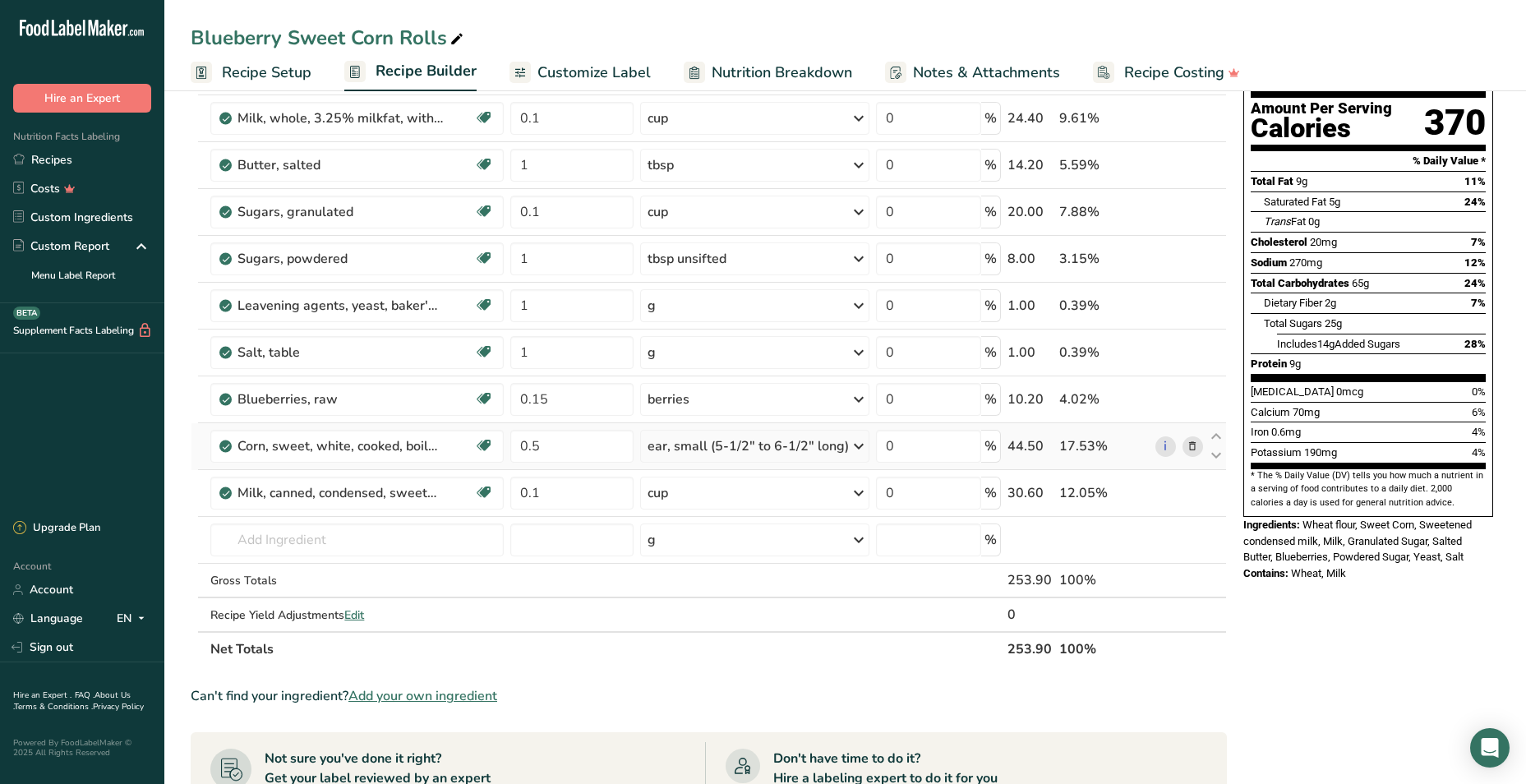
click at [1193, 449] on icon at bounding box center [1193, 446] width 12 height 17
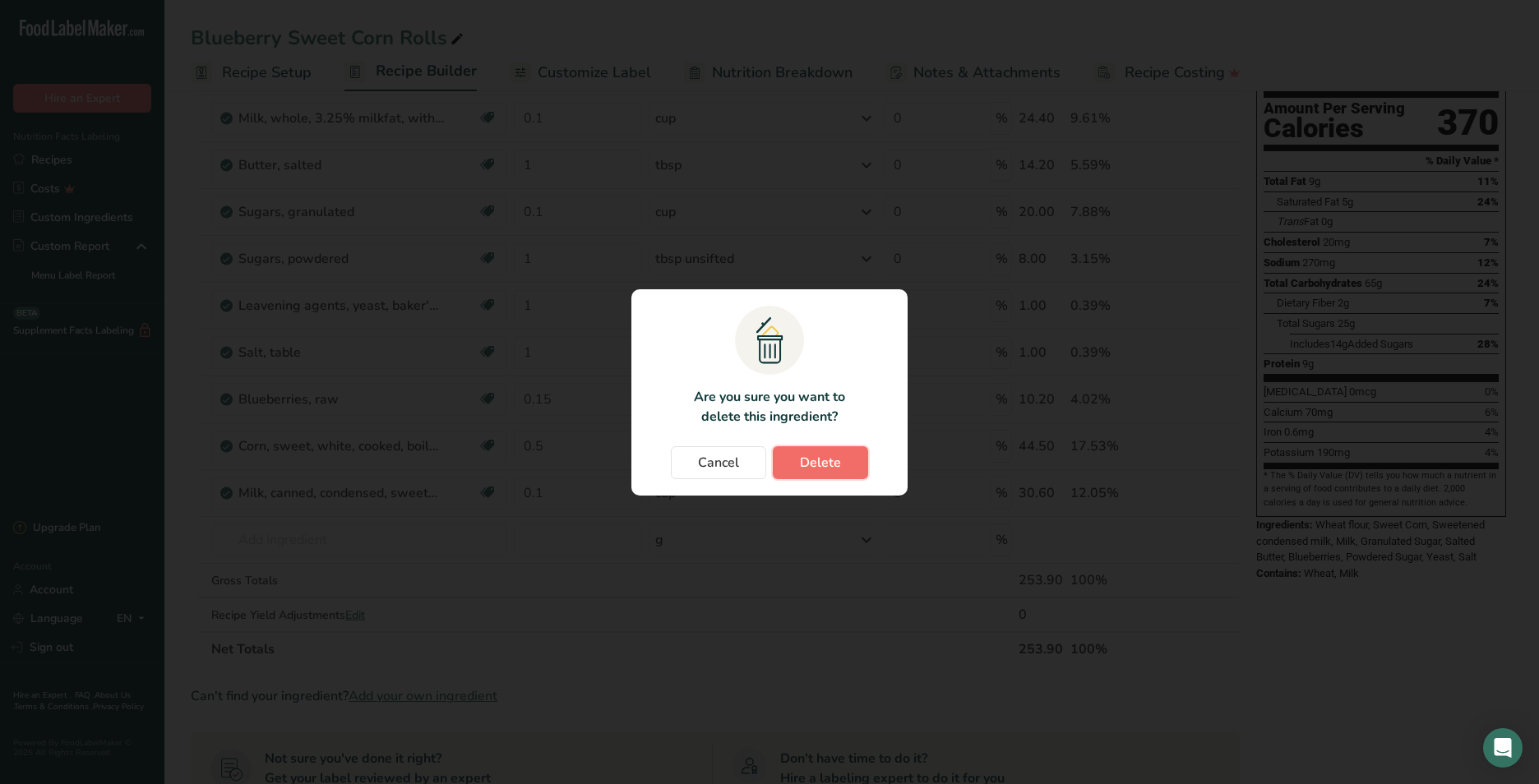
click at [795, 465] on button "Delete" at bounding box center [821, 463] width 95 height 33
type input "0.1"
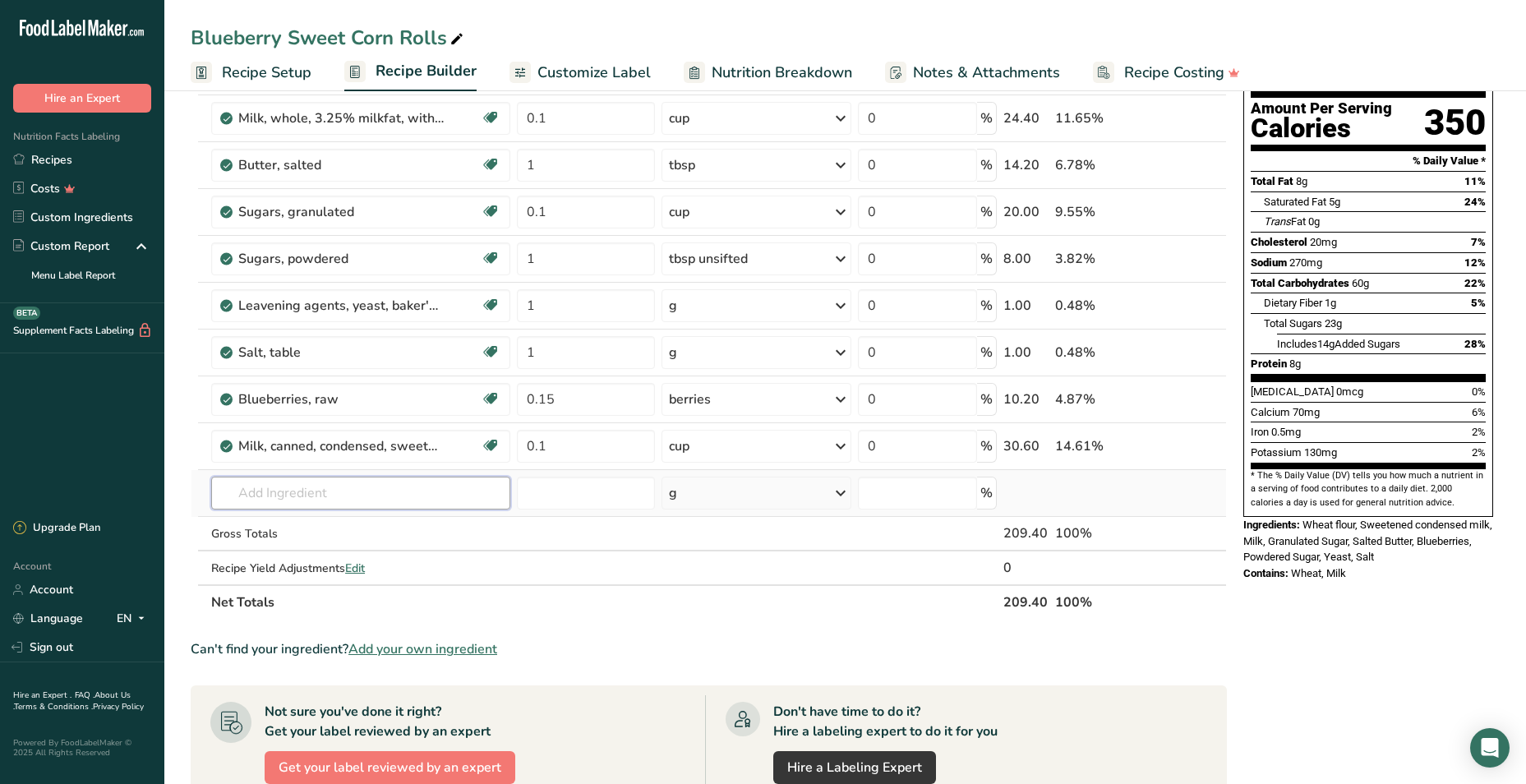
click at [368, 483] on input "text" at bounding box center [361, 493] width 299 height 33
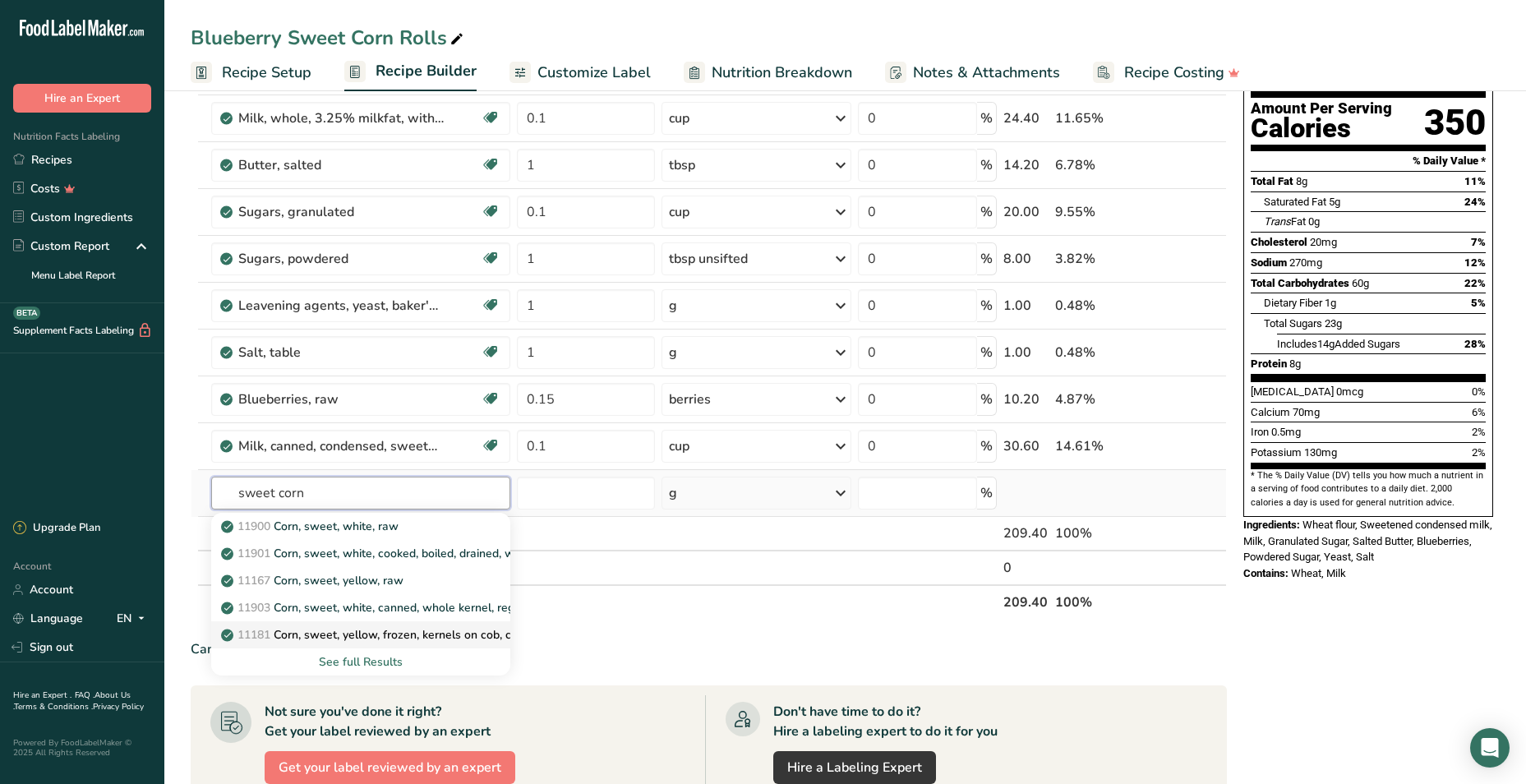
type input "sweet corn"
click at [406, 640] on p "11181 Corn, sweet, yellow, frozen, kernels on cob, cooked, boiled, drained, wit…" at bounding box center [460, 634] width 471 height 17
type input "Corn, sweet, yellow, frozen, kernels on cob, cooked, boiled, drained, without s…"
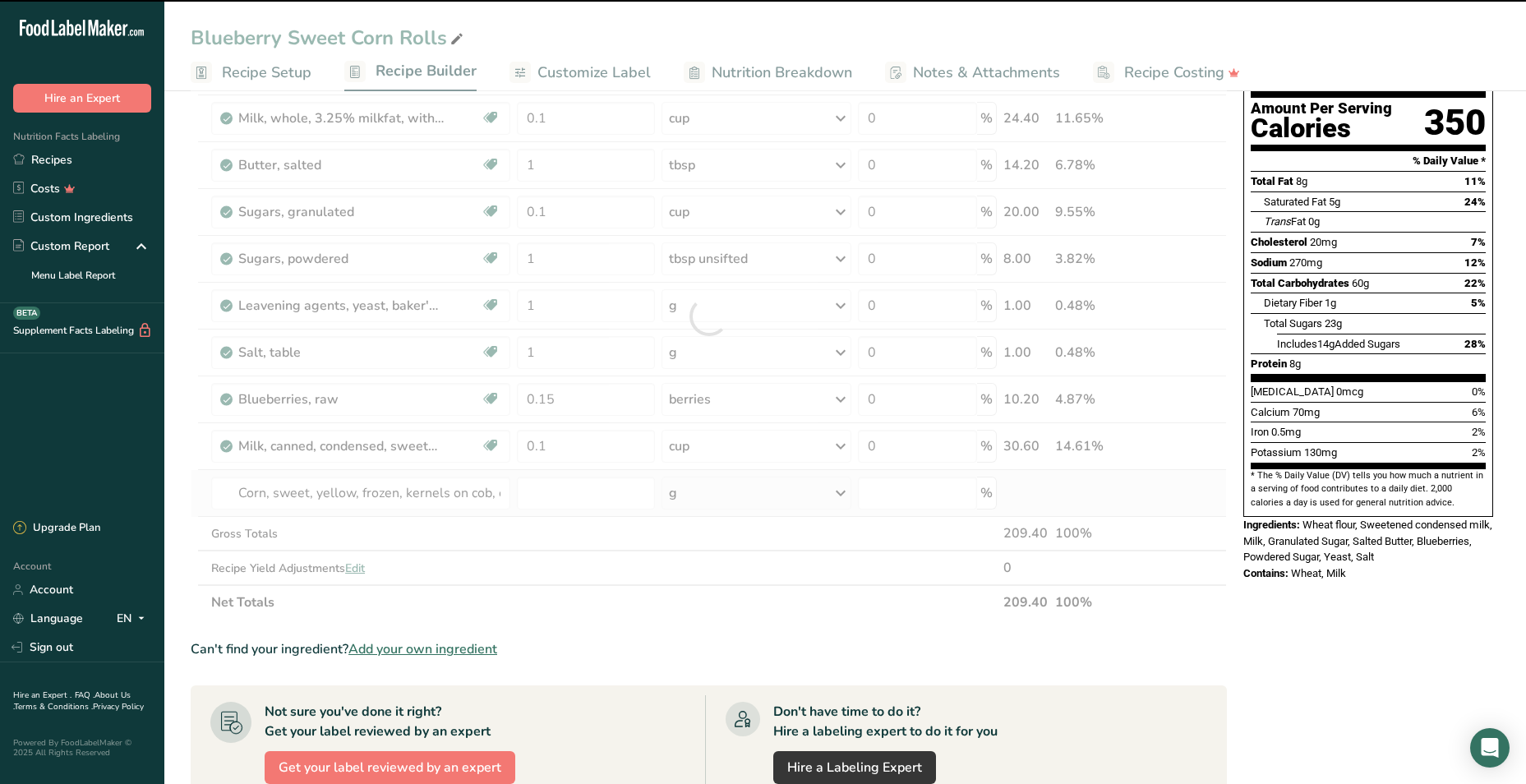
type input "0"
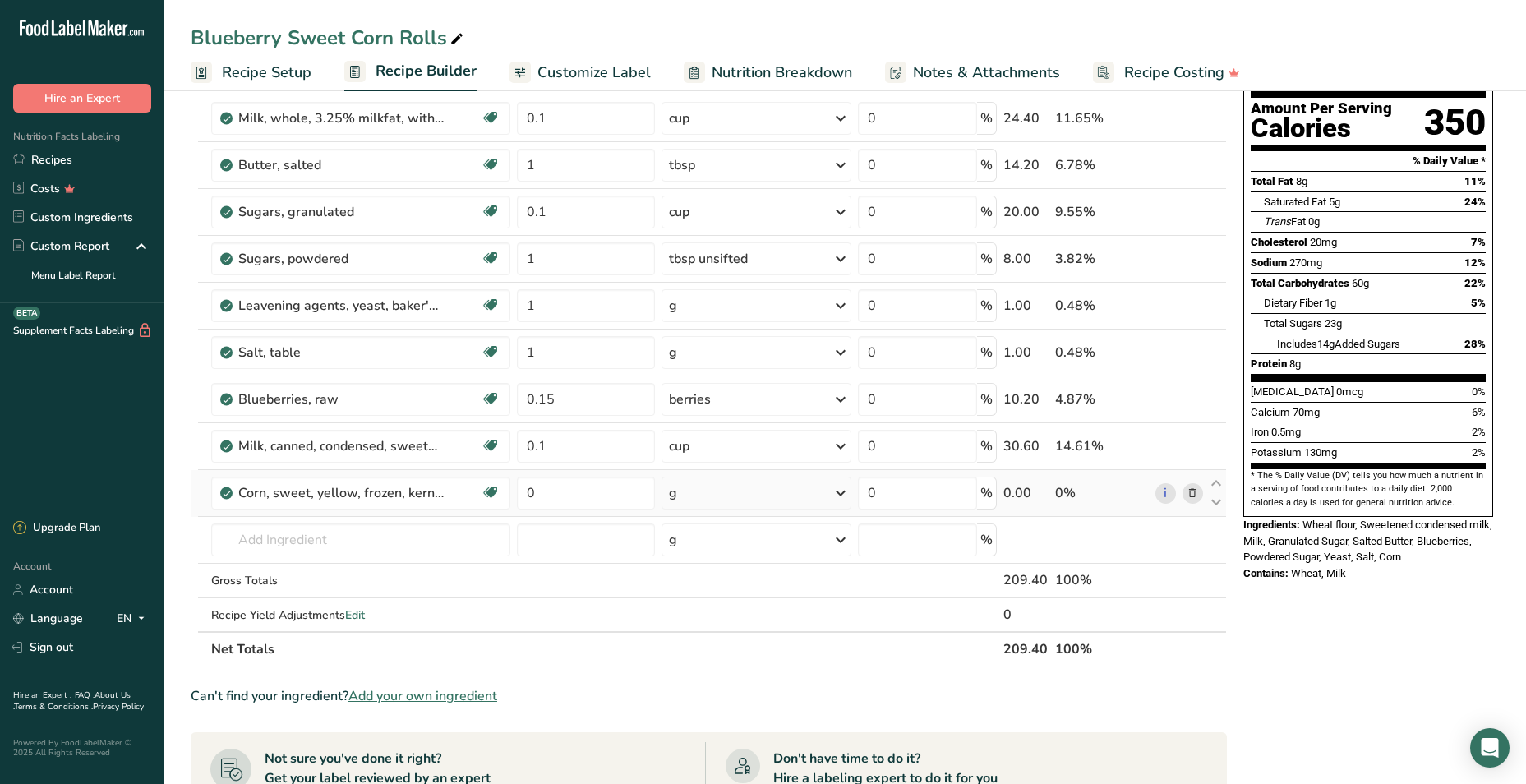
click at [730, 488] on div "g" at bounding box center [757, 493] width 190 height 33
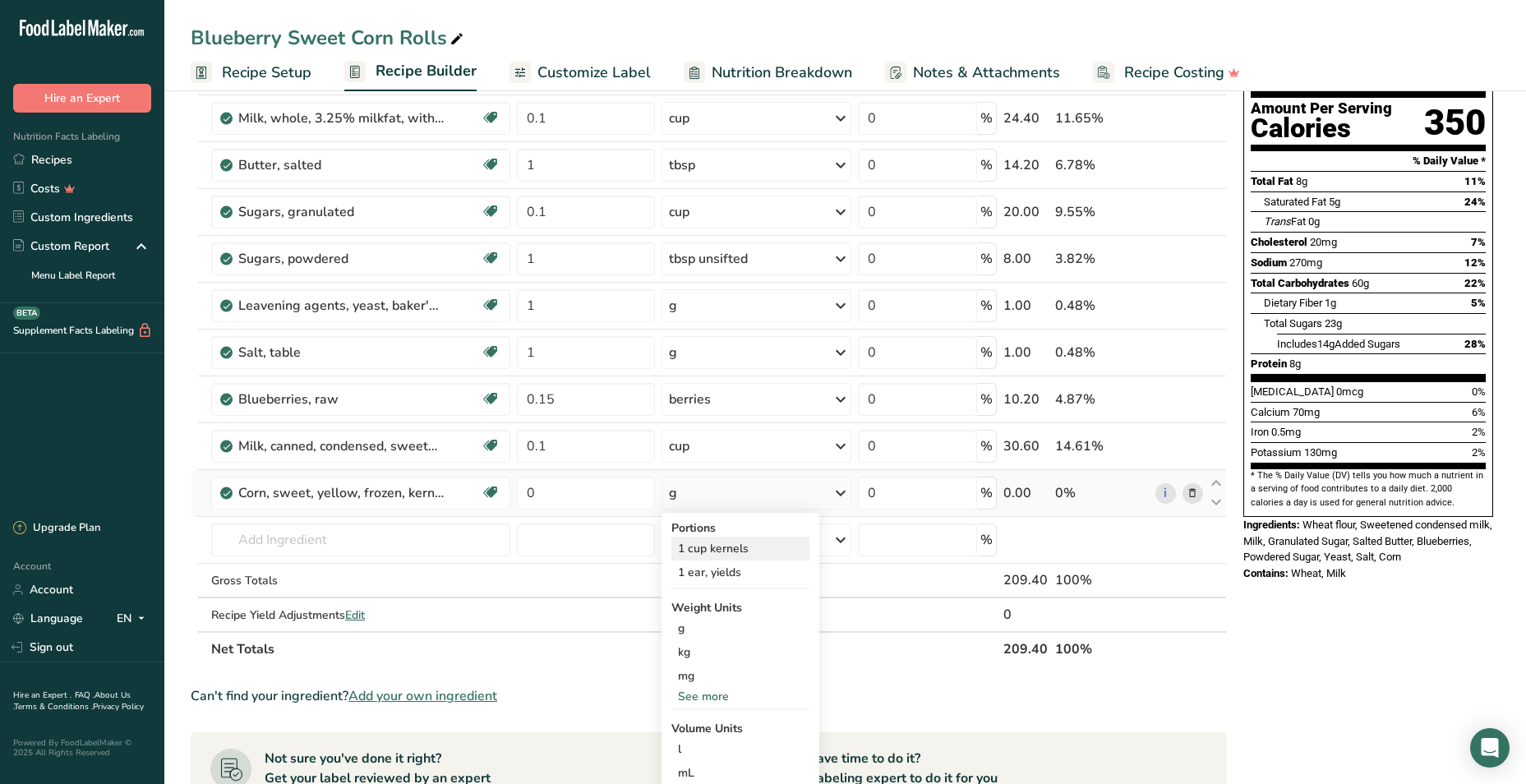
click at [721, 547] on div "1 cup kernels" at bounding box center [740, 549] width 138 height 24
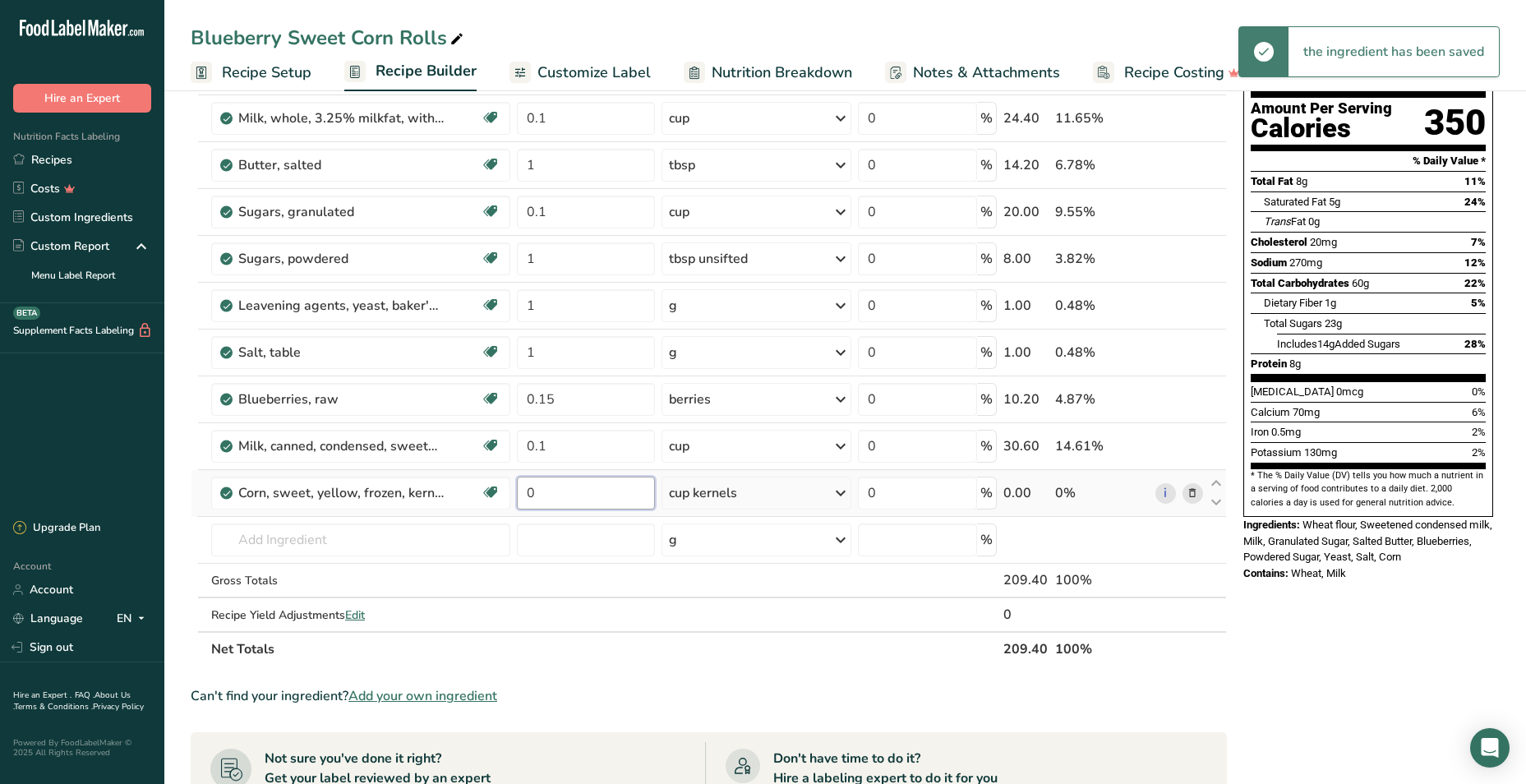
click at [559, 492] on input "0" at bounding box center [585, 493] width 138 height 33
type input "0.1"
click at [1304, 674] on div "Nutrition Facts 2 Servings Per Container Serving Size 1 roll (105g) Amount Per …" at bounding box center [1368, 591] width 263 height 1288
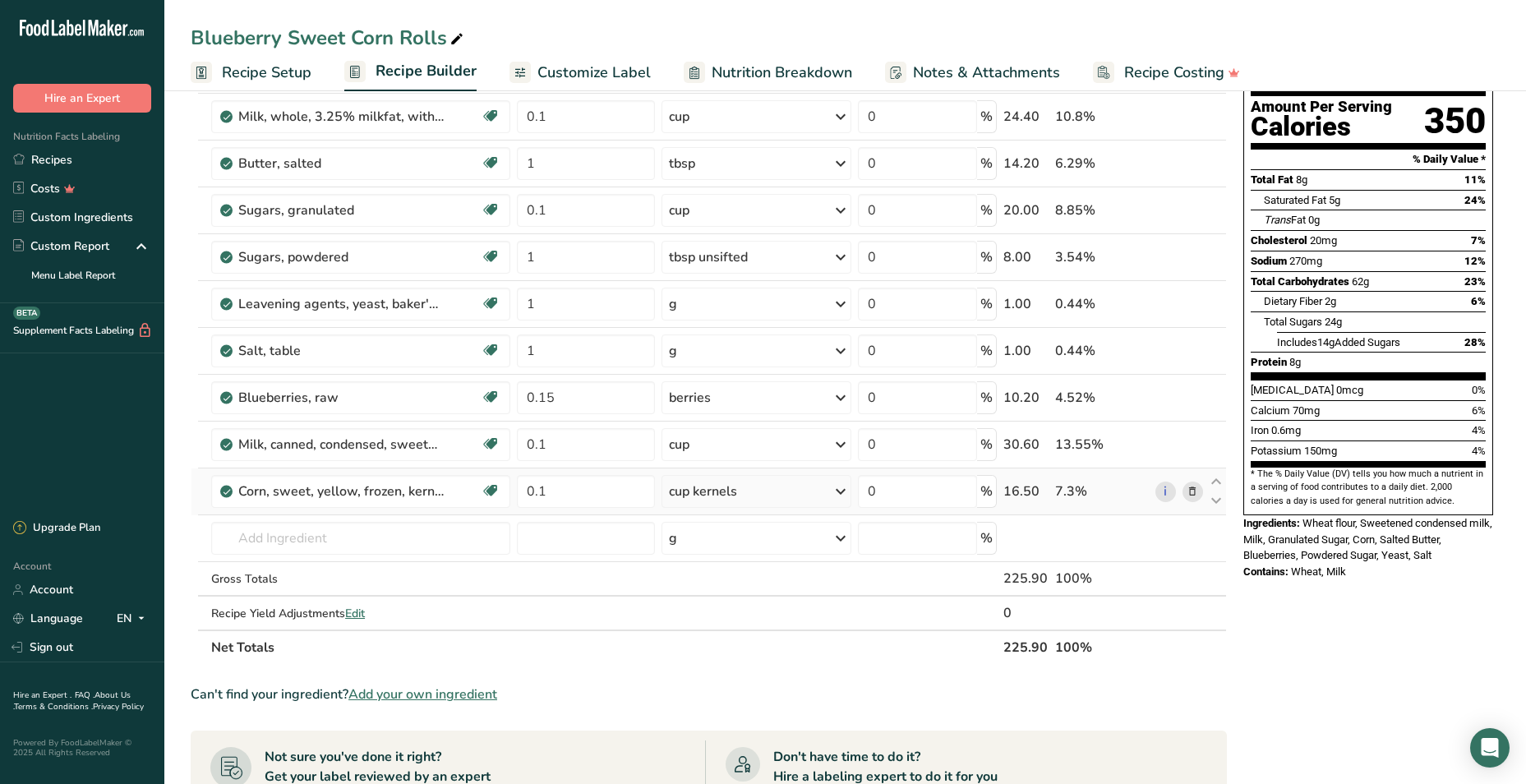
scroll to position [0, 0]
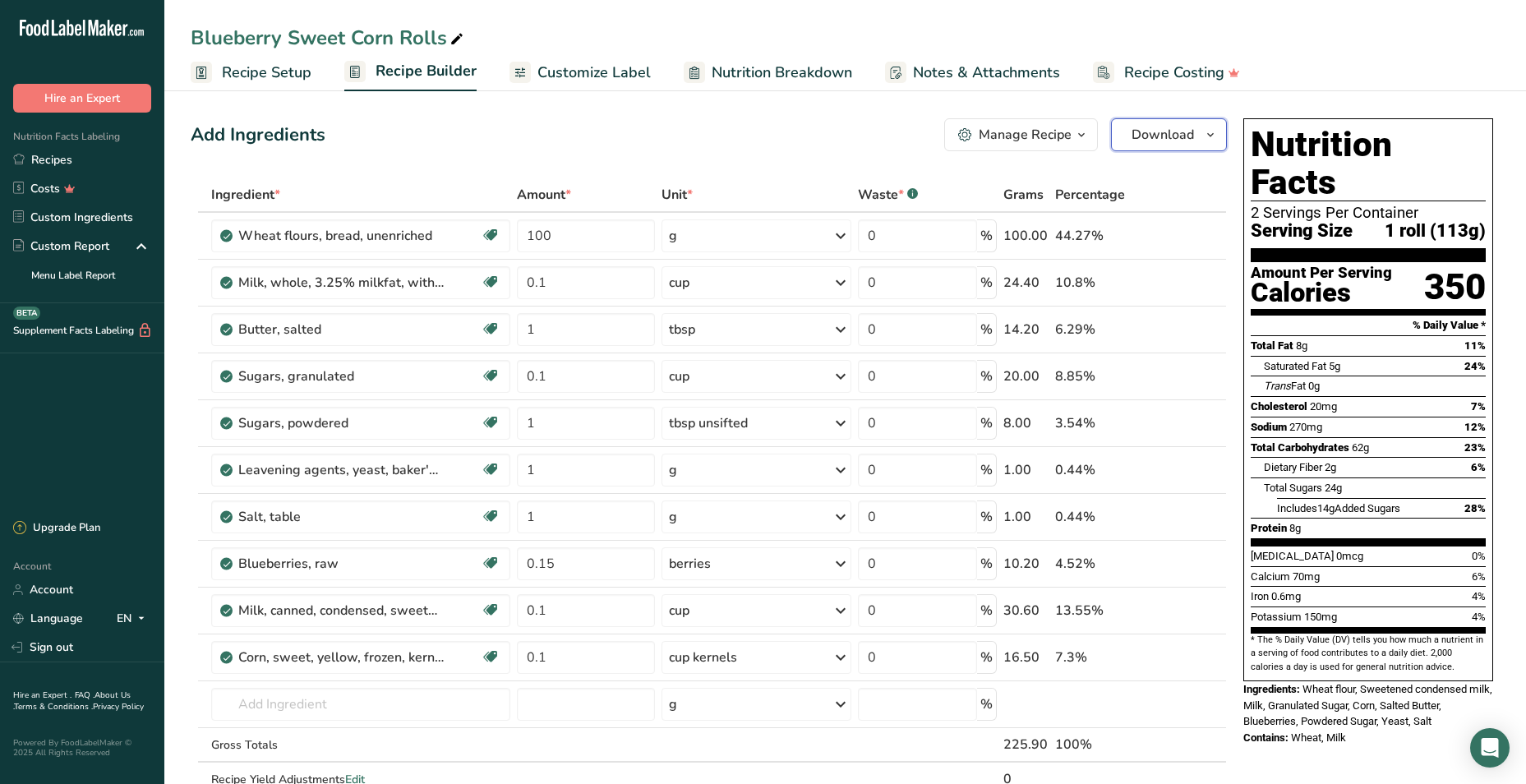
click at [1173, 138] on span "Download" at bounding box center [1163, 135] width 62 height 20
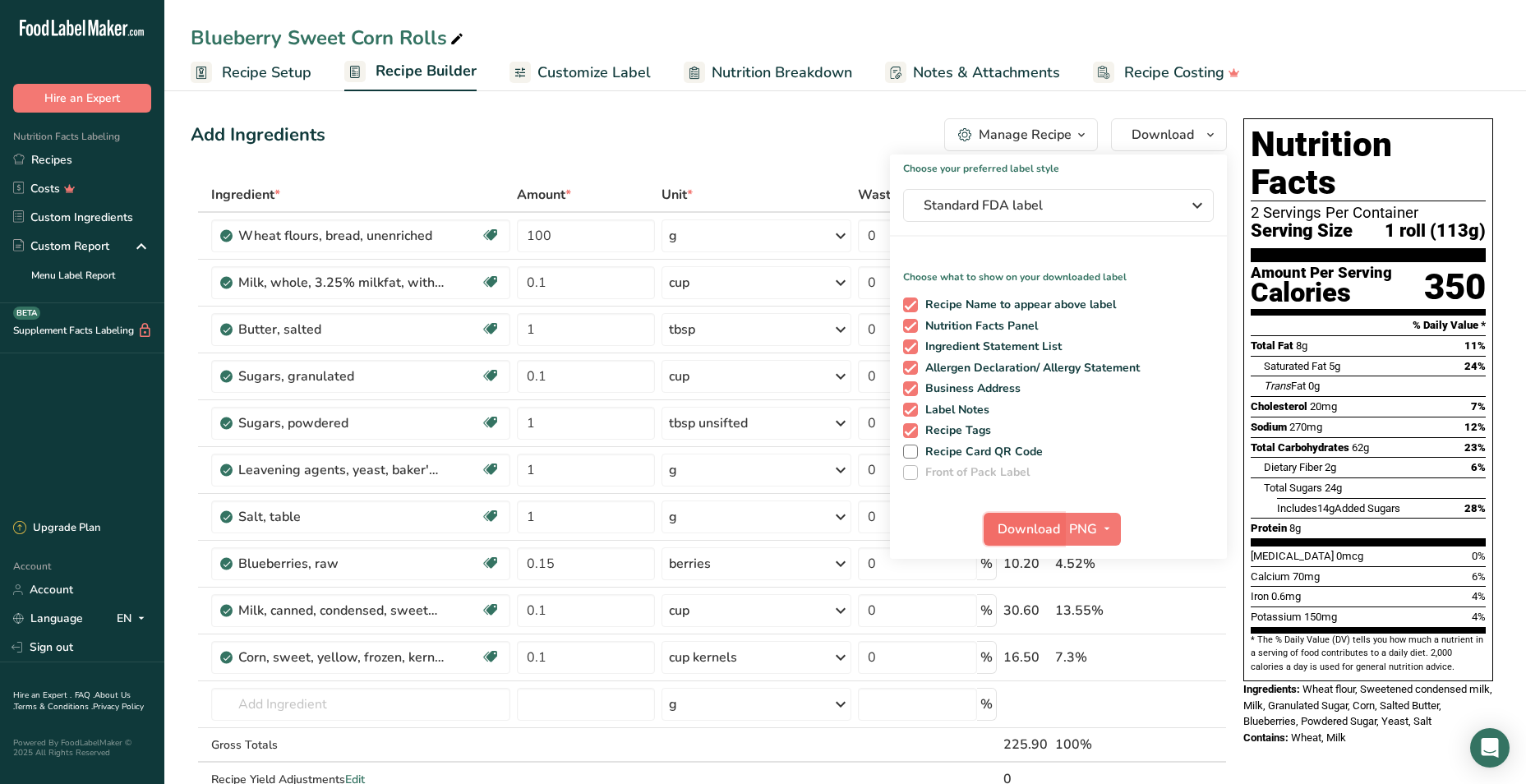
click at [1033, 538] on span "Download" at bounding box center [1029, 529] width 62 height 20
